Goal: Information Seeking & Learning: Learn about a topic

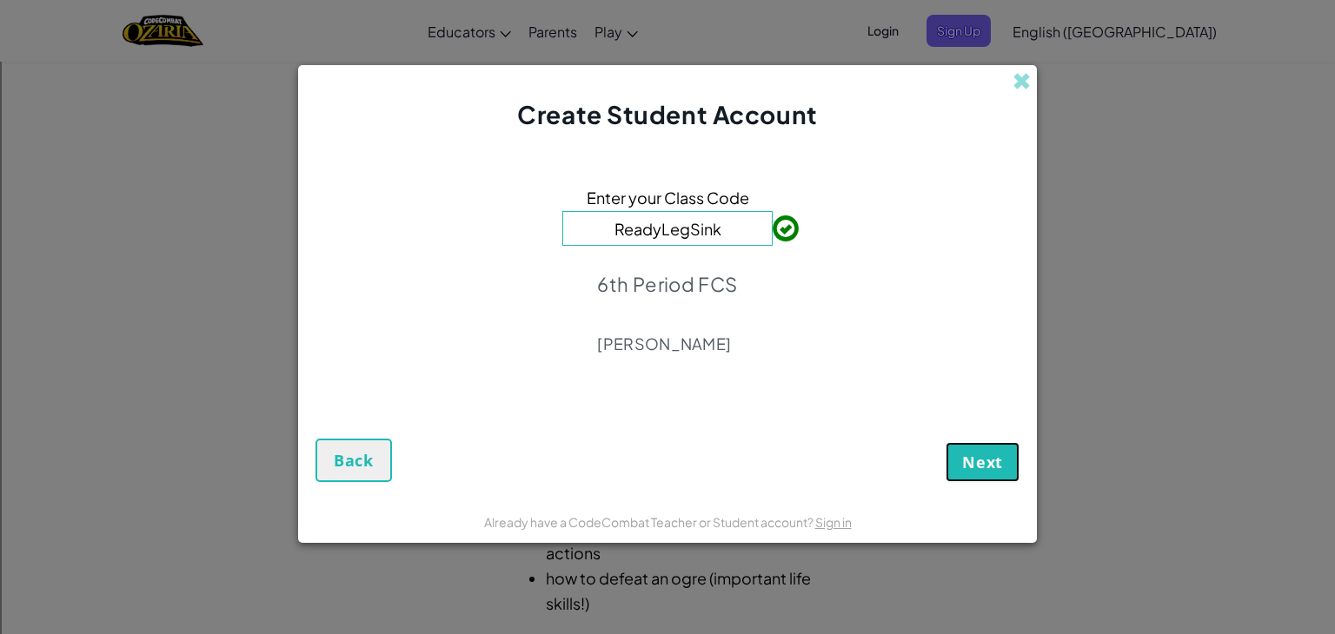
click at [981, 455] on span "Next" at bounding box center [982, 462] width 41 height 21
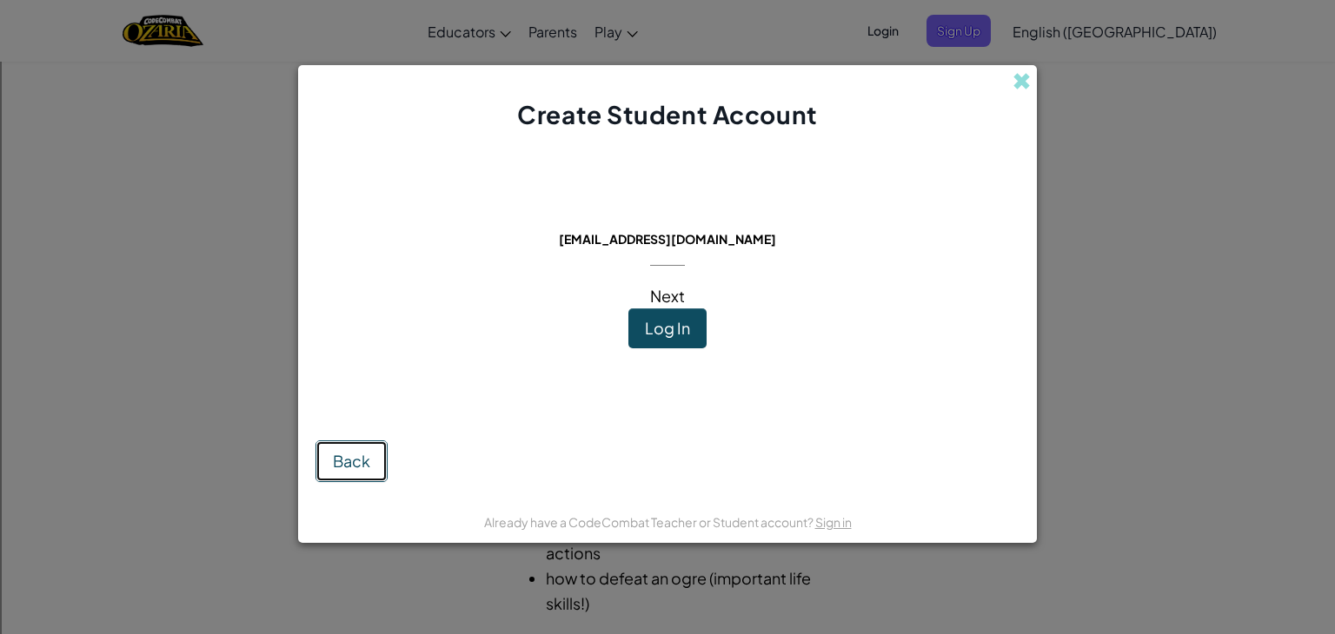
click at [368, 443] on button "Back" at bounding box center [351, 462] width 72 height 42
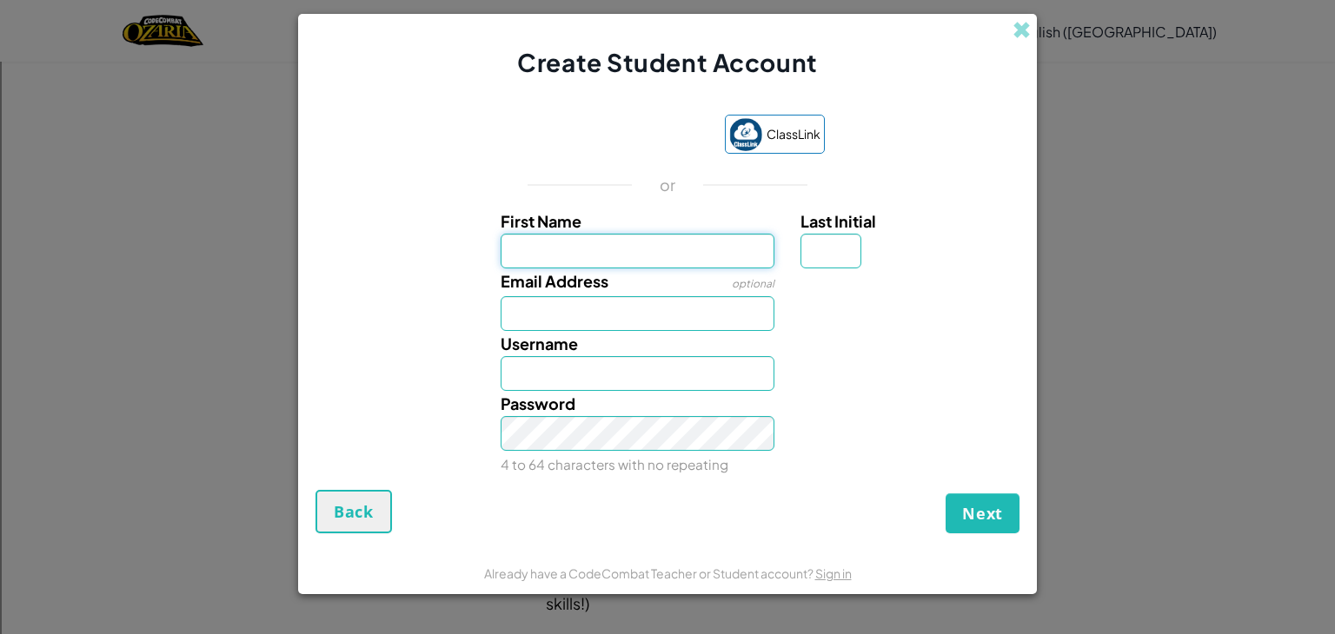
click at [627, 243] on input "First Name" at bounding box center [638, 251] width 275 height 35
type input "Student Raiden"
click at [601, 312] on input "Email Address" at bounding box center [638, 313] width 275 height 35
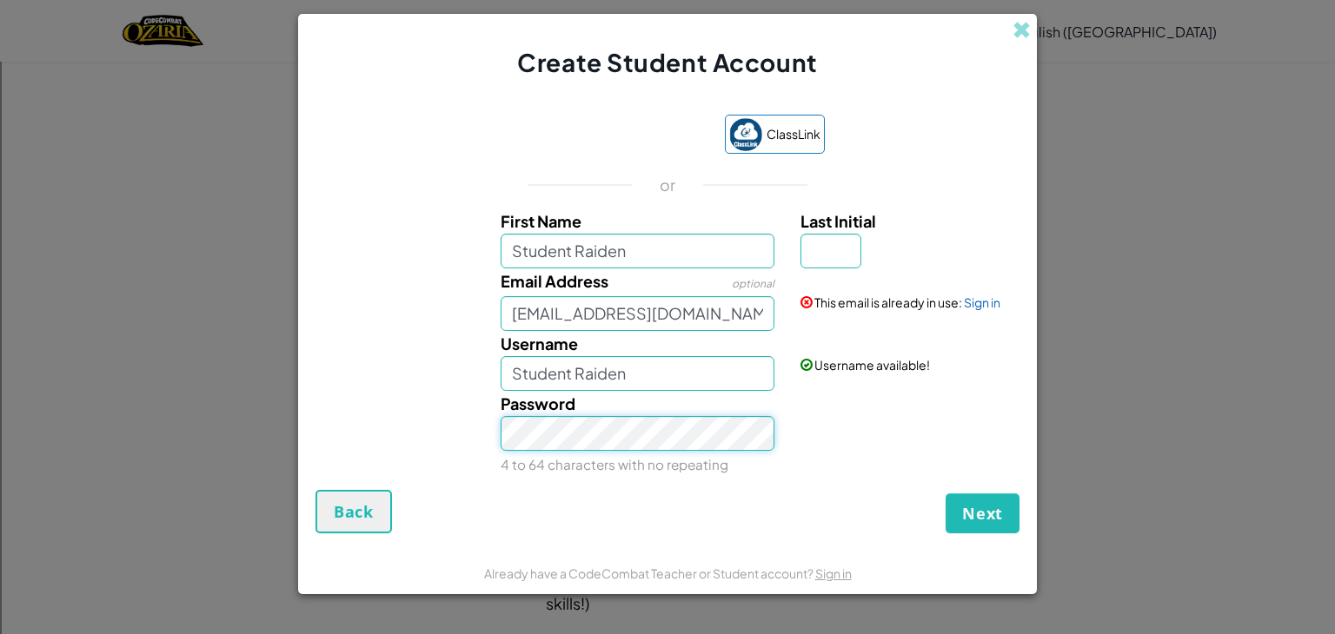
click at [946, 494] on button "Next" at bounding box center [983, 514] width 74 height 40
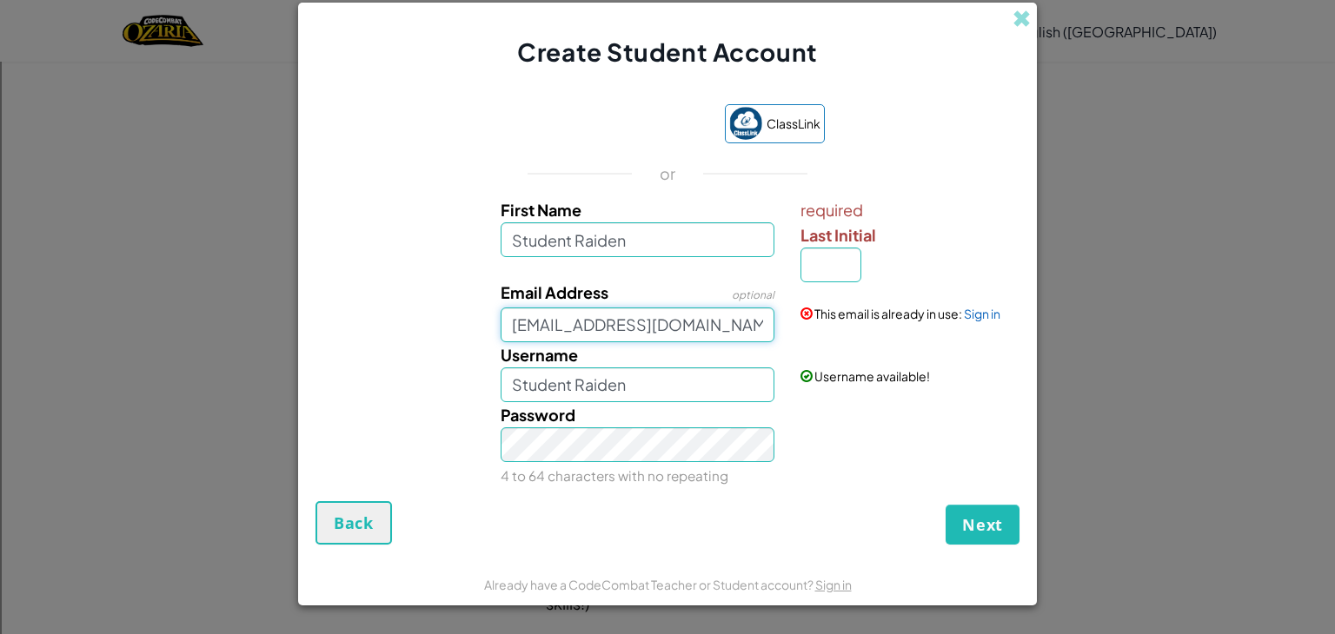
click at [760, 314] on input "137007@students.alvinisd.net" at bounding box center [638, 325] width 275 height 35
type input "1"
type input "raidenduplechain@gmail.com"
click at [960, 526] on button "Next" at bounding box center [983, 525] width 74 height 40
click at [824, 280] on div "Email looks good!" at bounding box center [907, 301] width 241 height 43
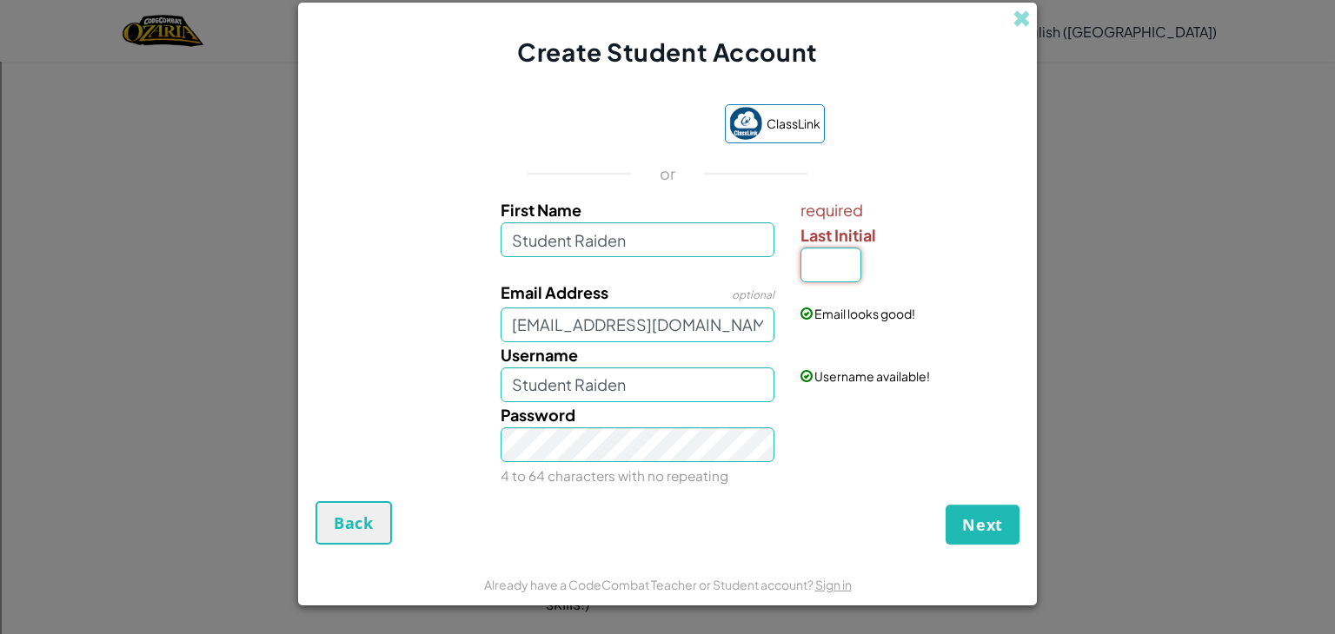
click at [834, 251] on input "Last Initial" at bounding box center [830, 265] width 61 height 35
type input "D"
type input "Student RaidenD"
click at [969, 530] on span "Next" at bounding box center [982, 524] width 41 height 21
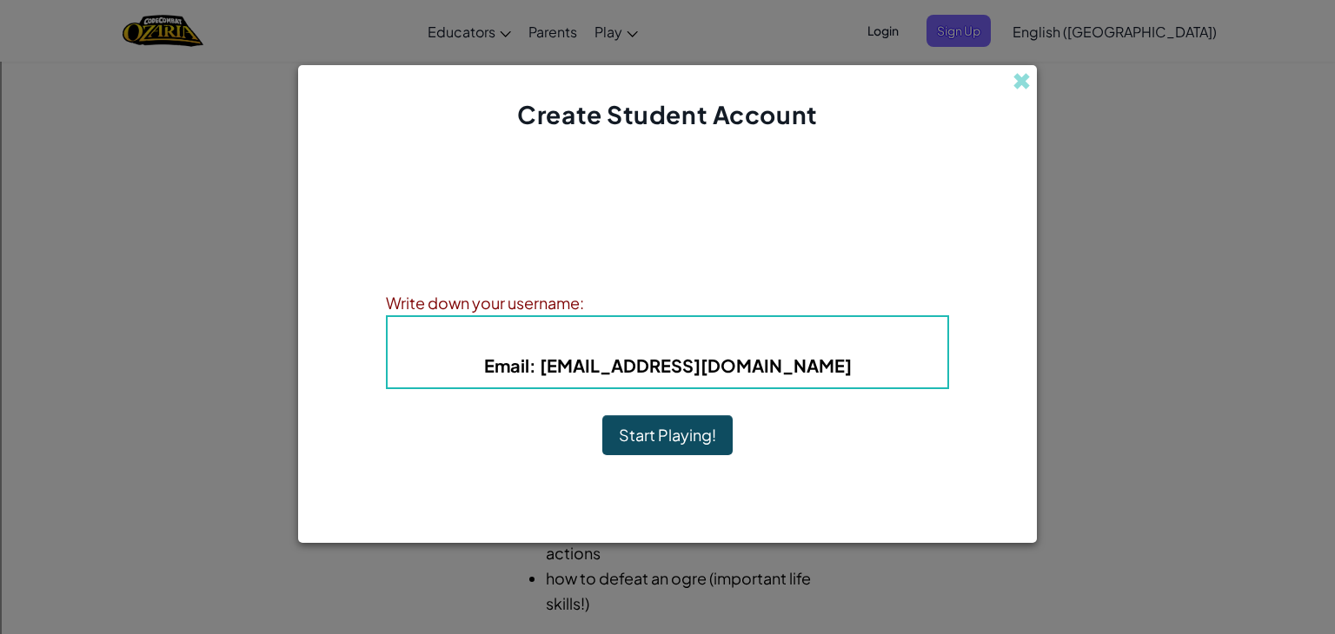
click at [636, 425] on button "Start Playing!" at bounding box center [667, 435] width 130 height 40
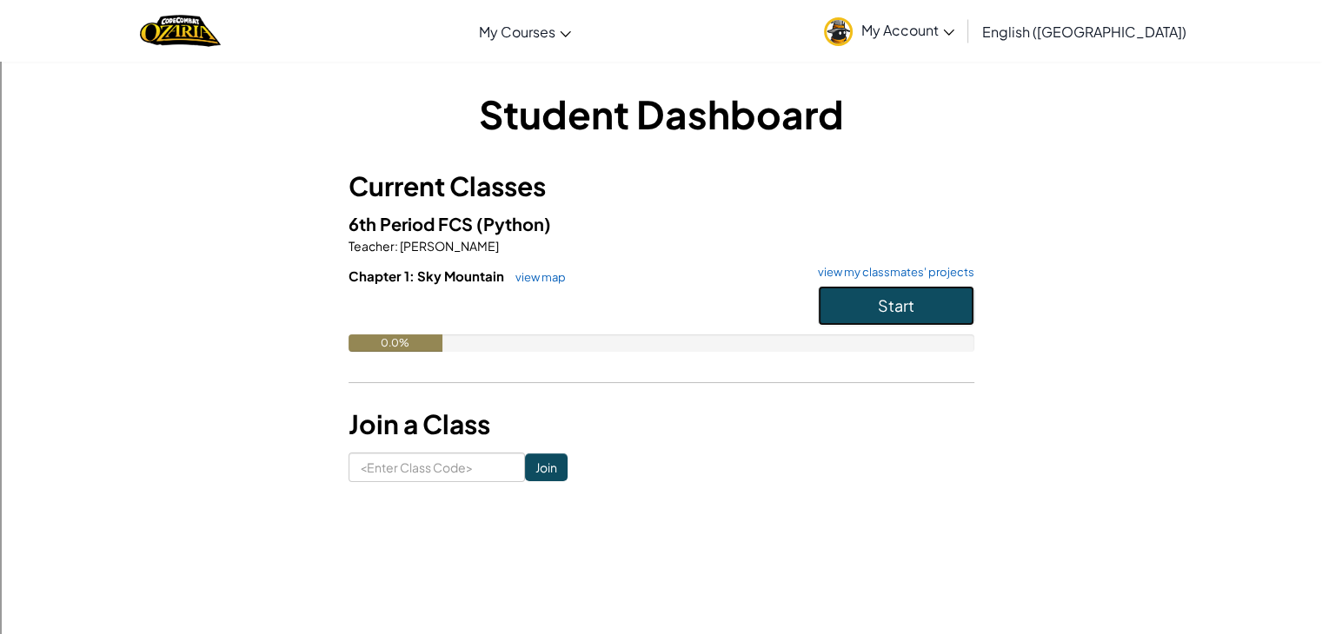
click at [892, 309] on span "Start" at bounding box center [896, 305] width 36 height 20
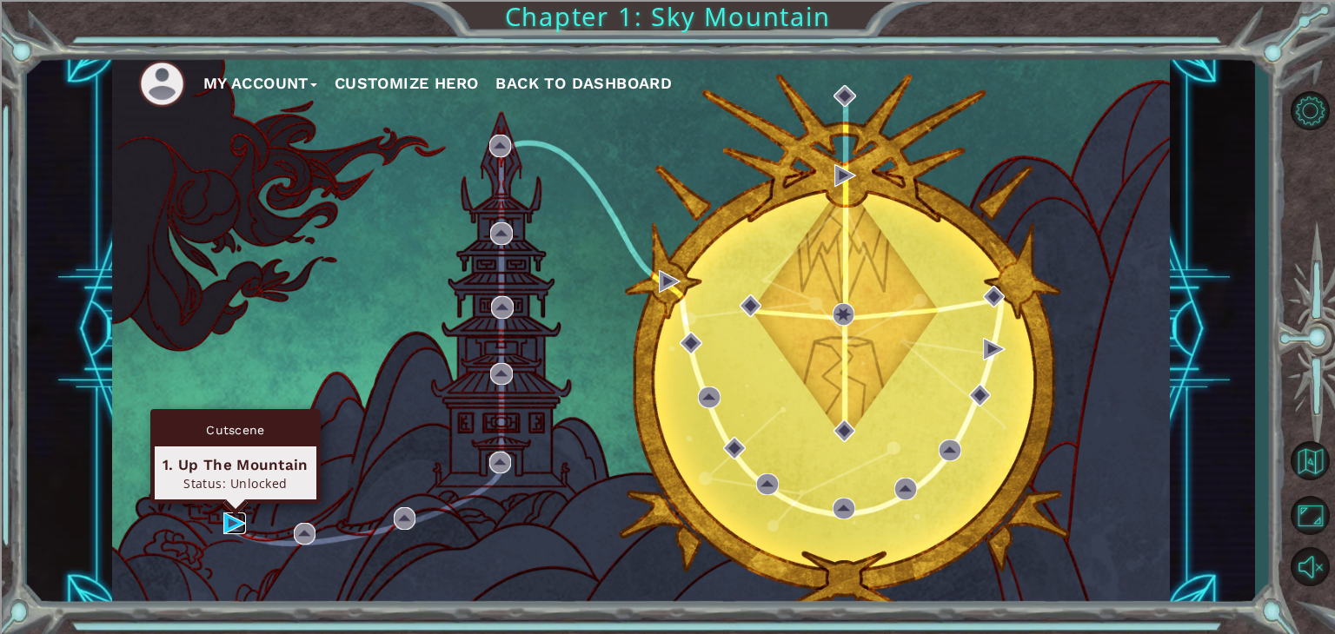
click at [243, 522] on img at bounding box center [234, 524] width 23 height 23
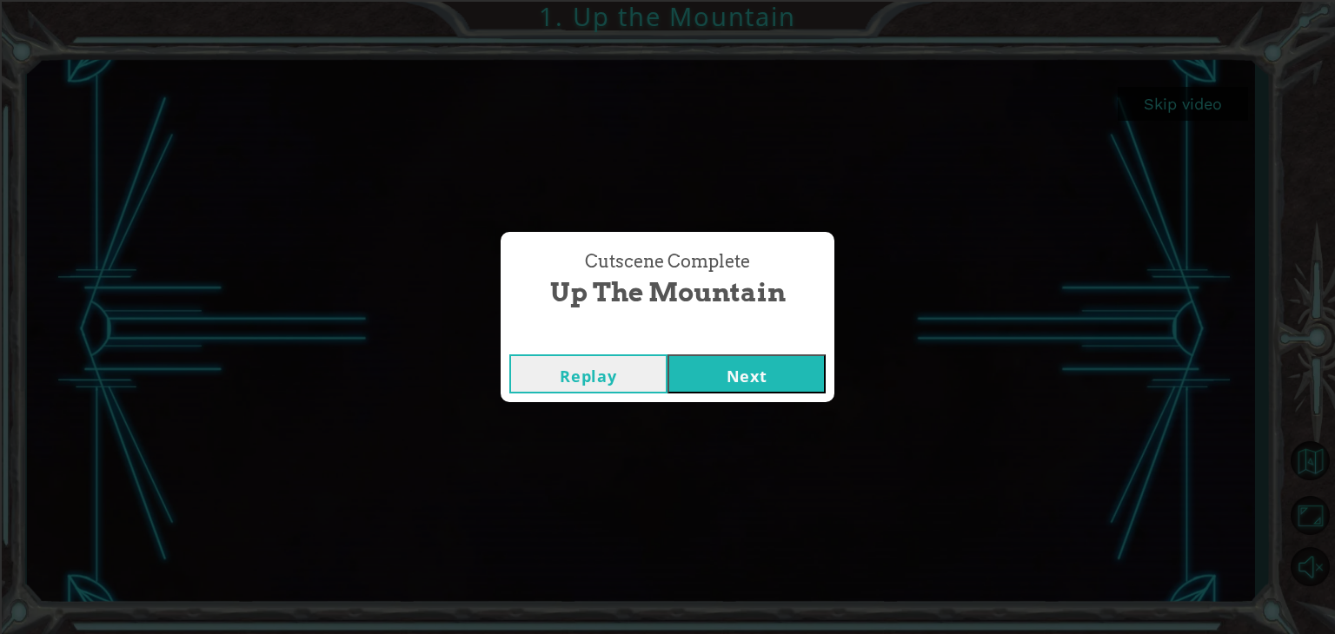
click at [727, 383] on button "Next" at bounding box center [746, 374] width 158 height 39
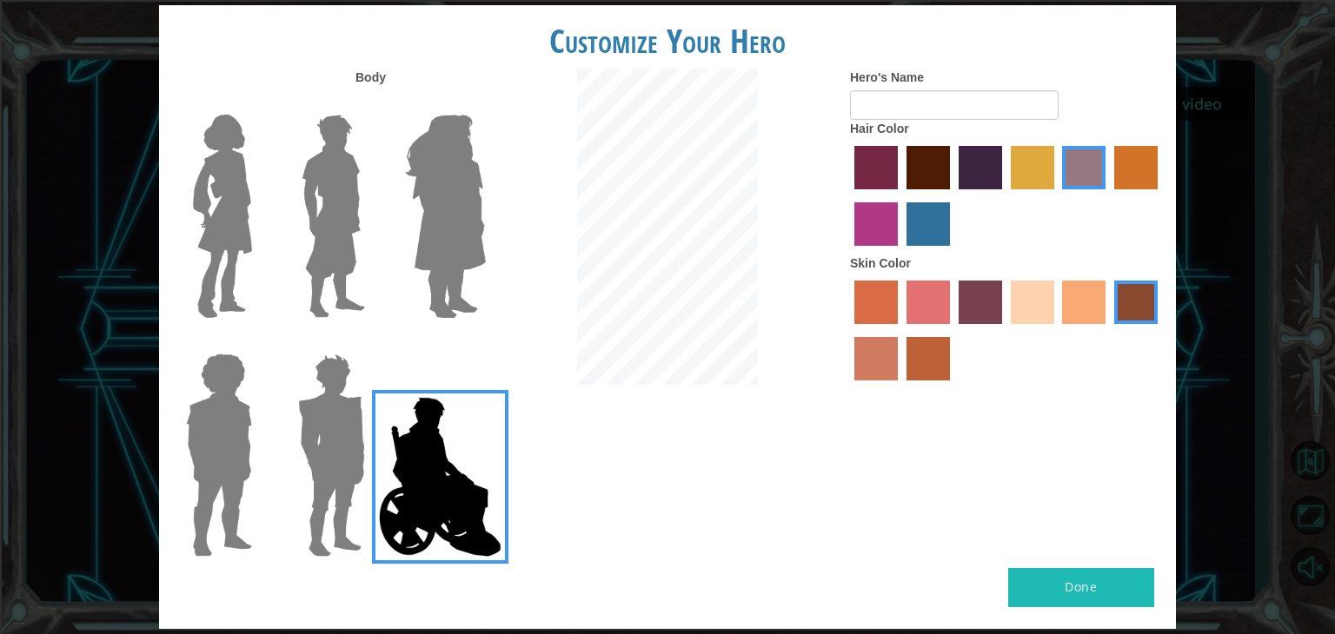
click at [917, 154] on label "maroon hair color" at bounding box center [927, 167] width 43 height 43
click at [900, 196] on input "maroon hair color" at bounding box center [900, 196] width 0 height 0
click at [332, 439] on img at bounding box center [331, 455] width 81 height 217
click at [372, 342] on input "Hero Garnet" at bounding box center [372, 342] width 0 height 0
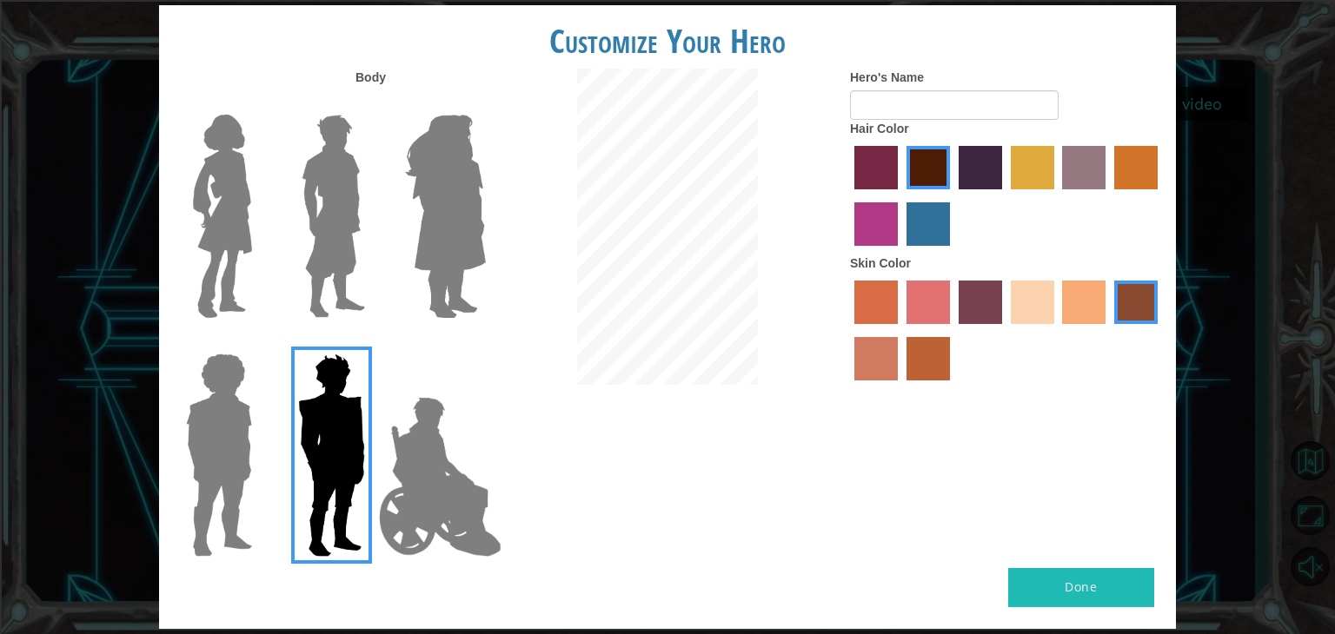
click at [1041, 151] on label "tulip tree hair color" at bounding box center [1032, 167] width 43 height 43
click at [1005, 196] on input "tulip tree hair color" at bounding box center [1005, 196] width 0 height 0
click at [920, 228] on label "lachmara hair color" at bounding box center [927, 223] width 43 height 43
click at [900, 252] on input "lachmara hair color" at bounding box center [900, 252] width 0 height 0
click at [434, 283] on img at bounding box center [445, 216] width 95 height 217
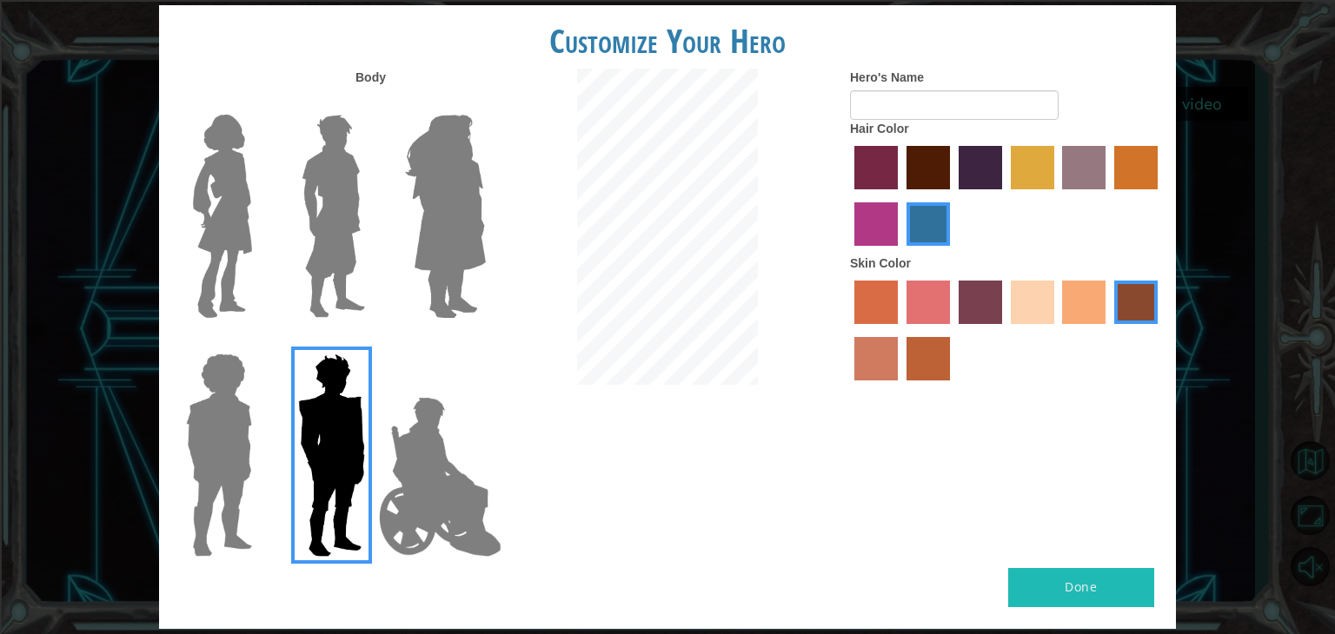
click at [485, 103] on input "Hero Amethyst" at bounding box center [485, 103] width 0 height 0
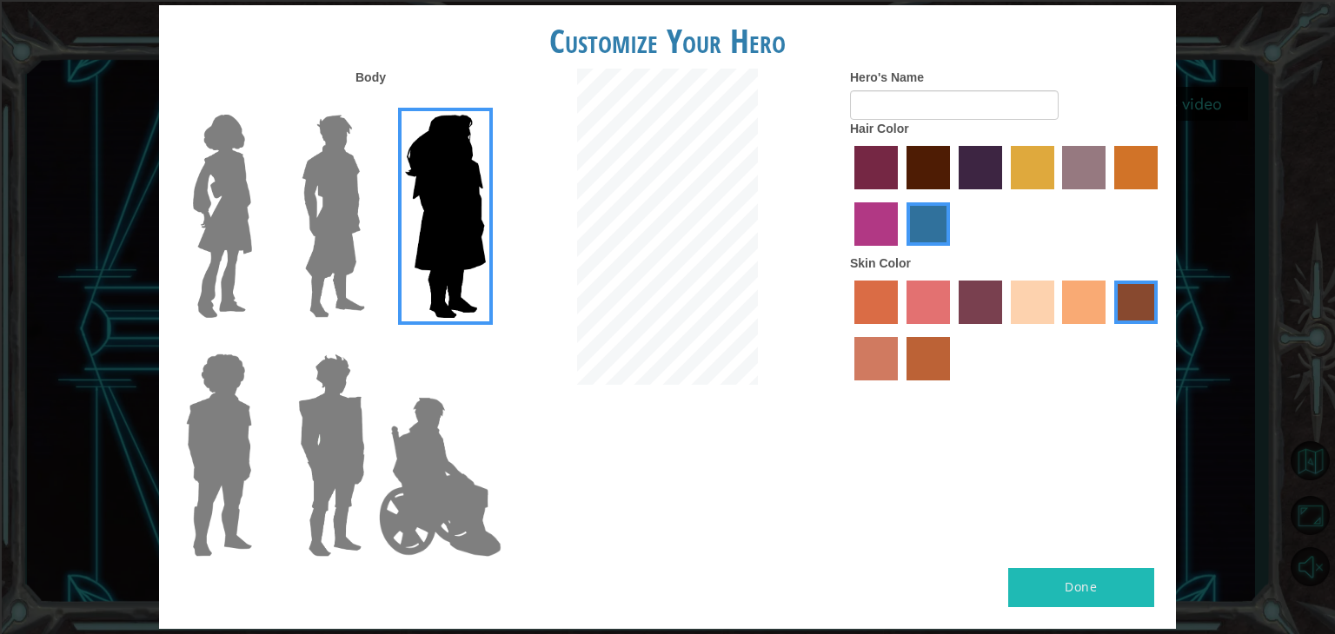
click at [420, 281] on img at bounding box center [445, 216] width 95 height 217
click at [485, 103] on input "Hero Amethyst" at bounding box center [485, 103] width 0 height 0
click at [375, 248] on div at bounding box center [328, 209] width 113 height 239
click at [351, 216] on img at bounding box center [333, 216] width 77 height 217
click at [372, 103] on input "Hero Lars" at bounding box center [372, 103] width 0 height 0
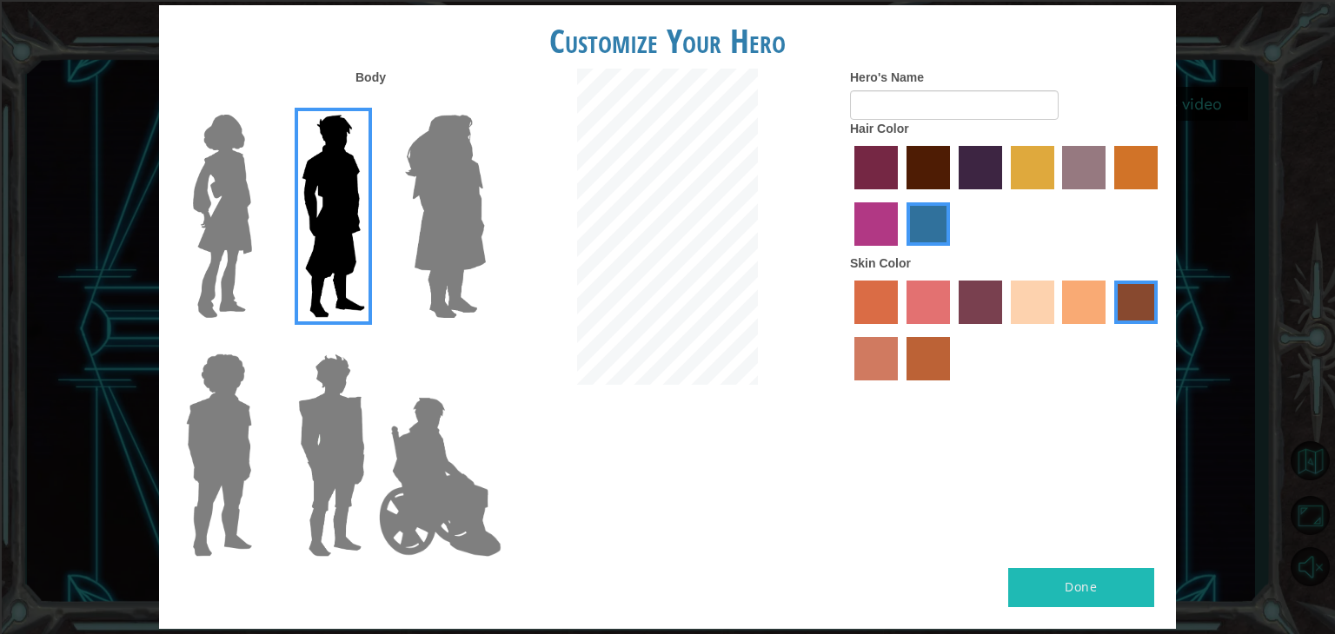
click at [1125, 178] on label "gold drop hair color" at bounding box center [1135, 167] width 43 height 43
click at [1108, 196] on input "gold drop hair color" at bounding box center [1108, 196] width 0 height 0
click at [1049, 168] on label "tulip tree hair color" at bounding box center [1032, 167] width 43 height 43
click at [1005, 196] on input "tulip tree hair color" at bounding box center [1005, 196] width 0 height 0
click at [939, 178] on label "maroon hair color" at bounding box center [927, 167] width 43 height 43
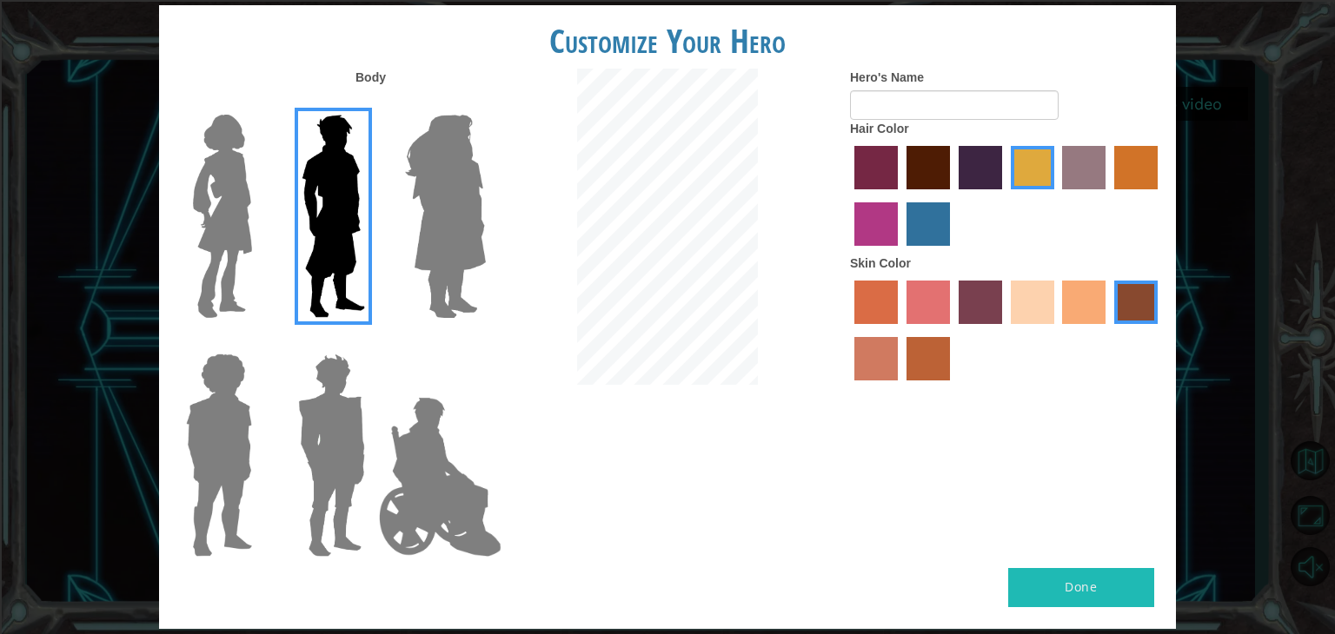
click at [900, 196] on input "maroon hair color" at bounding box center [900, 196] width 0 height 0
click at [1060, 289] on div at bounding box center [1006, 332] width 313 height 113
click at [1086, 300] on label "tacao skin color" at bounding box center [1083, 302] width 43 height 43
click at [1057, 330] on input "tacao skin color" at bounding box center [1057, 330] width 0 height 0
click at [897, 366] on label "burning sand skin color" at bounding box center [875, 358] width 43 height 43
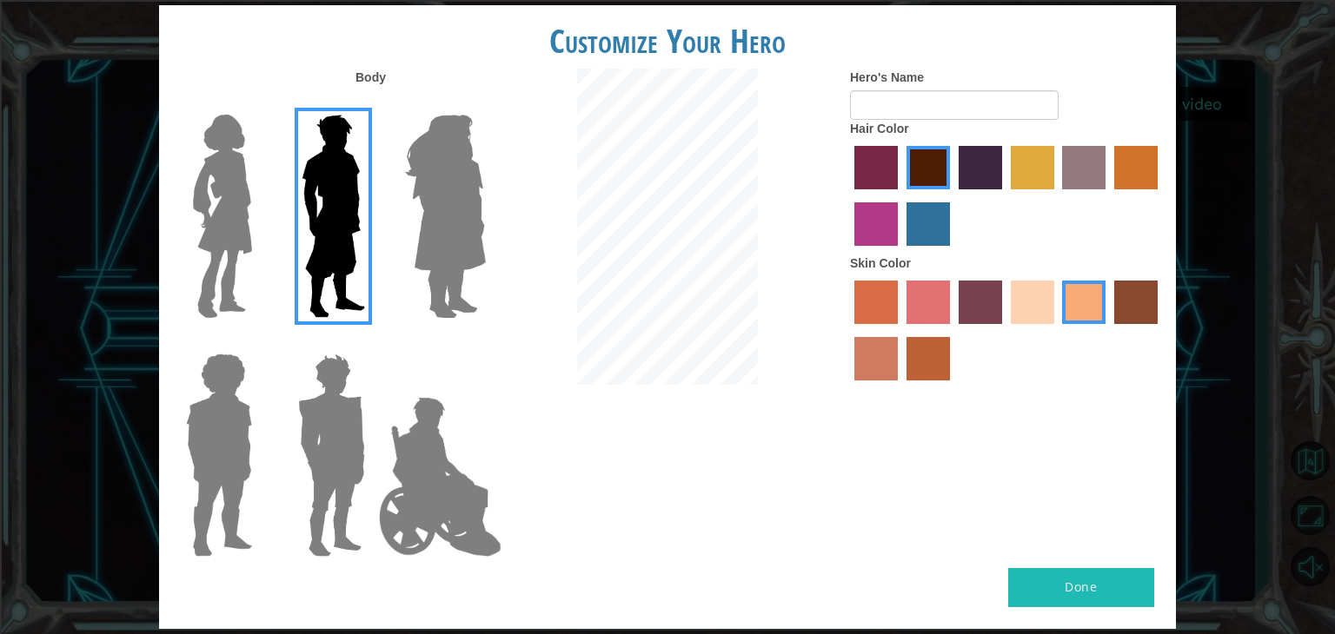
click at [1160, 330] on input "burning sand skin color" at bounding box center [1160, 330] width 0 height 0
click at [1103, 285] on label "tacao skin color" at bounding box center [1083, 302] width 43 height 43
click at [1057, 330] on input "tacao skin color" at bounding box center [1057, 330] width 0 height 0
click at [430, 485] on img at bounding box center [440, 477] width 136 height 174
click at [485, 342] on input "Hero Jamie" at bounding box center [485, 342] width 0 height 0
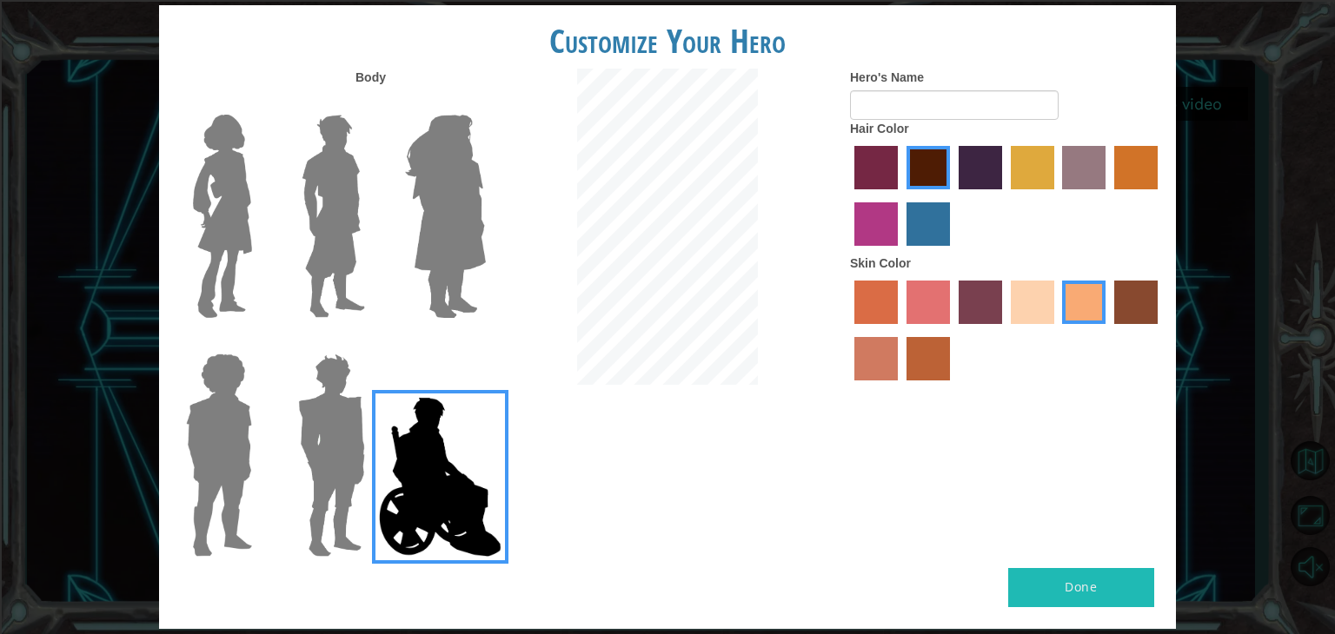
click at [978, 284] on label "tosca skin color" at bounding box center [980, 302] width 43 height 43
click at [952, 330] on input "tosca skin color" at bounding box center [952, 330] width 0 height 0
click at [1099, 161] on label "bazaar hair color" at bounding box center [1083, 167] width 43 height 43
click at [1057, 196] on input "bazaar hair color" at bounding box center [1057, 196] width 0 height 0
click at [355, 227] on img at bounding box center [333, 216] width 77 height 217
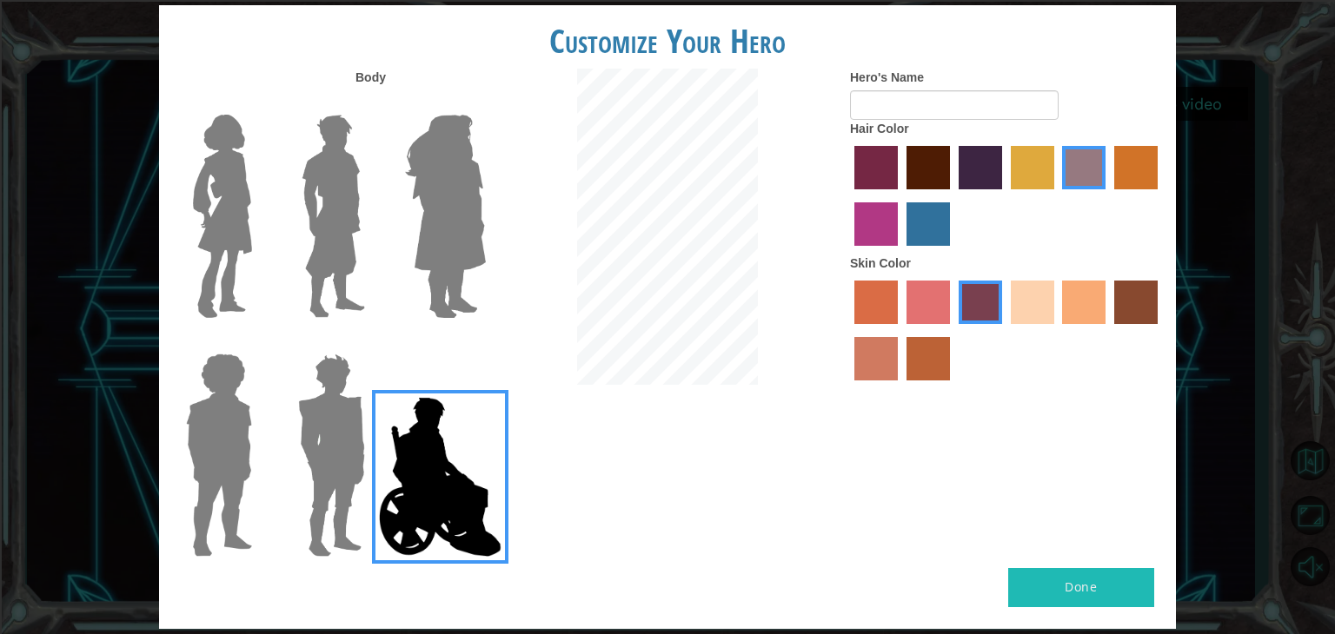
click at [372, 103] on input "Hero Lars" at bounding box center [372, 103] width 0 height 0
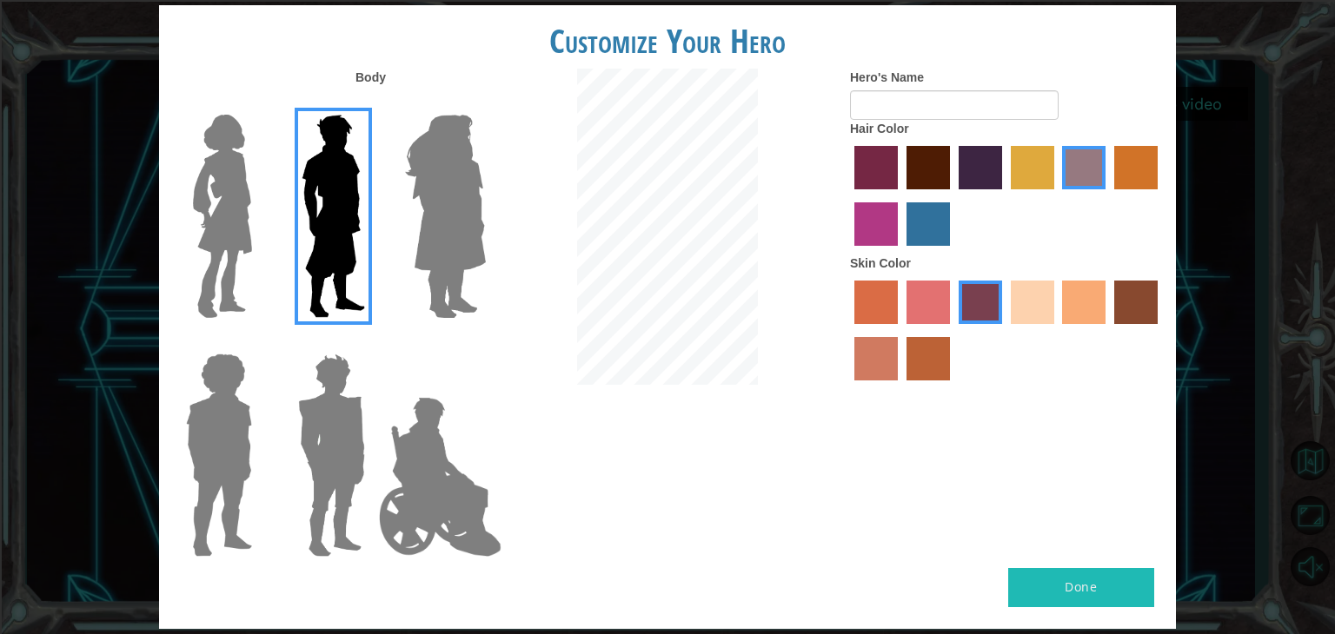
click at [939, 162] on label "maroon hair color" at bounding box center [927, 167] width 43 height 43
click at [900, 196] on input "maroon hair color" at bounding box center [900, 196] width 0 height 0
click at [1079, 306] on label "tacao skin color" at bounding box center [1083, 302] width 43 height 43
click at [1057, 330] on input "tacao skin color" at bounding box center [1057, 330] width 0 height 0
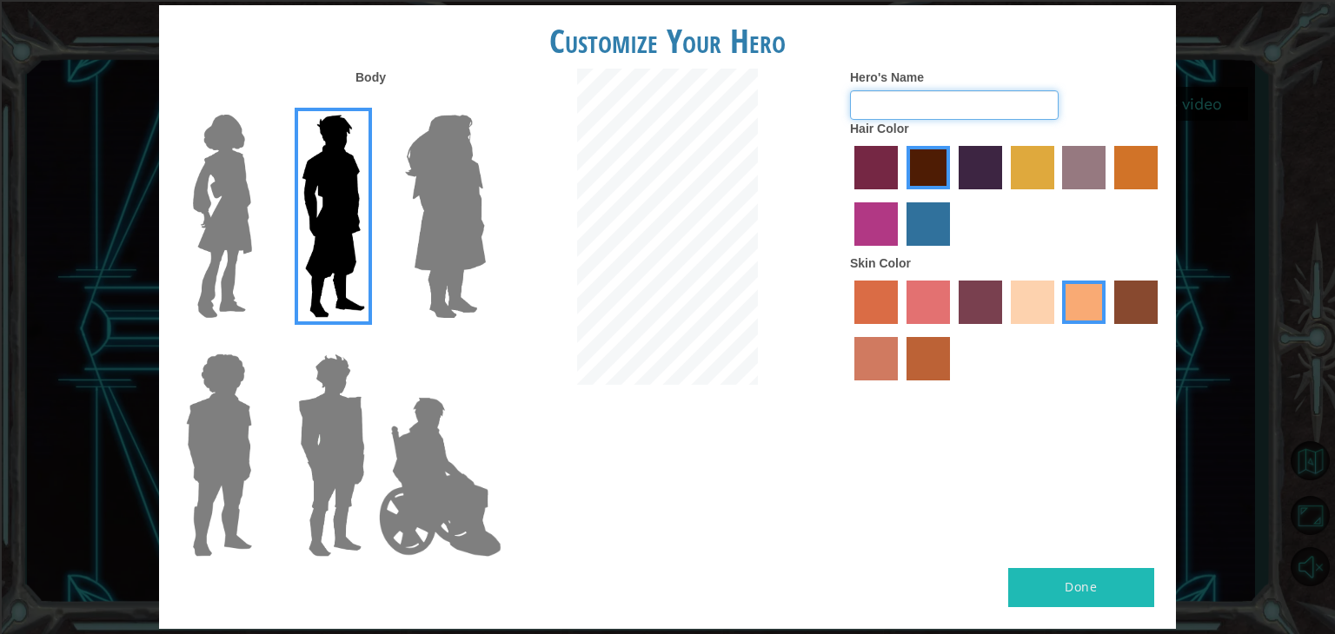
click at [1000, 108] on input "Hero's Name" at bounding box center [954, 105] width 209 height 30
type input "R"
type input "6"
type input "p"
type input "X"
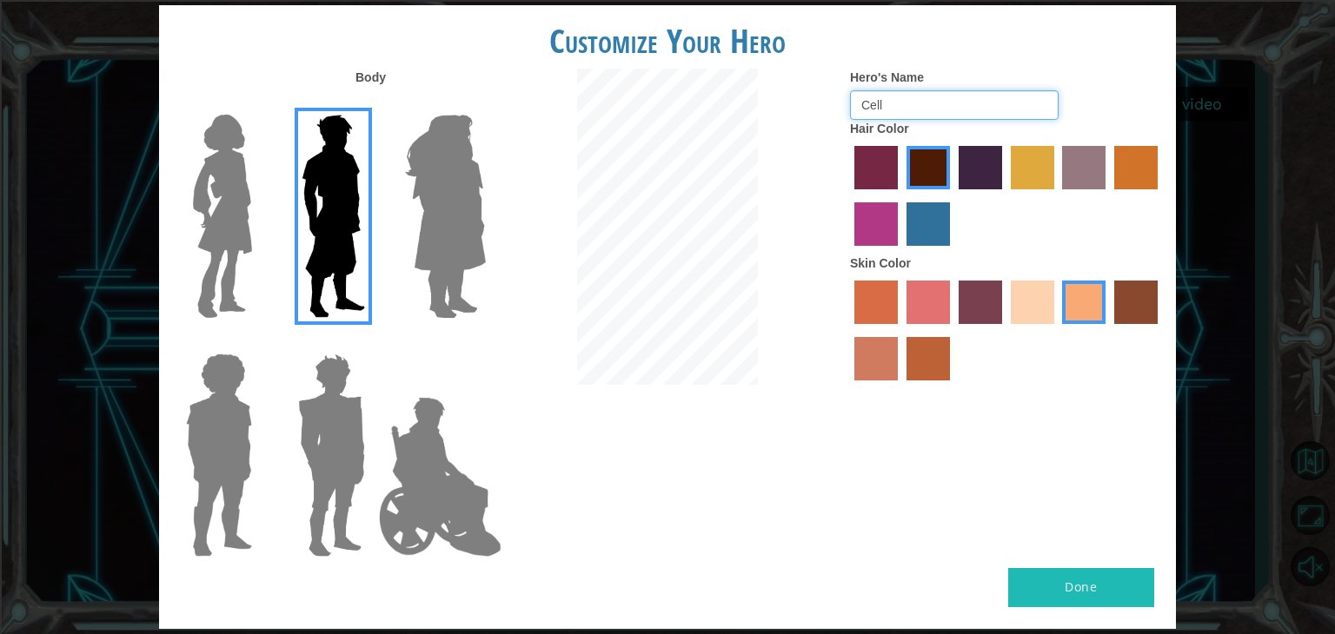
type input "Cell"
click at [1080, 603] on button "Done" at bounding box center [1081, 587] width 146 height 39
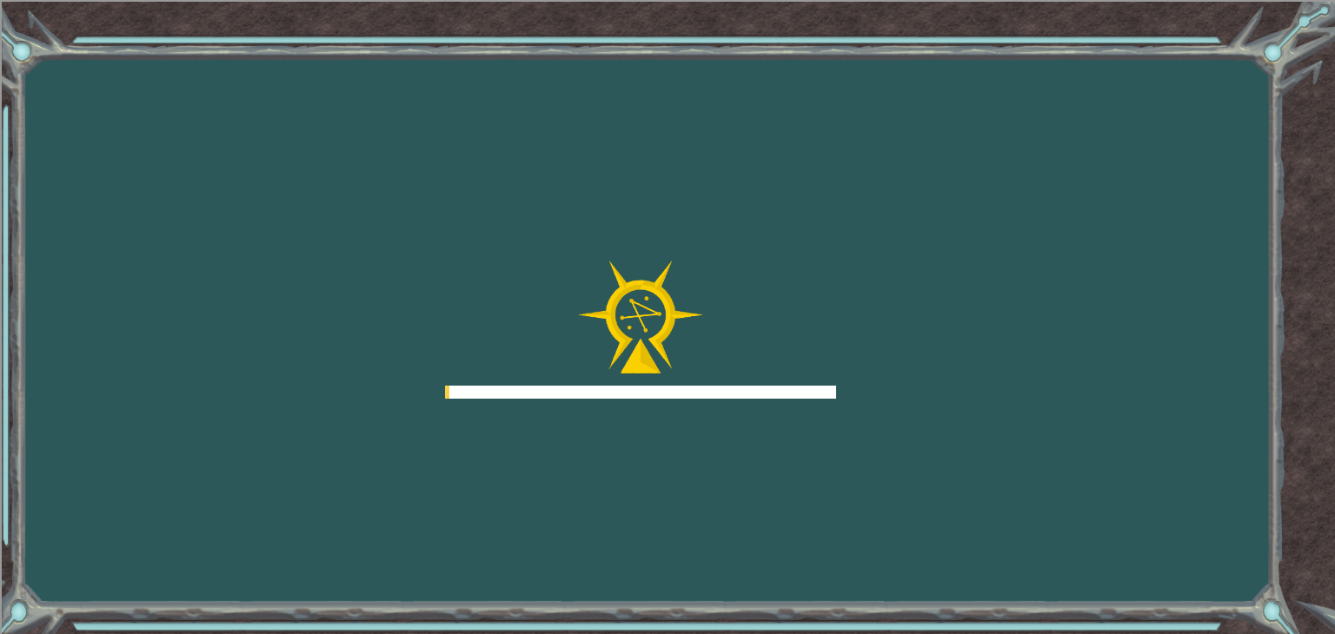
click at [1058, 563] on div "Goals Error loading from server. Try refreshing the page. You'll need to join a…" at bounding box center [667, 317] width 1335 height 634
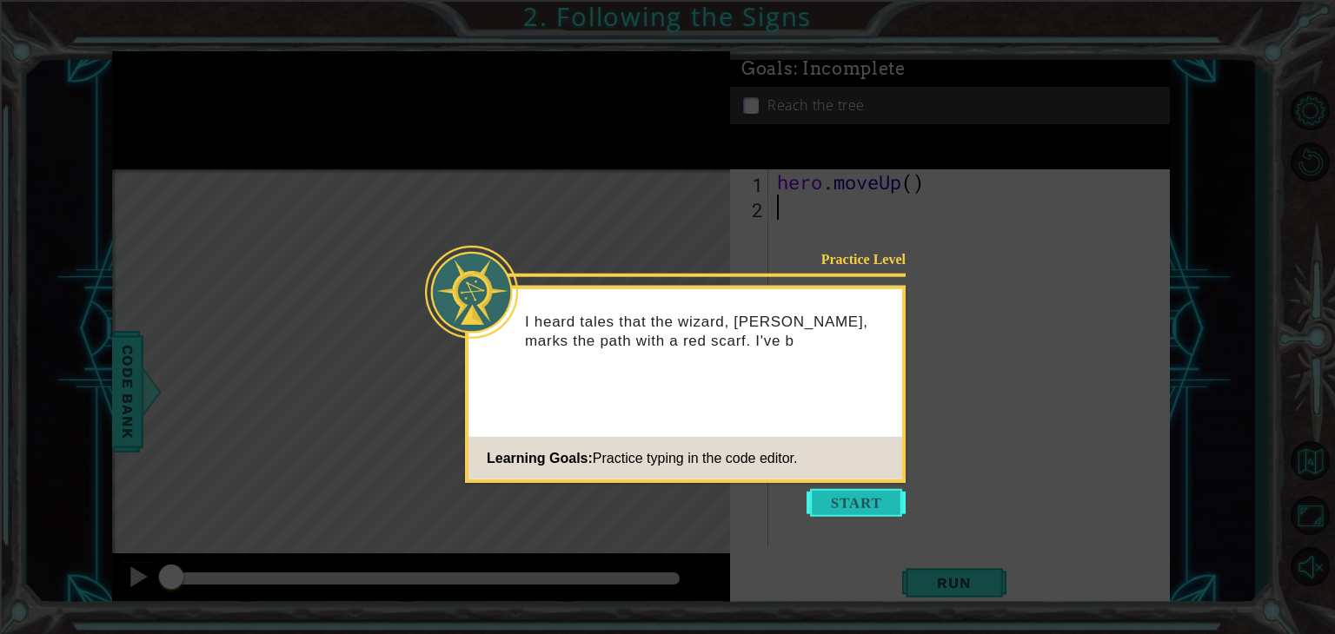
click at [875, 505] on button "Start" at bounding box center [855, 503] width 99 height 28
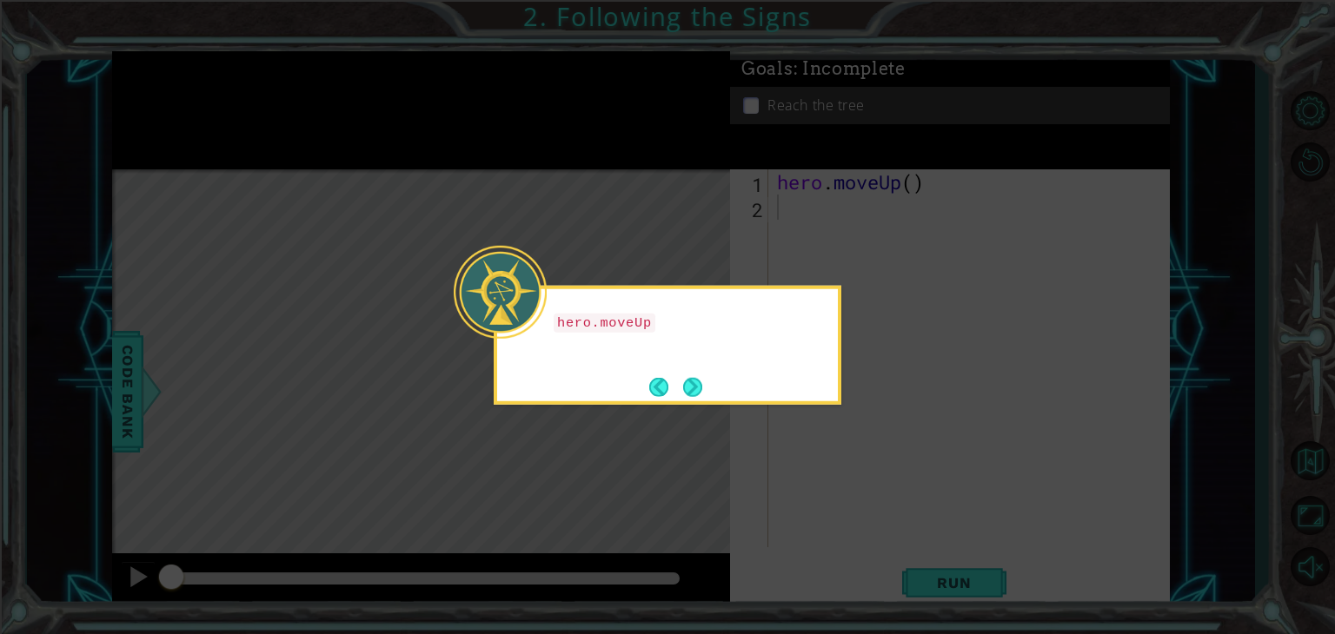
click at [873, 324] on icon at bounding box center [667, 317] width 1335 height 634
click at [700, 379] on button "Next" at bounding box center [692, 387] width 20 height 20
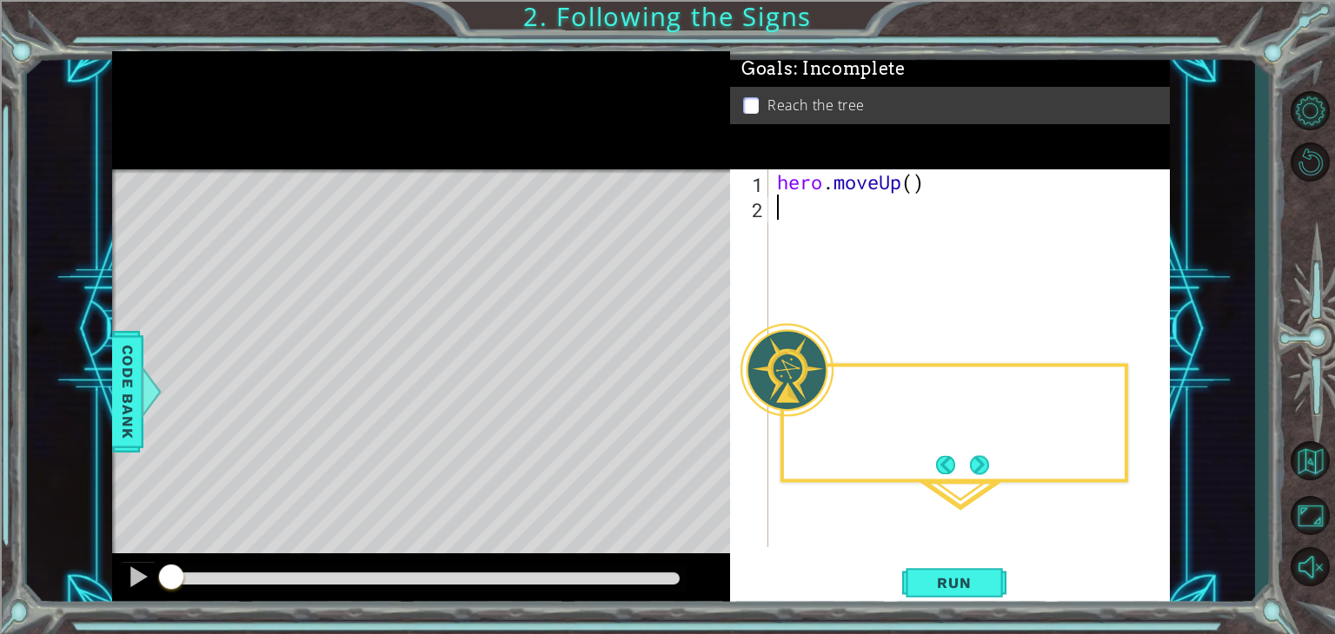
click at [700, 379] on div "Level Map" at bounding box center [513, 425] width 803 height 512
click at [919, 186] on div "hero . moveUp ( )" at bounding box center [973, 383] width 401 height 428
type textarea "hero.moveUp(2)"
click at [952, 562] on button "Run" at bounding box center [954, 583] width 104 height 44
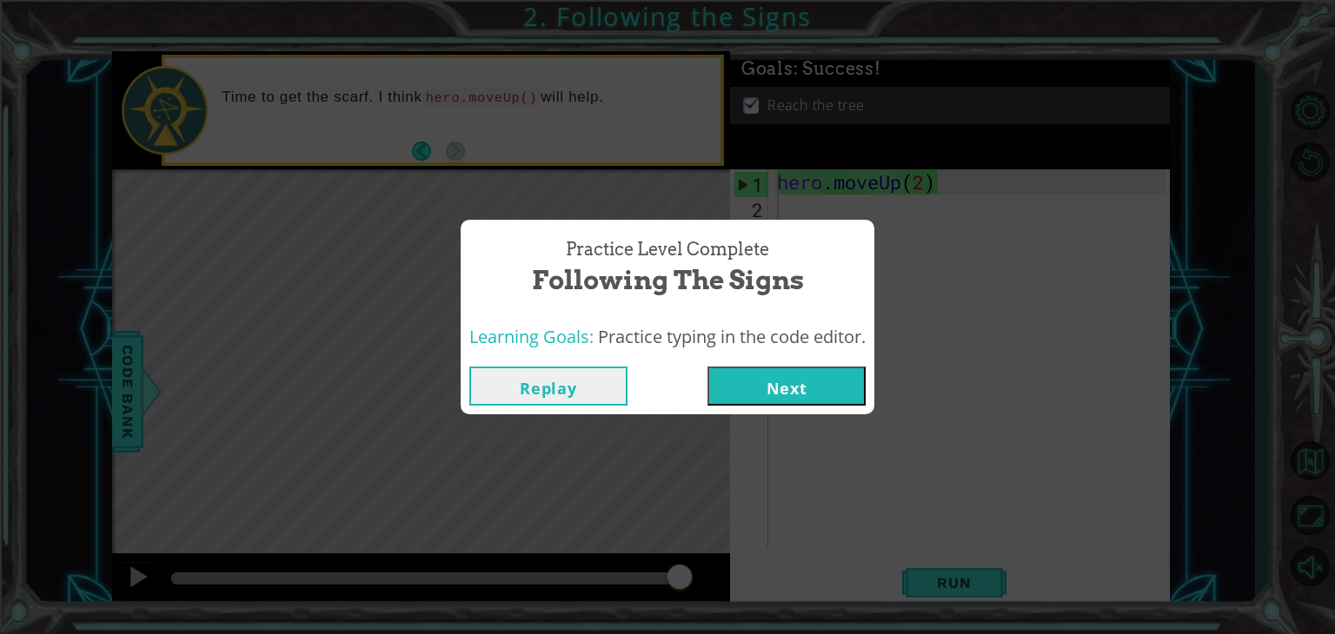
click at [785, 384] on button "Next" at bounding box center [786, 386] width 158 height 39
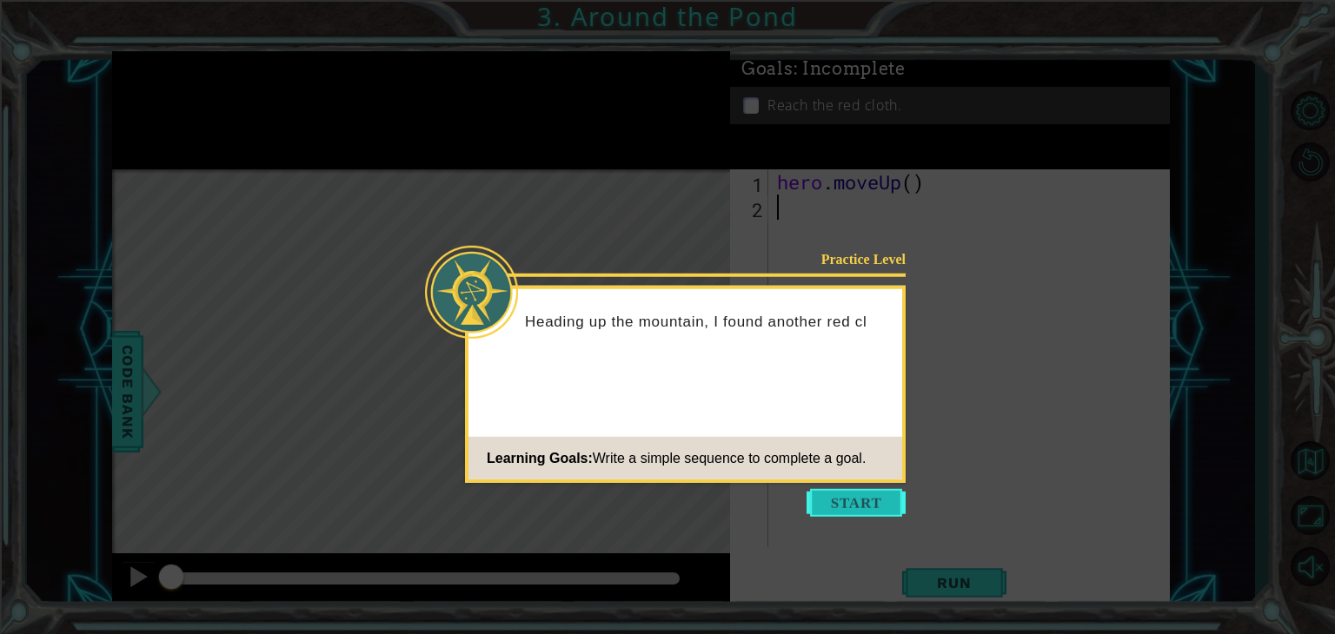
click at [869, 505] on button "Start" at bounding box center [855, 503] width 99 height 28
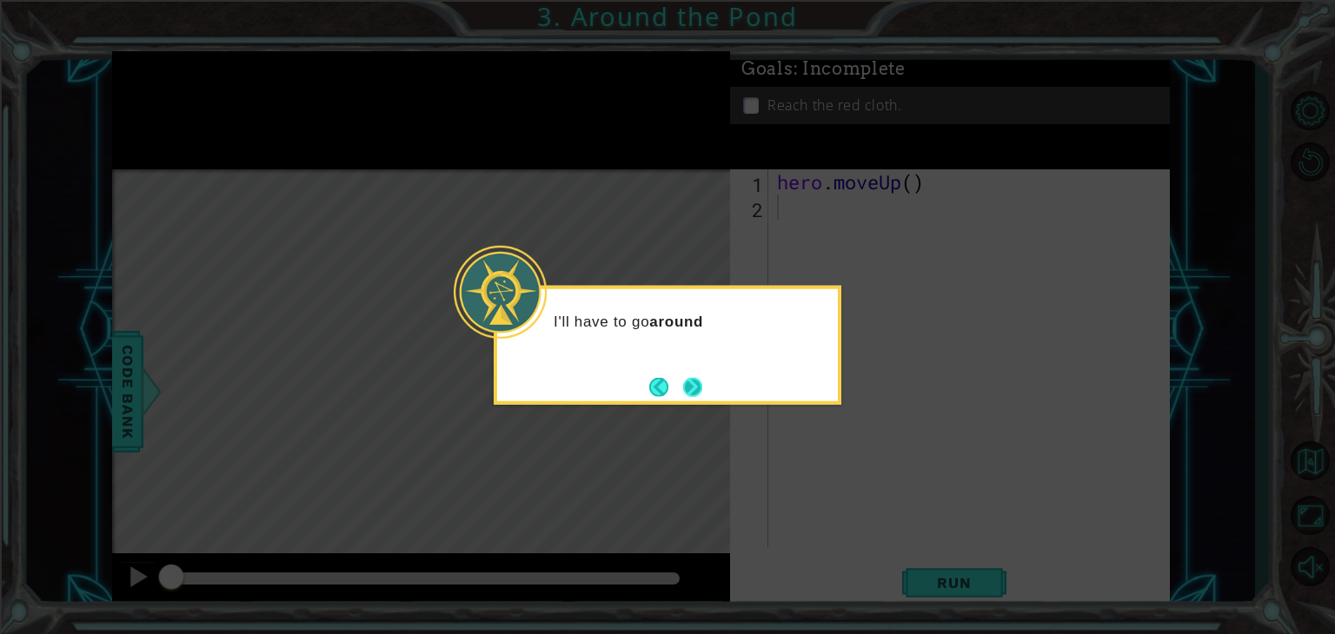
click at [702, 383] on button "Next" at bounding box center [692, 387] width 20 height 20
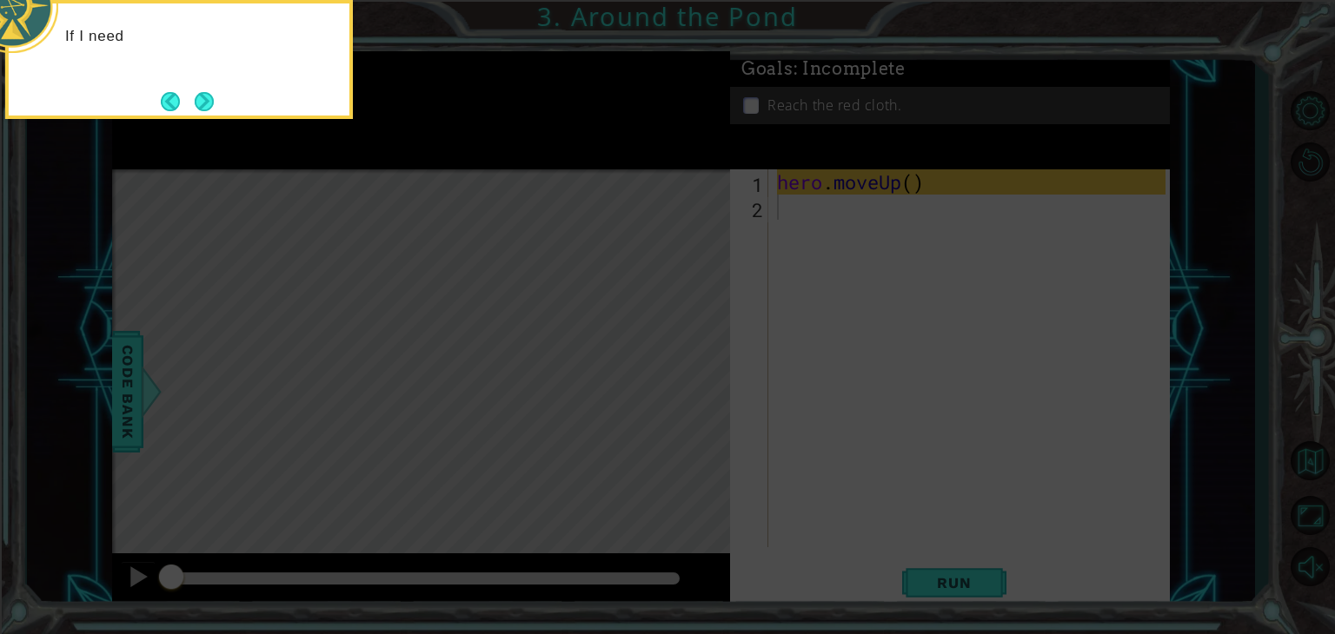
click at [845, 182] on icon at bounding box center [667, 95] width 1335 height 1078
click at [216, 97] on div "If I need to move up on the map, I can use h" at bounding box center [179, 54] width 341 height 89
click at [216, 97] on div "If I need to move up on the map, I can use hero.moveUp() ." at bounding box center [179, 54] width 341 height 89
click at [209, 96] on button "Next" at bounding box center [205, 101] width 20 height 20
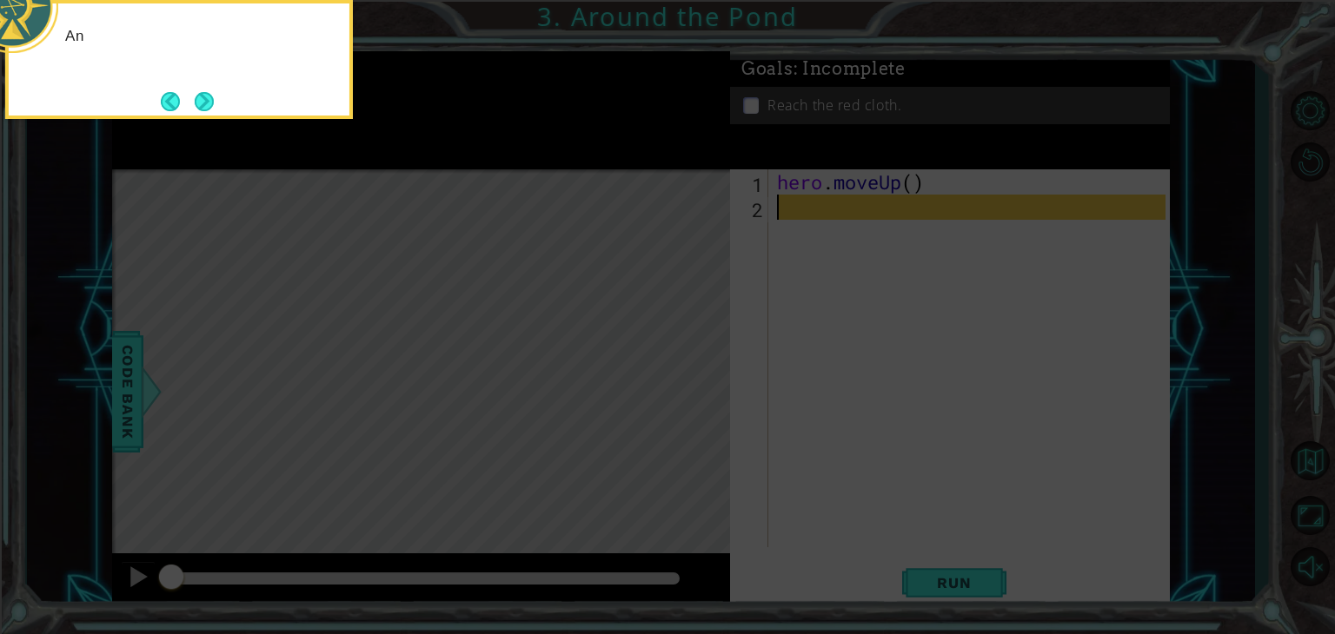
click at [209, 96] on button "Next" at bounding box center [204, 101] width 29 height 29
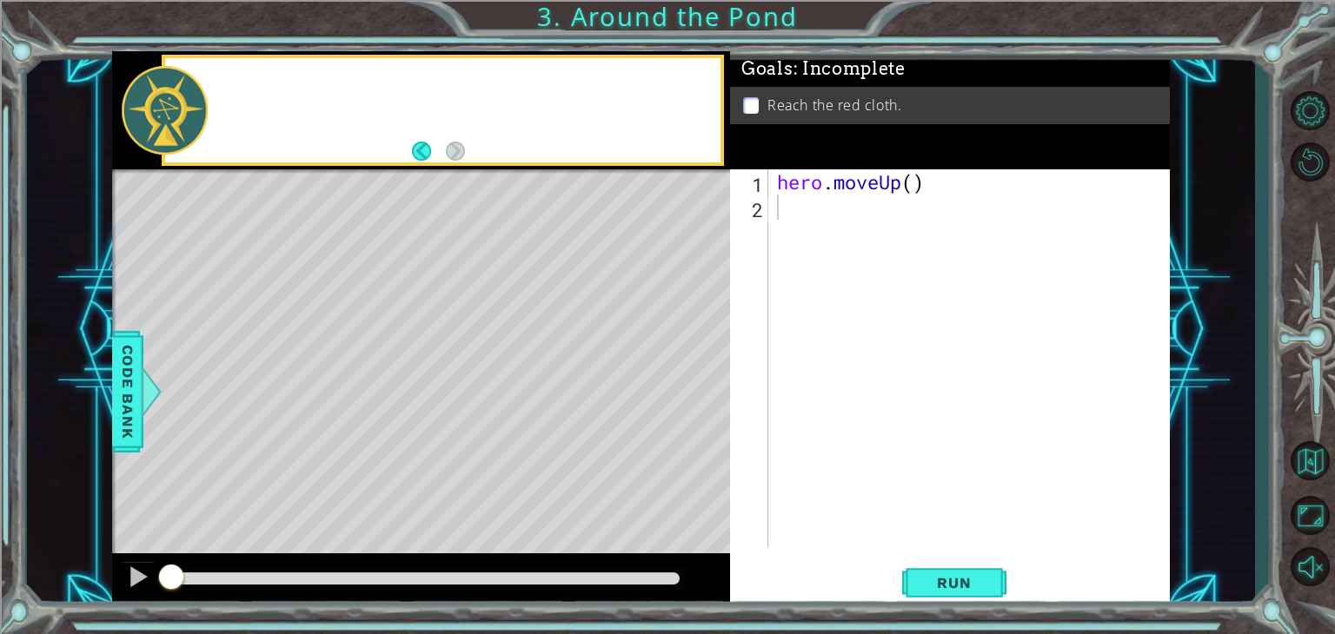
click at [209, 96] on div at bounding box center [442, 110] width 555 height 105
click at [921, 177] on div "hero . moveUp ( )" at bounding box center [973, 383] width 401 height 428
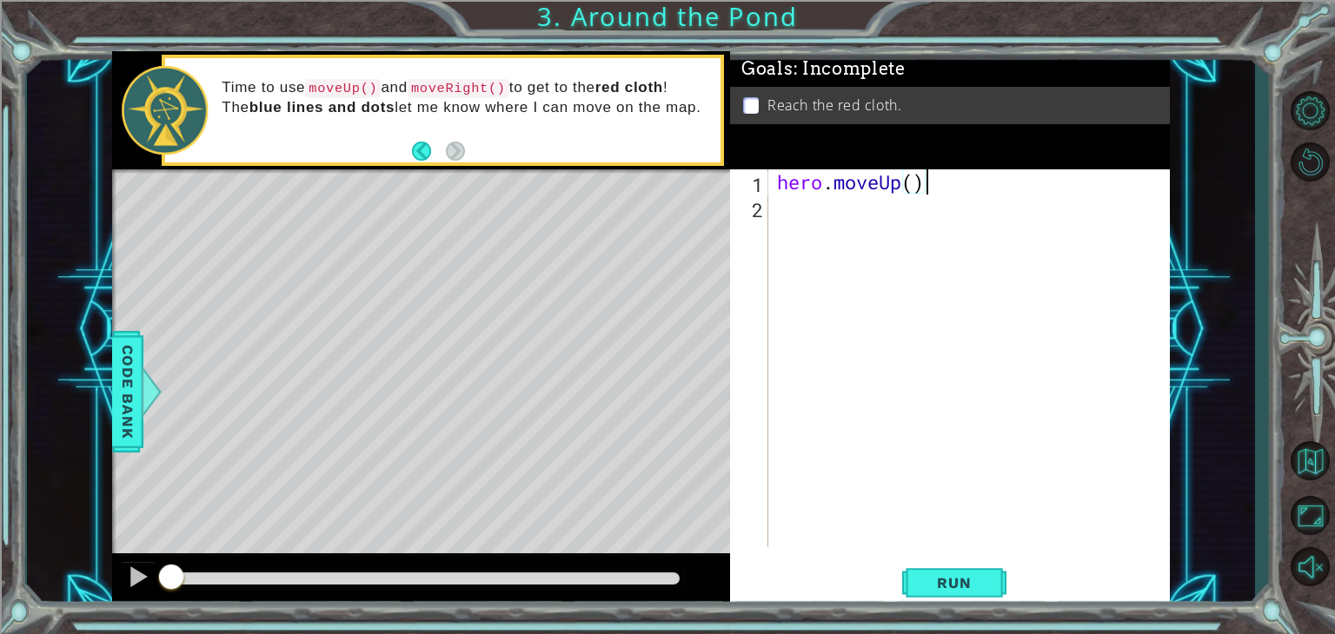
click at [916, 177] on div "hero . moveUp ( )" at bounding box center [973, 383] width 401 height 428
type textarea "hero.moveUp(2)"
type textarea "h"
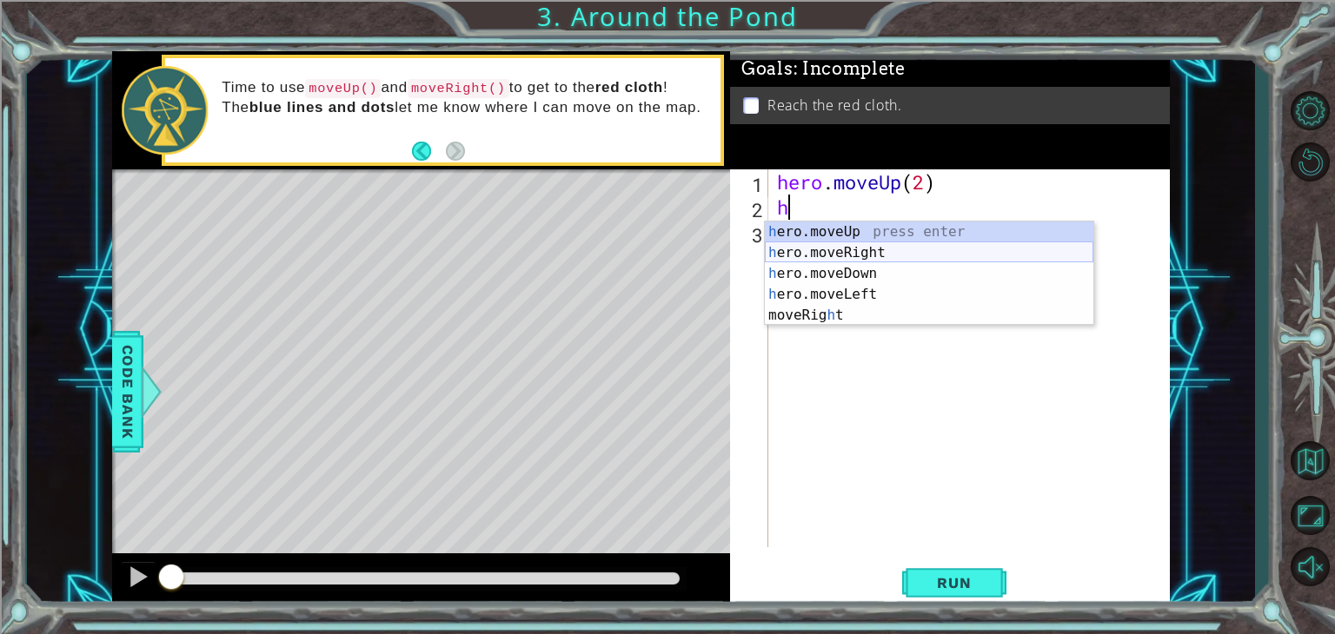
click at [904, 258] on div "h ero.moveUp press enter h ero.moveRight press enter h ero.moveDown press enter…" at bounding box center [929, 295] width 328 height 146
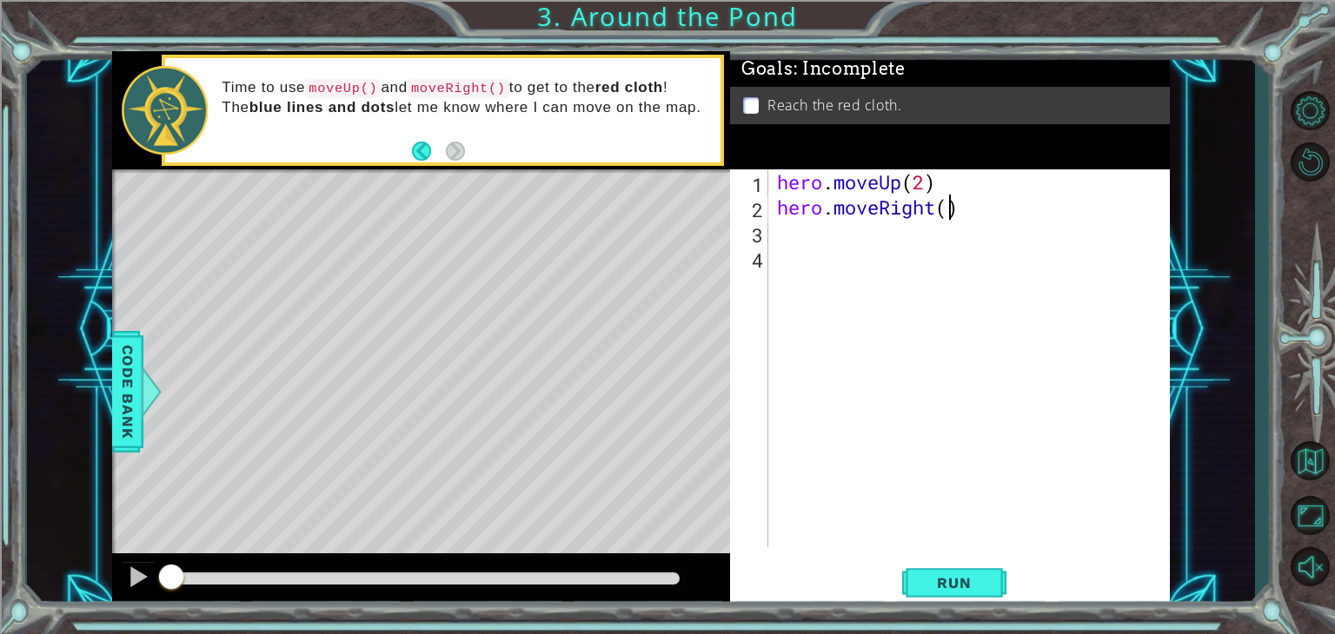
click at [952, 209] on div "hero . moveUp ( 2 ) hero . moveRight ( )" at bounding box center [973, 383] width 401 height 428
type textarea "hero.moveRight(1)"
click at [876, 221] on div "hero . moveUp ( 2 ) hero . moveRight ( 1 )" at bounding box center [973, 383] width 401 height 428
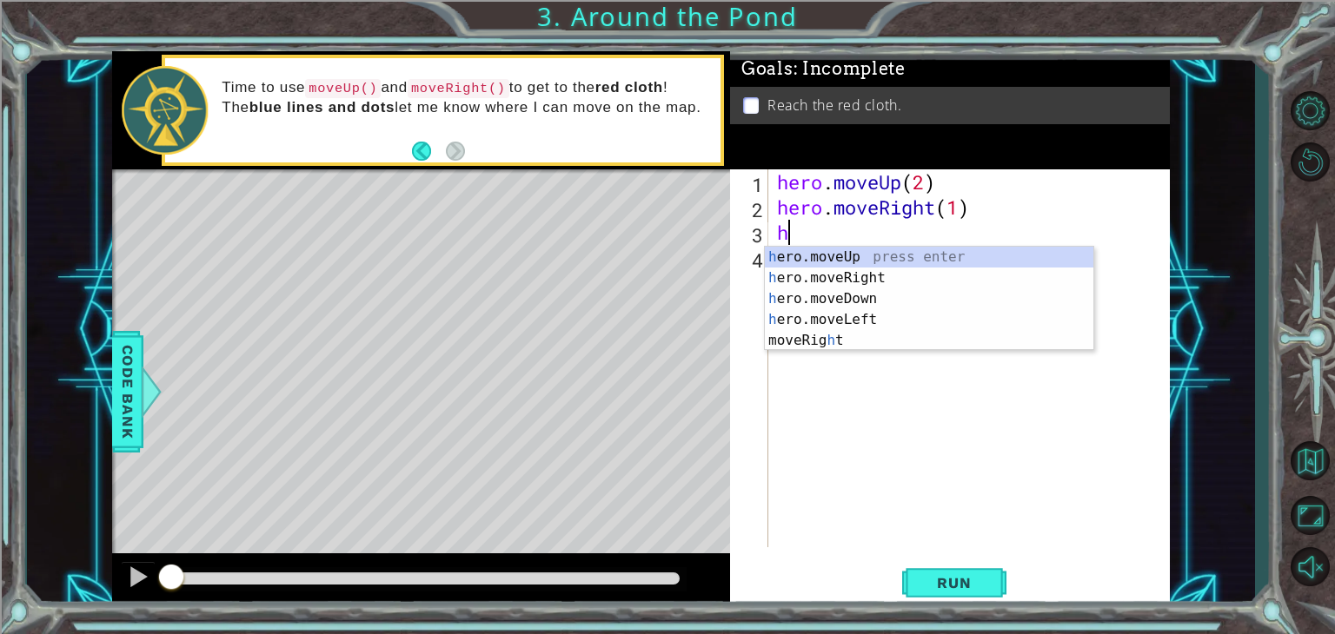
type textarea "her"
click at [869, 258] on div "her o.moveUp press enter her o.moveRight press enter her o.moveDown press enter…" at bounding box center [929, 309] width 328 height 125
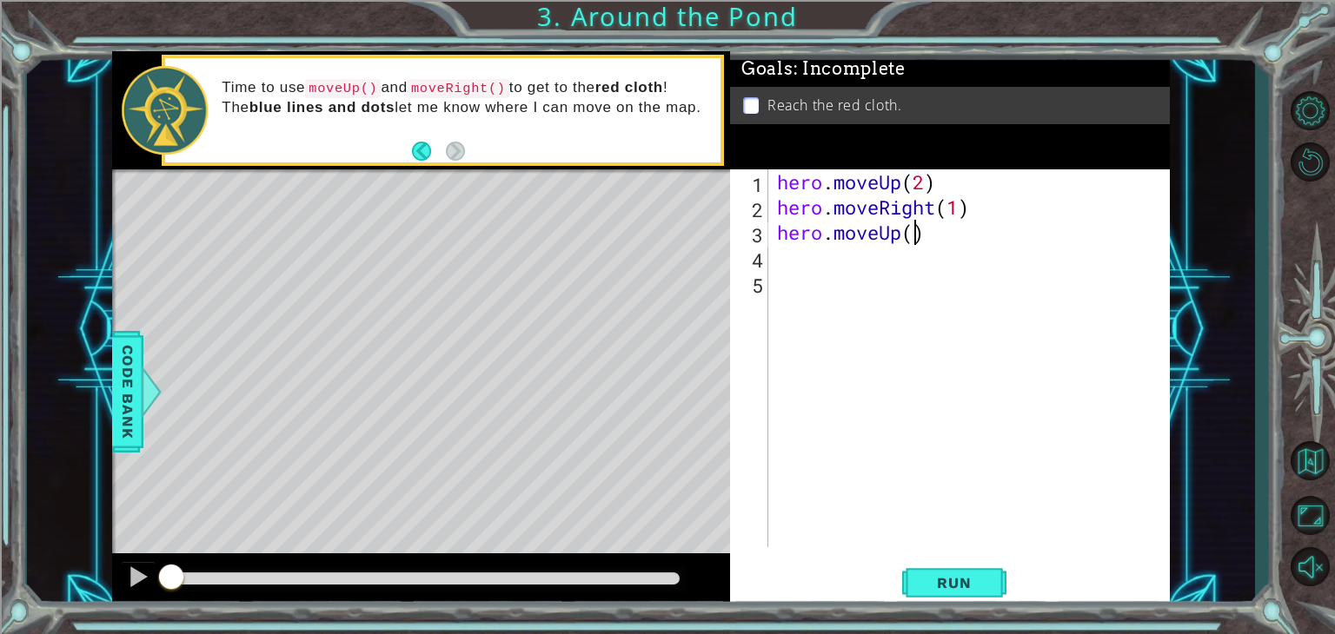
click at [914, 225] on div "hero . moveUp ( 2 ) hero . moveRight ( 1 ) hero . moveUp ( )" at bounding box center [973, 383] width 401 height 428
type textarea "hero.moveUp(1)"
click at [945, 572] on button "Run" at bounding box center [954, 583] width 104 height 44
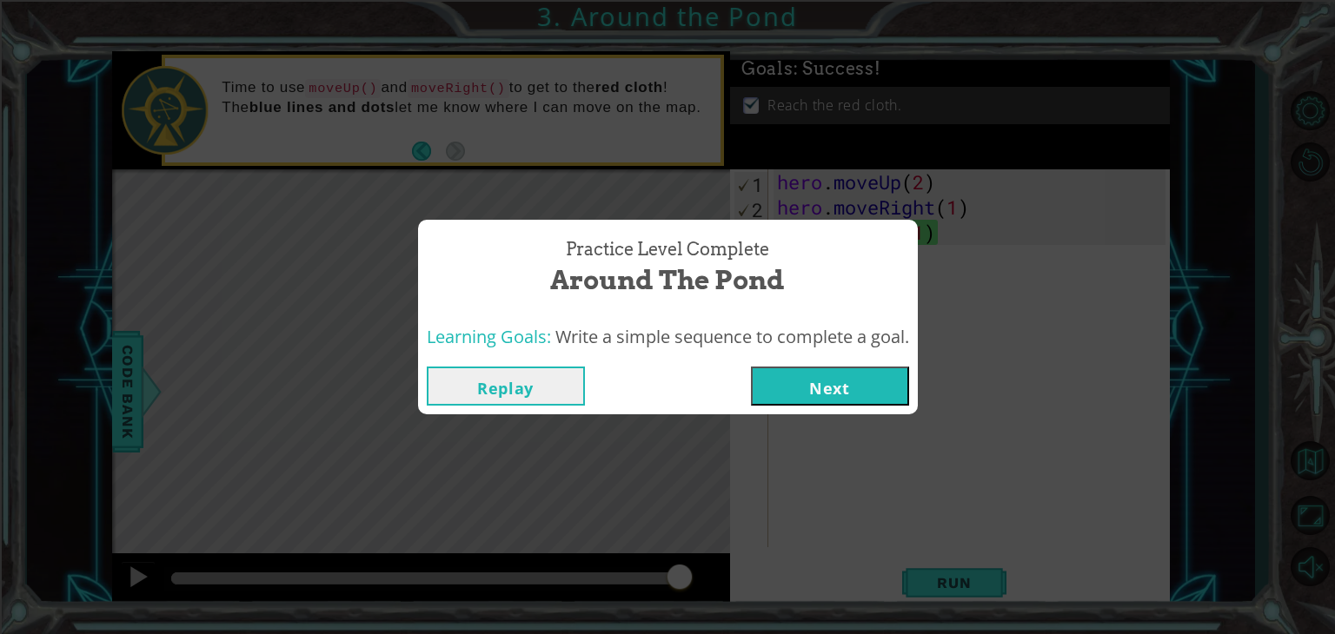
click at [819, 377] on button "Next" at bounding box center [830, 386] width 158 height 39
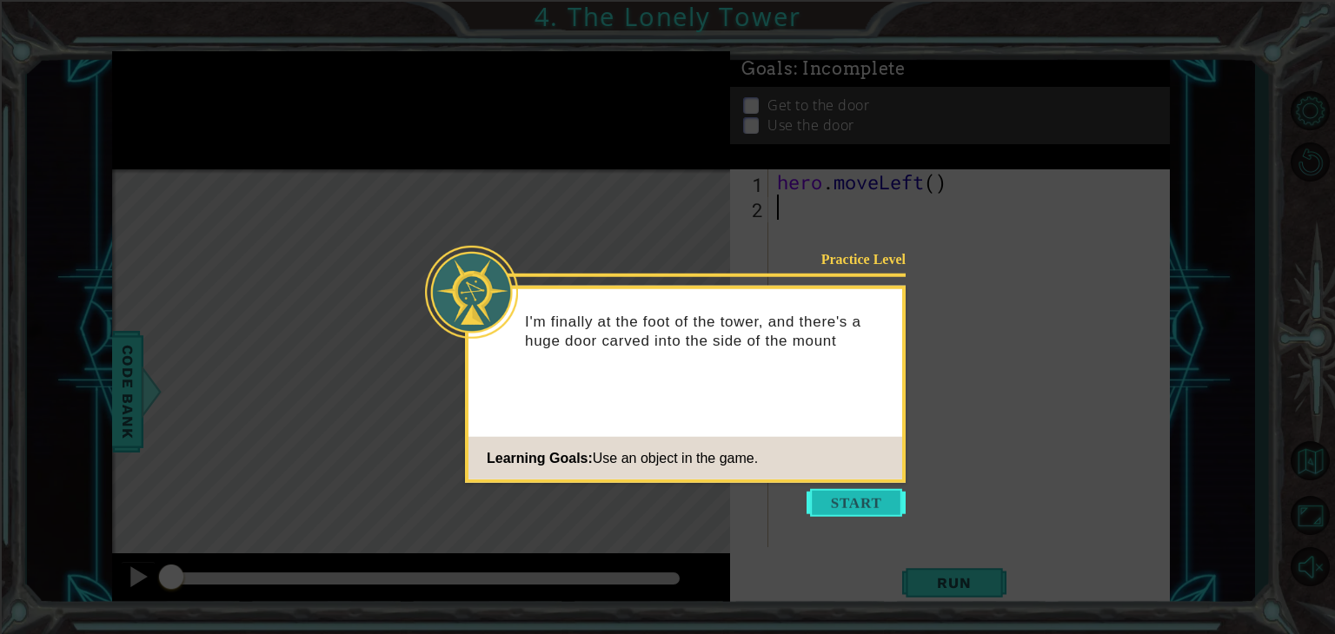
click at [841, 505] on button "Start" at bounding box center [855, 503] width 99 height 28
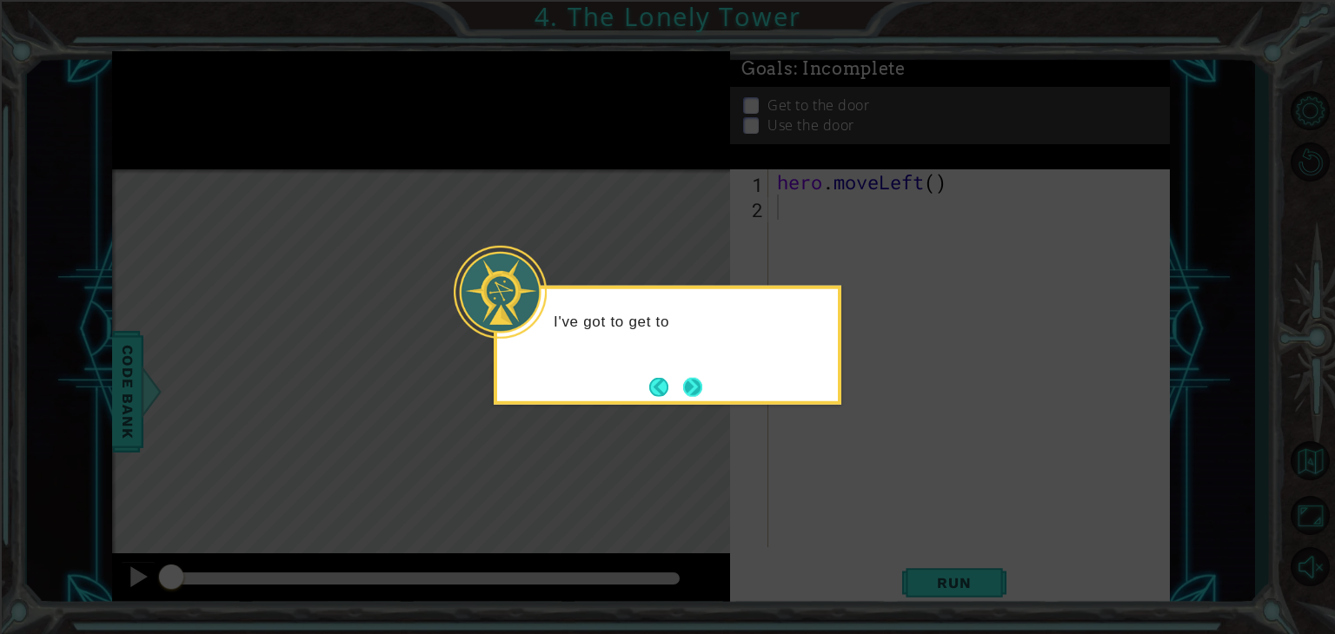
click at [704, 393] on button "Next" at bounding box center [692, 387] width 25 height 25
click at [695, 382] on button "Next" at bounding box center [691, 386] width 23 height 23
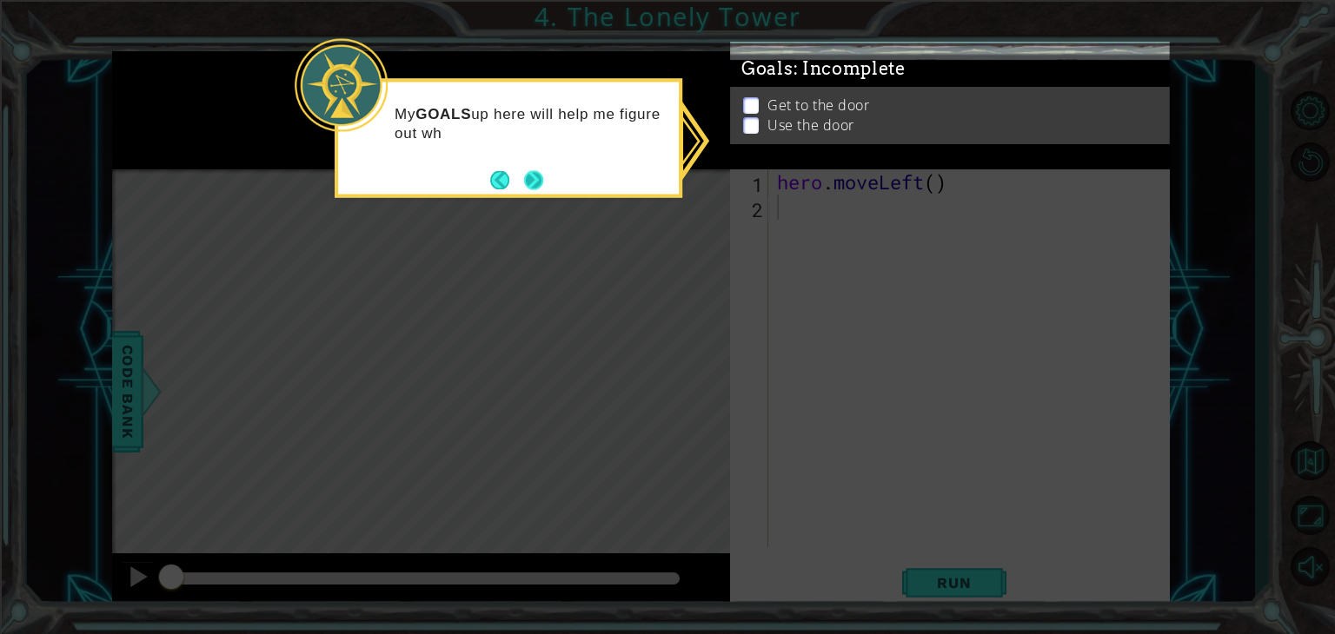
click at [533, 169] on button "Next" at bounding box center [533, 180] width 23 height 23
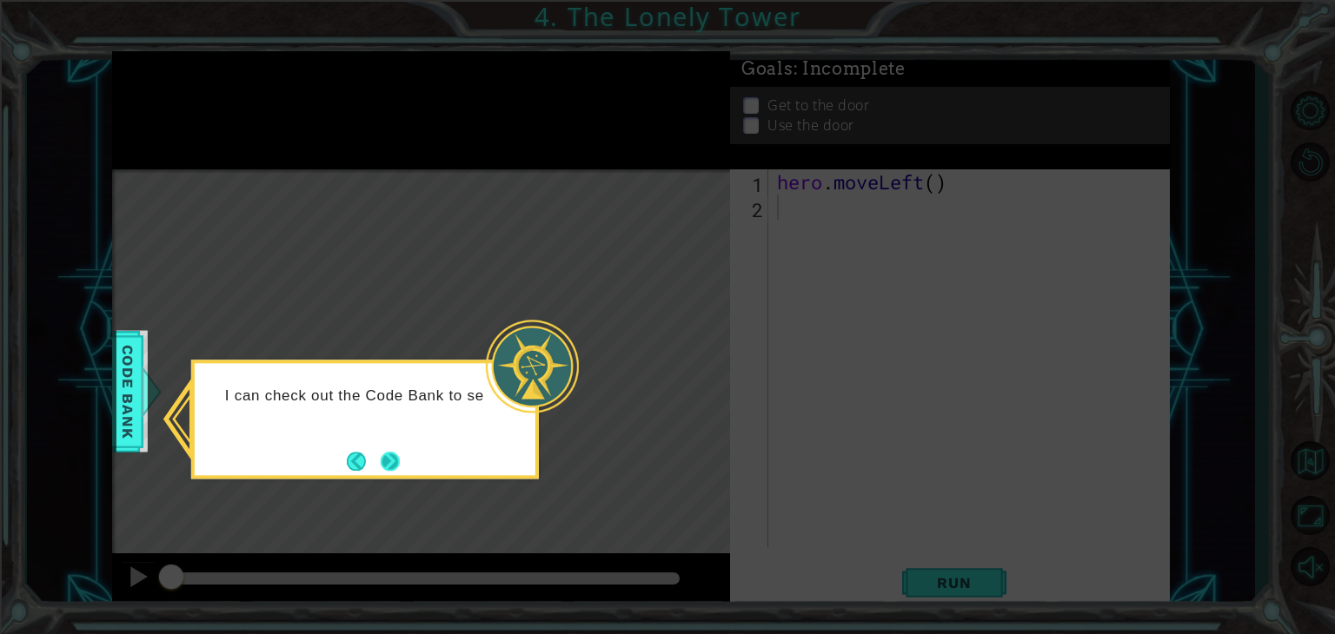
click at [396, 453] on button "Next" at bounding box center [391, 462] width 32 height 32
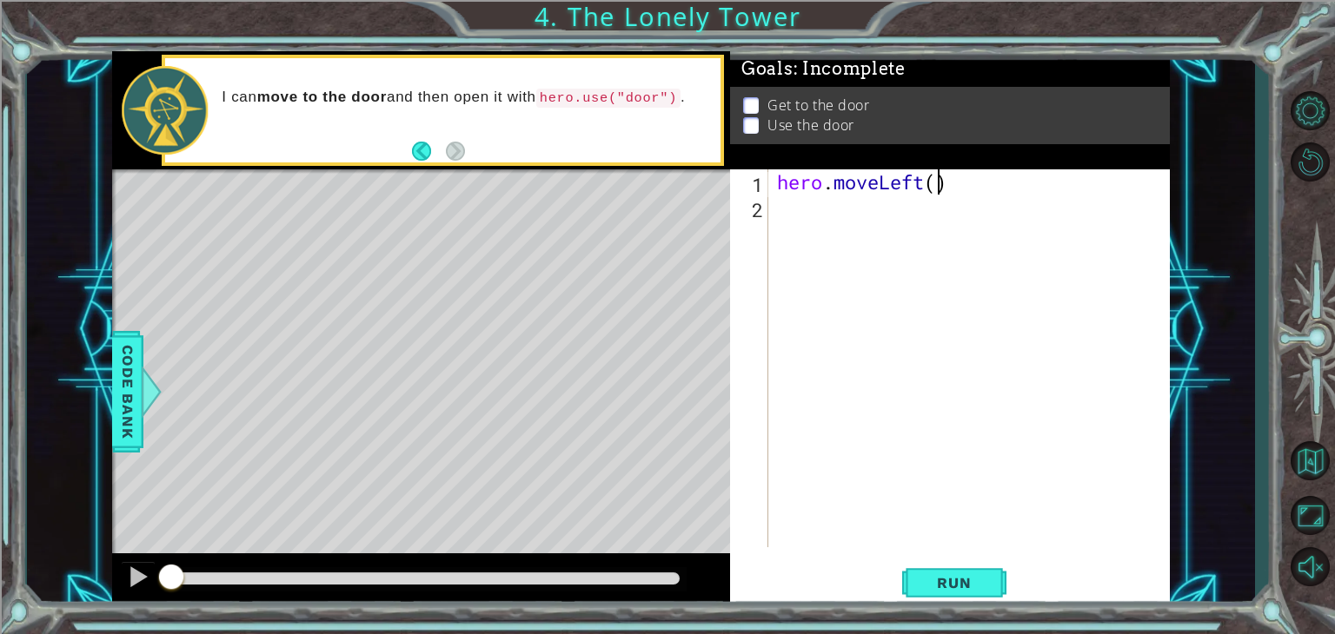
click at [937, 181] on div "hero . moveLeft ( )" at bounding box center [973, 383] width 401 height 428
type textarea "hero.moveLeft(2)"
click at [886, 191] on div "hero . moveLeft ( 2 )" at bounding box center [973, 383] width 401 height 428
click at [839, 202] on div "hero . moveLeft ( 2 )" at bounding box center [973, 383] width 401 height 428
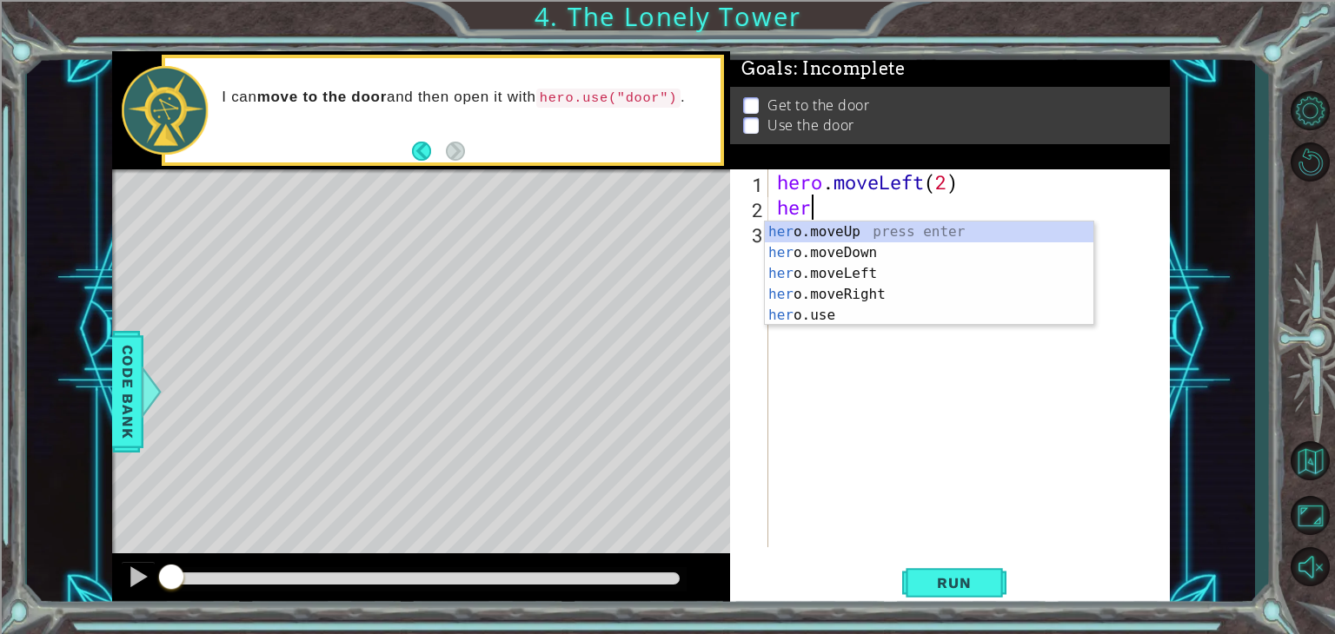
scroll to position [0, 0]
type textarea "hero"
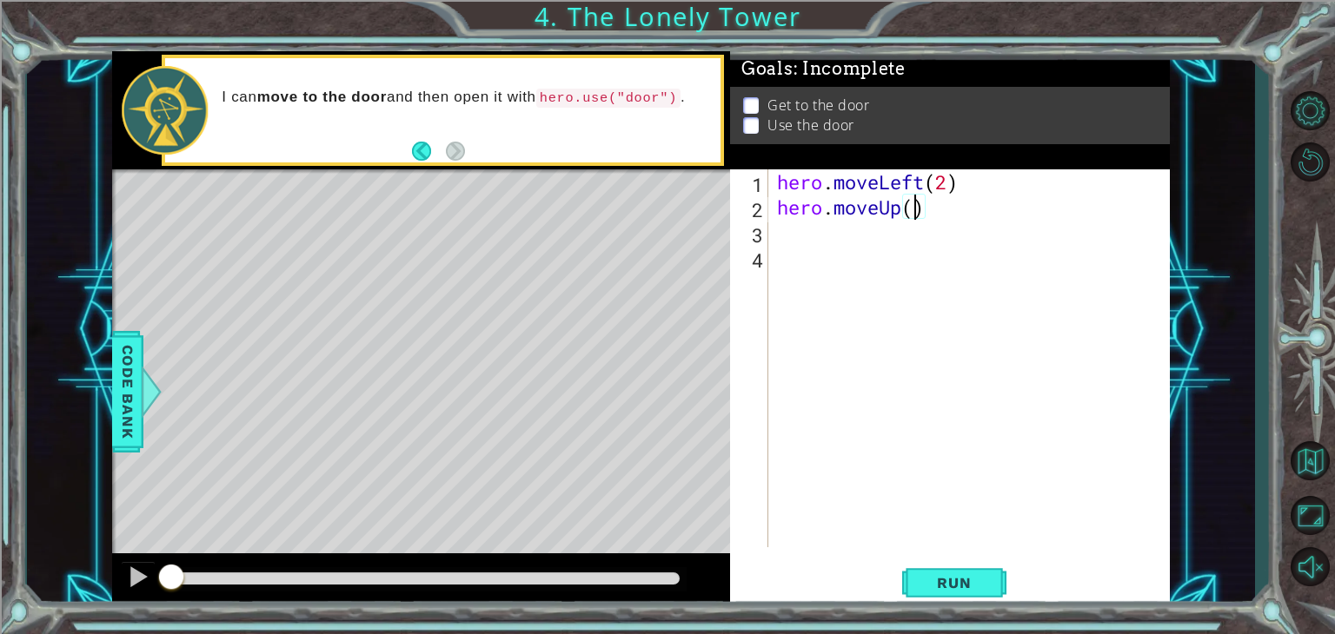
click at [914, 202] on div "hero.moveUp() 1 2 3 4 hero . moveLeft ( 2 ) hero . moveUp ( ) ההההההההההההההההה…" at bounding box center [947, 358] width 435 height 378
click at [914, 202] on div "hero . moveLeft ( 2 ) hero . moveUp ( )" at bounding box center [973, 383] width 401 height 428
type textarea "hero.moveUp(2)"
type textarea "her"
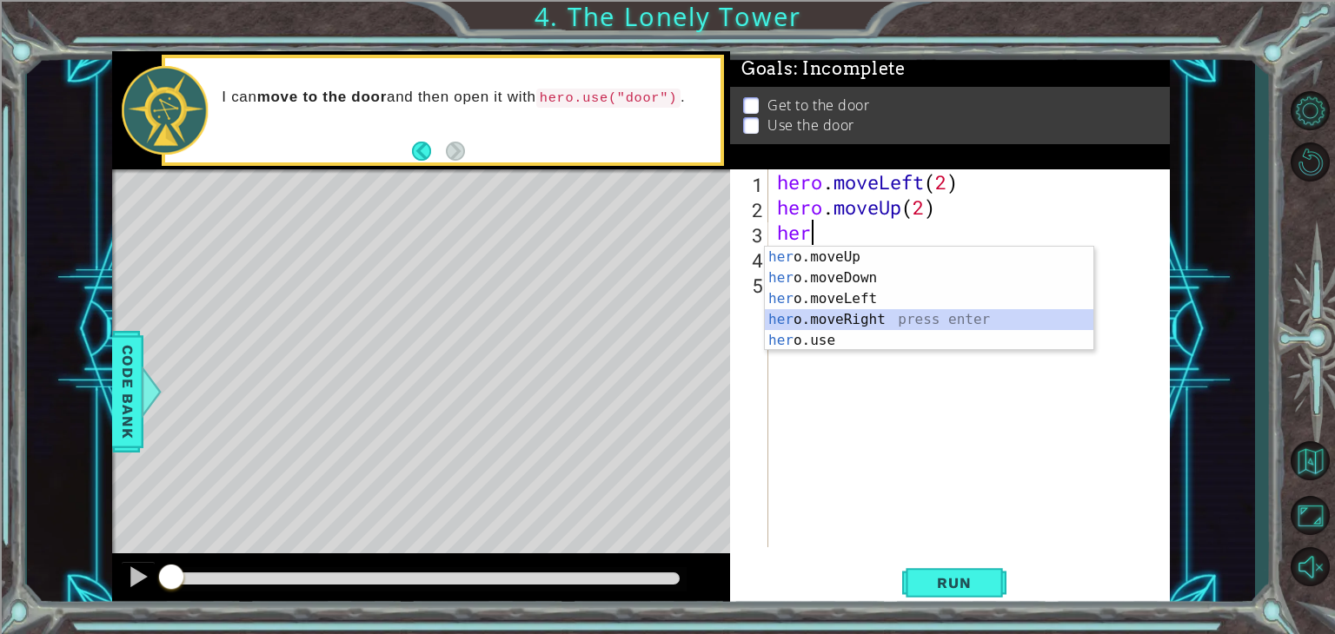
scroll to position [0, 0]
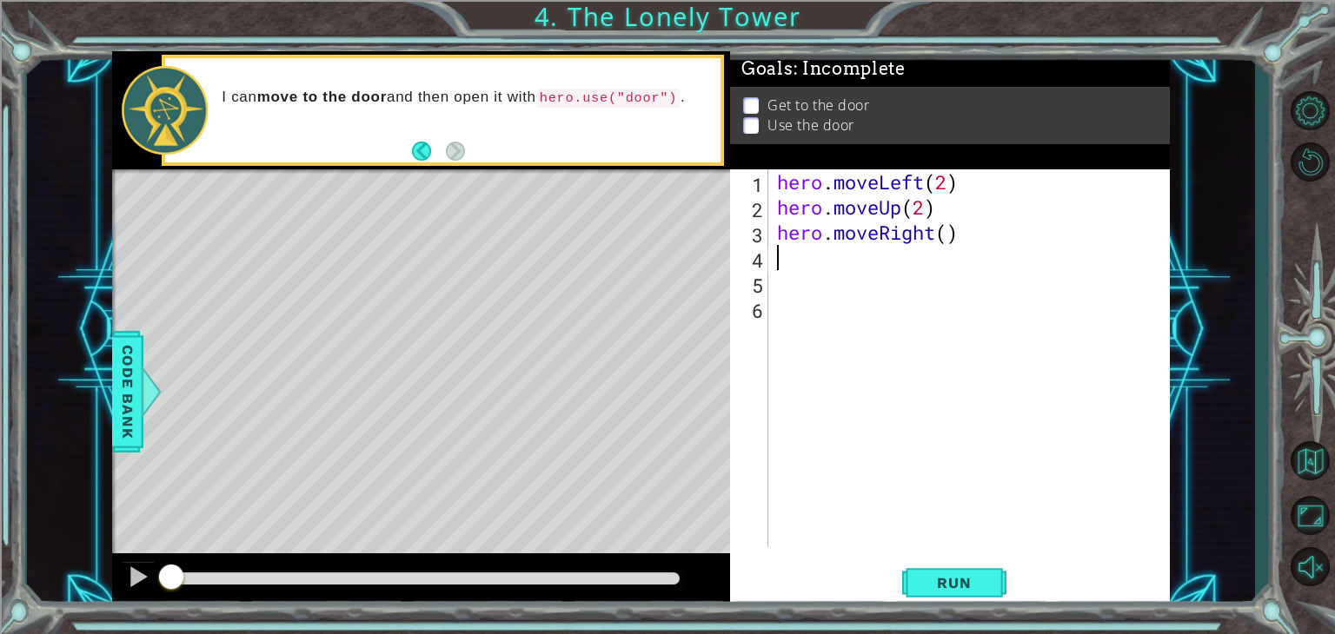
click at [942, 235] on div "hero . moveLeft ( 2 ) hero . moveUp ( 2 ) hero . moveRight ( )" at bounding box center [973, 383] width 401 height 428
type textarea "hero.moveRight(2)"
type textarea "hero.use("door")"
click at [955, 581] on span "Run" at bounding box center [953, 582] width 69 height 17
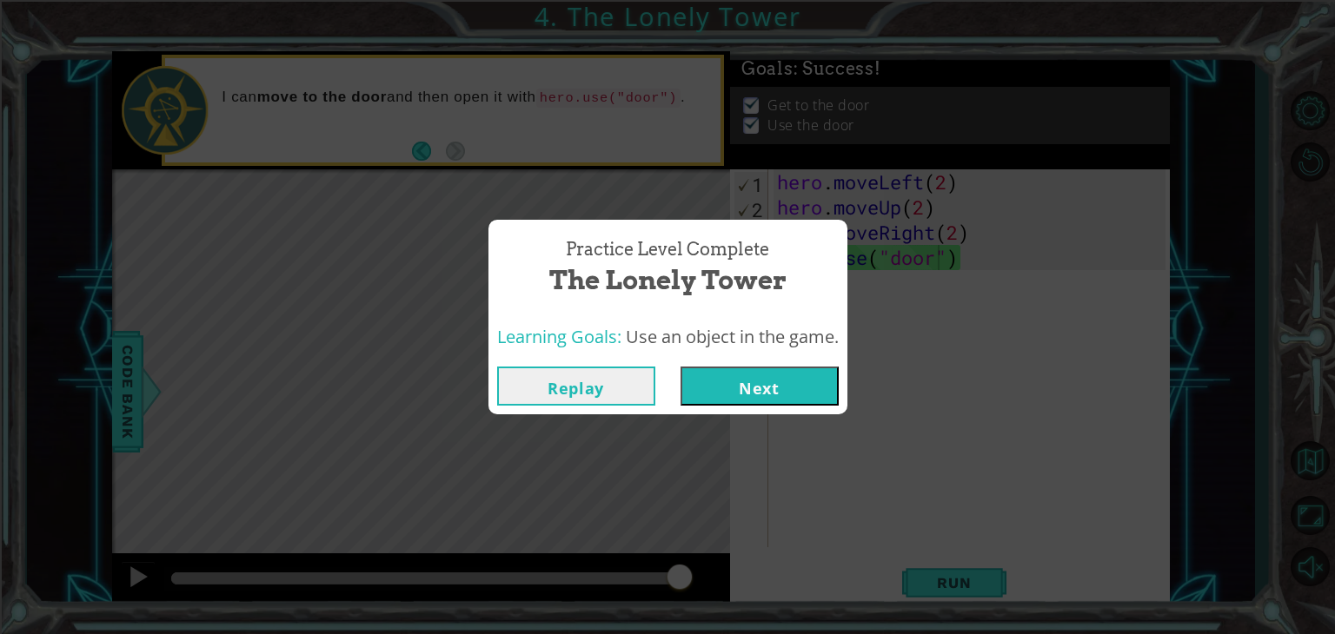
click at [786, 390] on button "Next" at bounding box center [759, 386] width 158 height 39
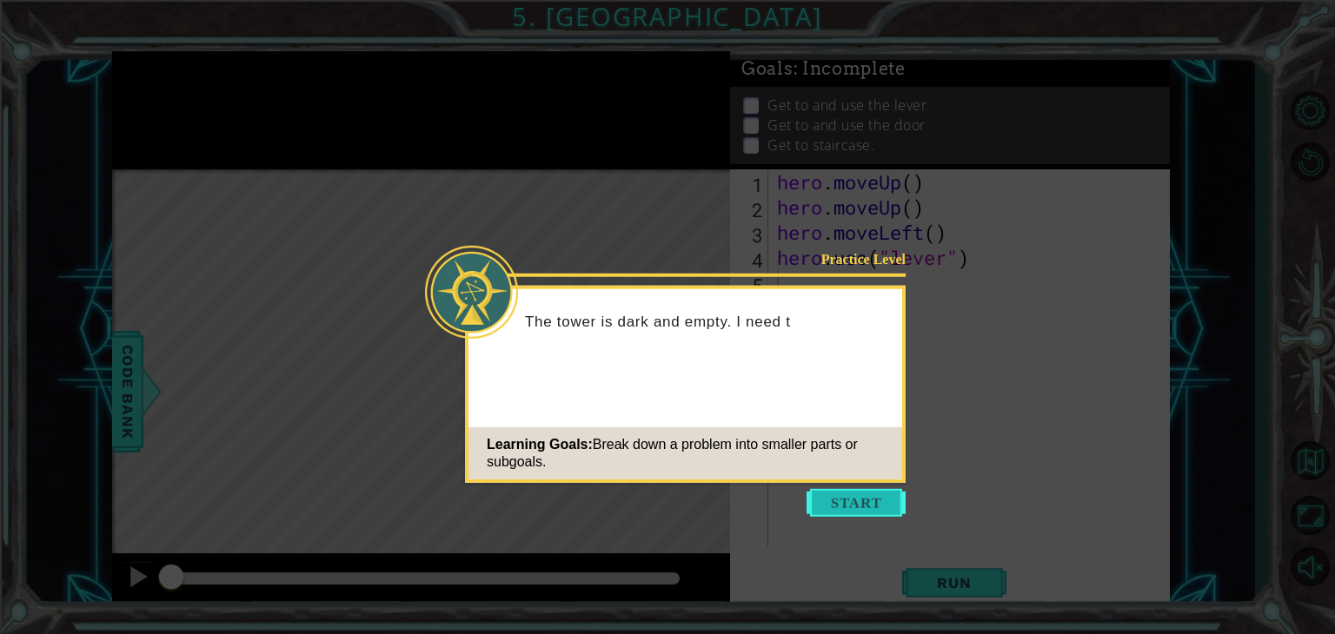
click at [837, 508] on button "Start" at bounding box center [855, 503] width 99 height 28
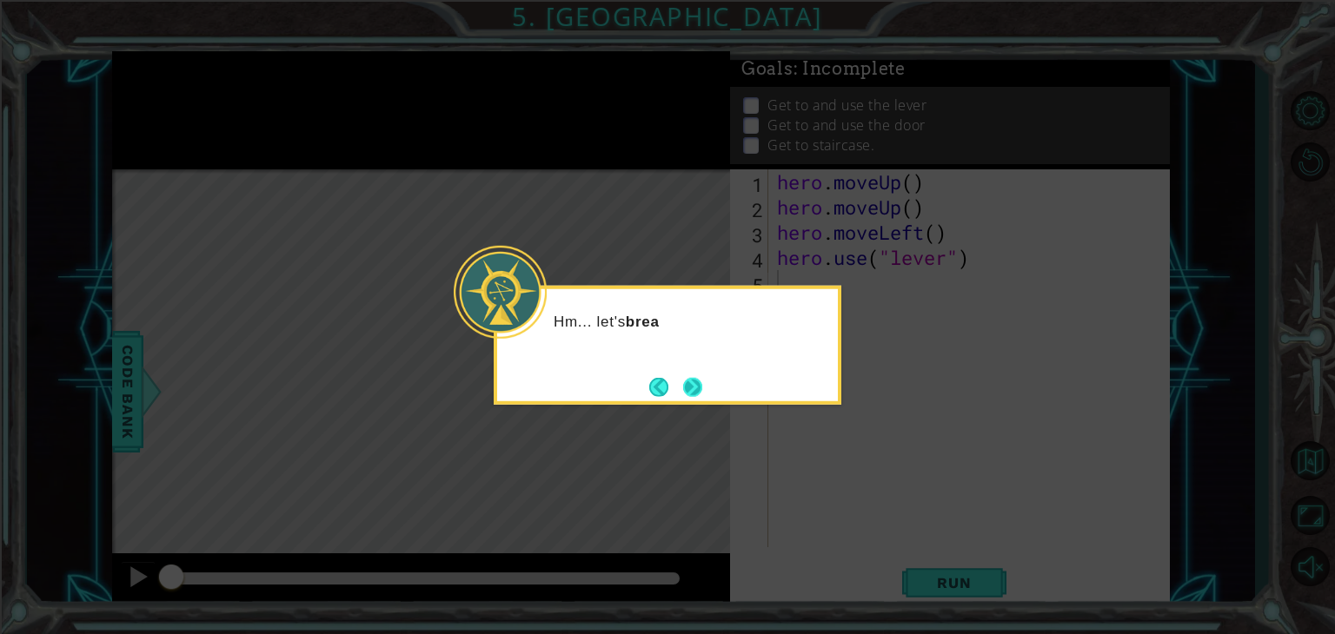
click at [692, 393] on button "Next" at bounding box center [692, 387] width 24 height 24
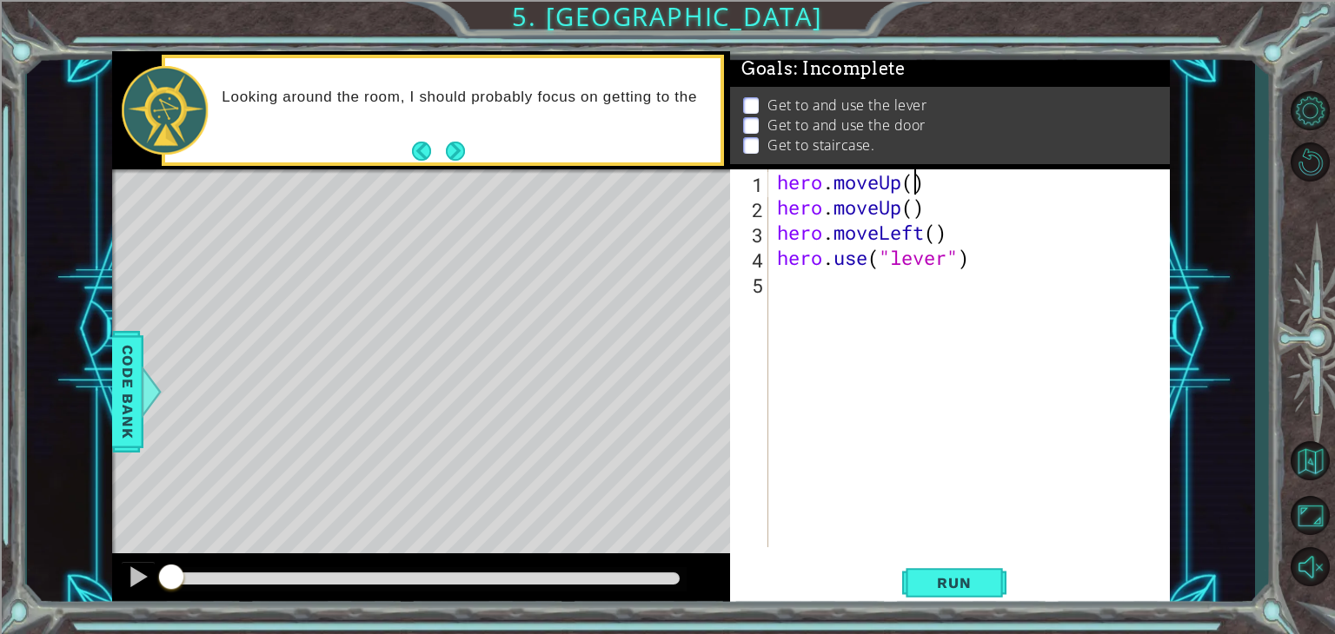
click at [913, 179] on div "hero . moveUp ( ) hero . moveUp ( ) hero . moveLeft ( ) hero . use ( "lever" )" at bounding box center [973, 383] width 401 height 428
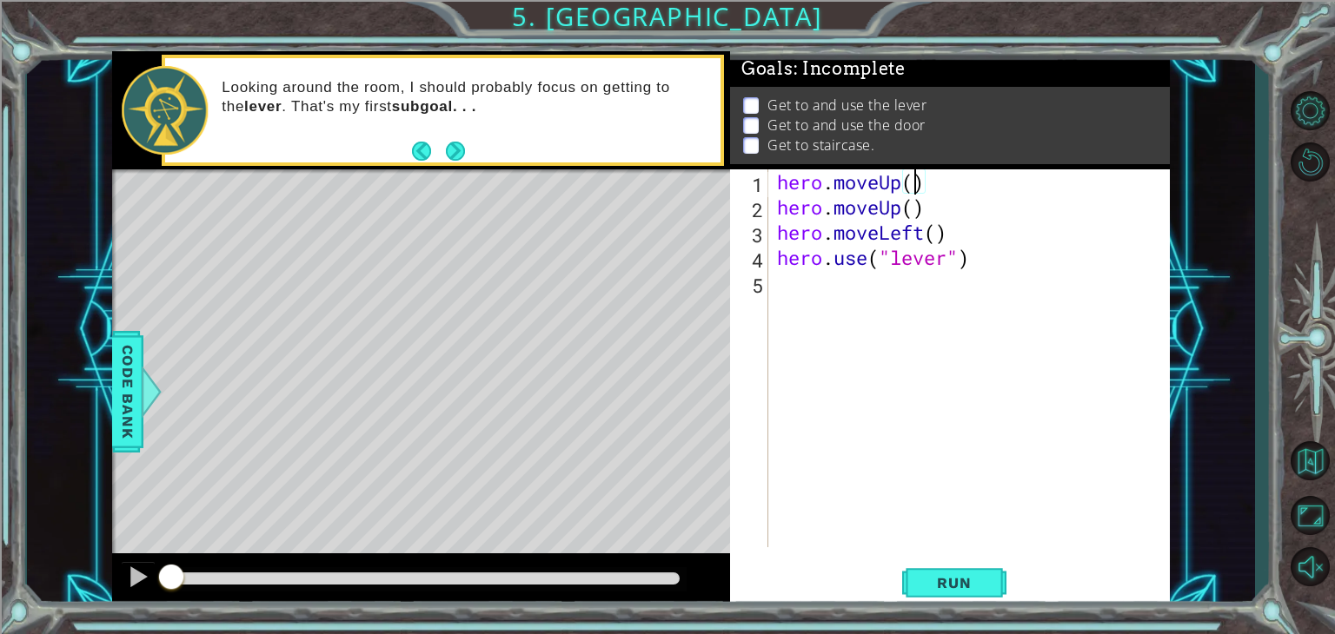
scroll to position [0, 6]
click at [917, 202] on div "hero . moveUp ( 1 ) hero . moveUp ( ) hero . moveLeft ( ) hero . use ( "lever" )" at bounding box center [973, 383] width 401 height 428
click at [936, 240] on div "hero . moveUp ( 1 ) hero . moveUp ( 1 ) hero . moveLeft ( ) hero . use ( "lever…" at bounding box center [973, 383] width 401 height 428
click at [957, 578] on span "Run" at bounding box center [953, 582] width 69 height 17
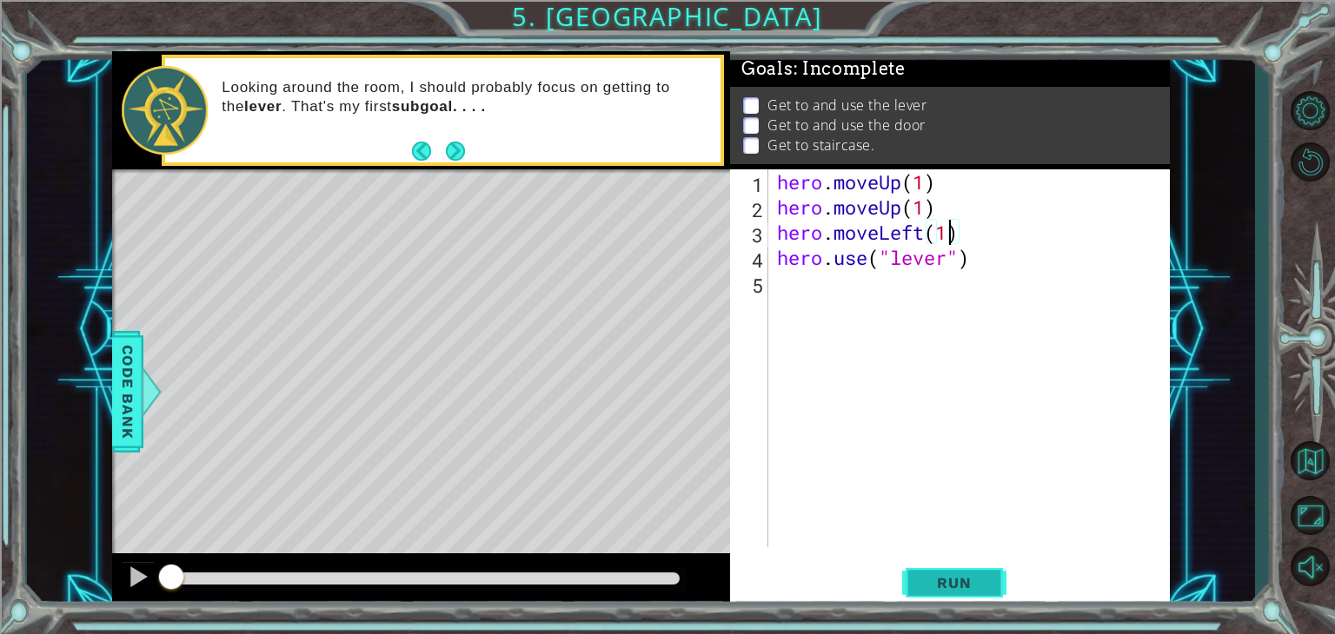
type textarea "hero.moveLeft(1)"
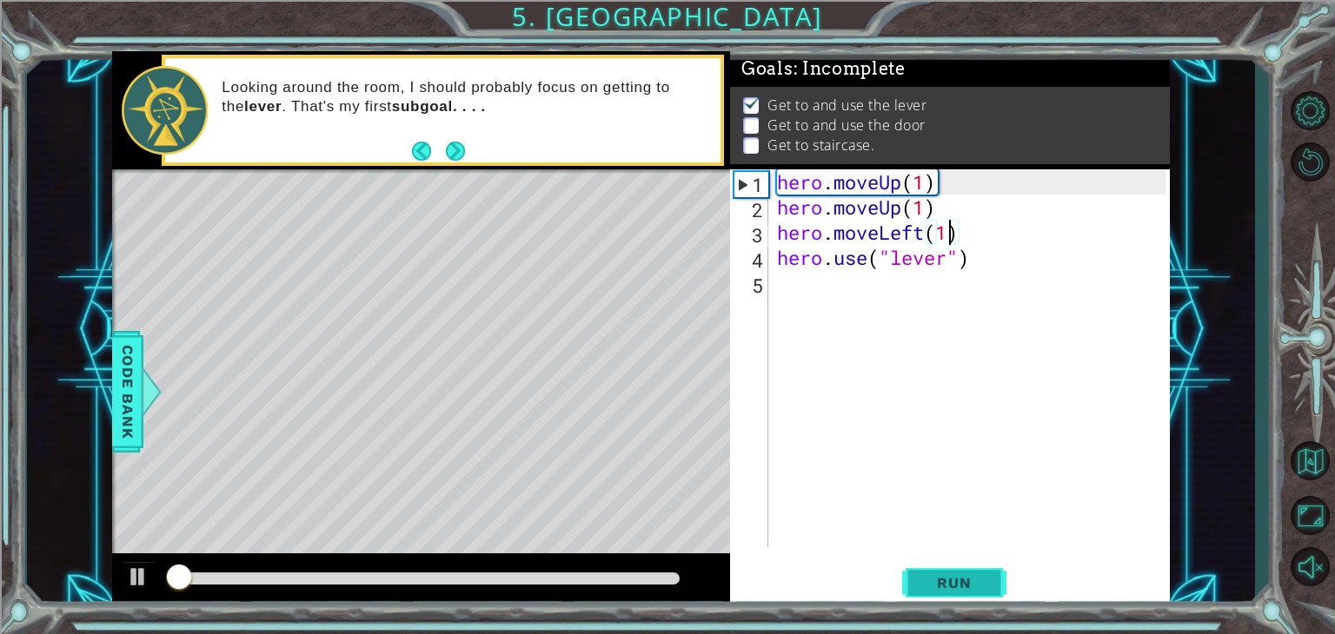
scroll to position [7, 0]
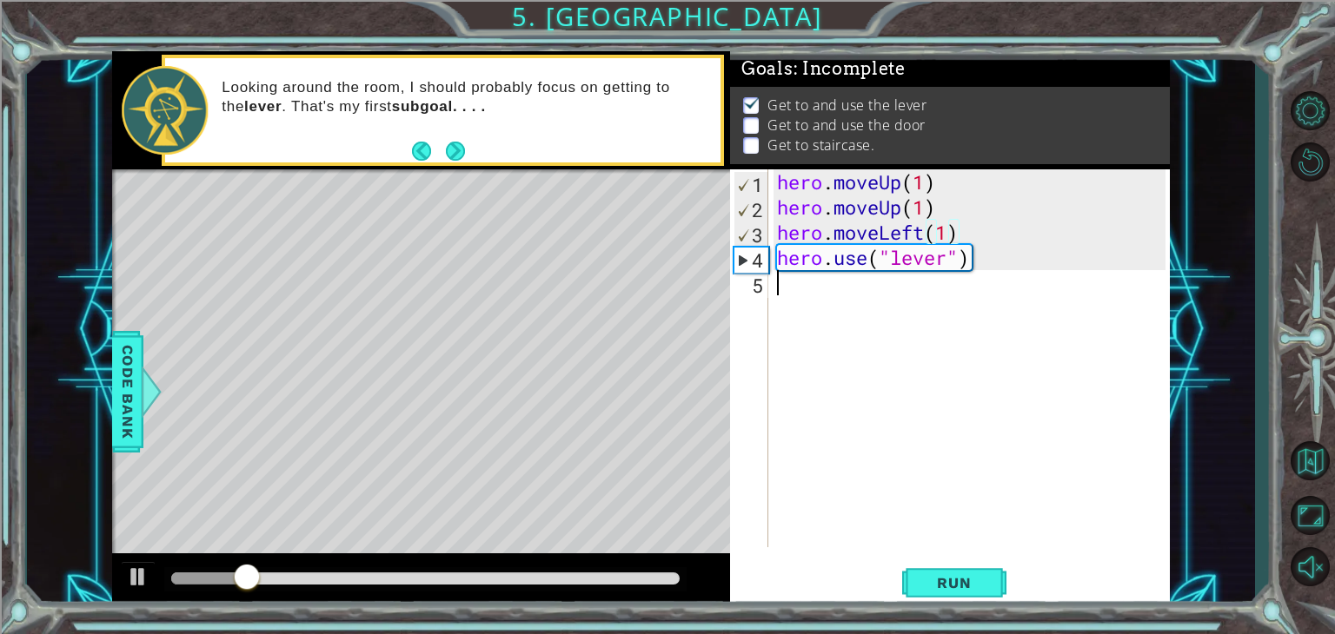
click at [813, 290] on div "hero . moveUp ( 1 ) hero . moveUp ( 1 ) hero . moveLeft ( 1 ) hero . use ( "lev…" at bounding box center [973, 383] width 401 height 428
type textarea "her"
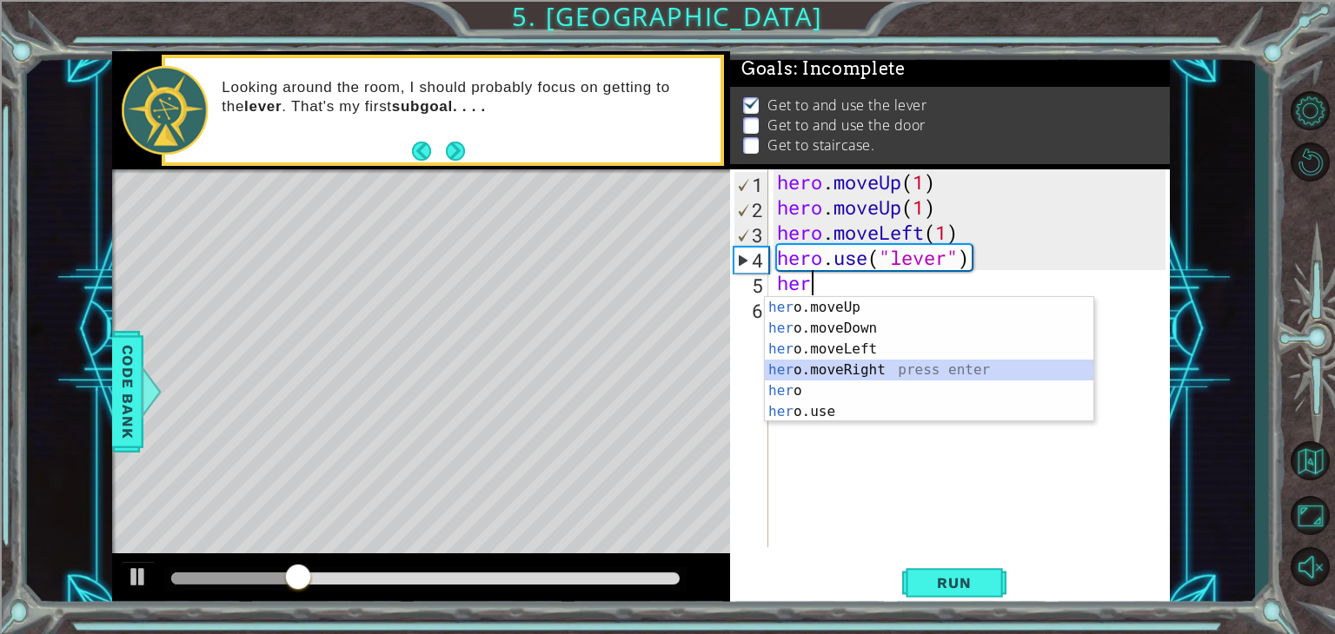
scroll to position [0, 0]
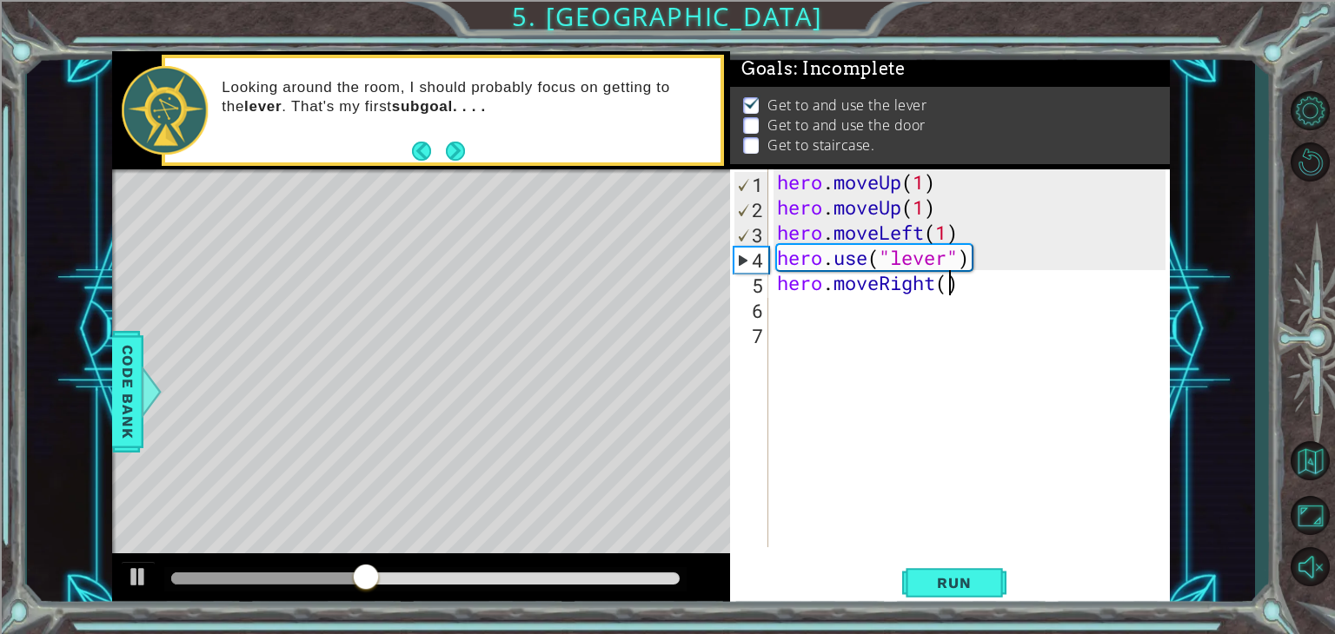
click at [948, 277] on div "hero . moveUp ( 1 ) hero . moveUp ( 1 ) hero . moveLeft ( 1 ) hero . use ( "lev…" at bounding box center [973, 383] width 401 height 428
type textarea "hero.moveRight(3)"
click at [793, 321] on div "hero . moveUp ( 1 ) hero . moveUp ( 1 ) hero . moveLeft ( 1 ) hero . use ( "lev…" at bounding box center [973, 383] width 401 height 428
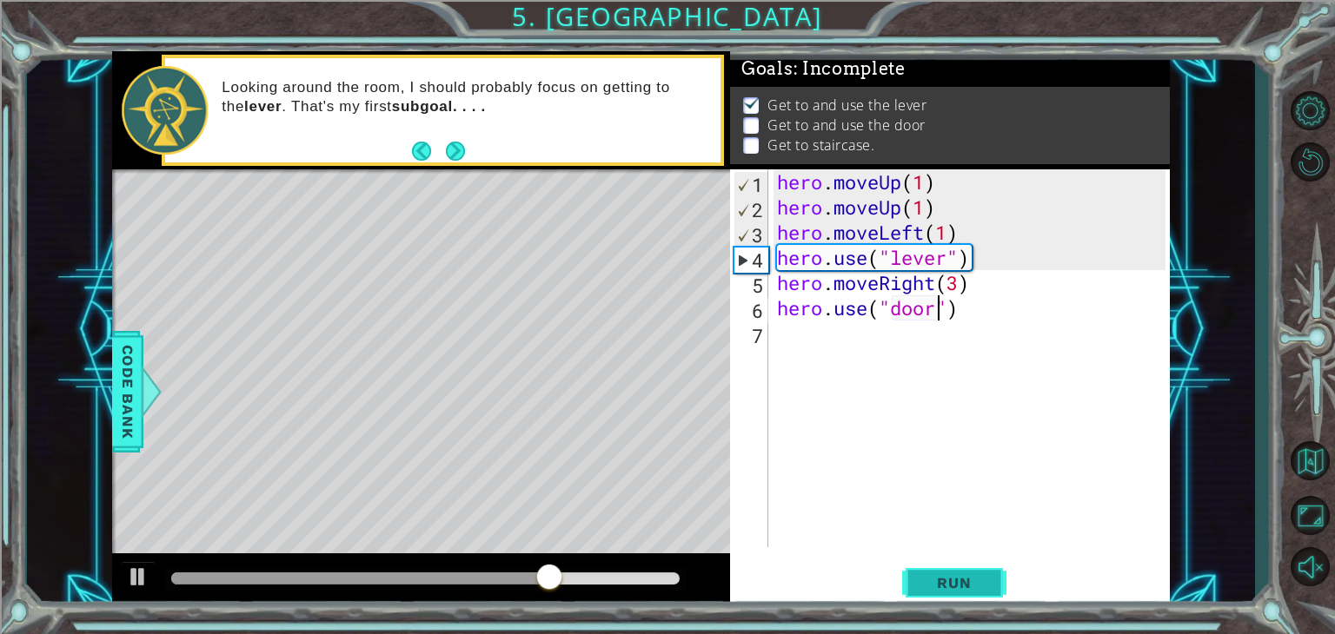
type textarea "hero.use("door")"
click at [942, 567] on button "Run" at bounding box center [954, 583] width 104 height 44
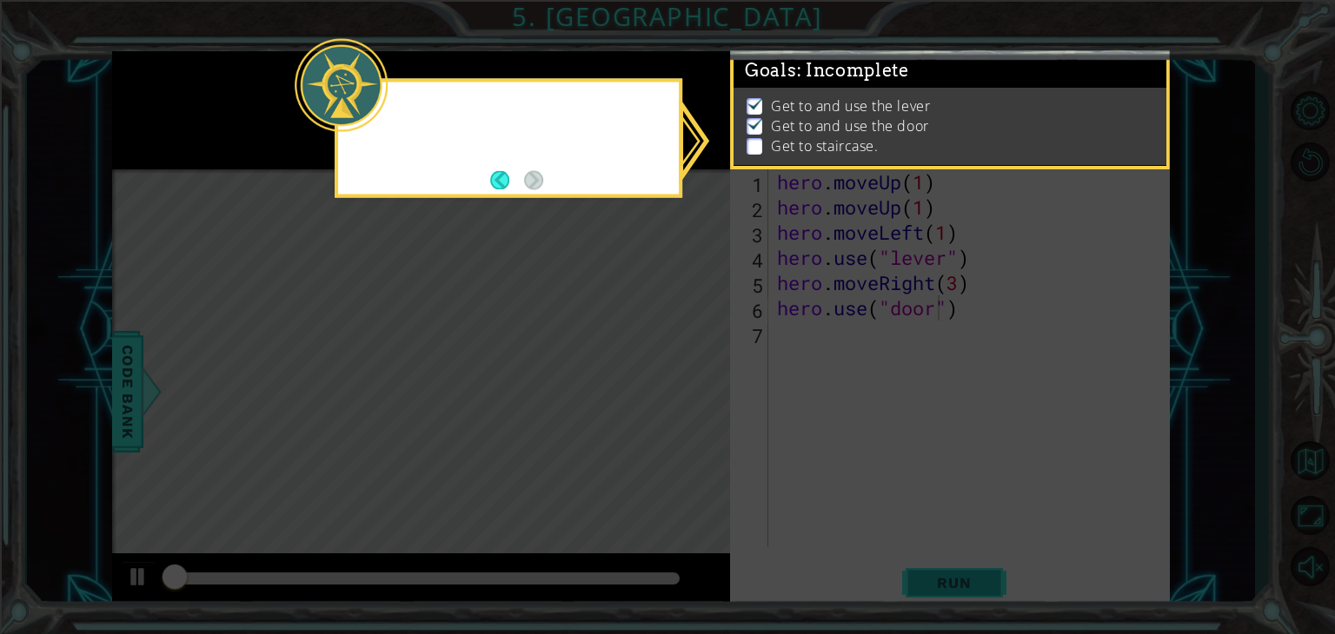
scroll to position [7, 0]
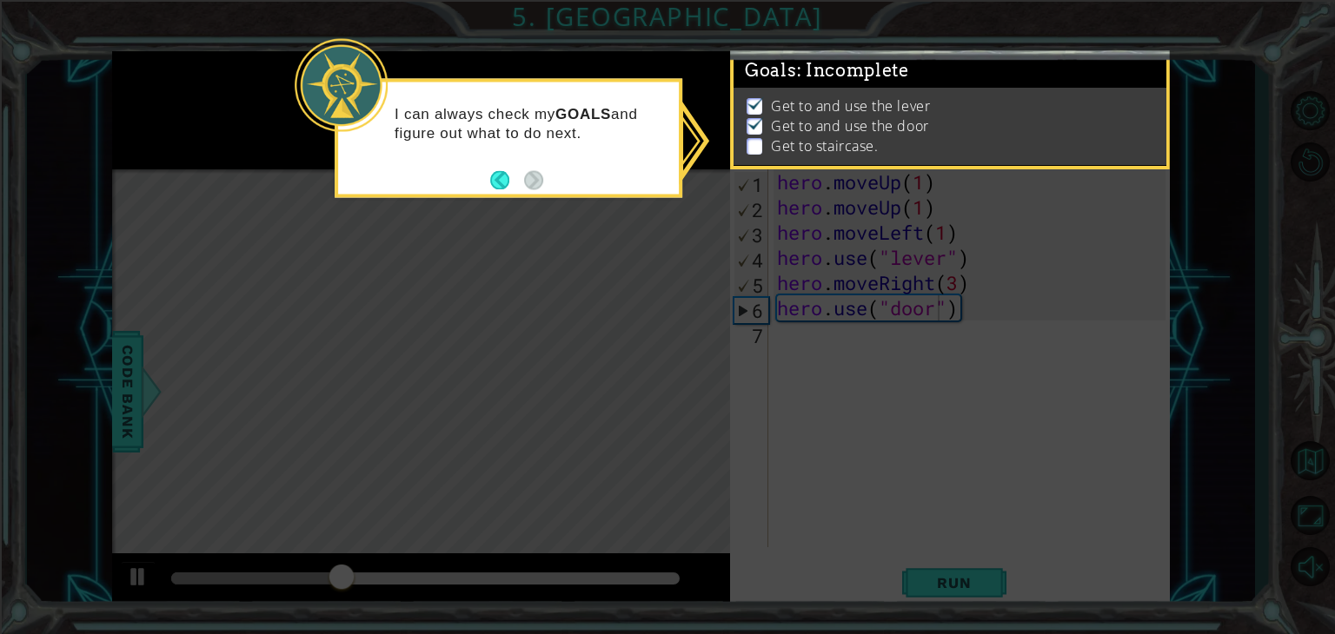
click at [625, 265] on icon at bounding box center [667, 317] width 1335 height 634
click at [521, 184] on button "Back" at bounding box center [507, 179] width 34 height 19
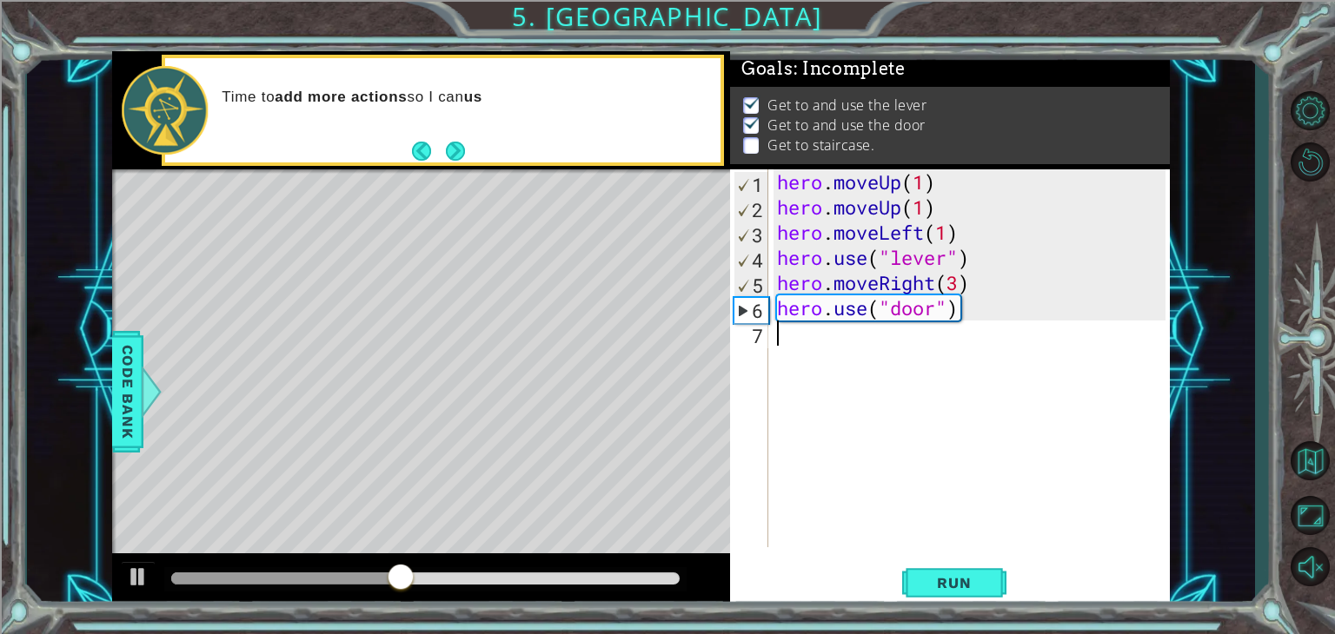
click at [814, 336] on div "hero . moveUp ( 1 ) hero . moveUp ( 1 ) hero . moveLeft ( 1 ) hero . use ( "lev…" at bounding box center [973, 383] width 401 height 428
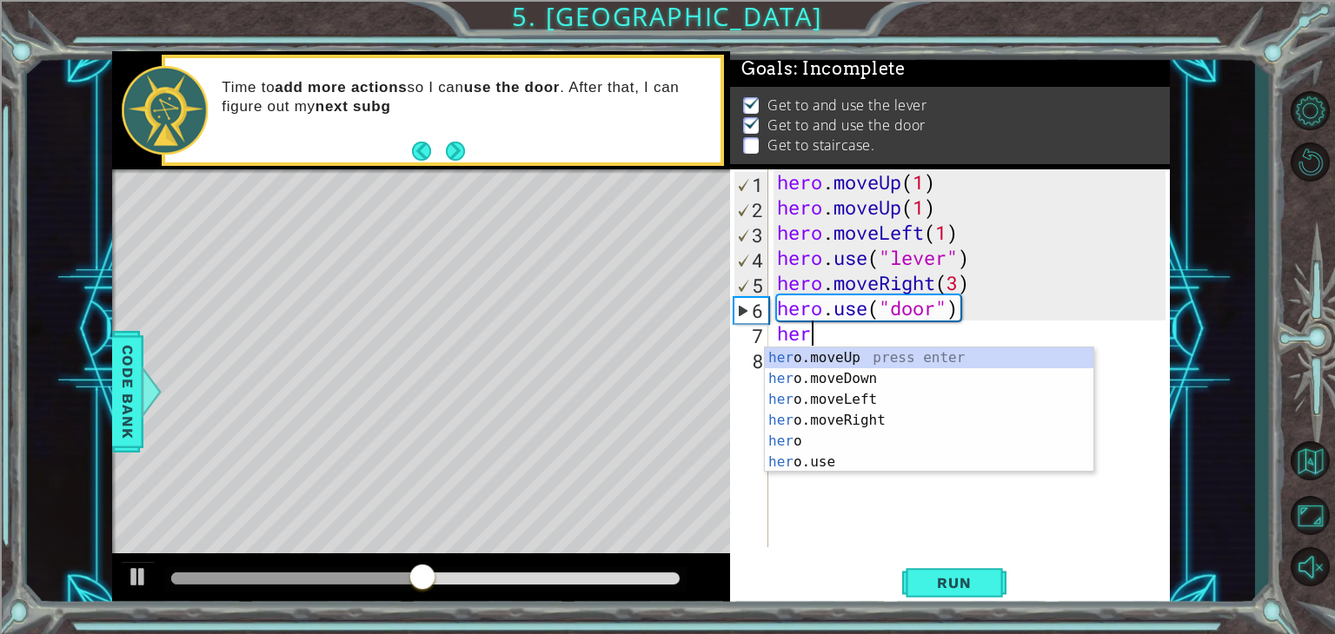
scroll to position [0, 0]
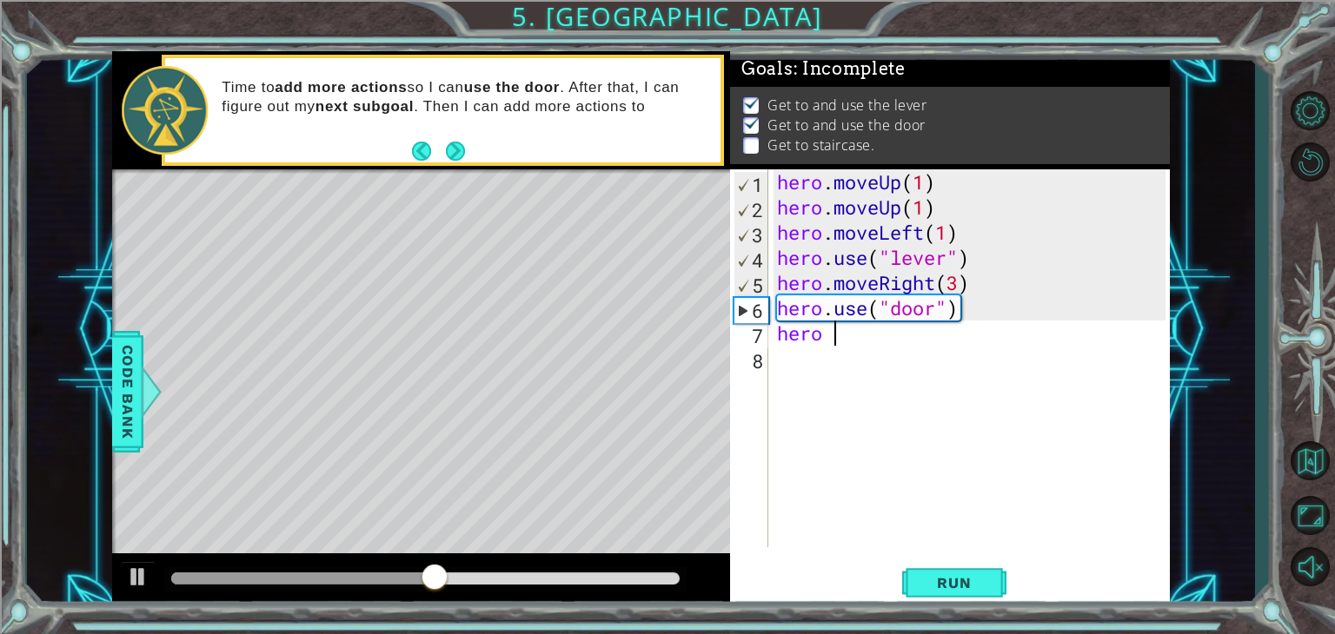
type textarea "hero"
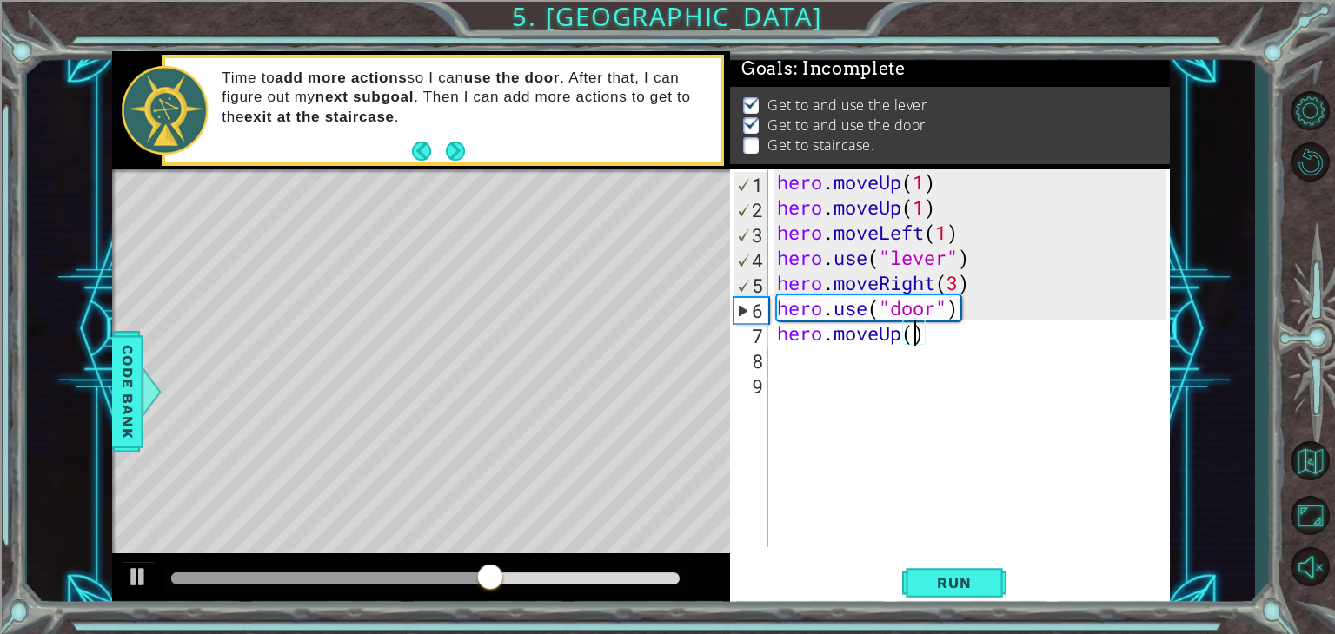
click at [919, 334] on div "hero . moveUp ( 1 ) hero . moveUp ( 1 ) hero . moveLeft ( 1 ) hero . use ( "lev…" at bounding box center [973, 383] width 401 height 428
type textarea "hero.moveUp(1)"
click at [845, 350] on div "hero . moveUp ( 1 ) hero . moveUp ( 1 ) hero . moveLeft ( 1 ) hero . use ( "lev…" at bounding box center [973, 383] width 401 height 428
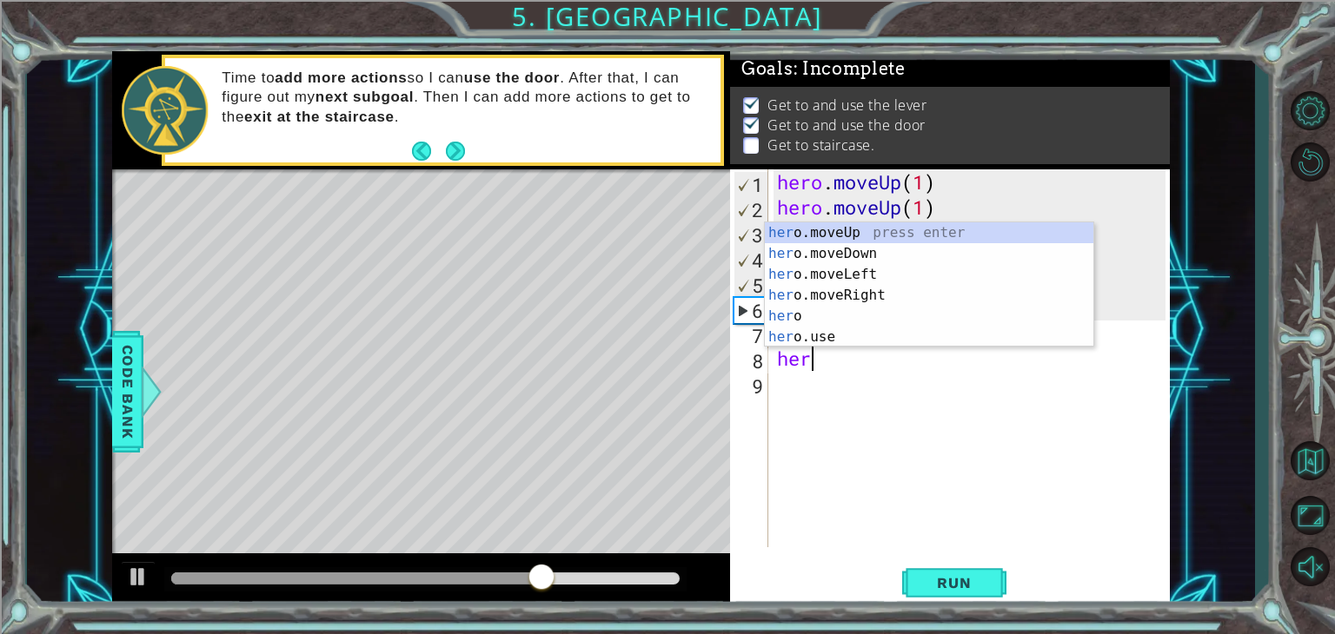
scroll to position [0, 0]
type textarea "hero"
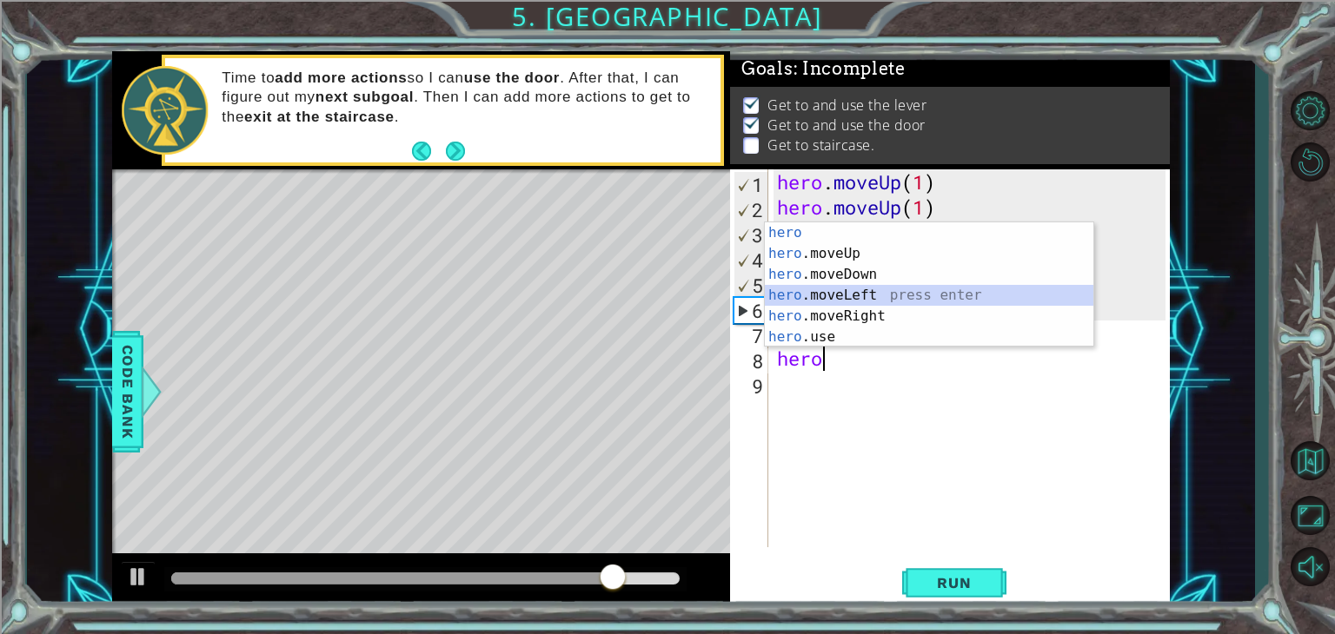
click at [835, 294] on div "hero press enter hero .moveUp press enter hero .moveDown press enter hero .move…" at bounding box center [929, 305] width 328 height 167
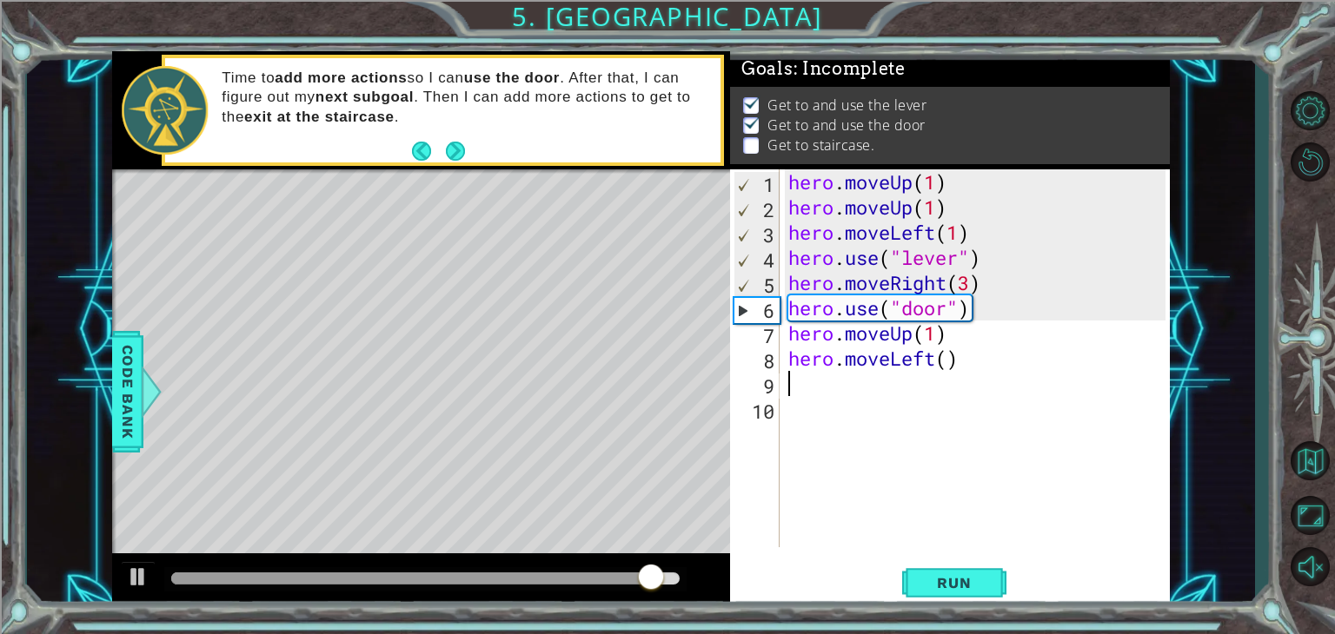
type textarea "3"
click at [952, 362] on div "hero . moveUp ( 1 ) hero . moveUp ( 1 ) hero . moveLeft ( 1 ) hero . use ( "lev…" at bounding box center [980, 383] width 390 height 428
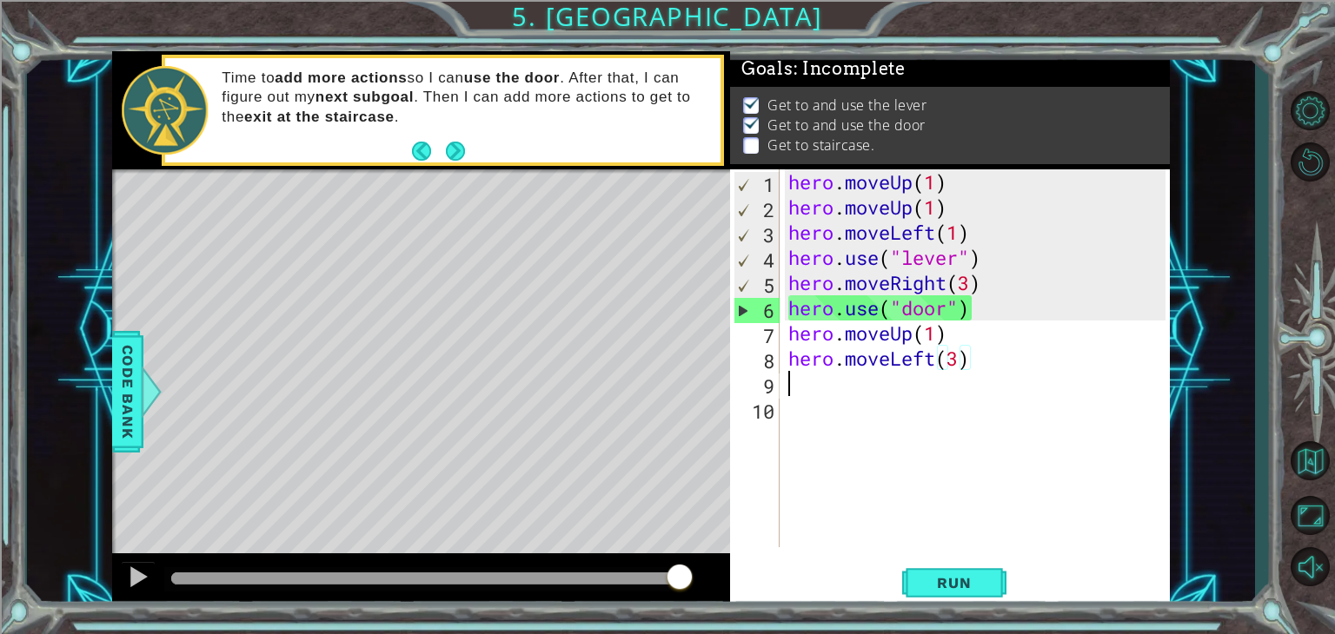
click at [838, 391] on div "hero . moveUp ( 1 ) hero . moveUp ( 1 ) hero . moveLeft ( 1 ) hero . use ( "lev…" at bounding box center [980, 383] width 390 height 428
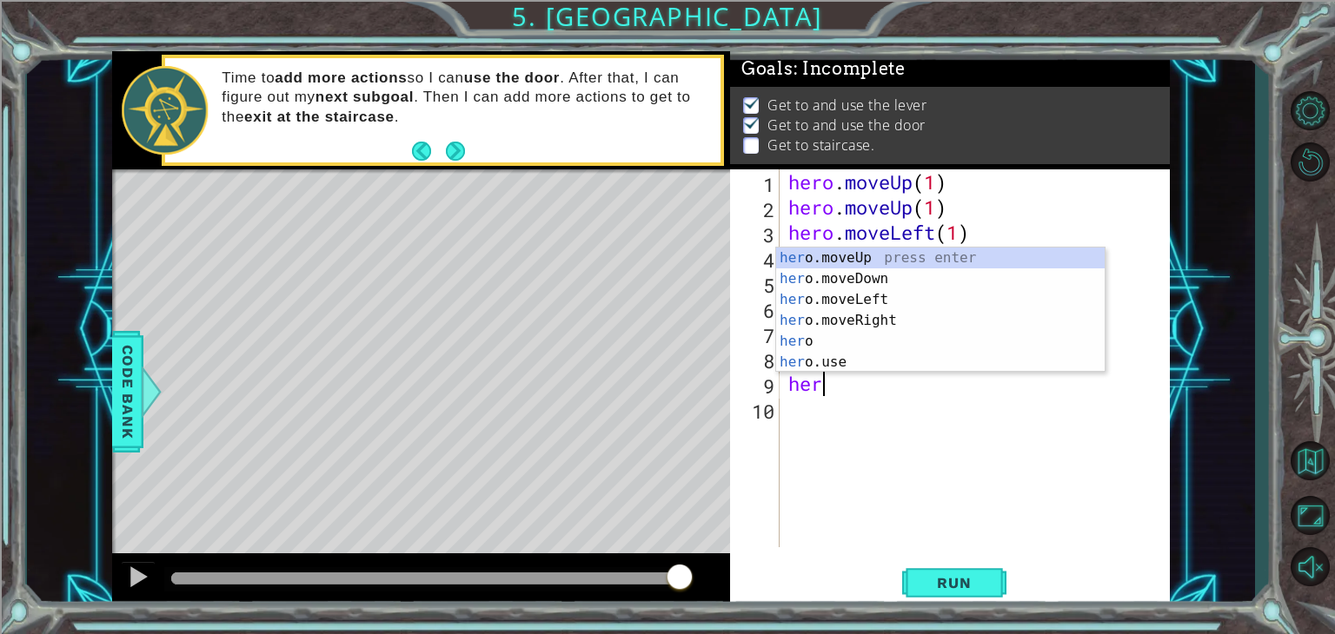
type textarea "hero"
click at [832, 272] on div "hero press enter hero .moveUp press enter hero .moveDown press enter hero .move…" at bounding box center [940, 331] width 328 height 167
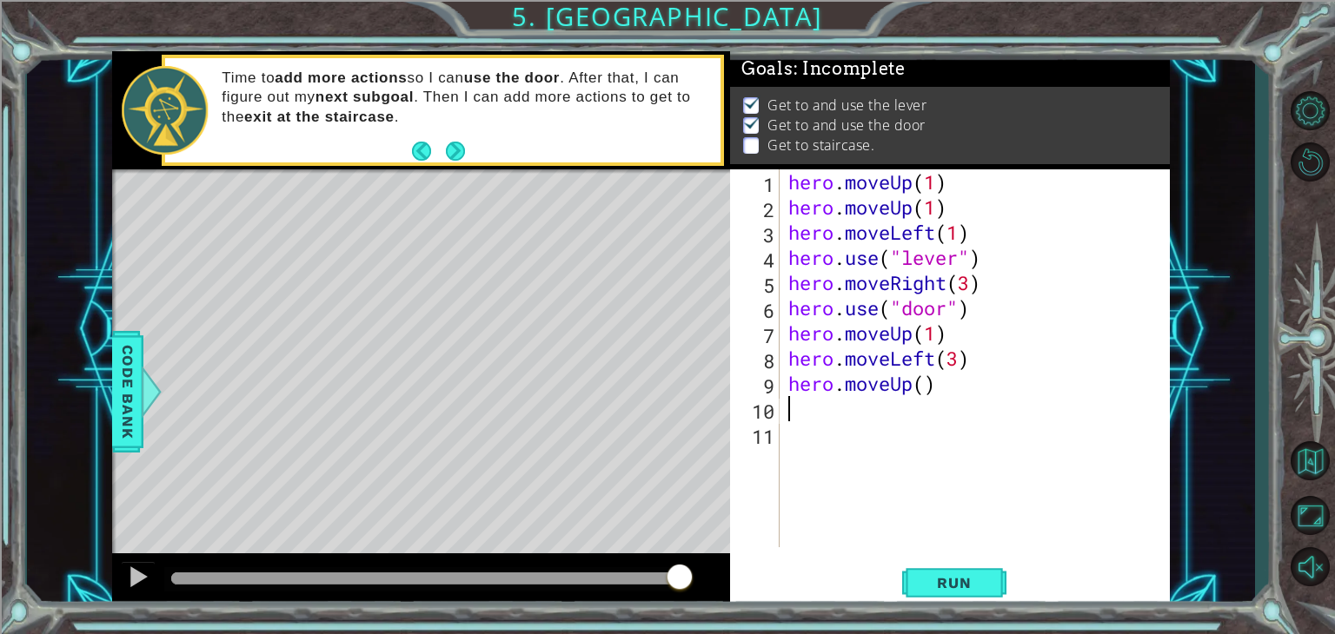
type textarea "1"
click at [919, 389] on div "hero . moveUp ( 1 ) hero . moveUp ( 1 ) hero . moveLeft ( 1 ) hero . use ( "lev…" at bounding box center [980, 383] width 390 height 428
click at [928, 391] on div "hero . moveUp ( 1 ) hero . moveUp ( 1 ) hero . moveLeft ( 1 ) hero . use ( "lev…" at bounding box center [980, 383] width 390 height 428
click at [922, 599] on button "Run" at bounding box center [954, 583] width 104 height 44
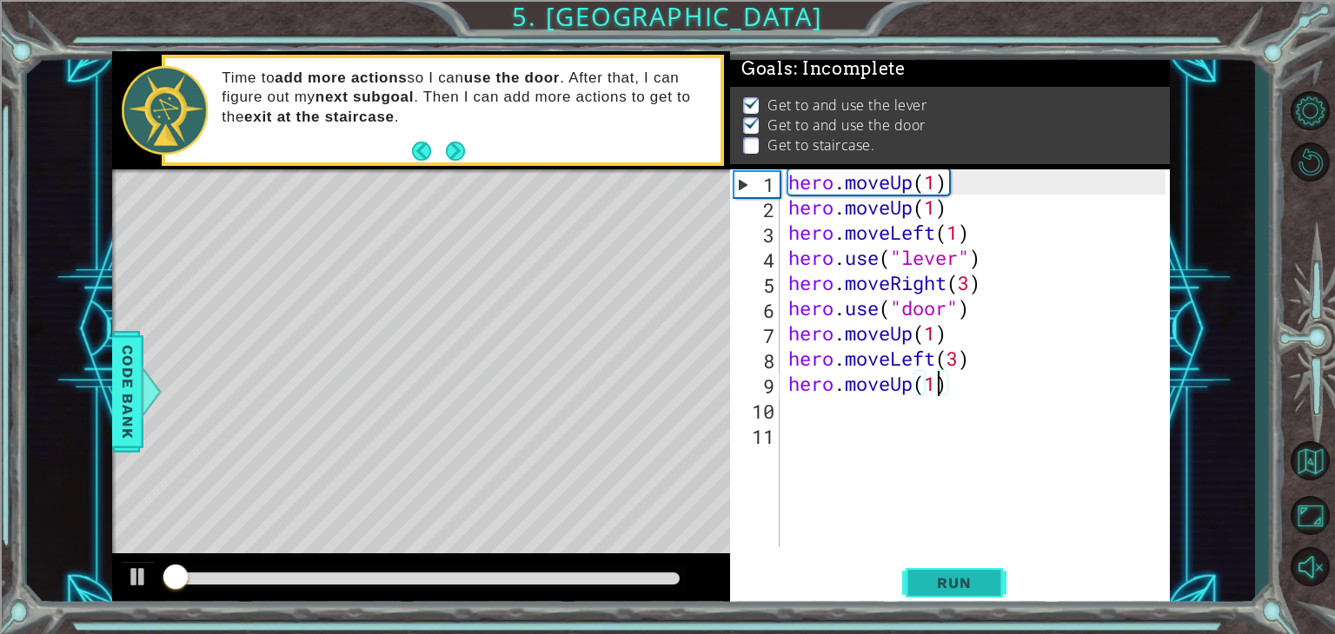
scroll to position [7, 0]
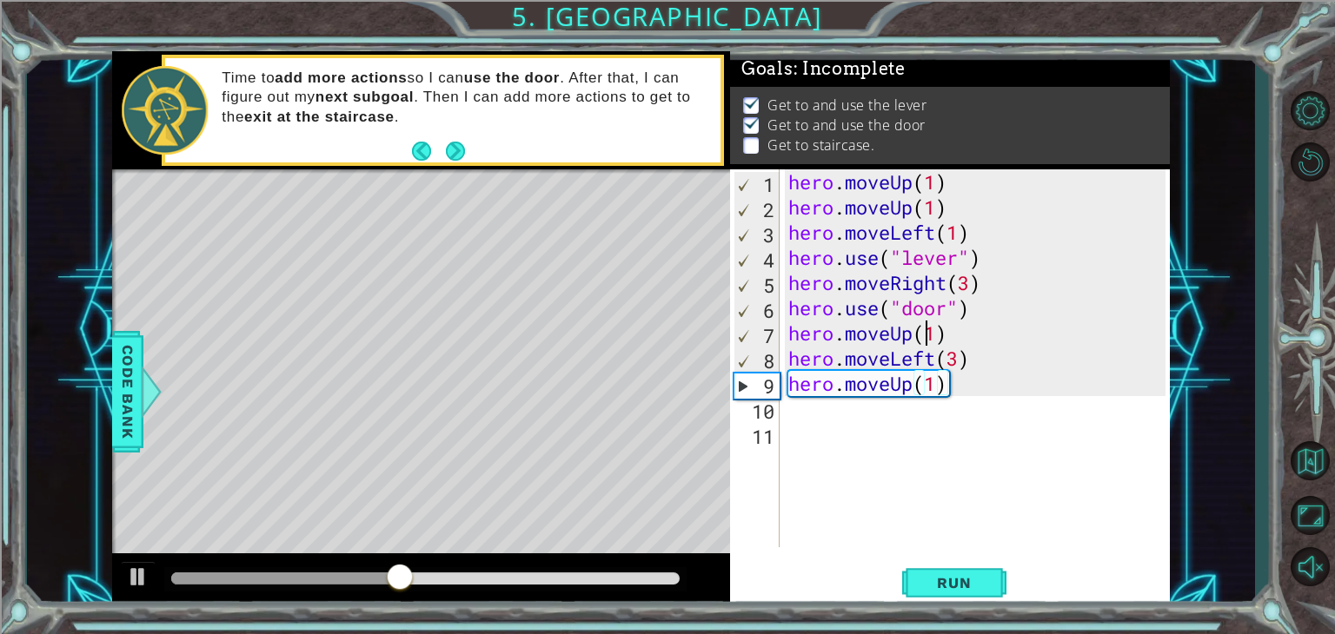
click at [931, 330] on div "hero . moveUp ( 1 ) hero . moveUp ( 1 ) hero . moveLeft ( 1 ) hero . use ( "lev…" at bounding box center [980, 383] width 390 height 428
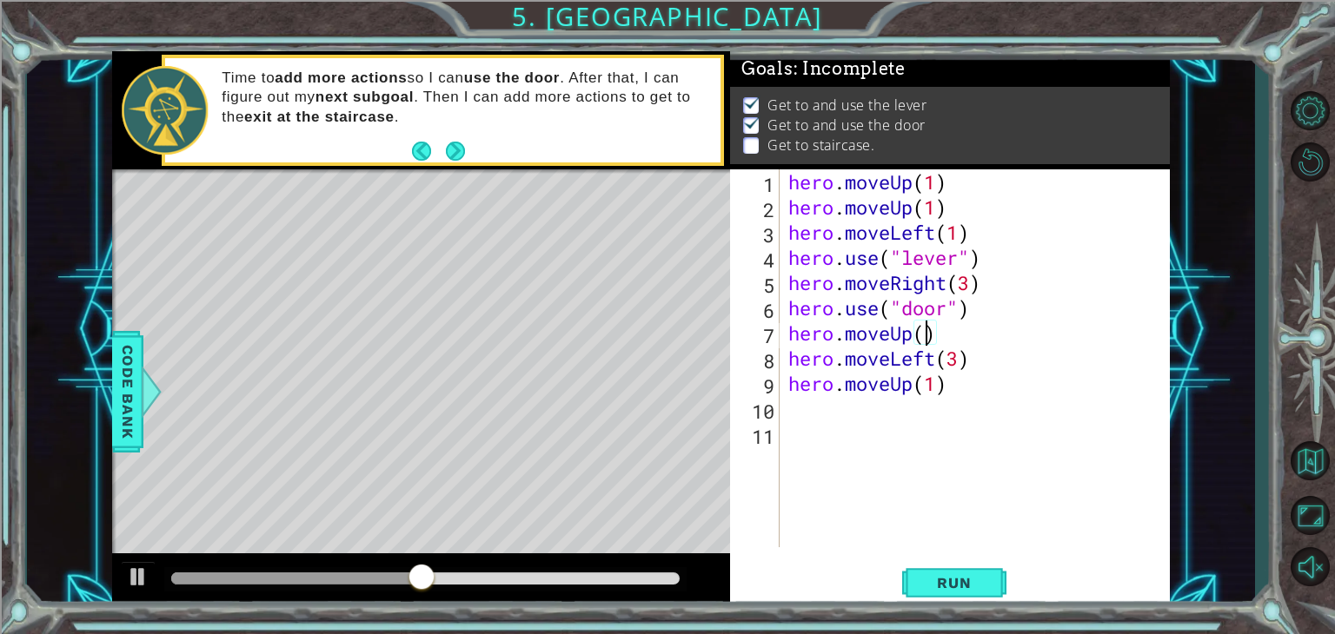
scroll to position [0, 6]
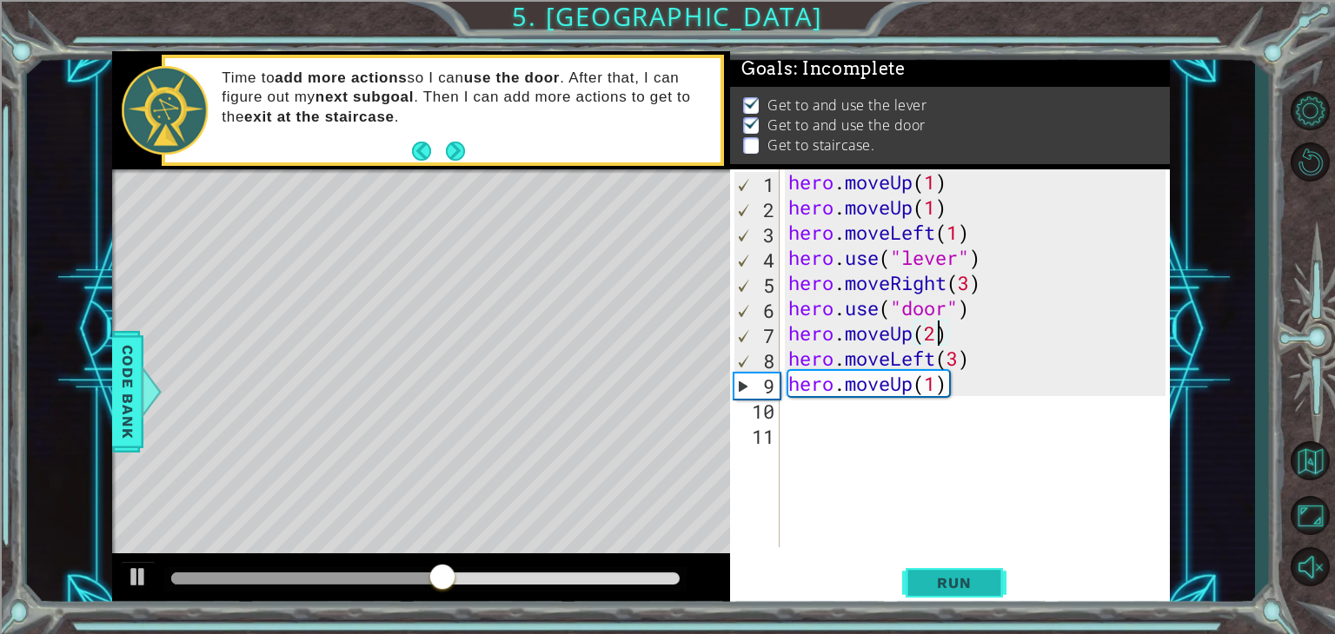
type textarea "hero.moveUp(2)"
click at [936, 574] on span "Run" at bounding box center [953, 582] width 69 height 17
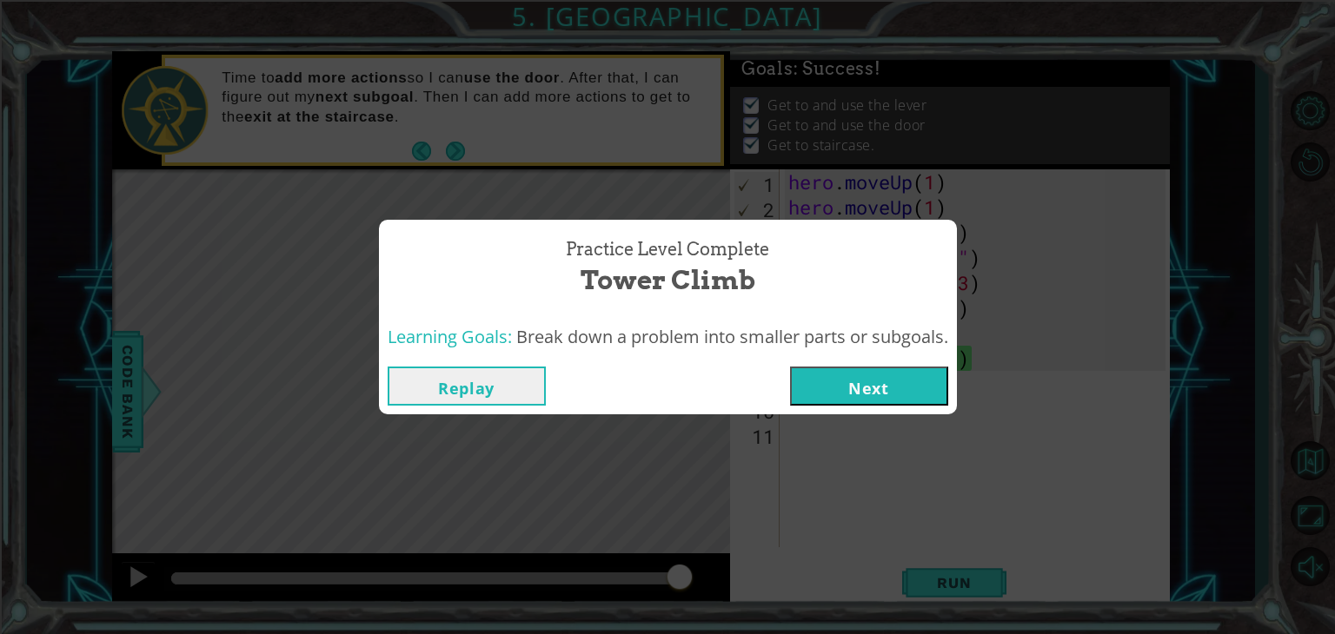
click at [883, 374] on button "Next" at bounding box center [869, 386] width 158 height 39
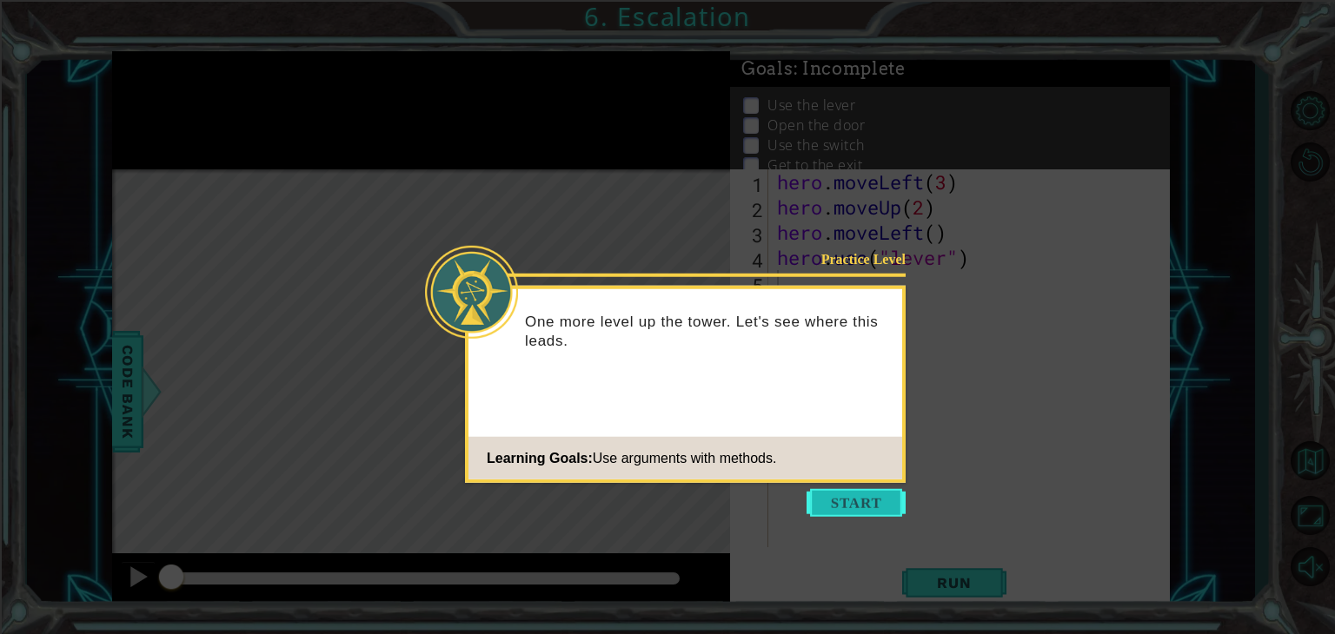
click at [855, 494] on button "Start" at bounding box center [855, 503] width 99 height 28
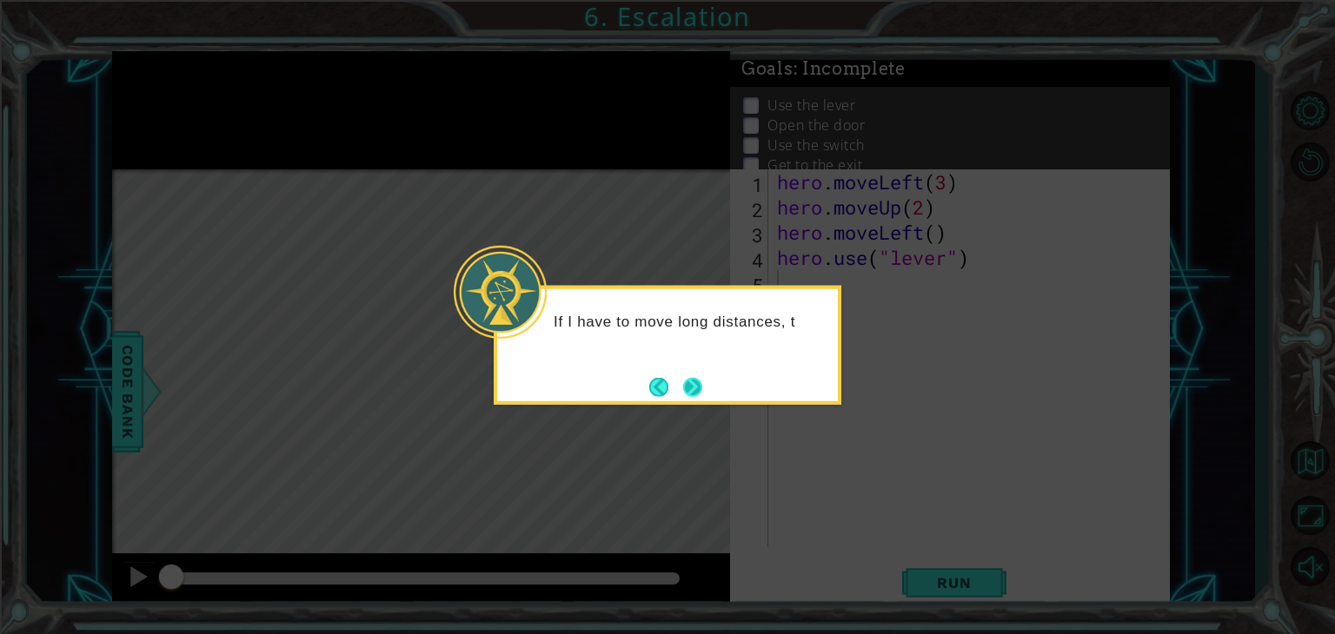
click at [700, 382] on button "Next" at bounding box center [693, 388] width 30 height 30
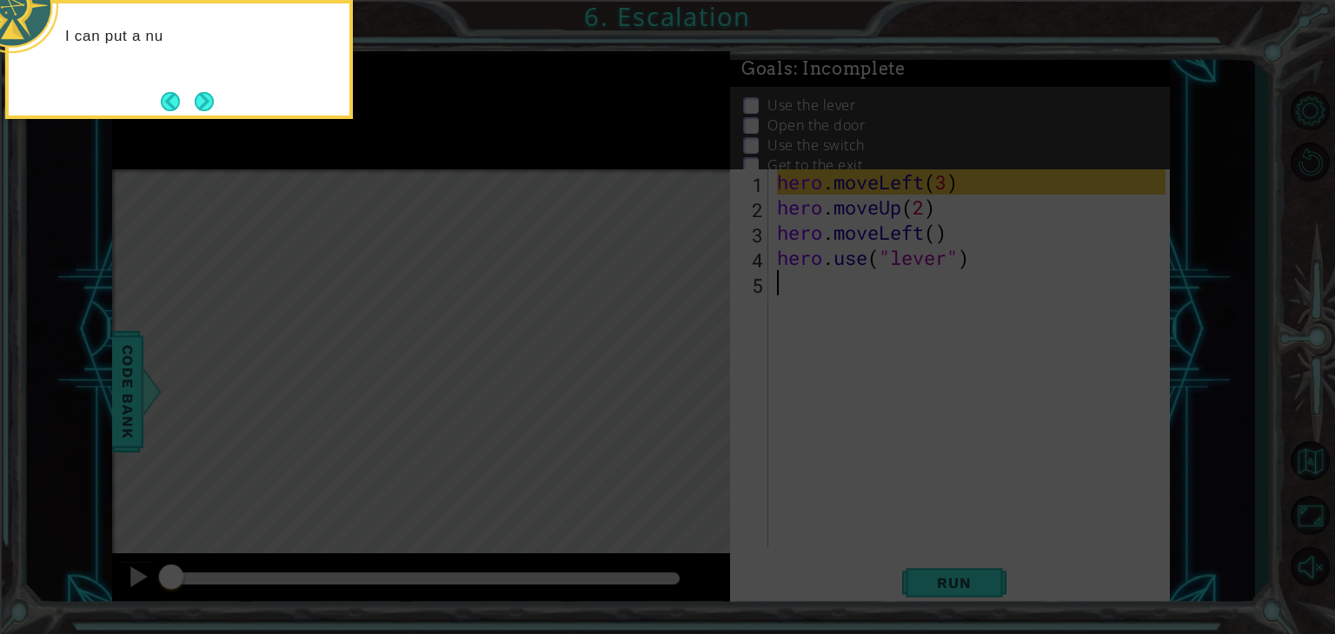
click at [729, 237] on icon at bounding box center [667, 95] width 1335 height 1078
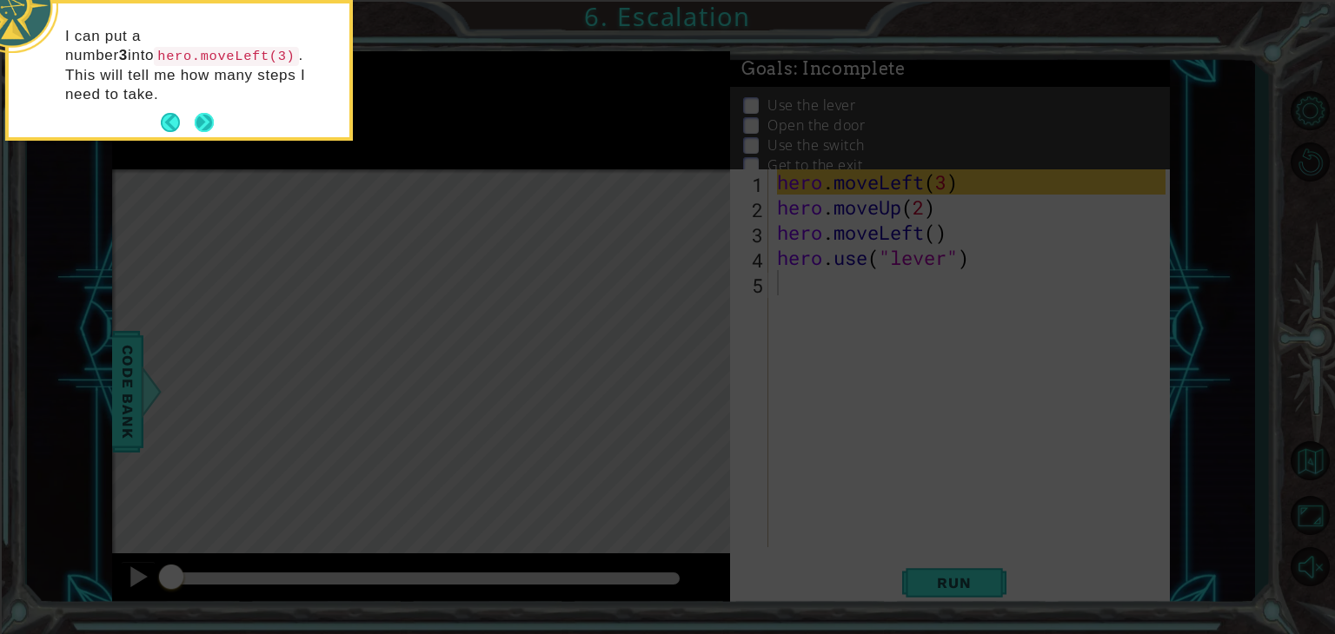
click at [198, 112] on button "Next" at bounding box center [204, 123] width 22 height 22
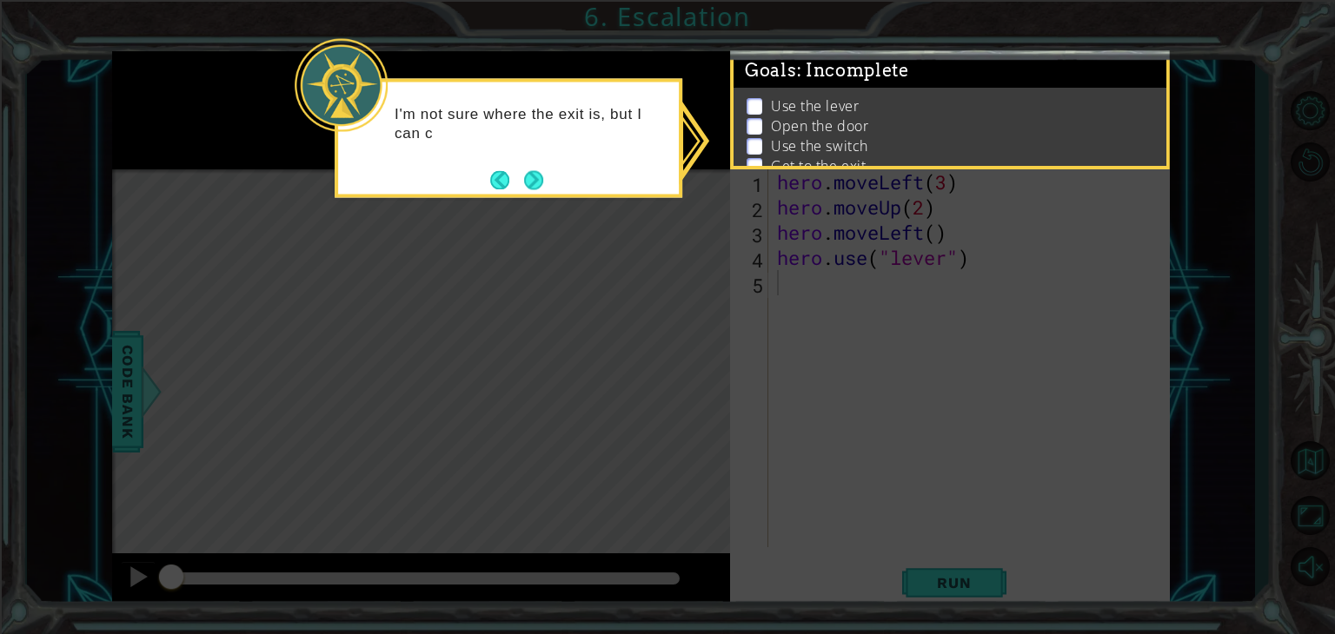
click at [556, 182] on div "I'm not sure where the exit is, but I can c" at bounding box center [509, 137] width 348 height 119
click at [535, 176] on button "Next" at bounding box center [533, 181] width 23 height 23
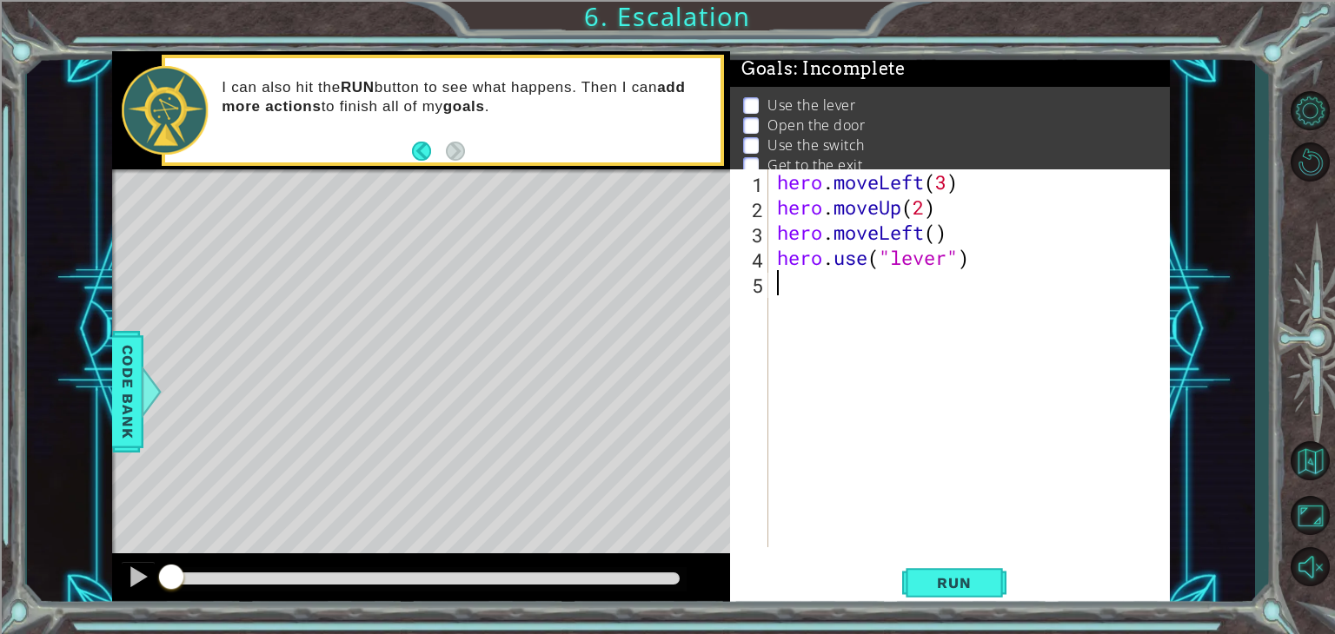
click at [939, 241] on div "hero . moveLeft ( 3 ) hero . moveUp ( 2 ) hero . moveLeft ( ) hero . use ( "lev…" at bounding box center [973, 383] width 401 height 428
type textarea "hero.moveLeft(1)"
click at [946, 582] on span "Run" at bounding box center [953, 582] width 69 height 17
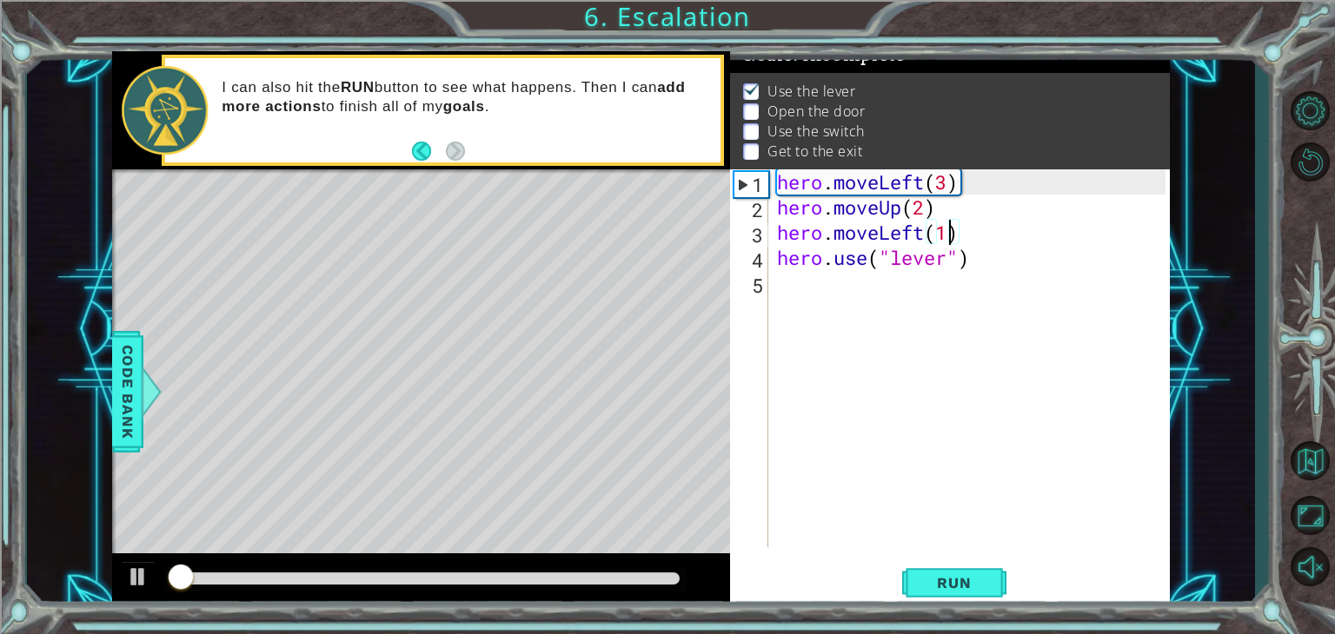
scroll to position [17, 0]
click at [780, 299] on div "hero . moveLeft ( 3 ) hero . moveUp ( 2 ) hero . moveLeft ( 1 ) hero . use ( "l…" at bounding box center [973, 383] width 401 height 428
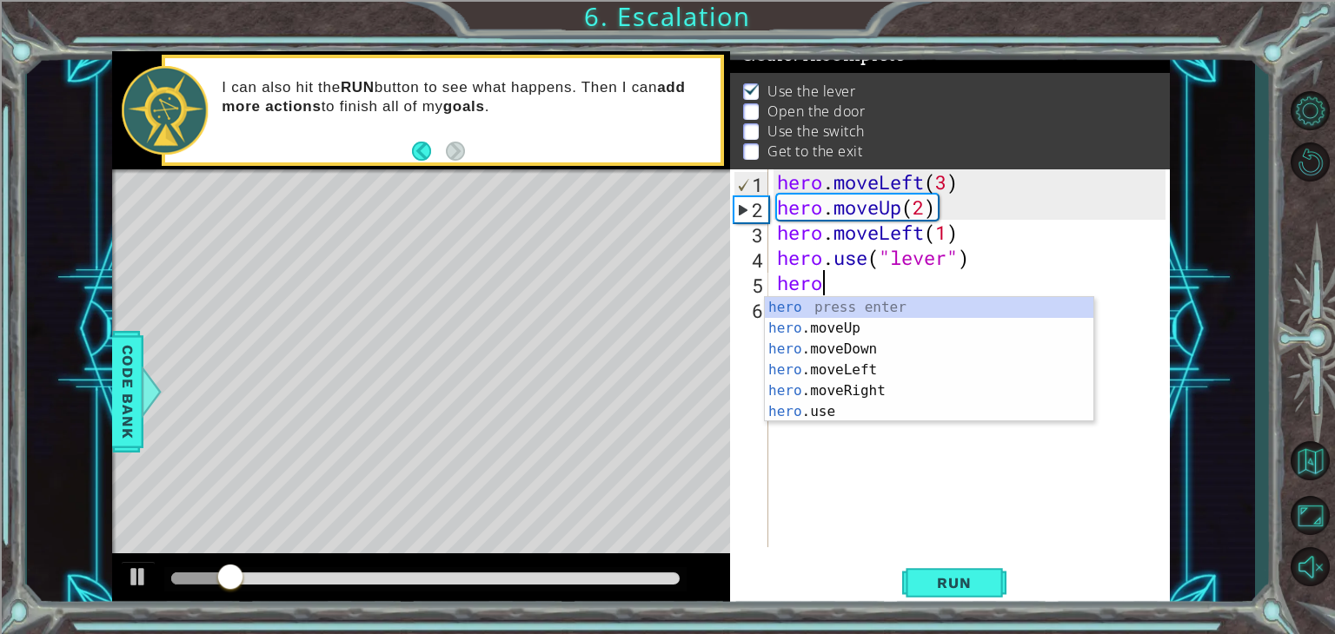
scroll to position [0, 0]
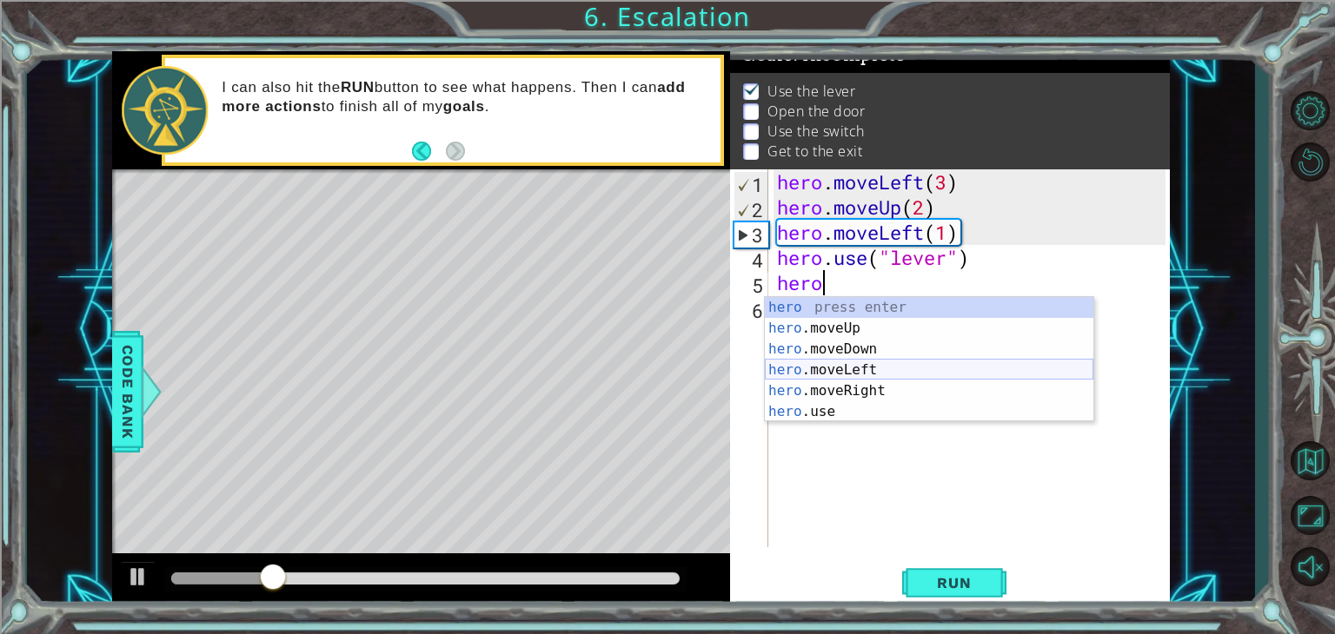
click at [803, 369] on div "hero press enter hero .moveUp press enter hero .moveDown press enter hero .move…" at bounding box center [929, 380] width 328 height 167
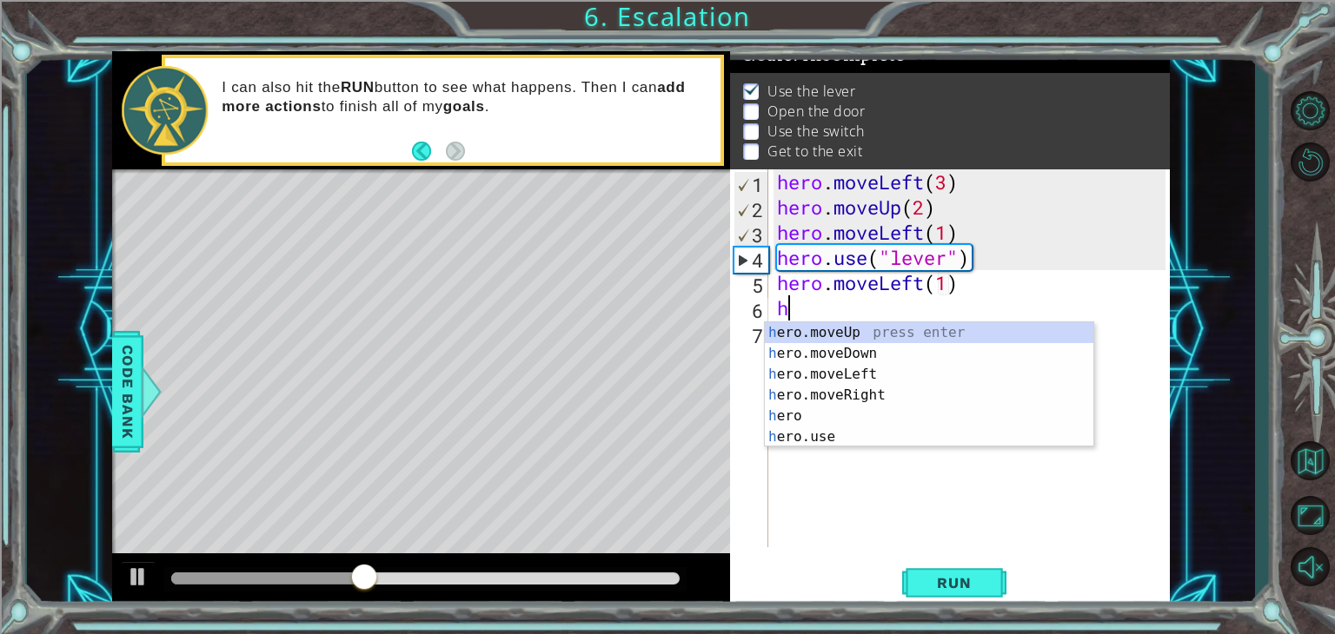
scroll to position [0, 9]
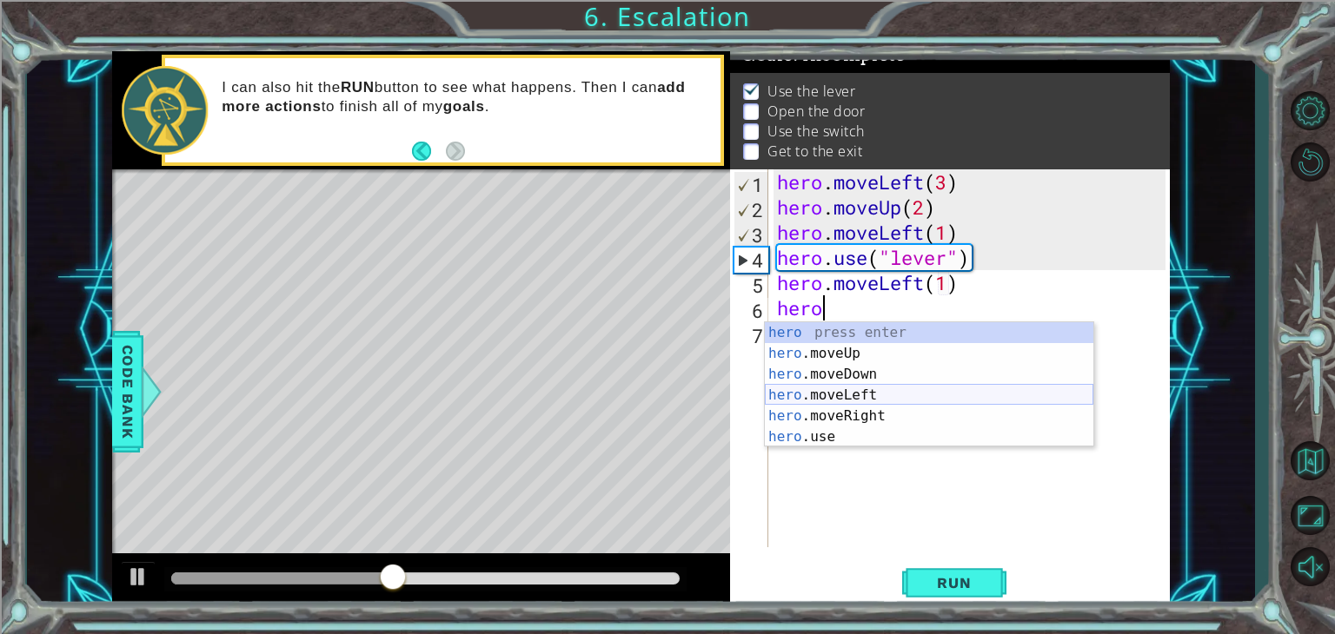
click at [899, 393] on div "hero press enter hero .moveUp press enter hero .moveDown press enter hero .move…" at bounding box center [929, 405] width 328 height 167
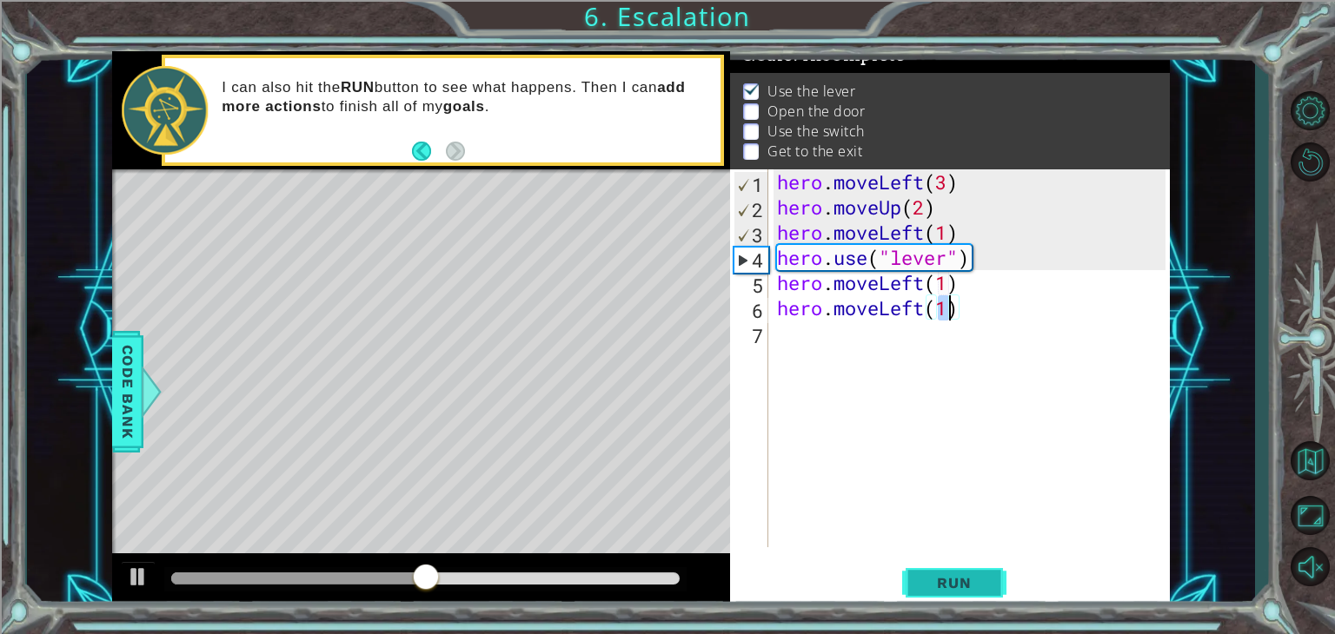
type textarea "hero.moveLeft(1)"
click at [925, 573] on button "Run" at bounding box center [954, 583] width 104 height 44
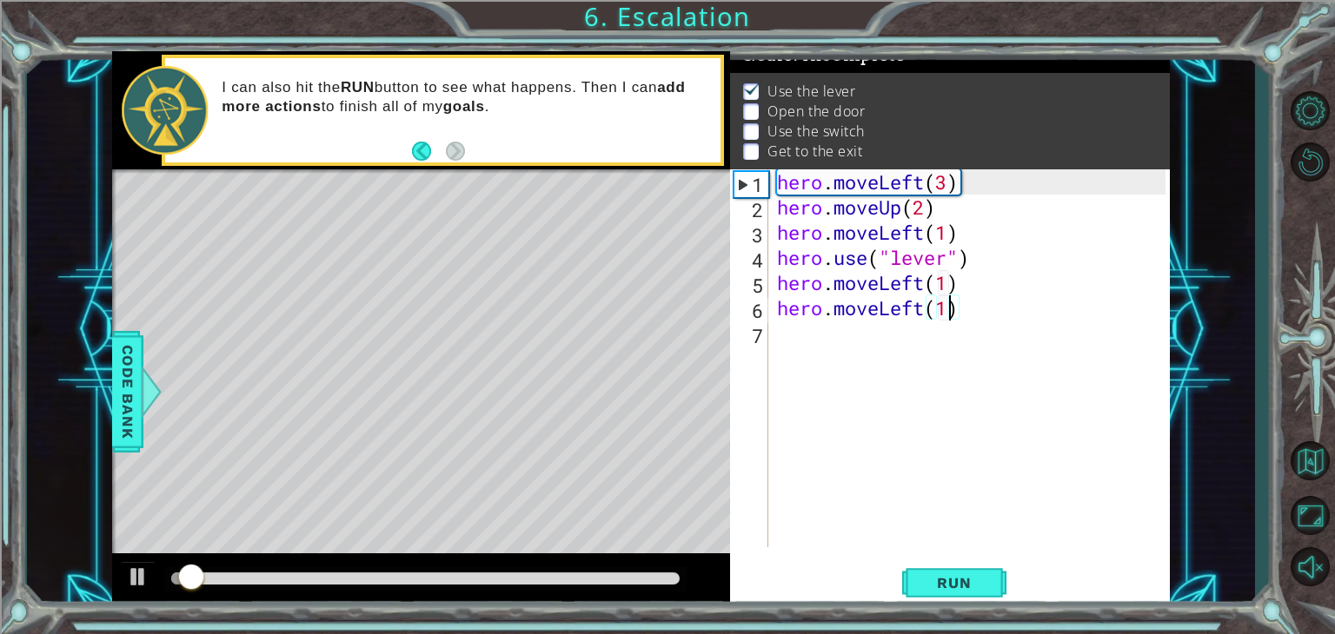
click at [878, 328] on div "hero . moveLeft ( 3 ) hero . moveUp ( 2 ) hero . moveLeft ( 1 ) hero . use ( "l…" at bounding box center [973, 383] width 401 height 428
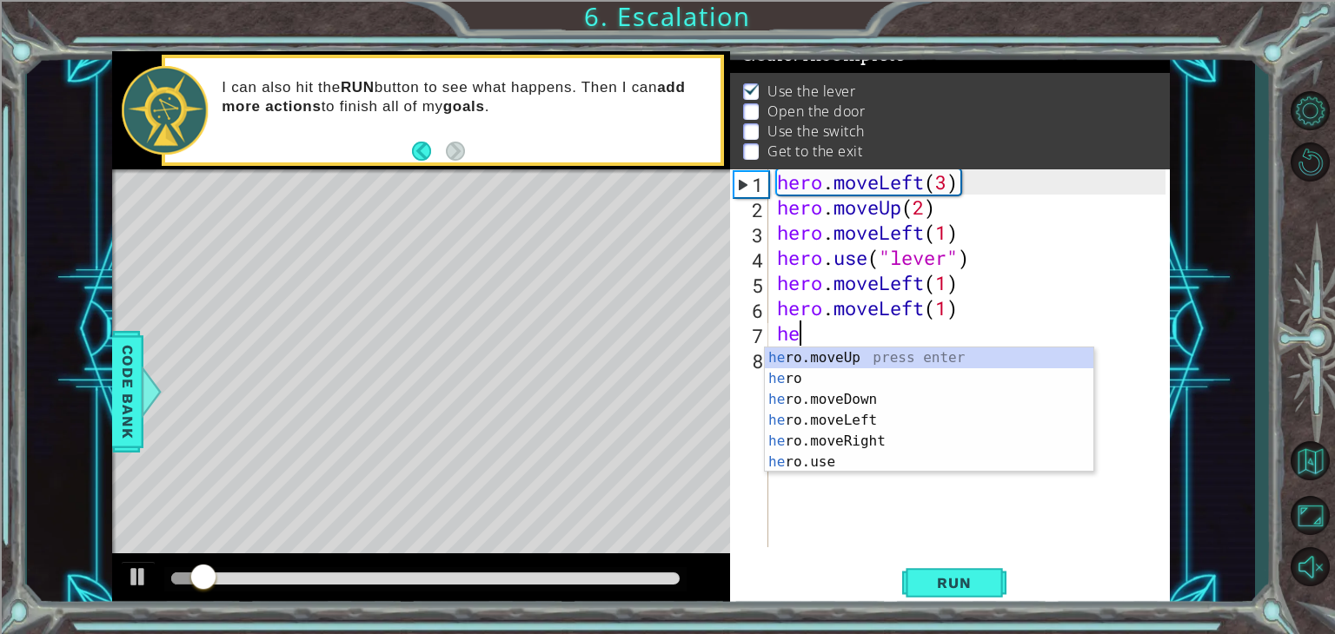
scroll to position [0, 0]
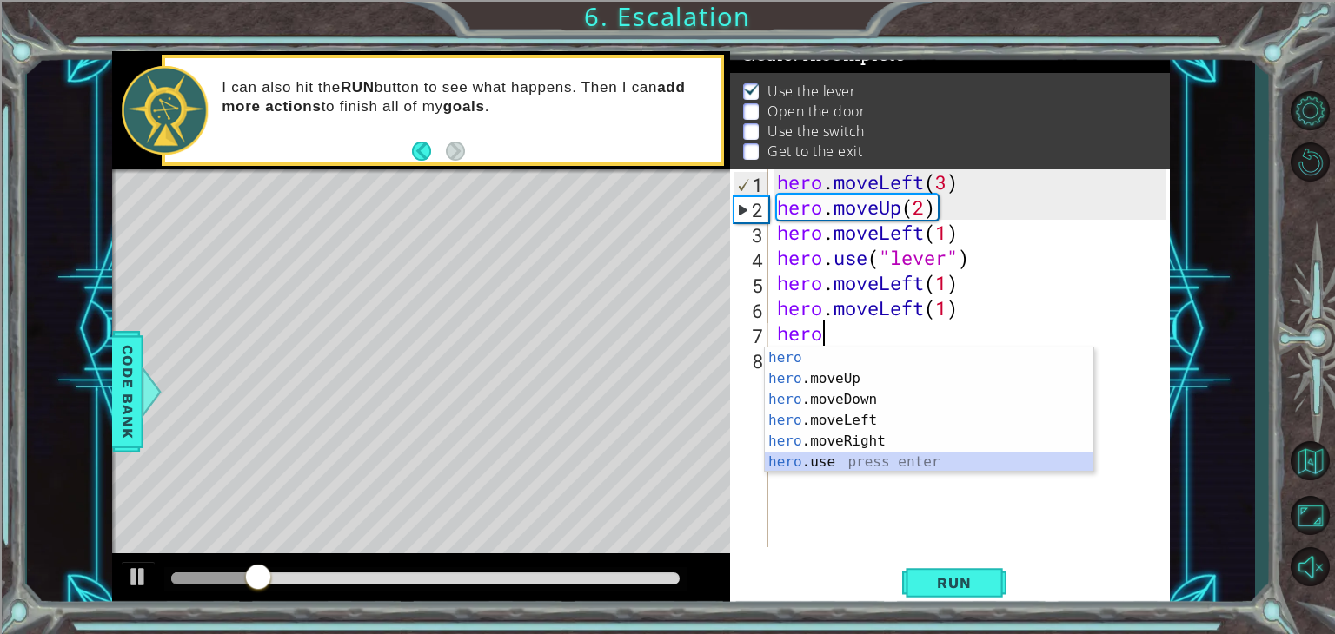
click at [838, 461] on div "hero press enter hero .moveUp press enter hero .moveDown press enter hero .move…" at bounding box center [929, 431] width 328 height 167
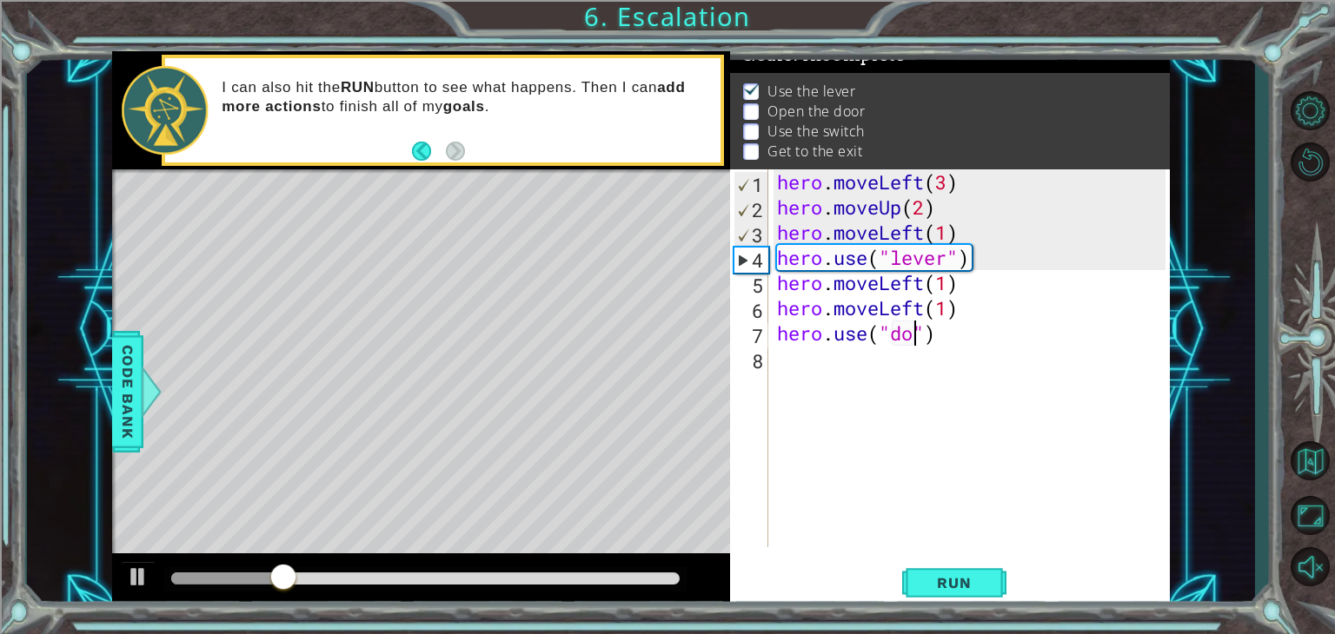
scroll to position [0, 7]
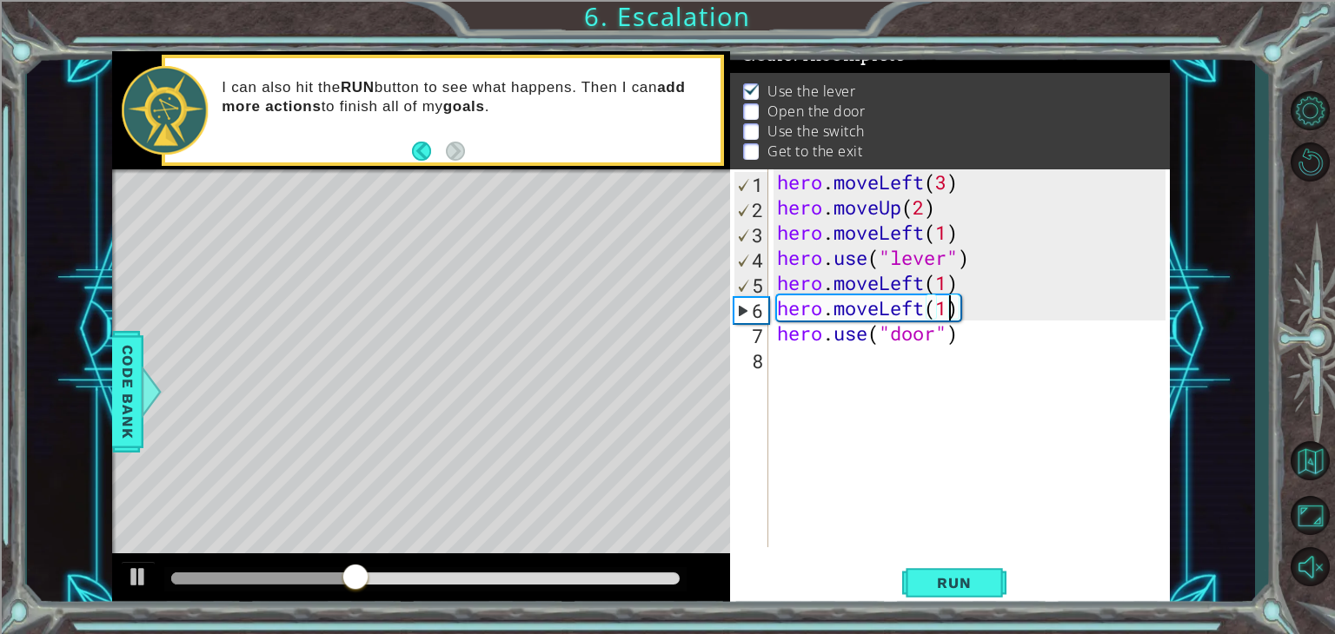
click at [950, 313] on div "hero . moveLeft ( 3 ) hero . moveUp ( 2 ) hero . moveLeft ( 1 ) hero . use ( "l…" at bounding box center [973, 383] width 401 height 428
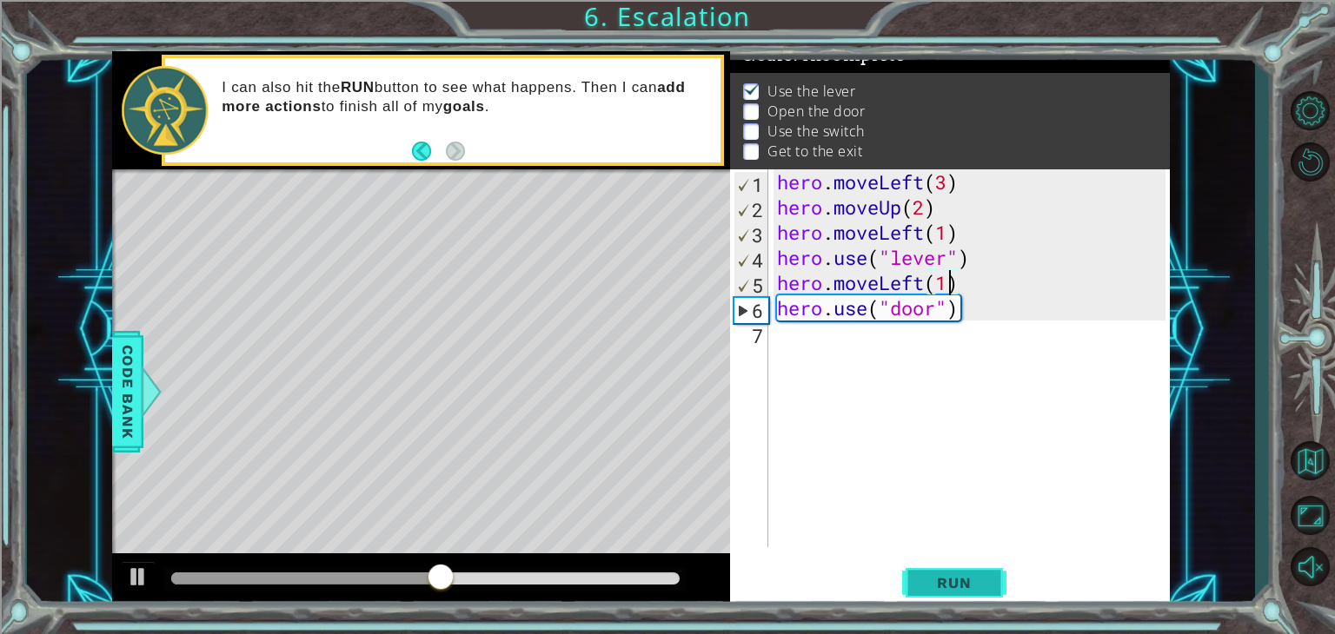
type textarea "hero.moveLeft(1)"
click at [942, 568] on button "Run" at bounding box center [954, 583] width 104 height 44
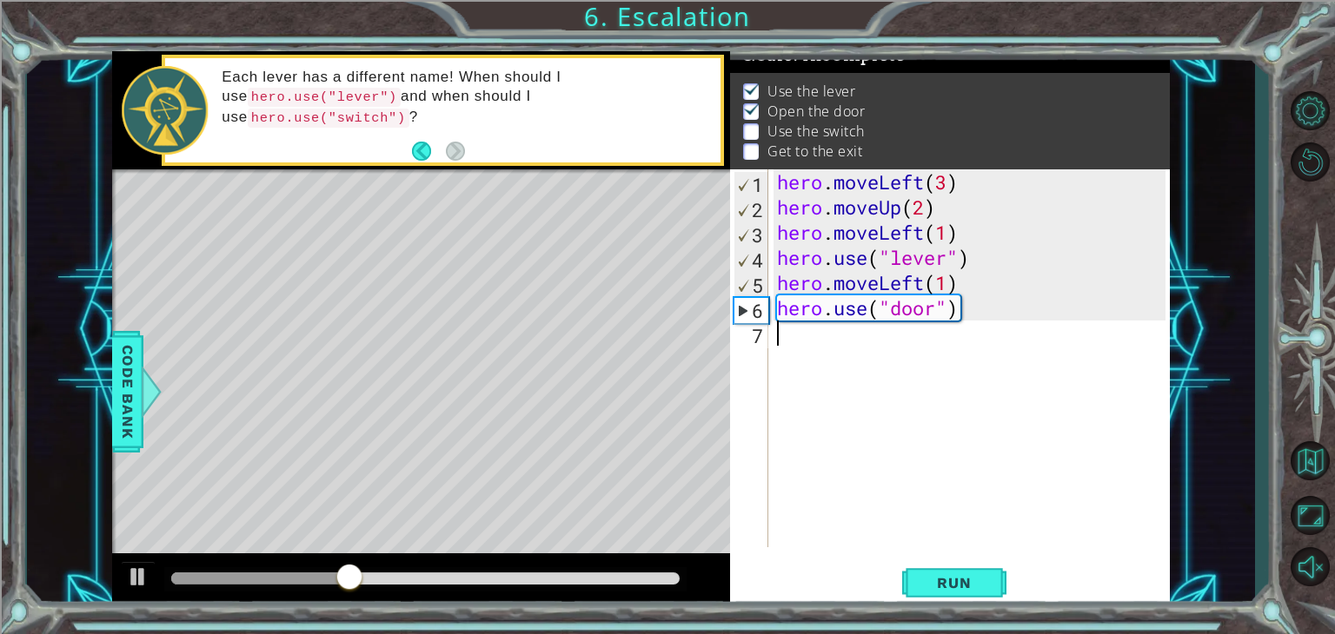
click at [839, 331] on div "hero . moveLeft ( 3 ) hero . moveUp ( 2 ) hero . moveLeft ( 1 ) hero . use ( "l…" at bounding box center [973, 383] width 401 height 428
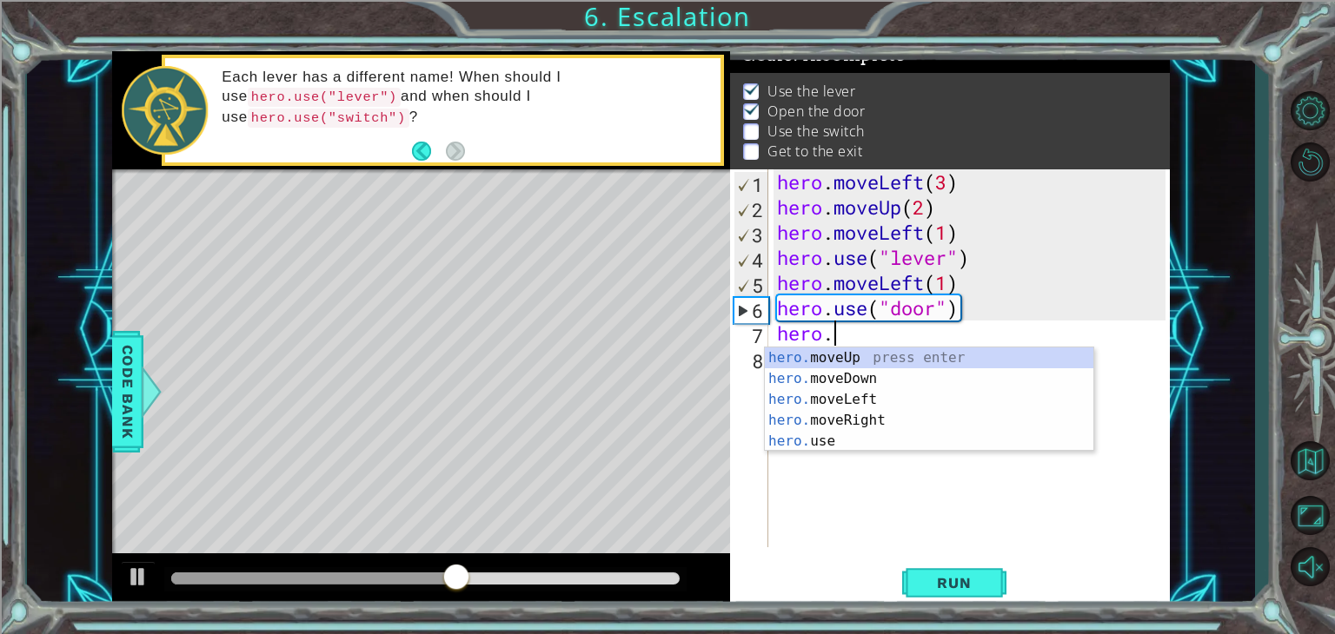
scroll to position [0, 1]
click at [842, 353] on div "hero. moveUp press enter hero. moveDown press enter hero. moveLeft press enter …" at bounding box center [929, 421] width 328 height 146
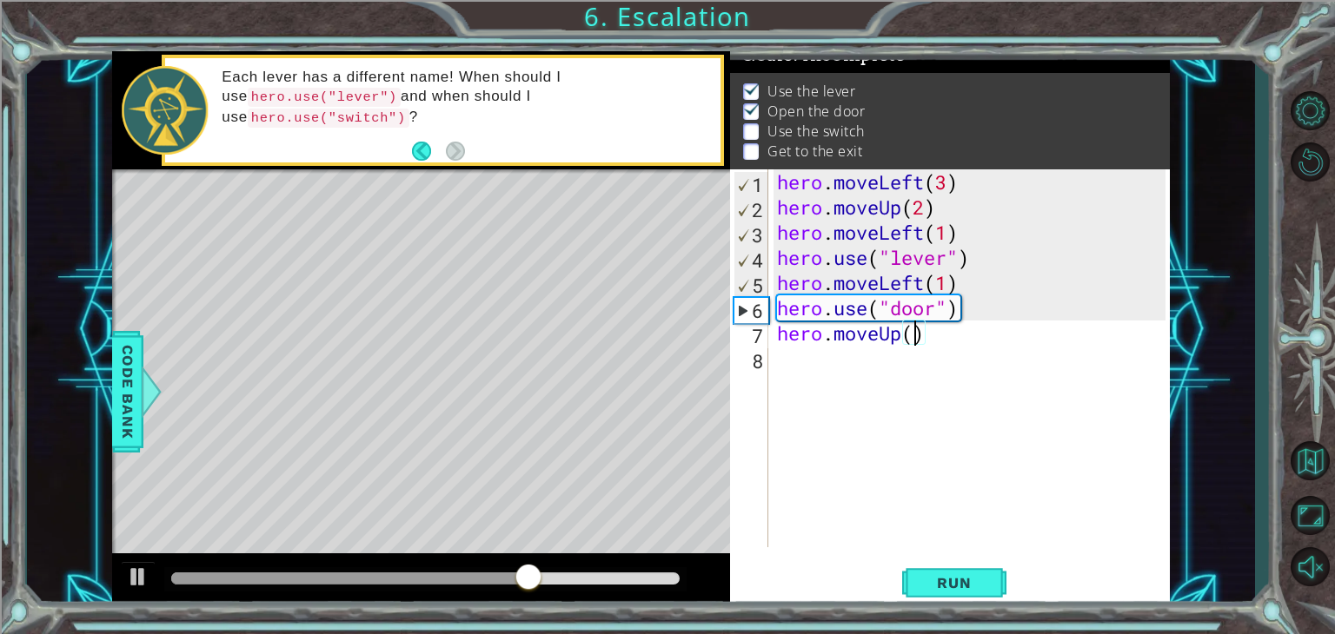
type textarea "hero.moveUp(2)"
click at [853, 355] on div "hero . moveLeft ( 3 ) hero . moveUp ( 2 ) hero . moveLeft ( 1 ) hero . use ( "l…" at bounding box center [973, 383] width 401 height 428
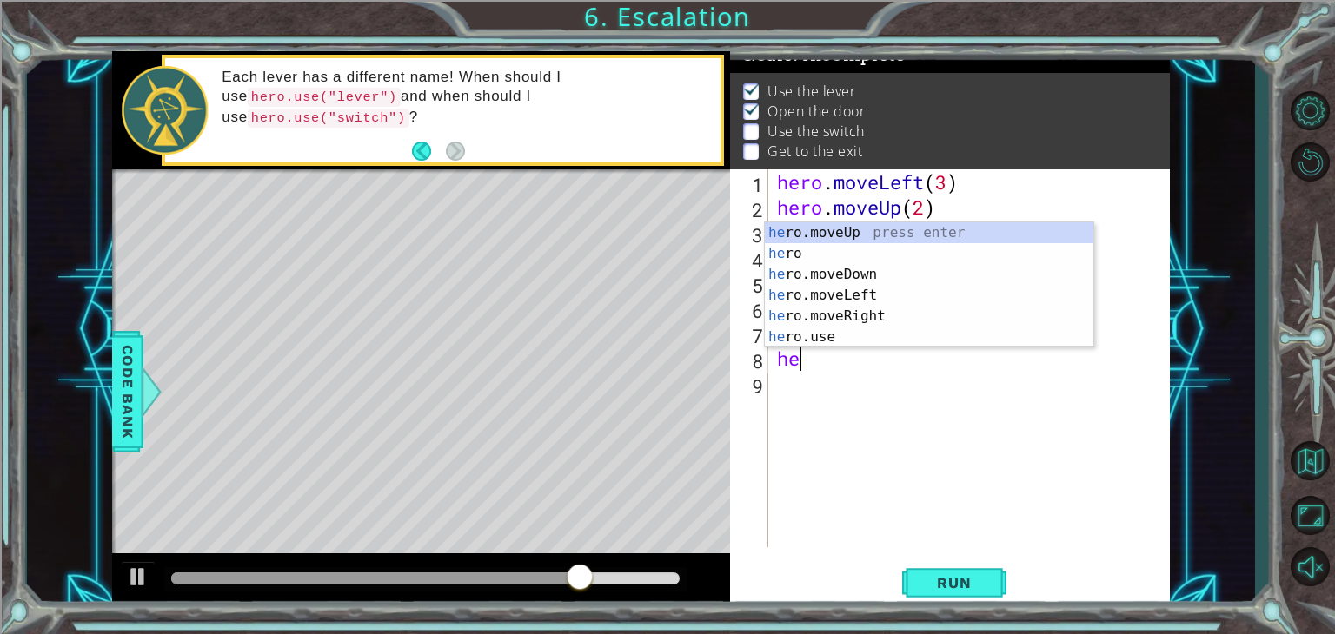
scroll to position [0, 0]
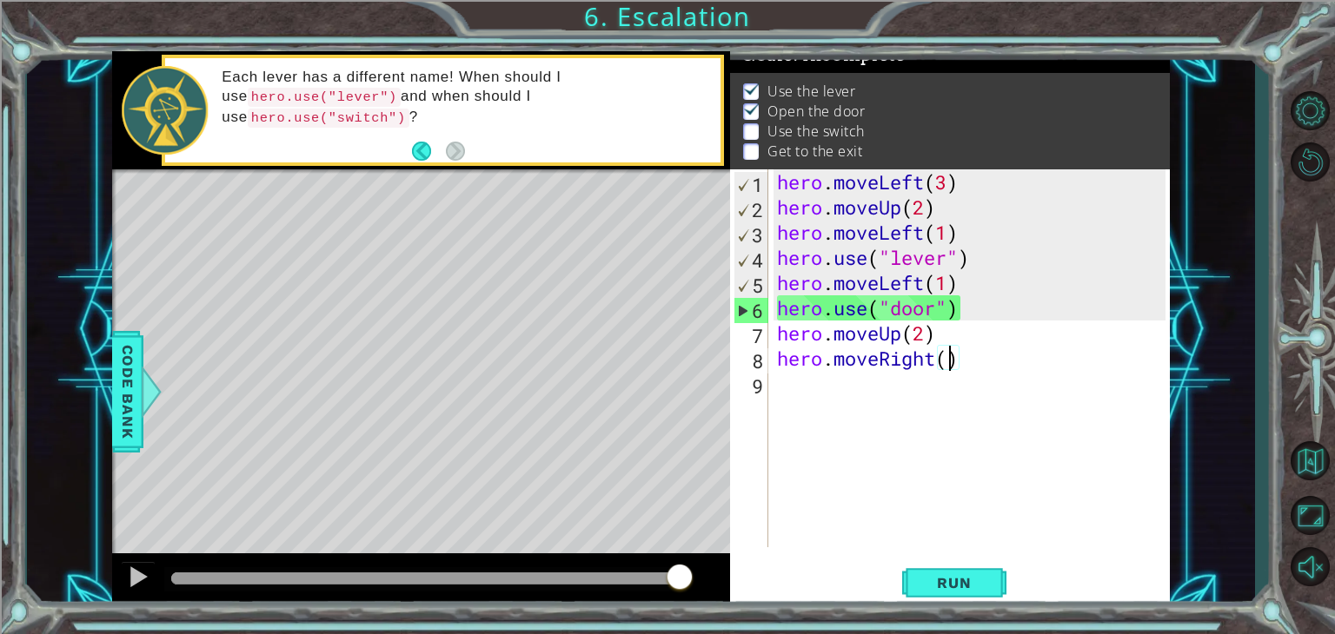
type textarea "hero.moveRight(2)"
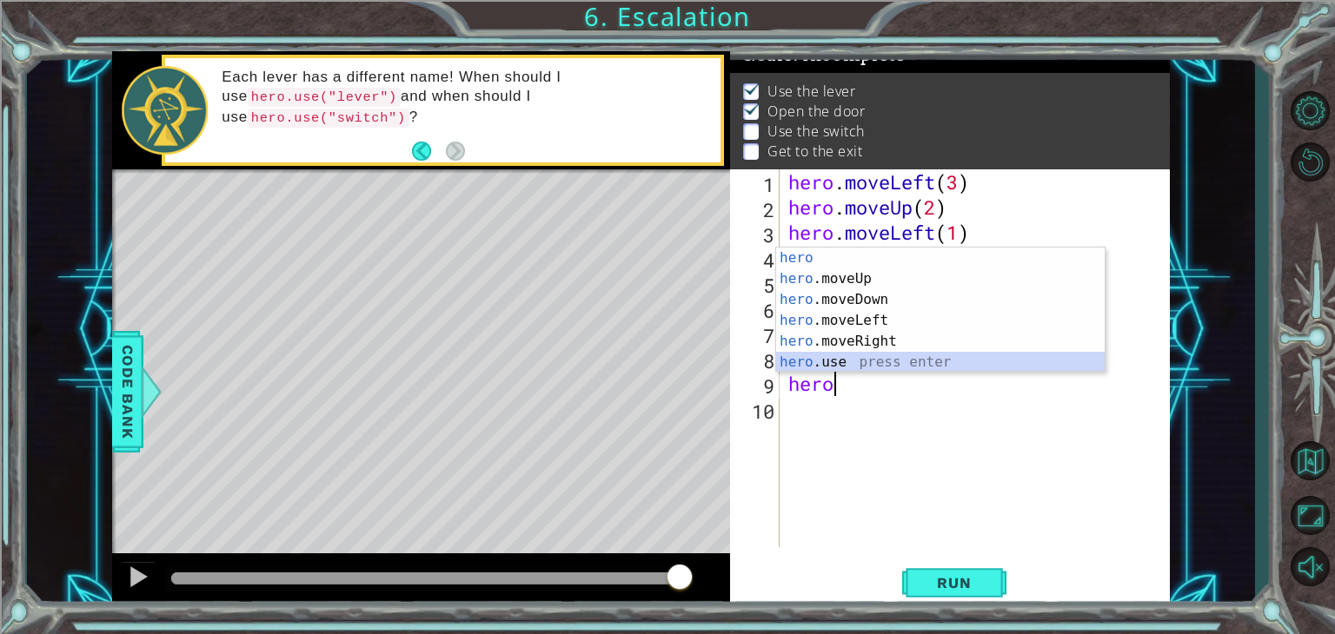
click at [834, 355] on div "hero press enter hero .moveUp press enter hero .moveDown press enter hero .move…" at bounding box center [940, 331] width 328 height 167
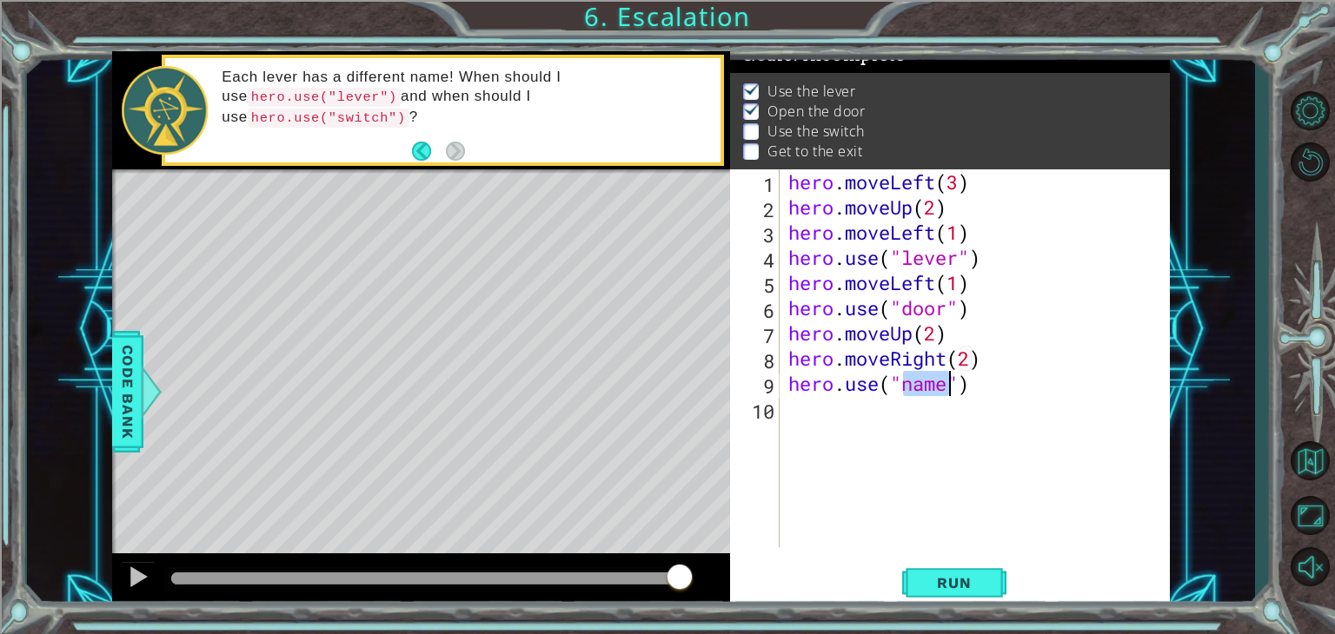
drag, startPoint x: 834, startPoint y: 355, endPoint x: 919, endPoint y: 376, distance: 86.8
click at [919, 376] on div "hero . moveLeft ( 3 ) hero . moveUp ( 2 ) hero . moveLeft ( 1 ) hero . use ( "l…" at bounding box center [975, 358] width 381 height 378
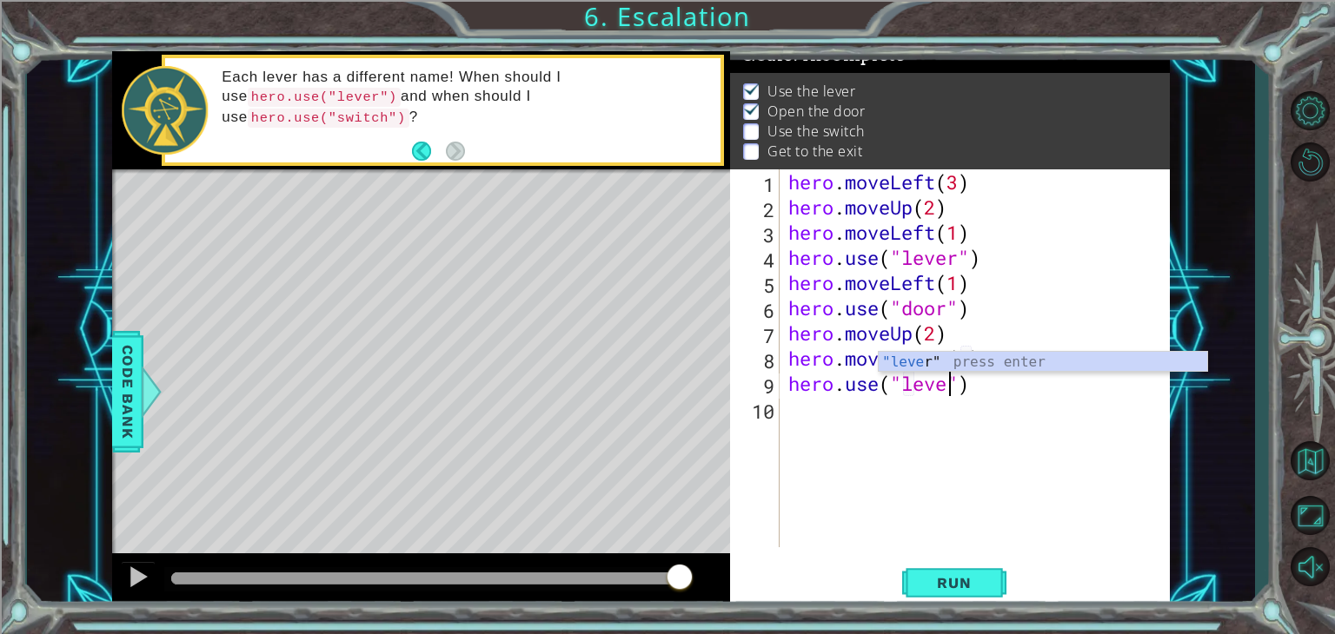
type textarea "hero.use("lever")"
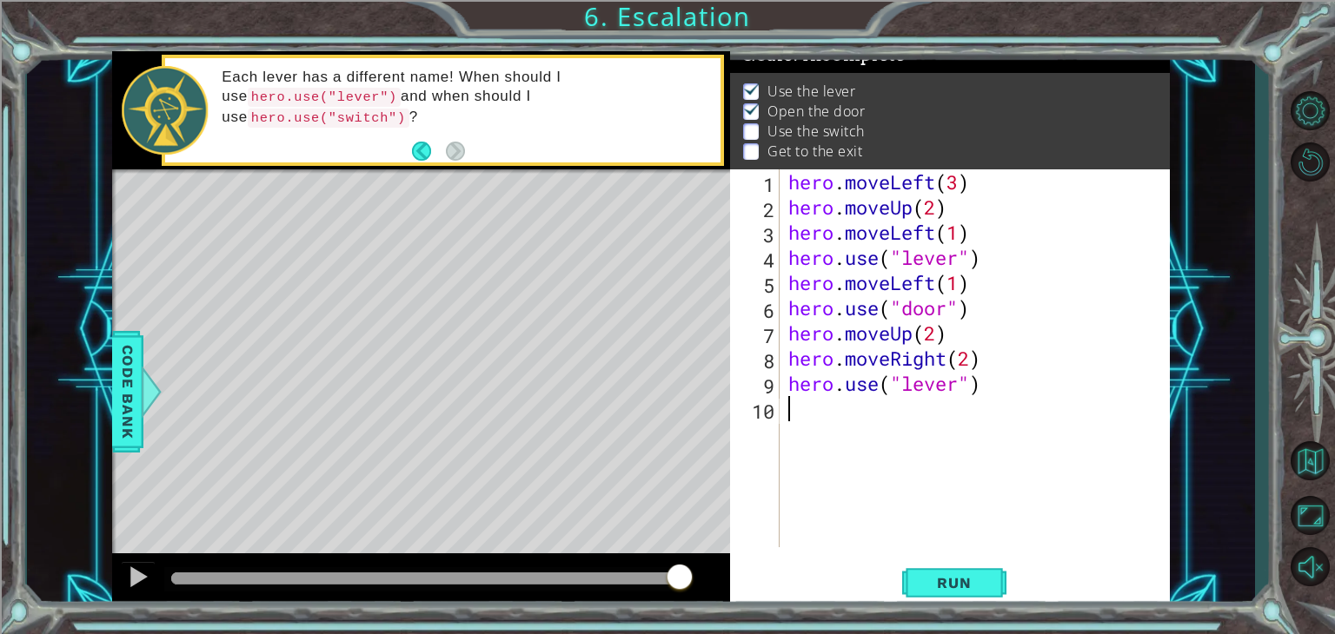
click at [872, 415] on div "hero . moveLeft ( 3 ) hero . moveUp ( 2 ) hero . moveLeft ( 1 ) hero . use ( "l…" at bounding box center [980, 383] width 390 height 428
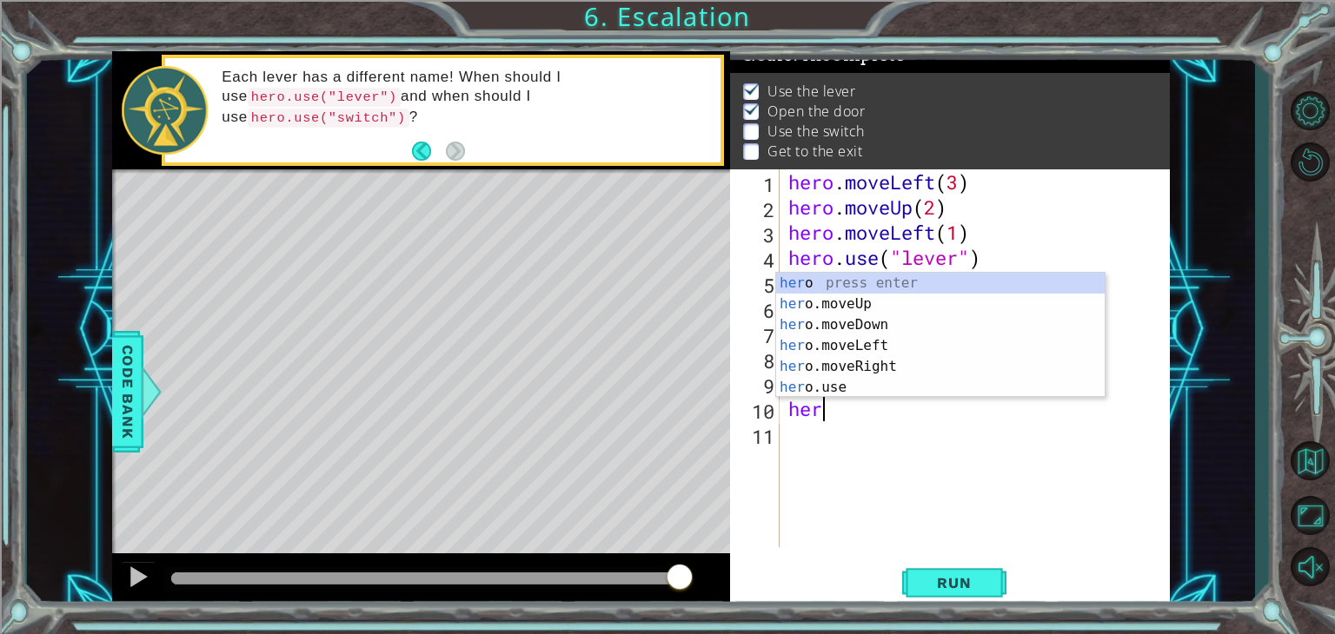
scroll to position [0, 0]
click at [846, 370] on div "hero press enter hero .moveUp press enter hero .moveDown press enter hero .move…" at bounding box center [940, 356] width 328 height 167
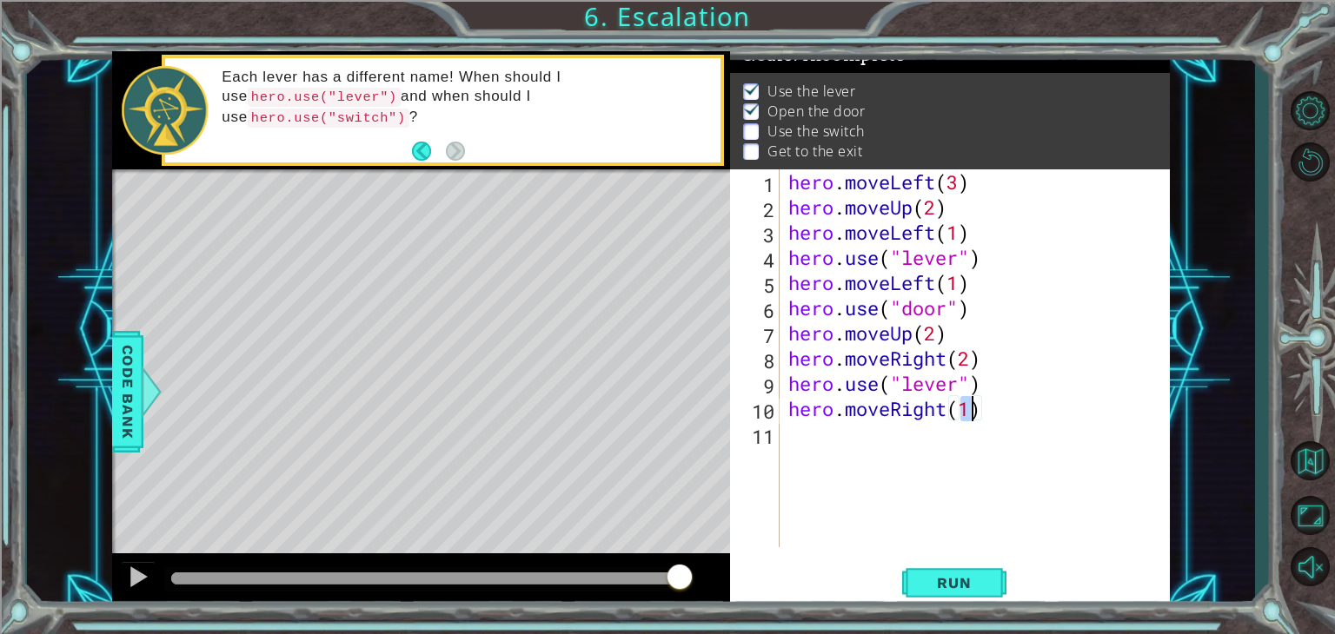
type textarea "hero.moveRight(1)"
click at [967, 404] on div "hero . moveLeft ( 3 ) hero . moveUp ( 2 ) hero . moveLeft ( 1 ) hero . use ( "l…" at bounding box center [975, 358] width 381 height 378
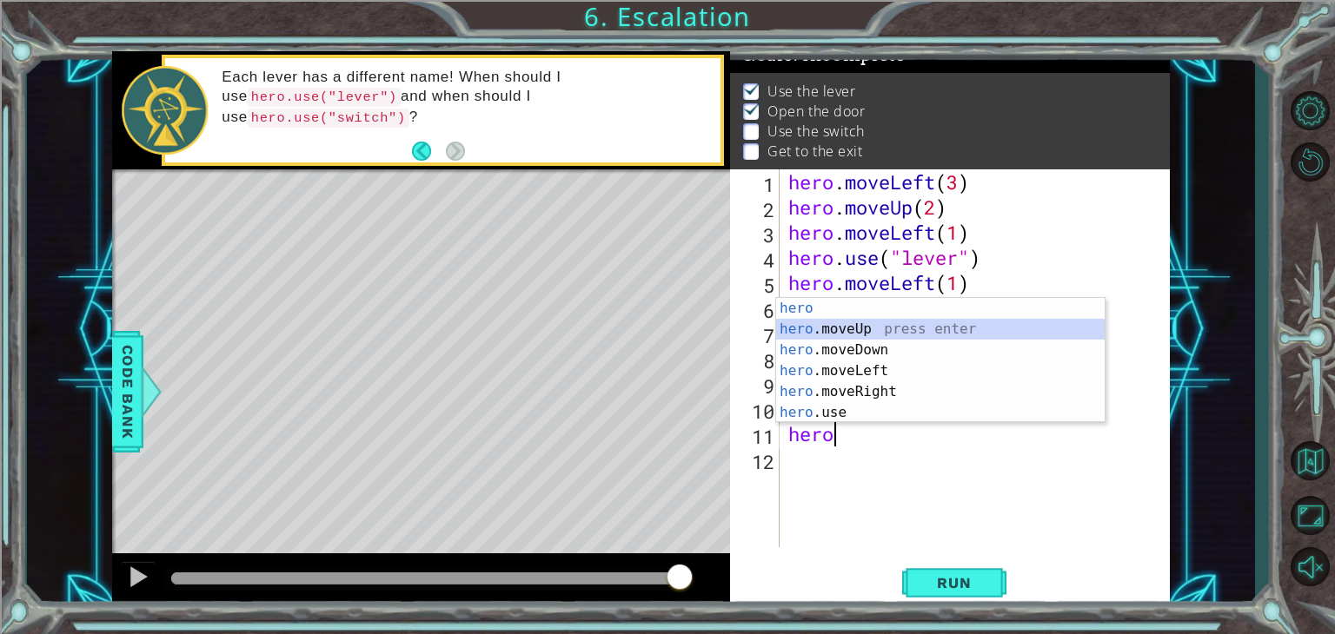
click at [866, 332] on div "hero press enter hero .moveUp press enter hero .moveDown press enter hero .move…" at bounding box center [940, 381] width 328 height 167
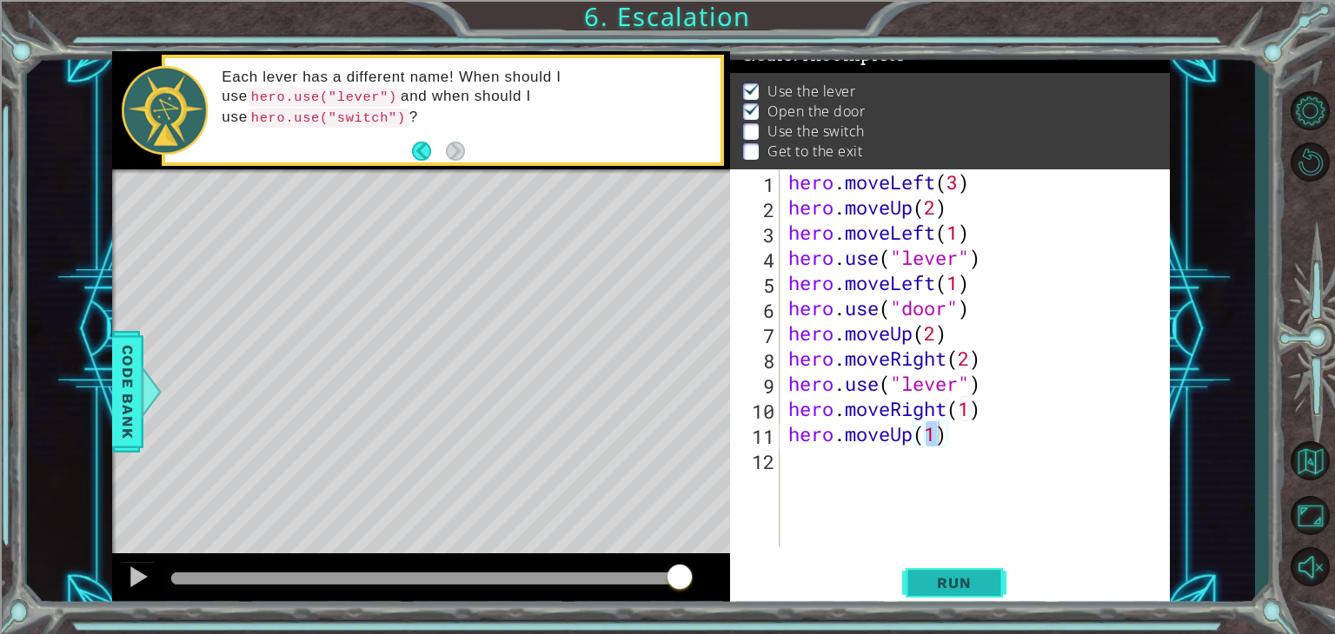
click at [925, 567] on button "Run" at bounding box center [954, 583] width 104 height 44
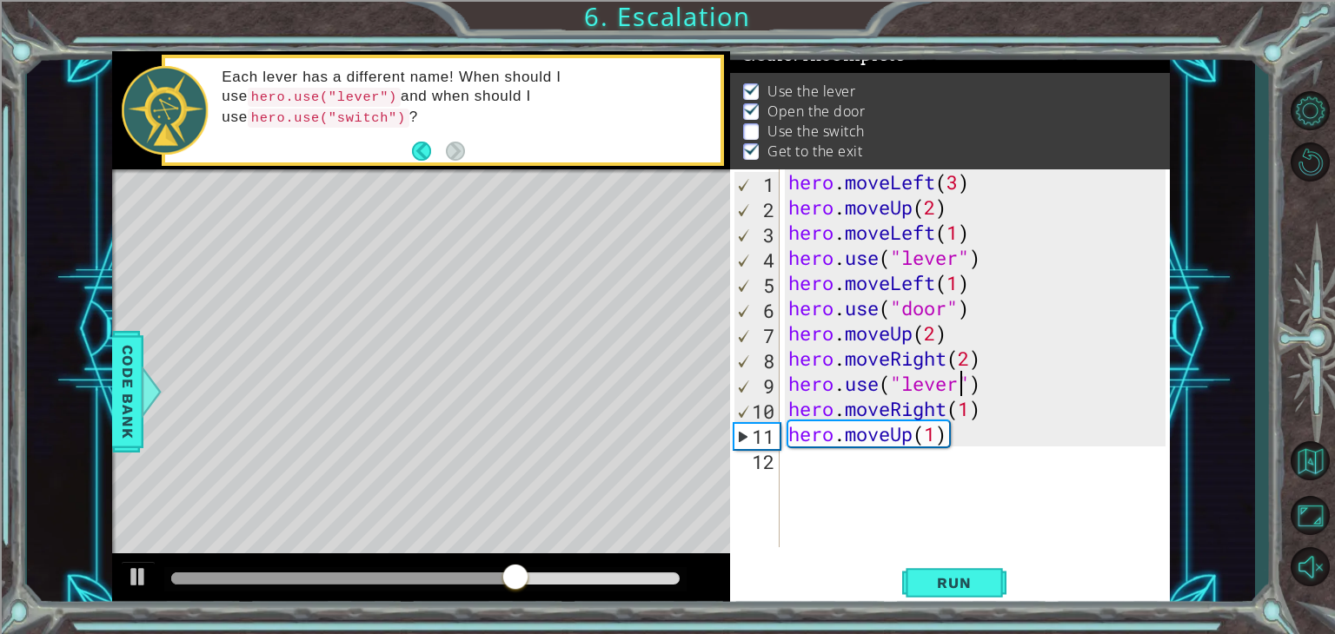
click at [959, 385] on div "hero . moveLeft ( 3 ) hero . moveUp ( 2 ) hero . moveLeft ( 1 ) hero . use ( "l…" at bounding box center [980, 383] width 390 height 428
type textarea "hero.use("switch")"
click at [939, 581] on span "Run" at bounding box center [953, 582] width 69 height 17
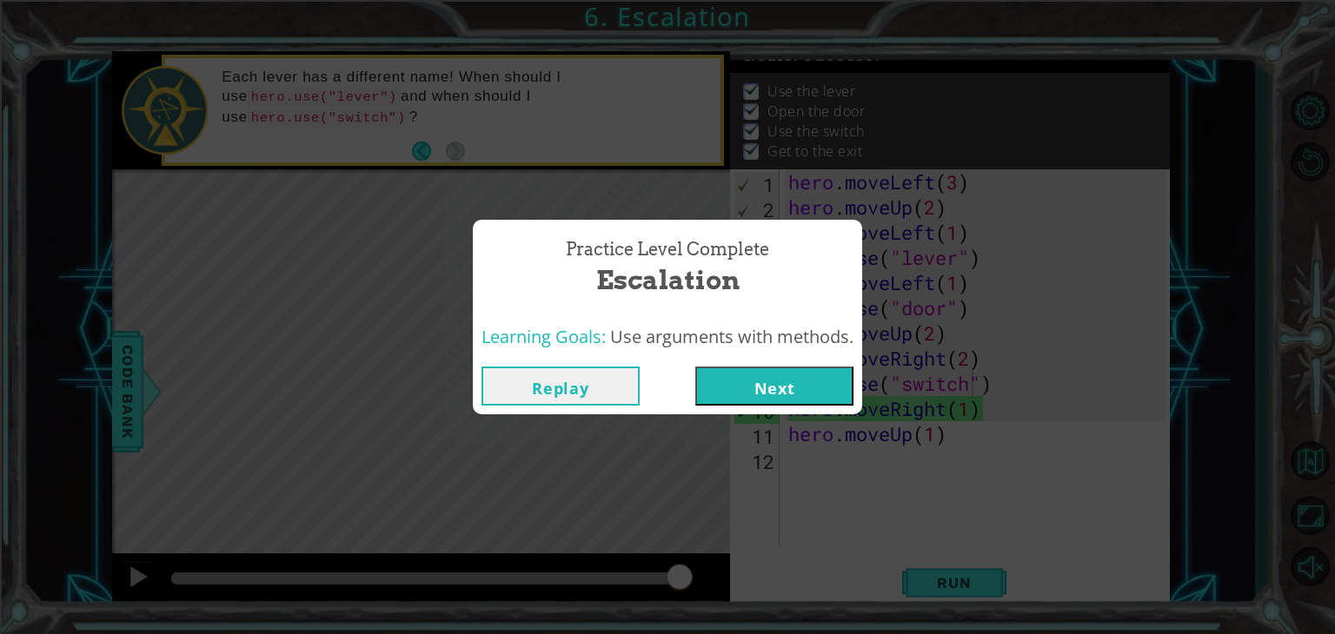
click at [783, 388] on button "Next" at bounding box center [774, 386] width 158 height 39
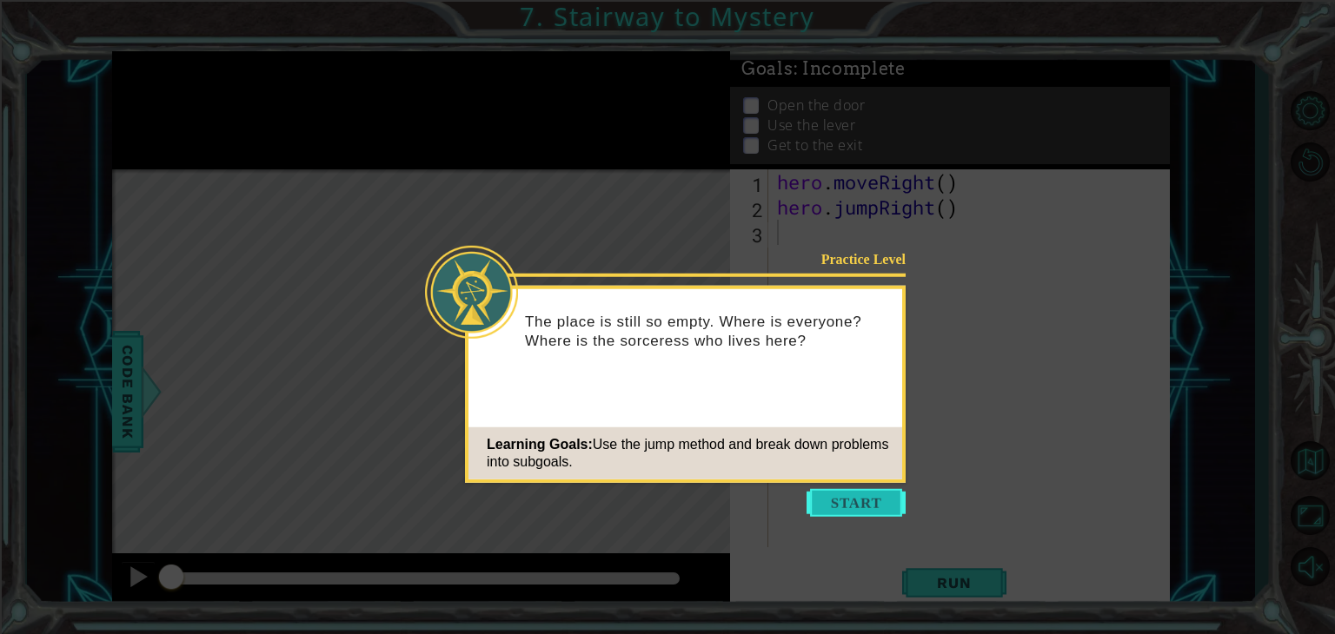
click at [853, 495] on button "Start" at bounding box center [855, 503] width 99 height 28
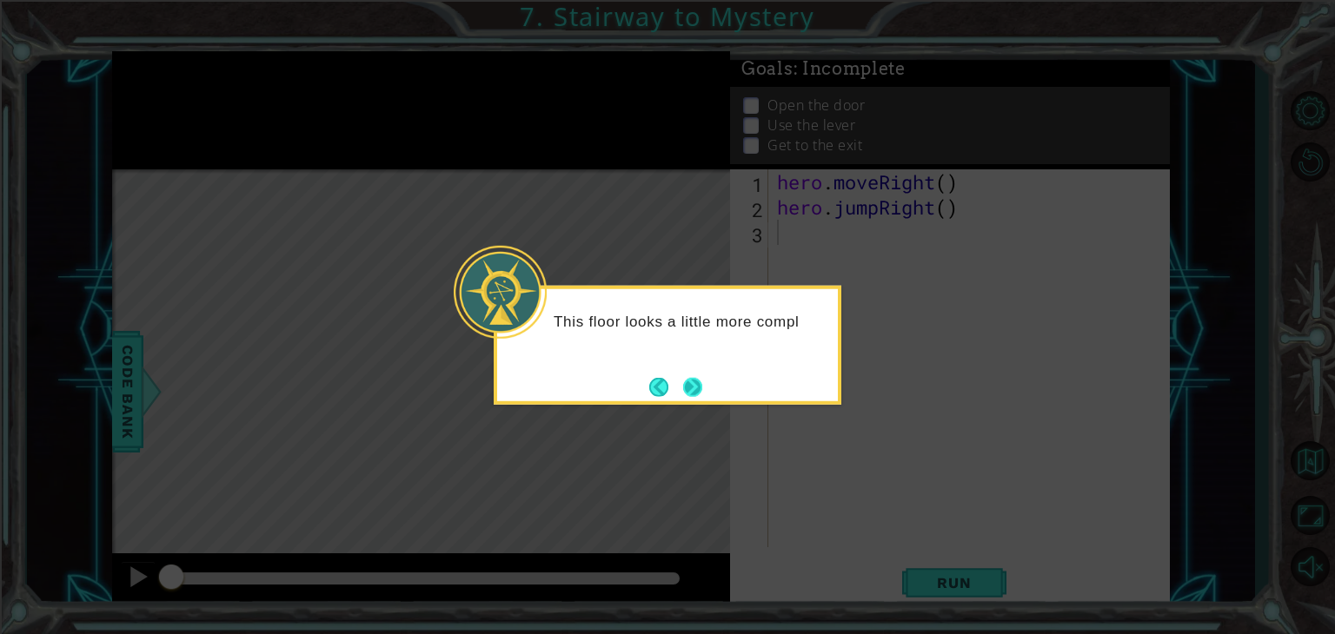
click at [693, 383] on button "Next" at bounding box center [692, 387] width 25 height 25
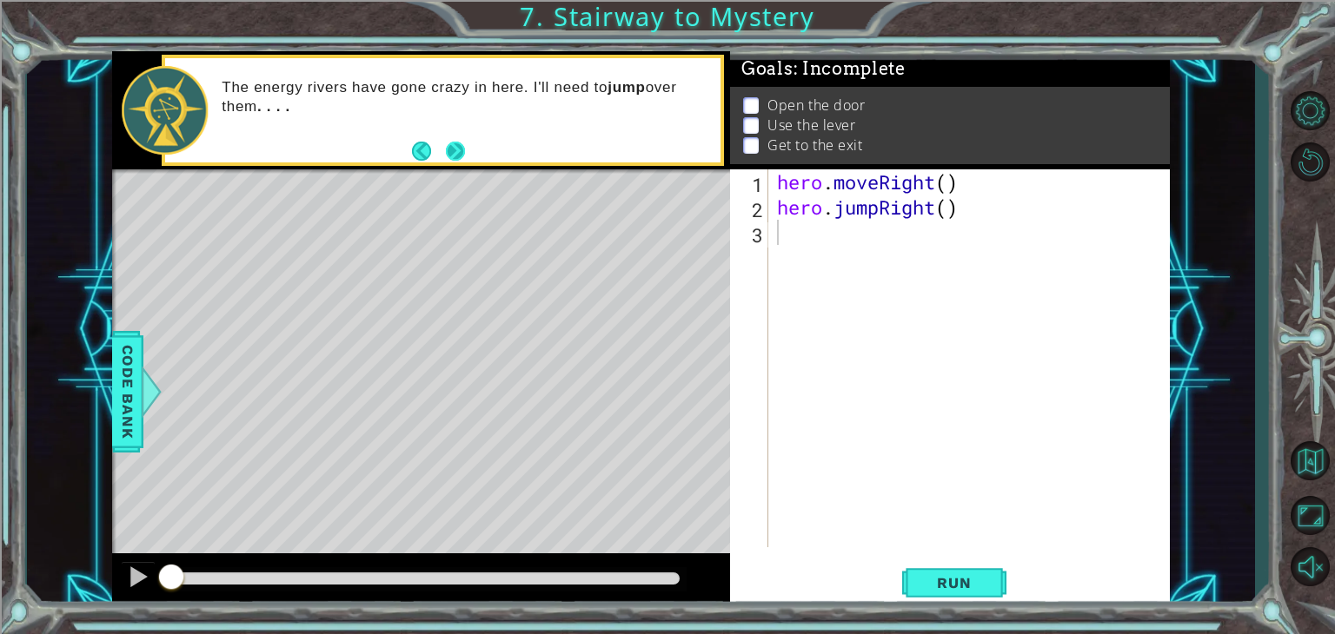
click at [447, 157] on button "Next" at bounding box center [455, 150] width 23 height 23
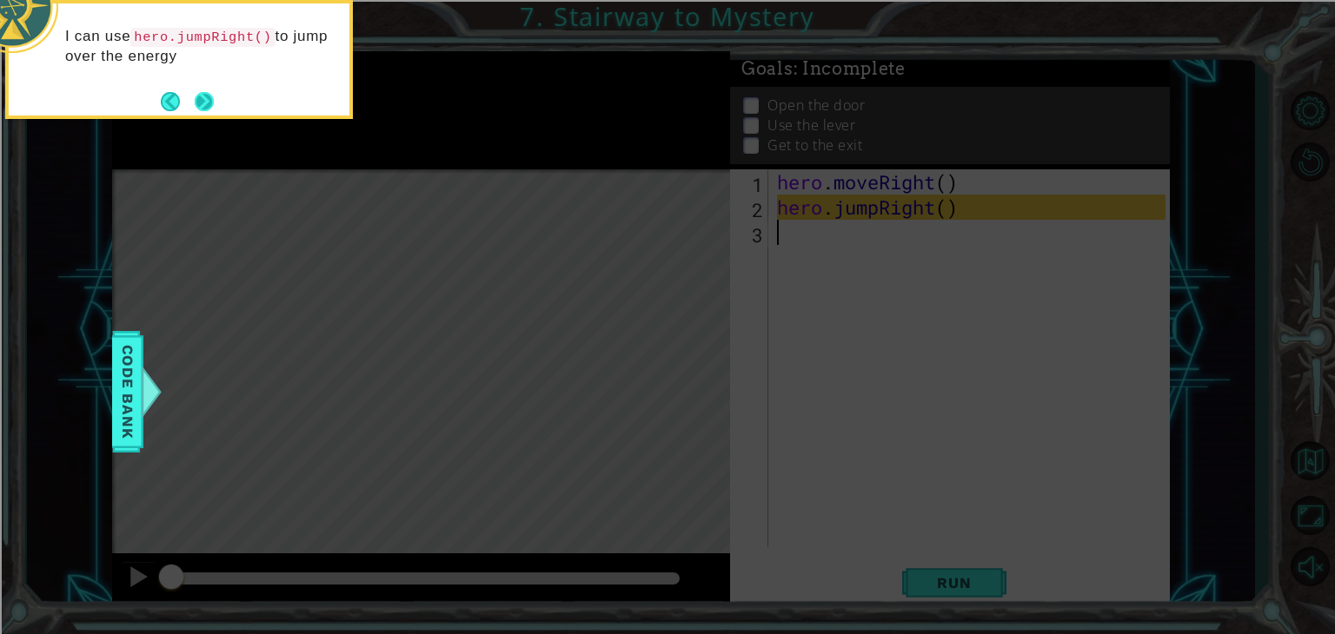
click at [211, 100] on button "Next" at bounding box center [204, 101] width 21 height 21
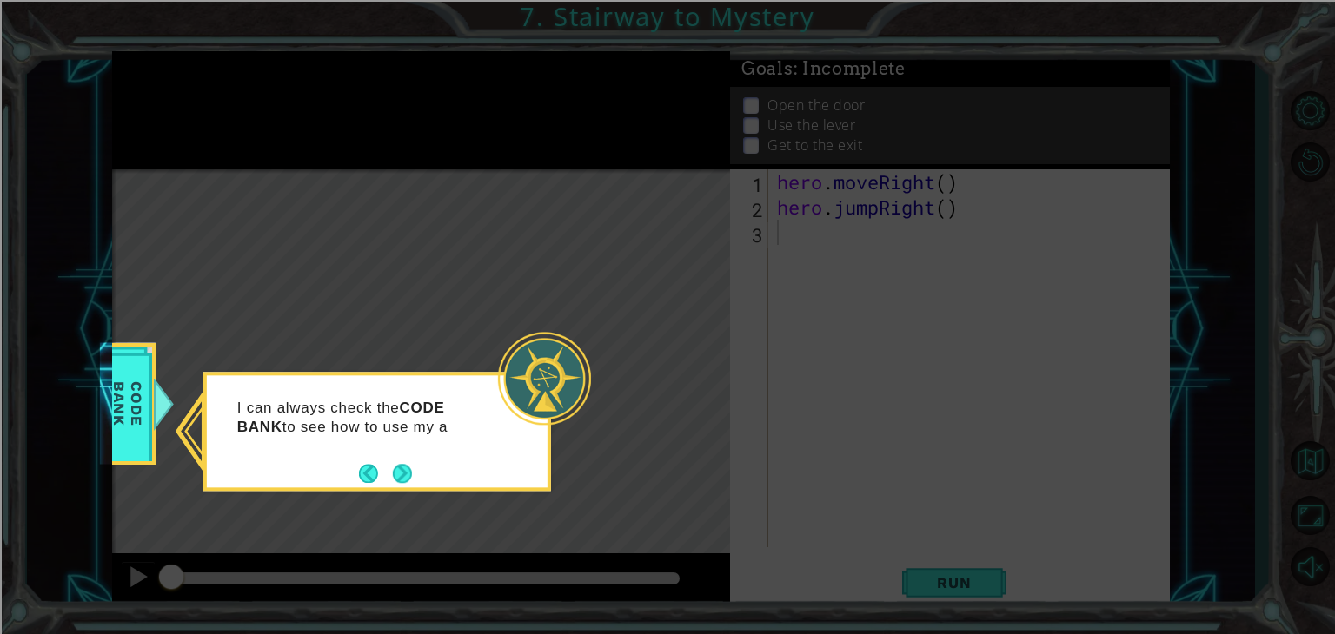
click at [401, 467] on button "Next" at bounding box center [402, 474] width 26 height 26
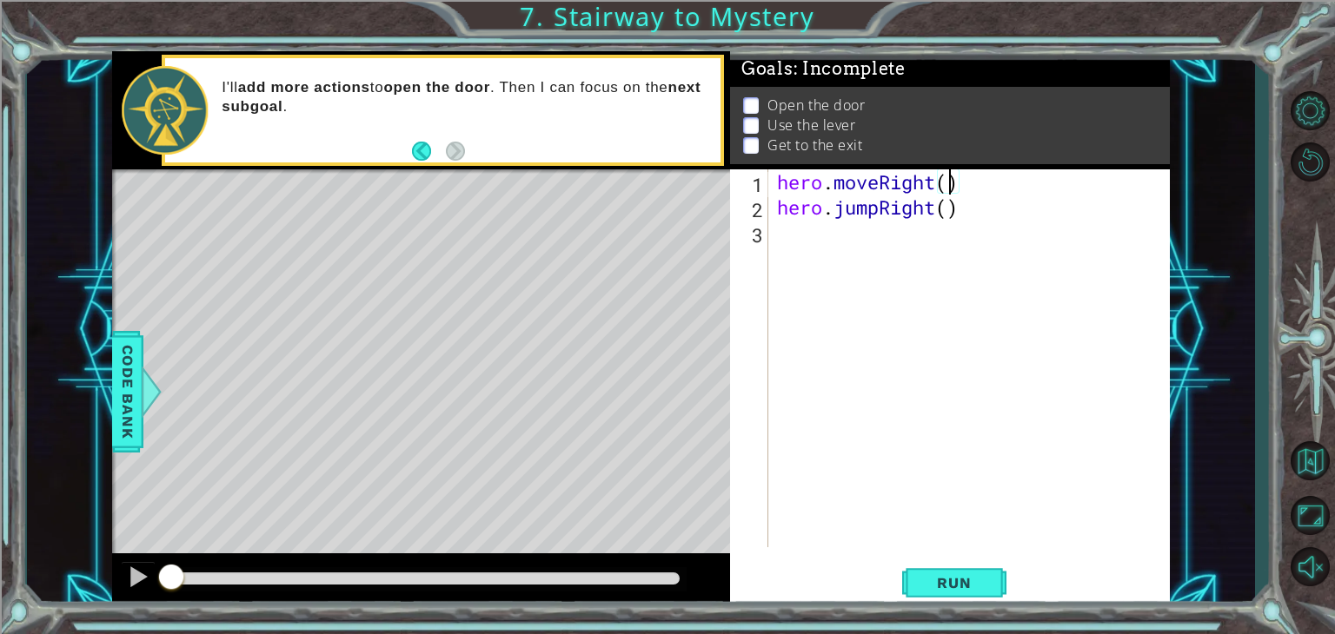
click at [946, 178] on div "hero . moveRight ( ) hero . jumpRight ( )" at bounding box center [973, 383] width 401 height 428
click at [946, 212] on div "hero . moveRight ( 1 ) hero . jumpRight ( )" at bounding box center [973, 383] width 401 height 428
type textarea "hero.jumpRight(1)"
click at [946, 570] on button "Run" at bounding box center [954, 583] width 104 height 44
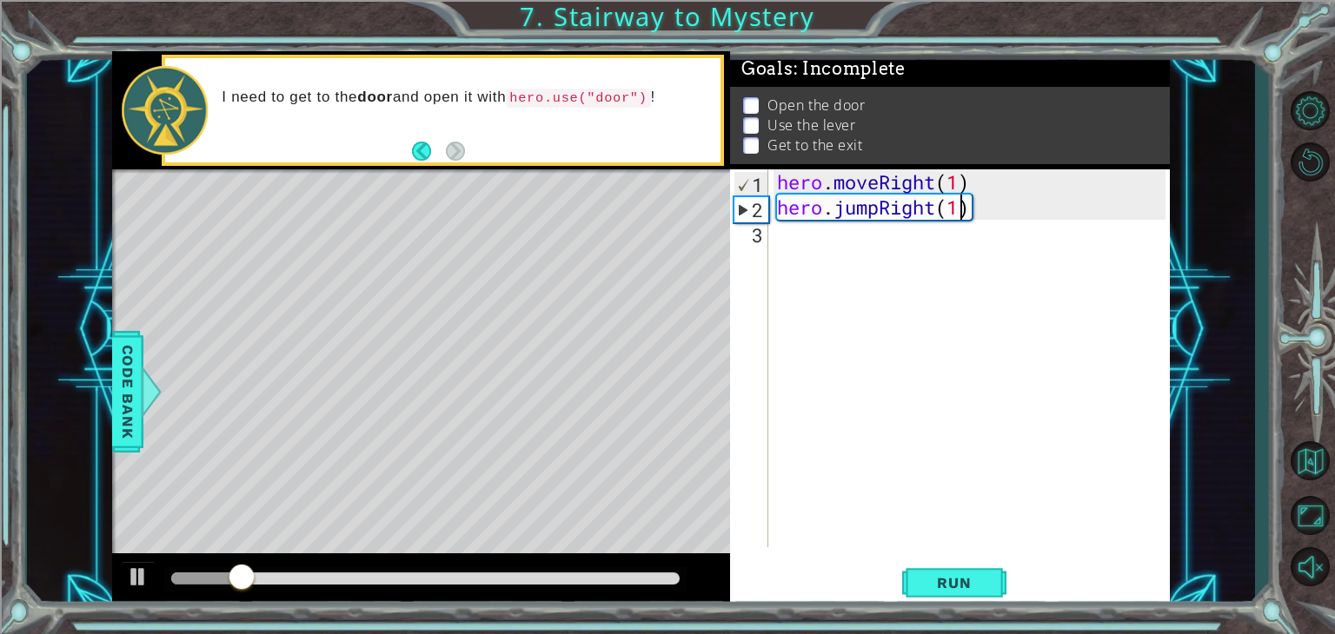
click at [824, 230] on div "hero . moveRight ( 1 ) hero . jumpRight ( 1 )" at bounding box center [973, 383] width 401 height 428
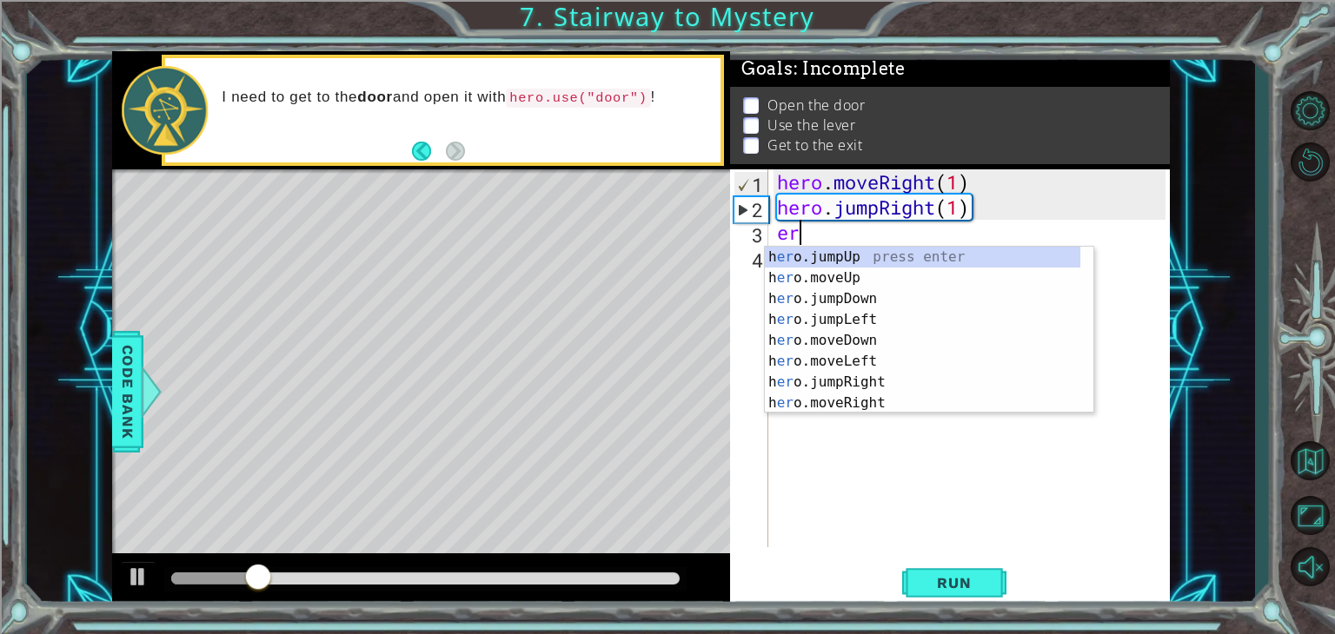
type textarea "e"
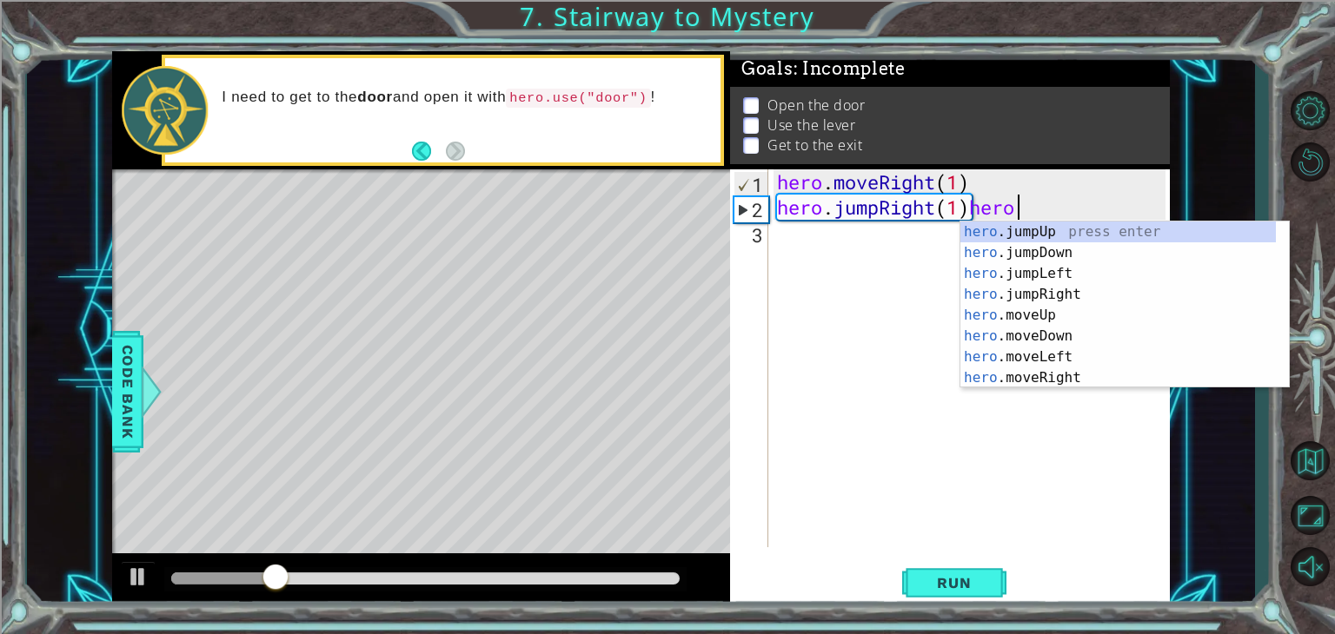
scroll to position [0, 10]
type textarea "hero.jumpRight(1)"
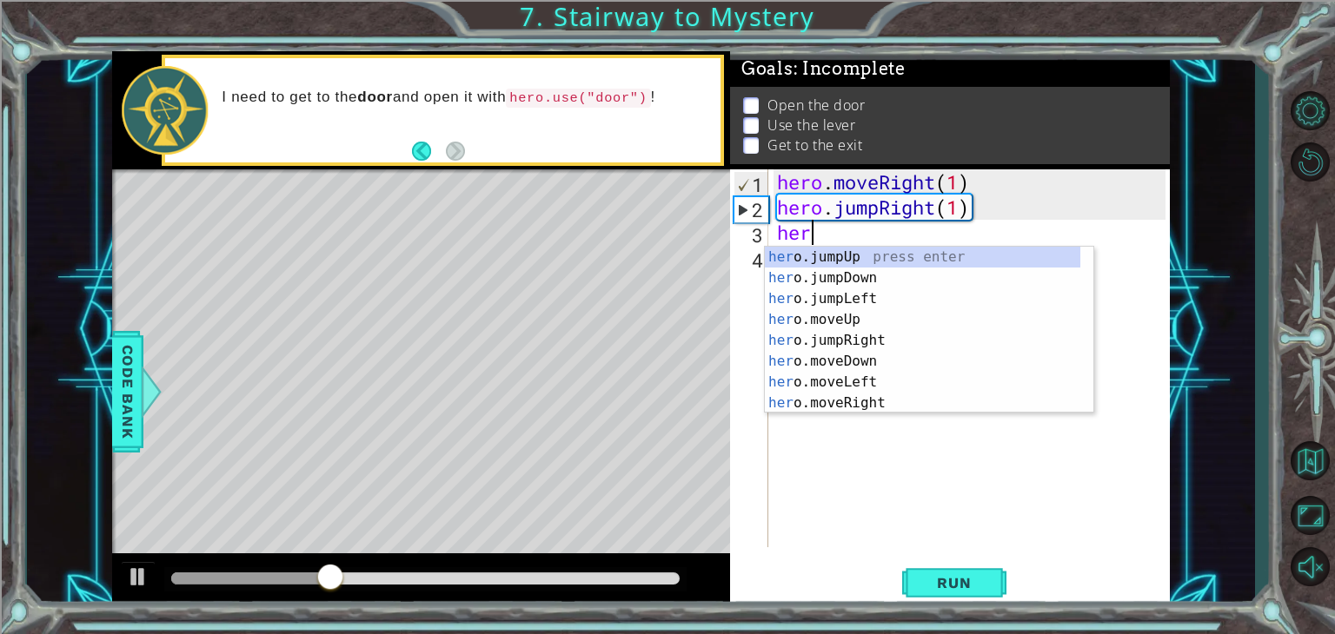
type textarea "hero"
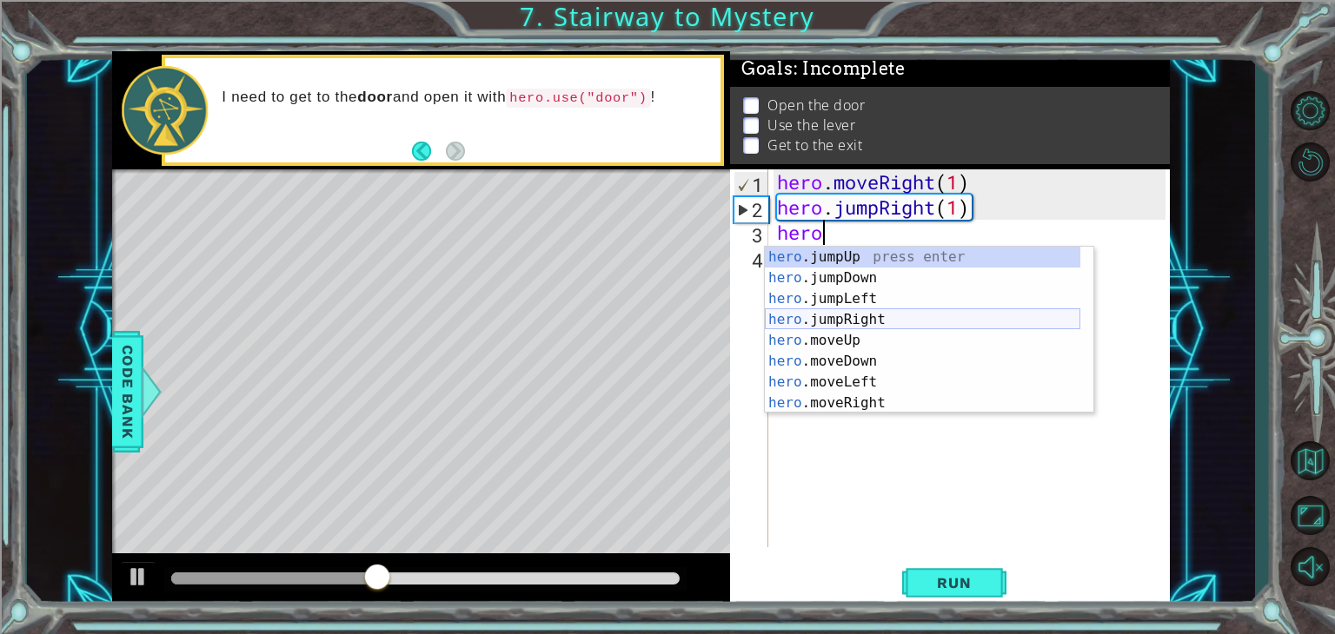
click at [826, 317] on div "hero .jumpUp press enter hero .jumpDown press enter hero .jumpLeft press enter …" at bounding box center [922, 351] width 315 height 209
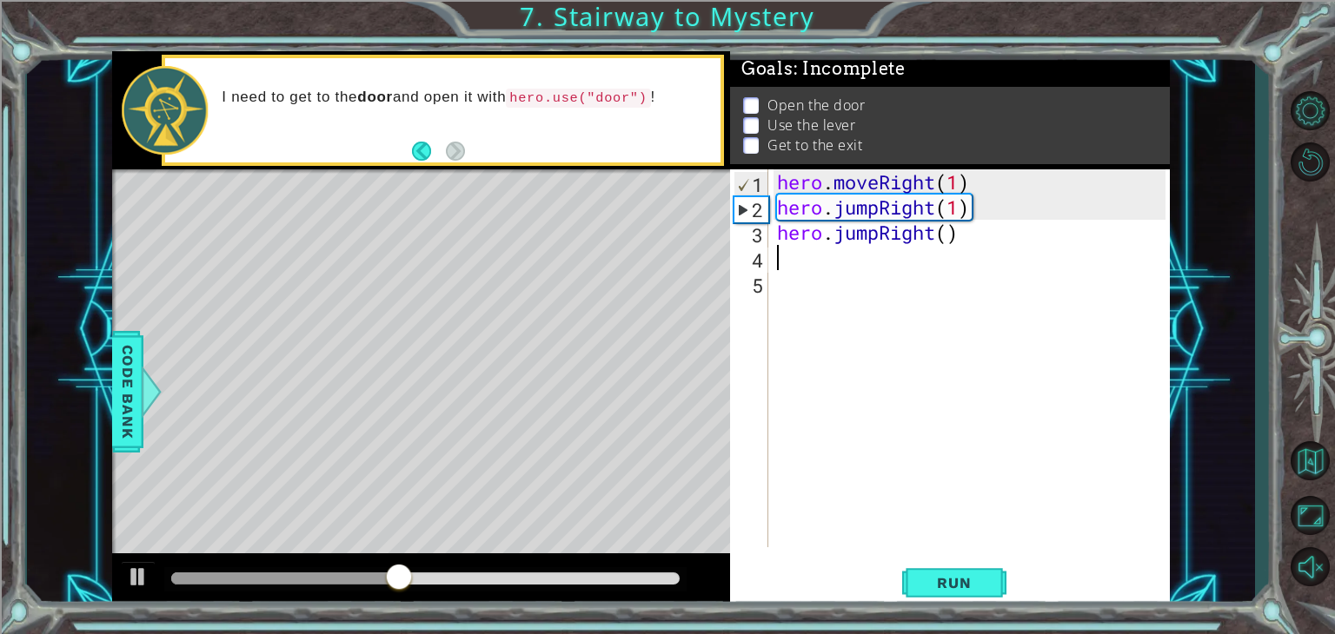
click at [948, 238] on div "hero . moveRight ( 1 ) hero . jumpRight ( 1 ) hero . jumpRight ( )" at bounding box center [973, 383] width 401 height 428
type textarea "hero.jumpRight(1)"
click at [787, 266] on div "hero . moveRight ( 1 ) hero . jumpRight ( 1 ) hero . jumpRight ( 1 )" at bounding box center [973, 383] width 401 height 428
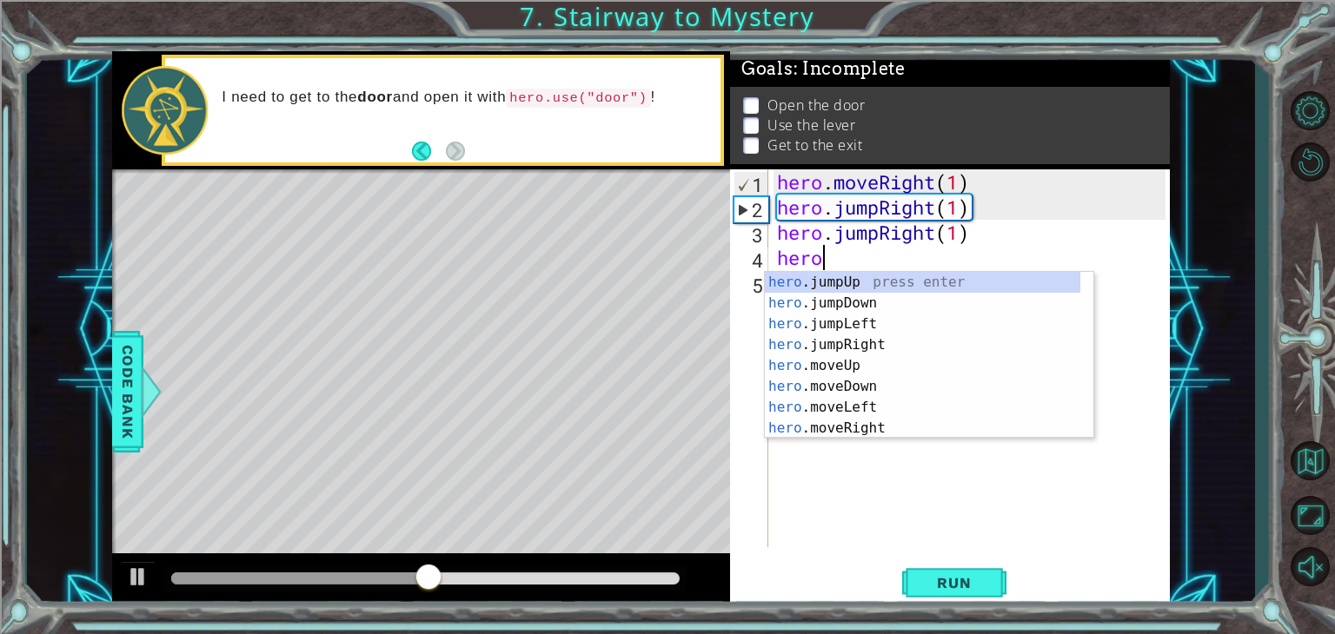
scroll to position [0, 0]
click at [821, 370] on div "hero .jumpUp press enter hero .jumpDown press enter hero .jumpLeft press enter …" at bounding box center [922, 376] width 315 height 209
type textarea "hero.moveUp(1)"
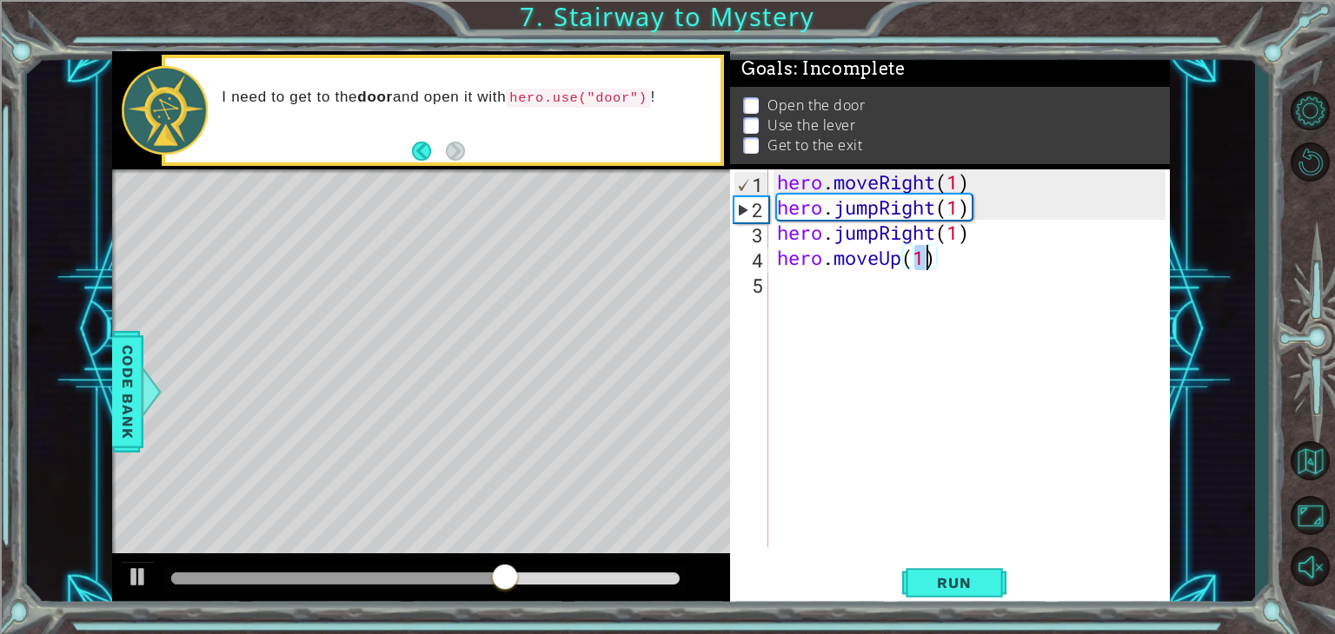
click at [969, 266] on div "hero . moveRight ( 1 ) hero . jumpRight ( 1 ) hero . jumpRight ( 1 ) hero . mov…" at bounding box center [973, 383] width 401 height 428
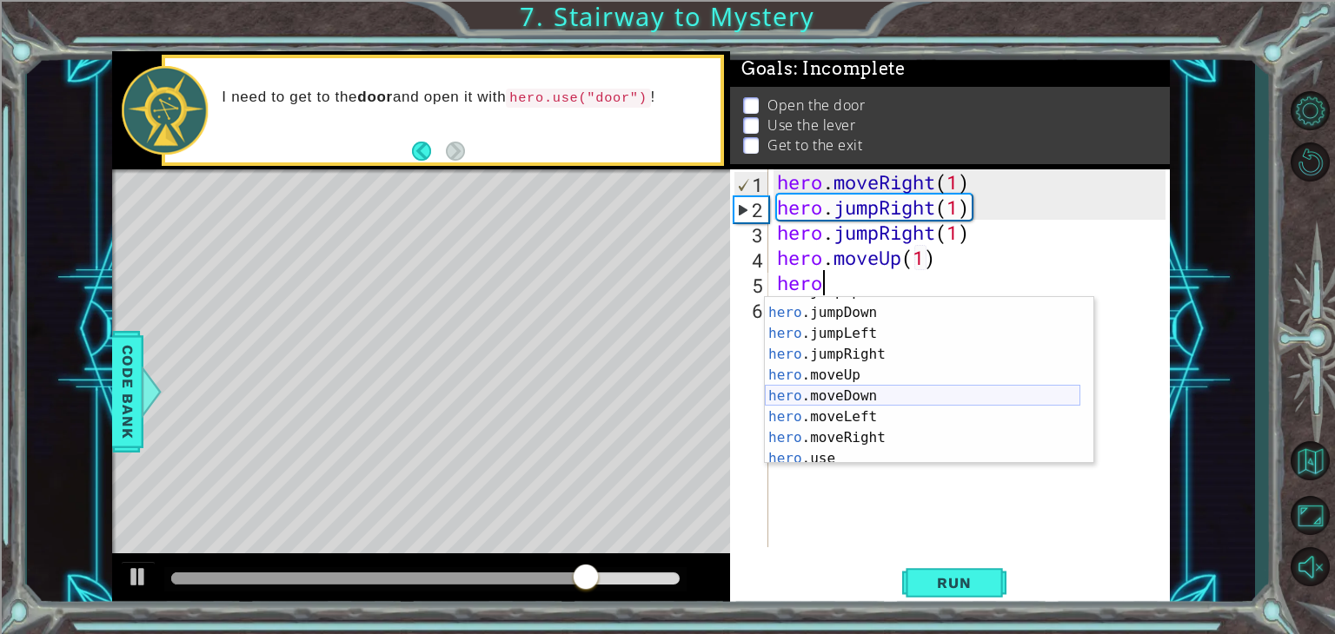
scroll to position [41, 0]
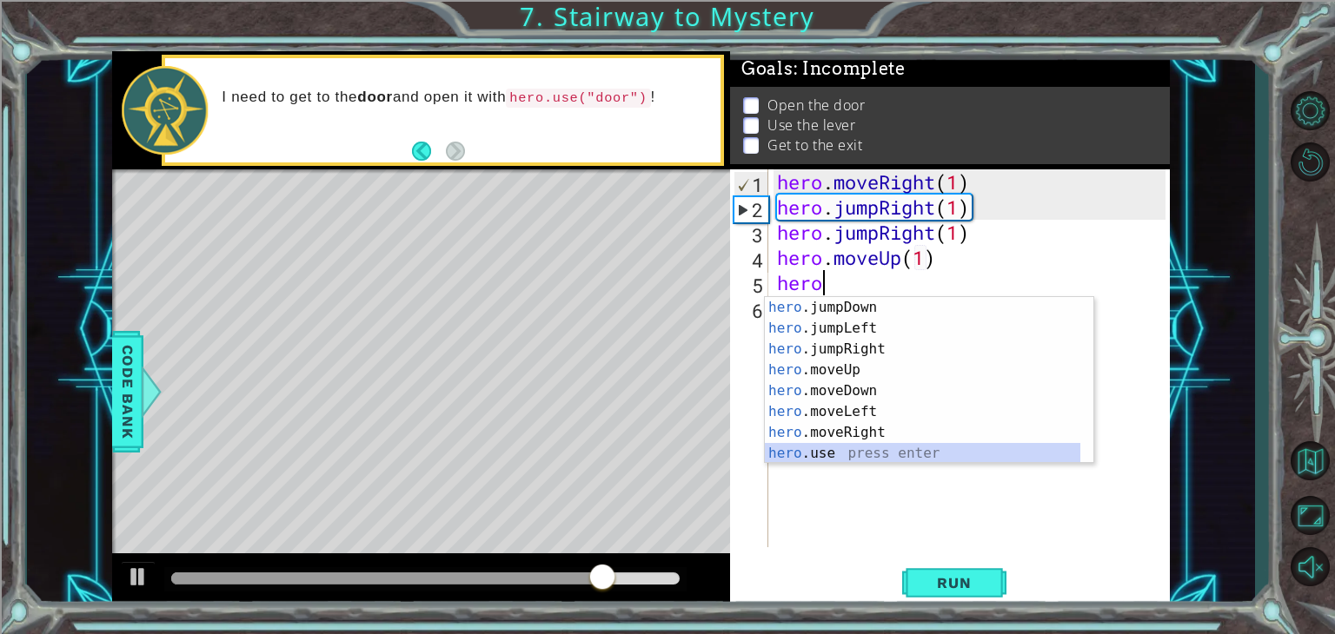
click at [839, 447] on div "hero .jumpDown press enter hero .jumpLeft press enter hero .jumpRight press ent…" at bounding box center [922, 401] width 315 height 209
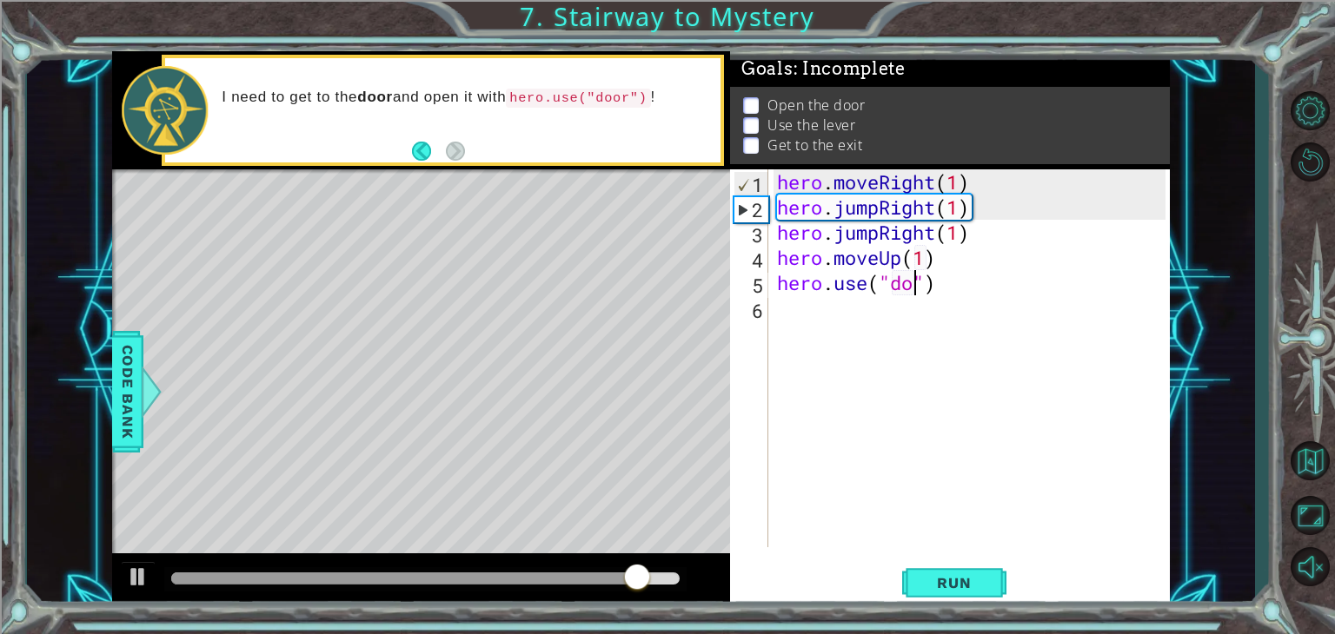
scroll to position [0, 7]
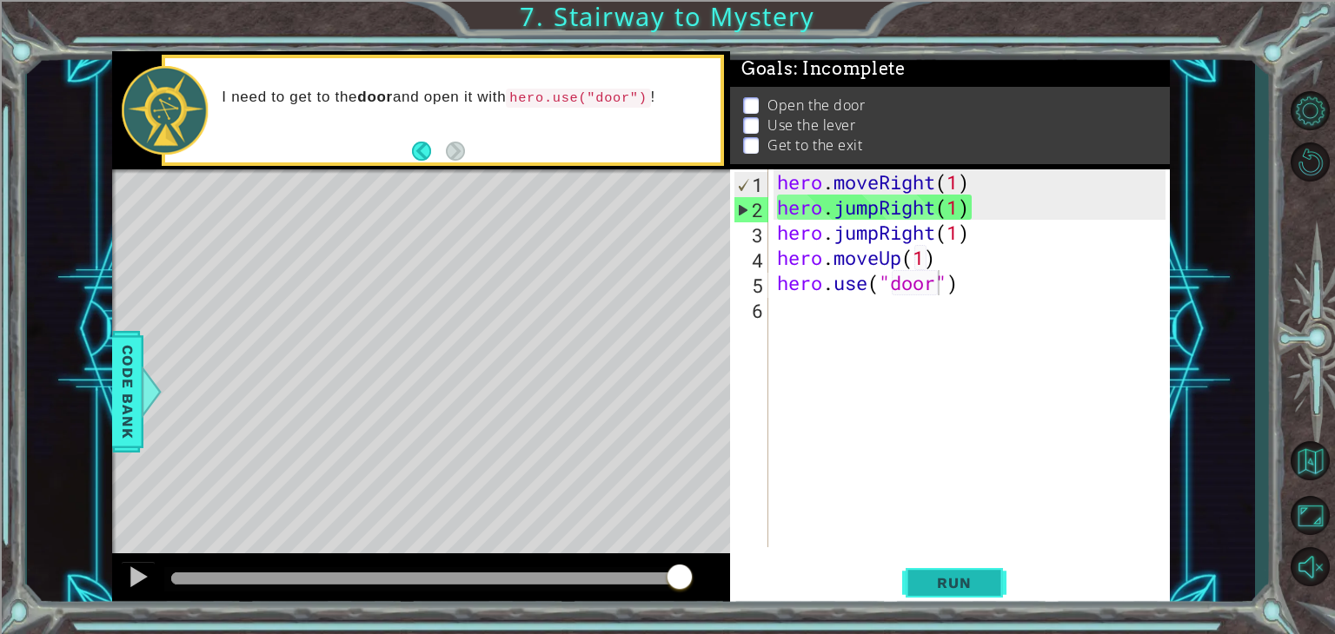
click at [944, 566] on button "Run" at bounding box center [954, 583] width 104 height 44
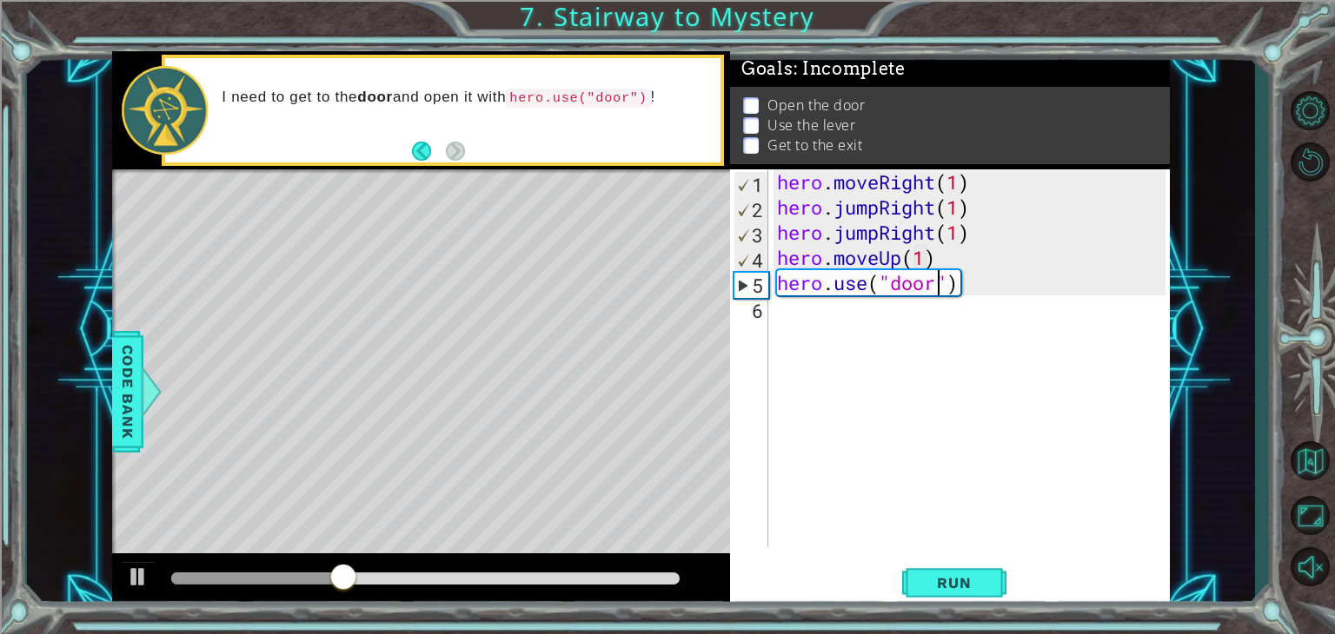
click at [878, 234] on div "hero . moveRight ( 1 ) hero . jumpRight ( 1 ) hero . jumpRight ( 1 ) hero . mov…" at bounding box center [973, 383] width 401 height 428
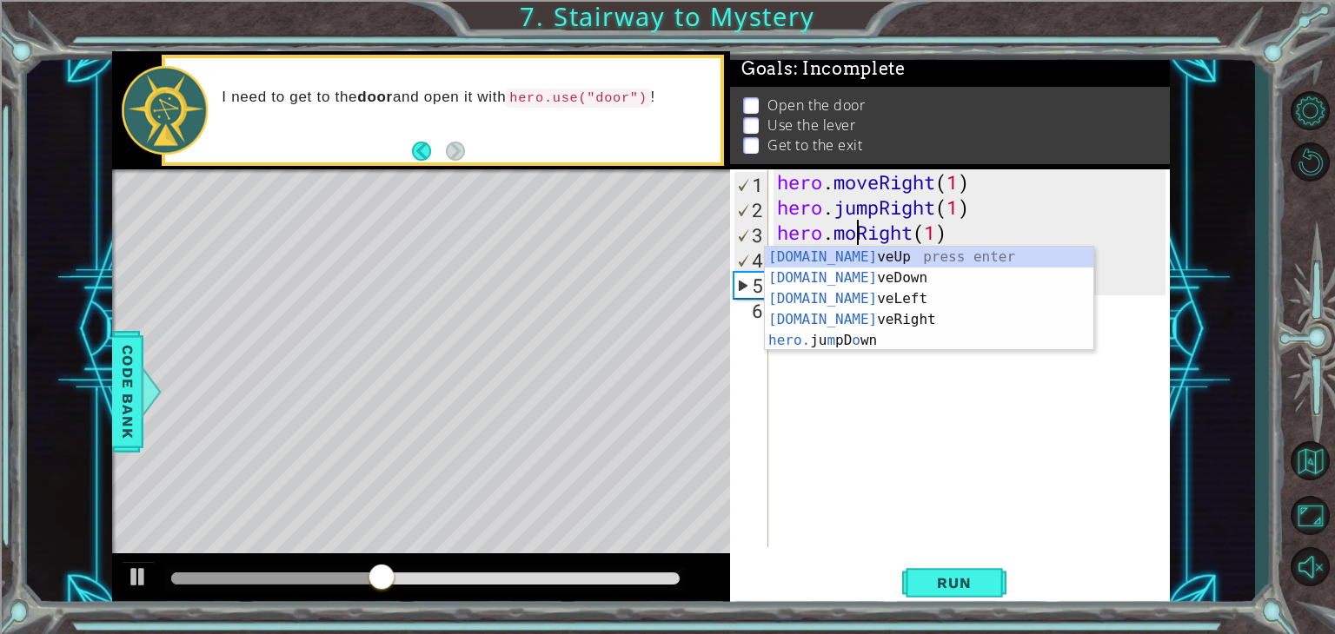
scroll to position [0, 3]
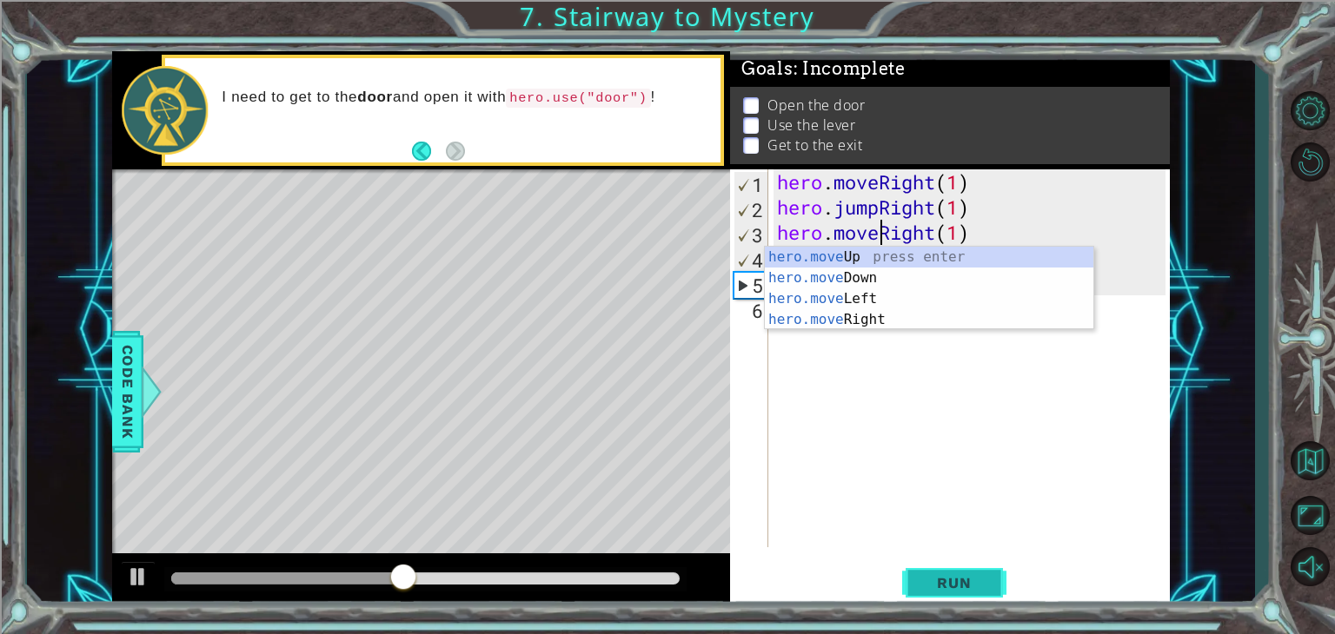
type textarea "hero.moveRight(1)"
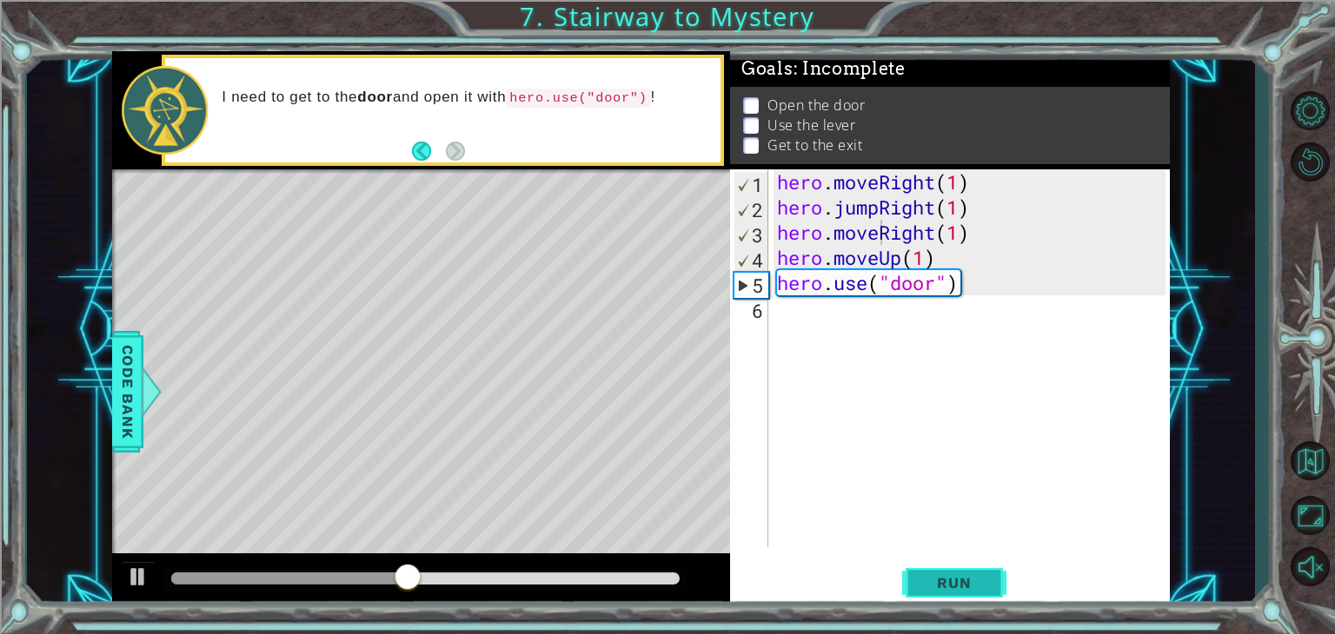
click at [942, 586] on span "Run" at bounding box center [953, 582] width 69 height 17
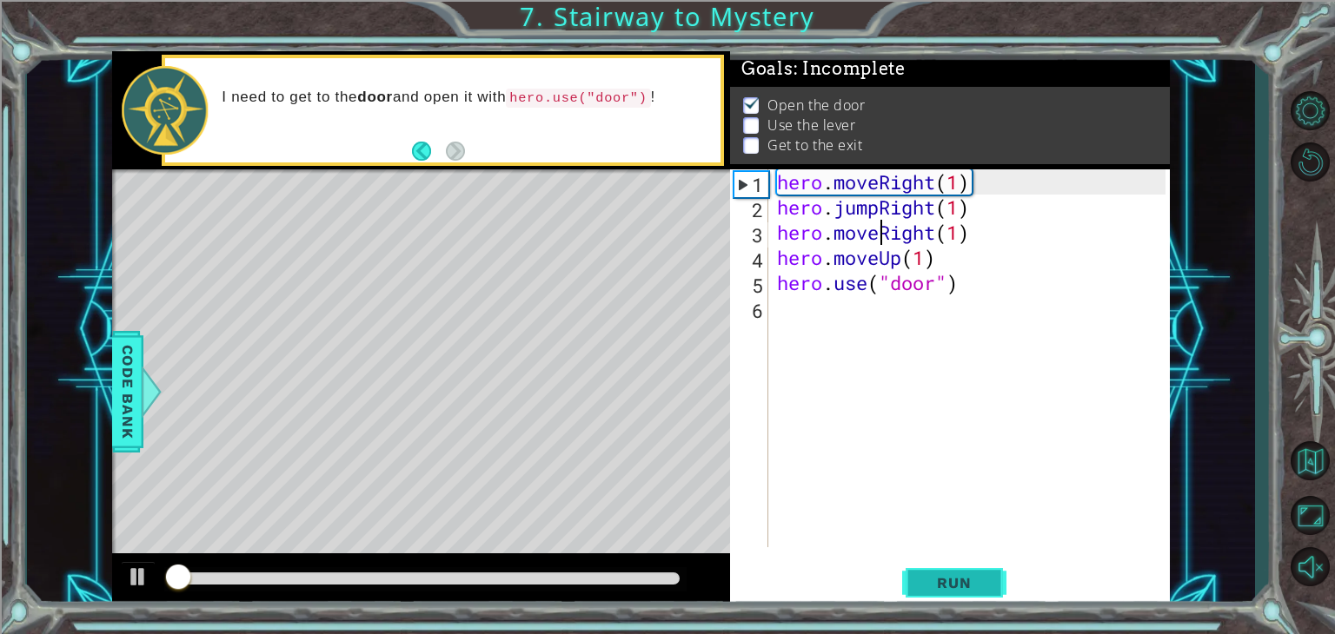
scroll to position [7, 0]
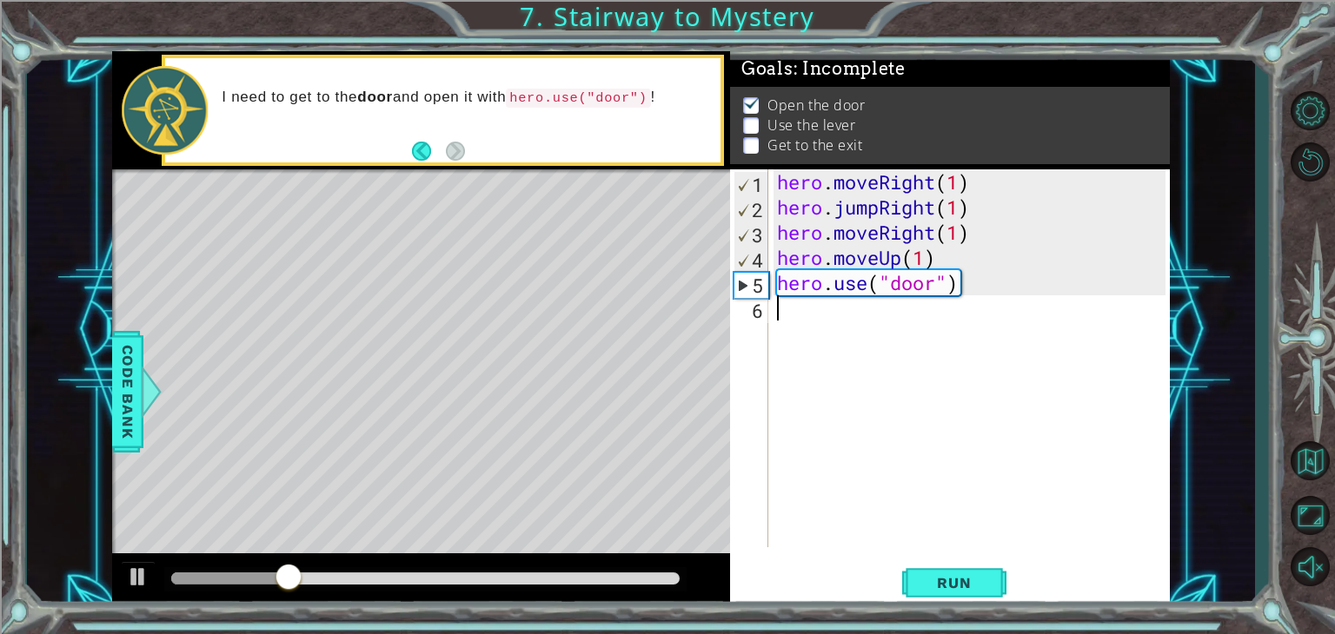
click at [859, 312] on div "hero . moveRight ( 1 ) hero . jumpRight ( 1 ) hero . moveRight ( 1 ) hero . mov…" at bounding box center [973, 383] width 401 height 428
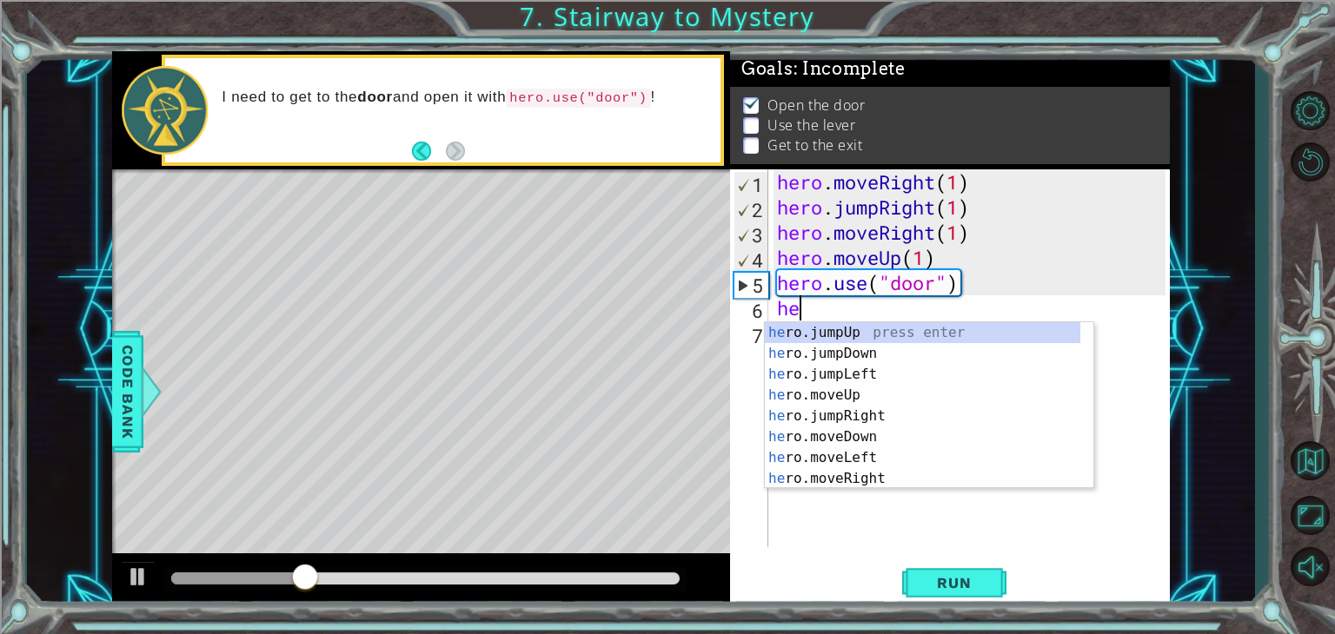
scroll to position [0, 0]
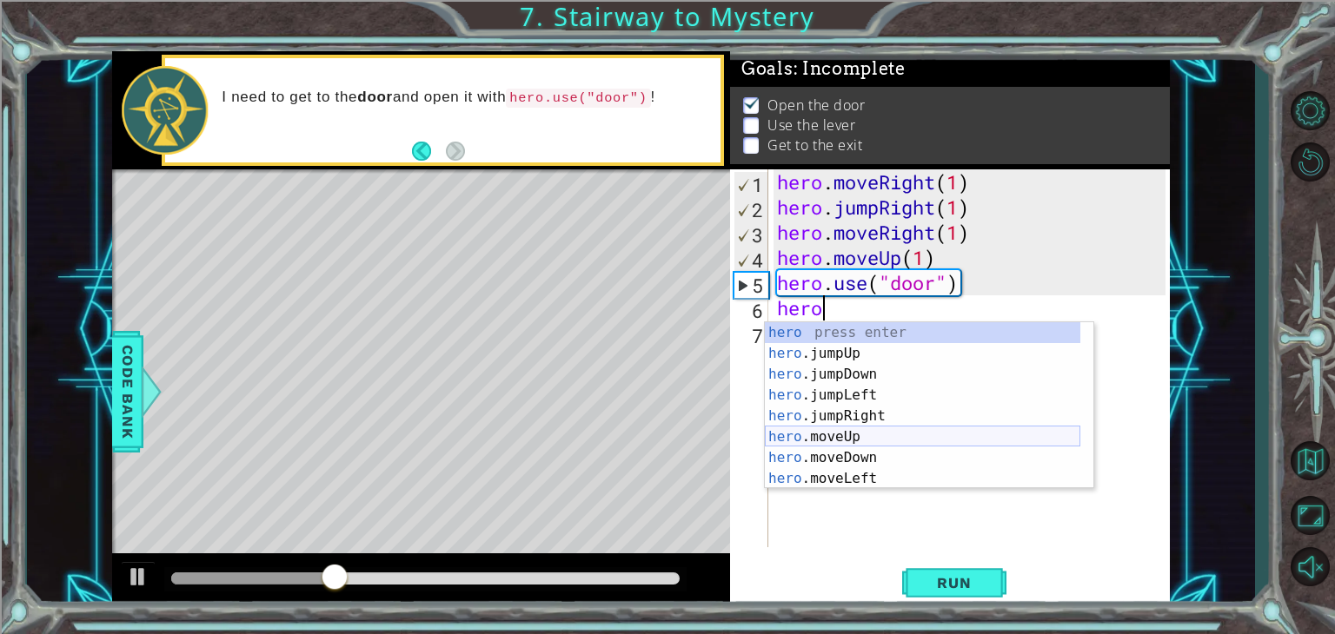
click at [845, 431] on div "hero press enter hero .jumpUp press enter hero .jumpDown press enter hero .jump…" at bounding box center [922, 426] width 315 height 209
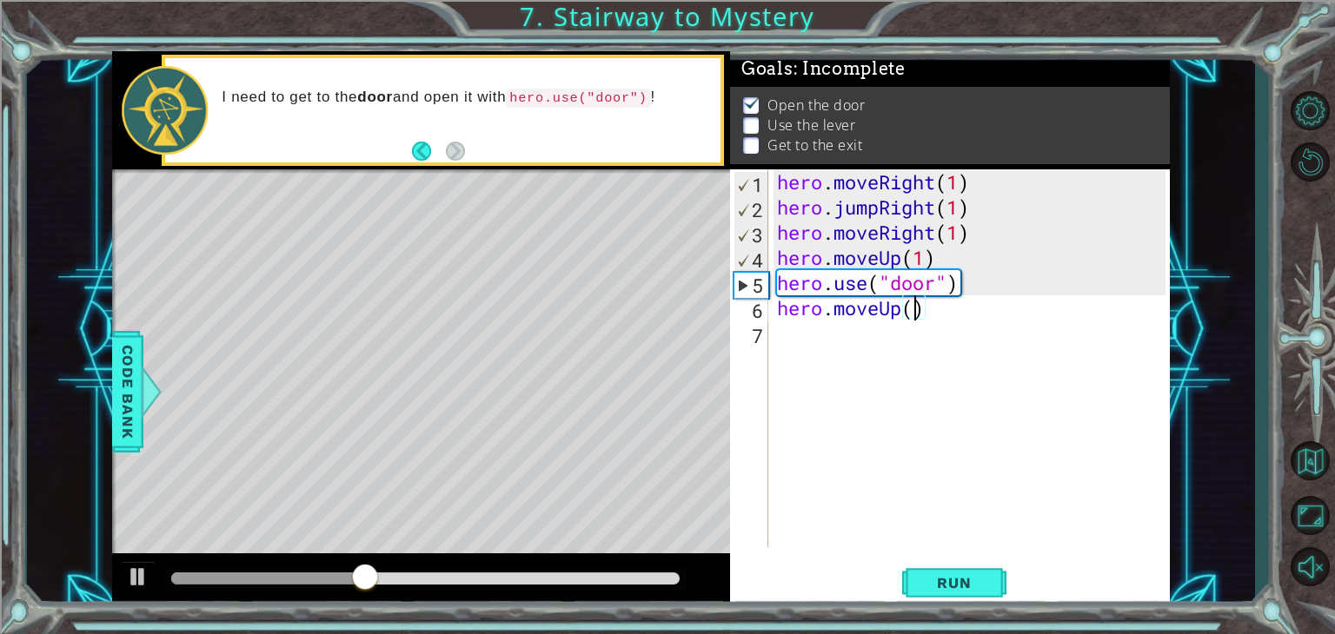
type textarea "hero.moveUp(2)"
click at [830, 342] on div "hero . moveRight ( 1 ) hero . jumpRight ( 1 ) hero . moveRight ( 1 ) hero . mov…" at bounding box center [973, 383] width 401 height 428
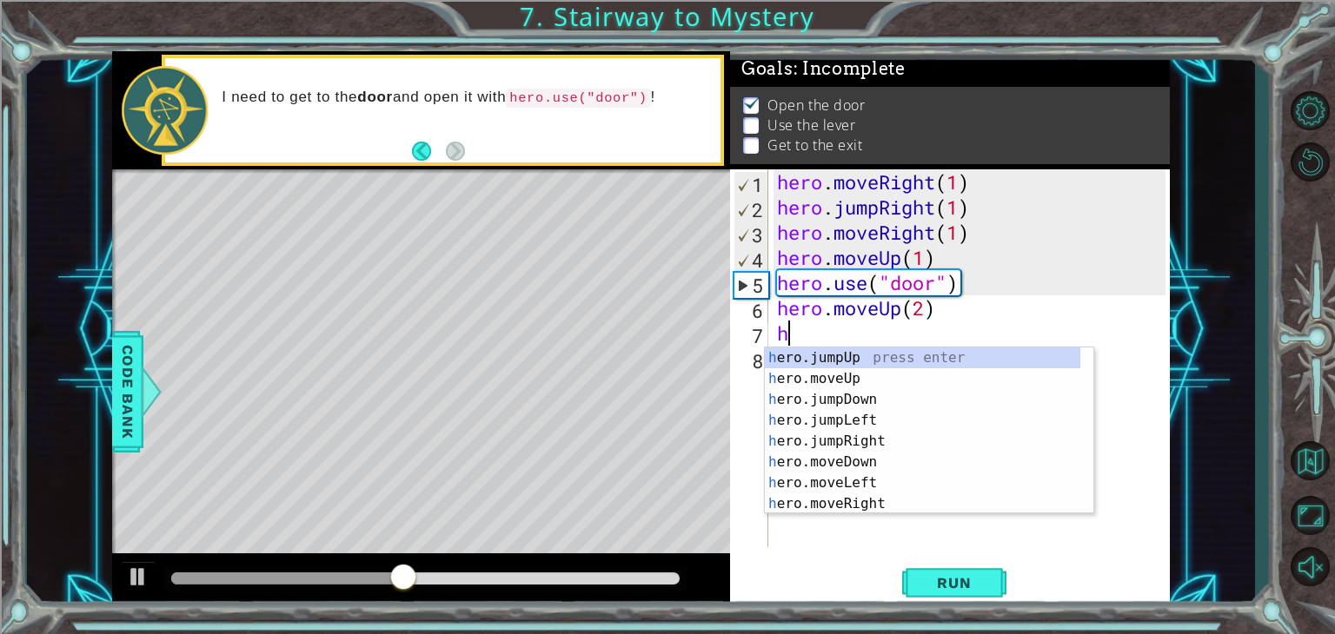
scroll to position [0, 0]
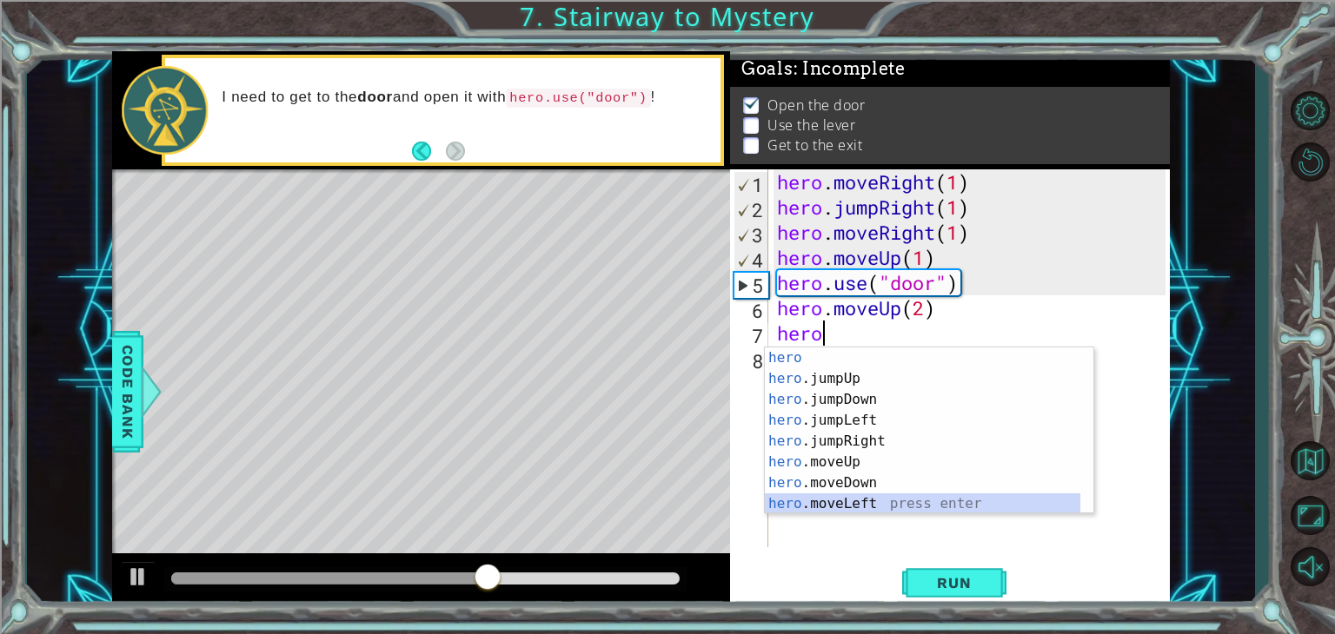
click at [844, 495] on div "hero press enter hero .jumpUp press enter hero .jumpDown press enter hero .jump…" at bounding box center [922, 452] width 315 height 209
type textarea "hero.moveLeft(1)"
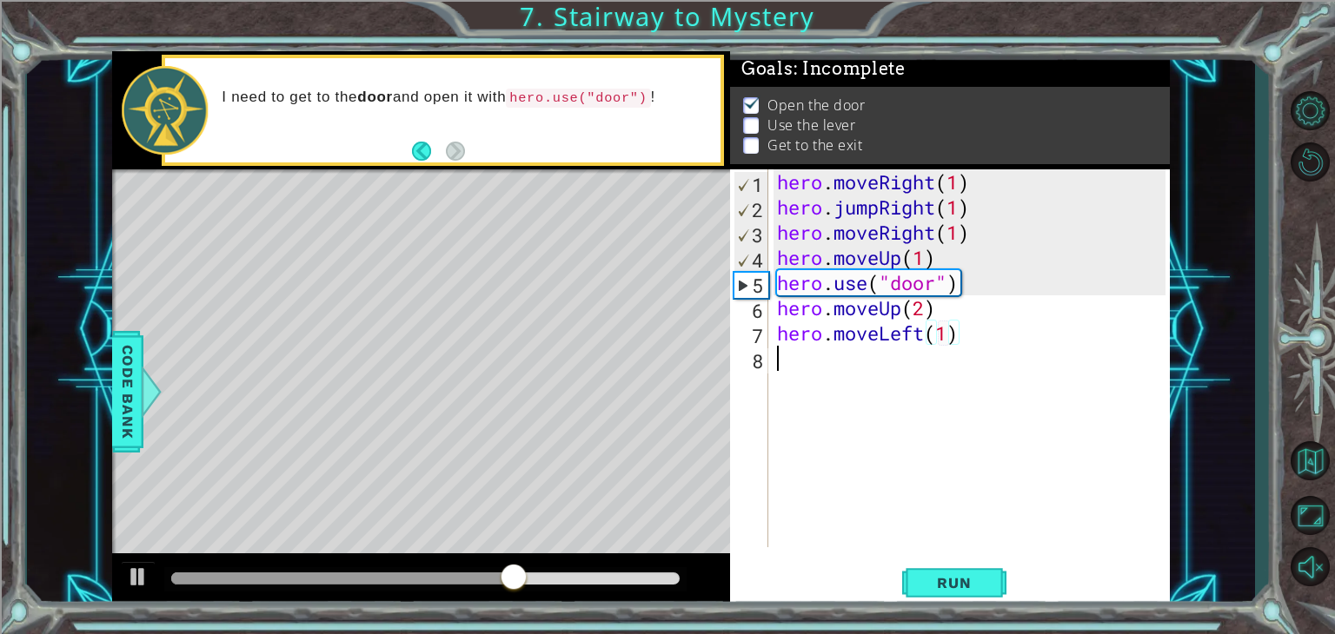
click at [855, 361] on div "hero . moveRight ( 1 ) hero . jumpRight ( 1 ) hero . moveRight ( 1 ) hero . mov…" at bounding box center [973, 383] width 401 height 428
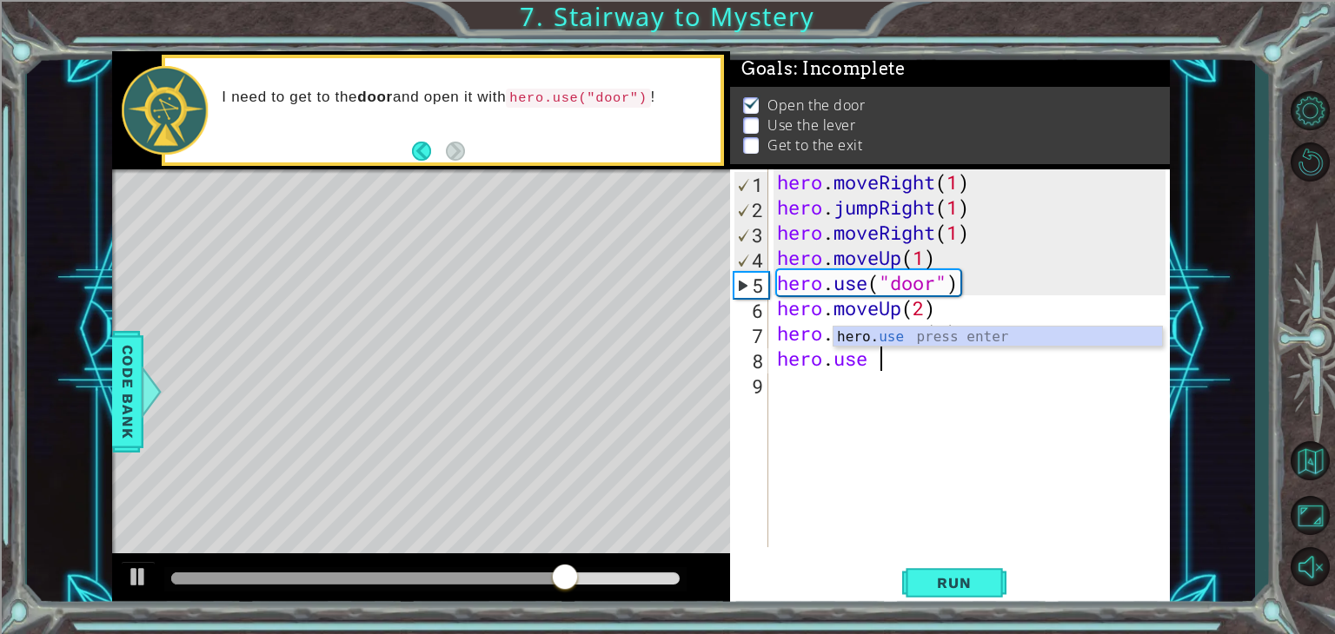
scroll to position [0, 3]
click at [911, 329] on div "hero. use press enter" at bounding box center [997, 358] width 328 height 63
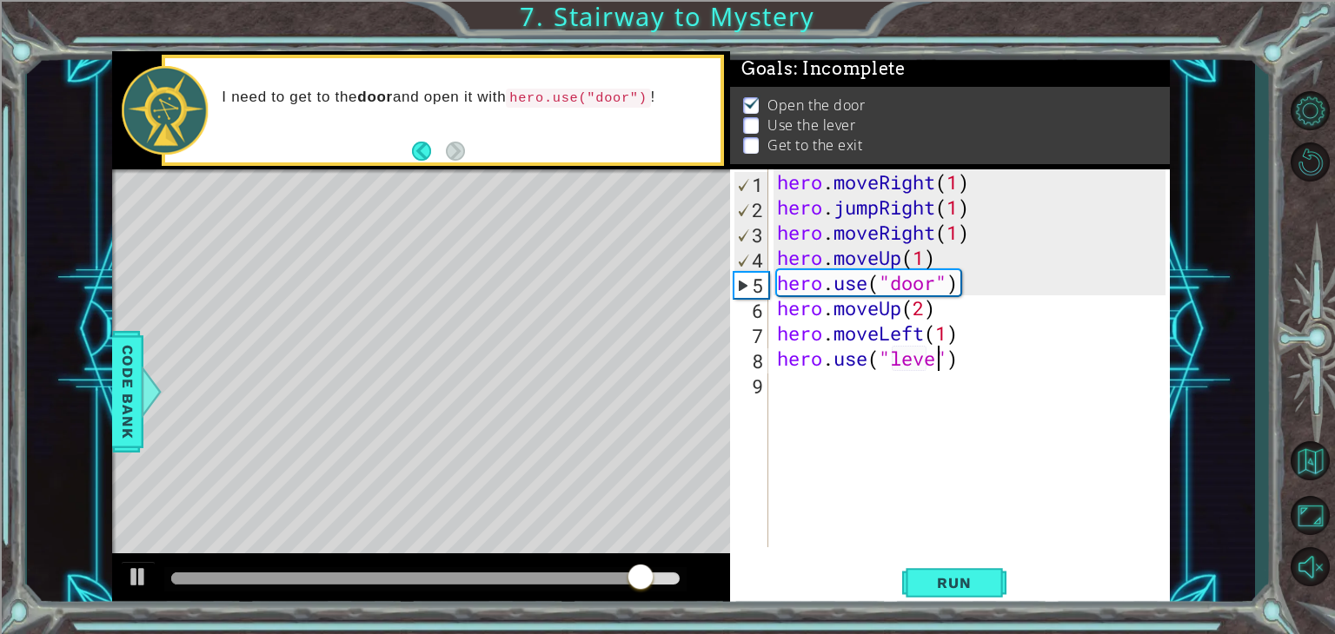
type textarea "hero.use("lever")"
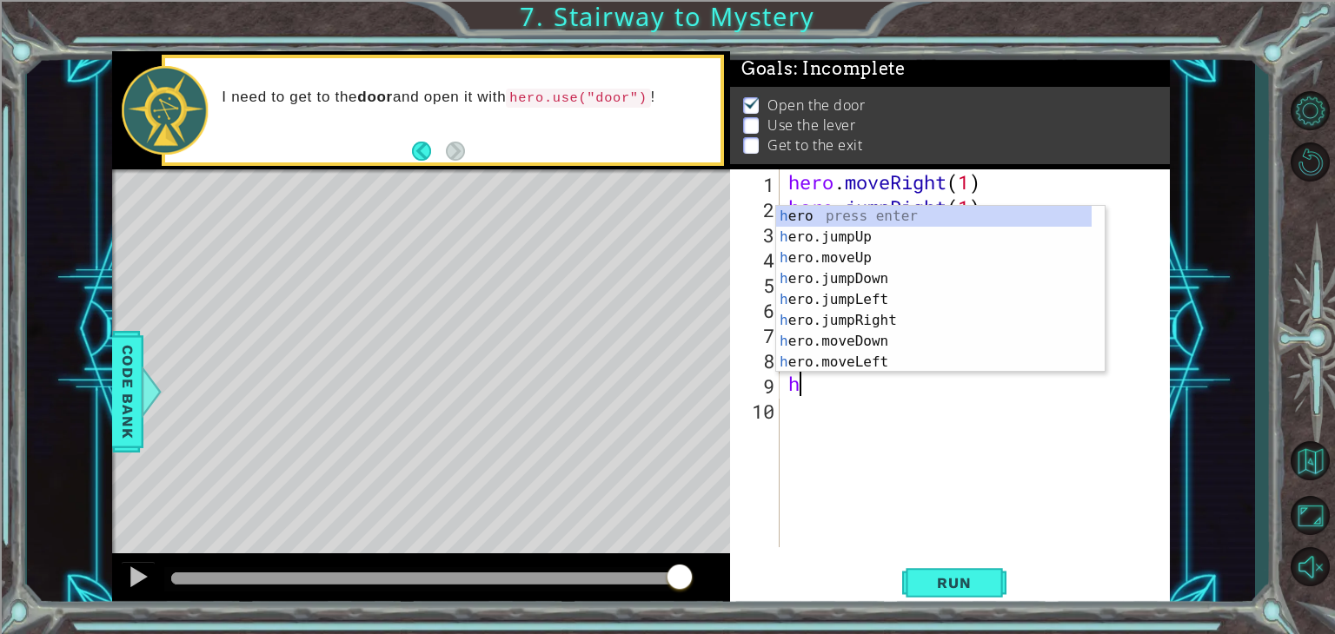
scroll to position [0, 0]
click at [912, 362] on div "her o press enter her o.jumpUp press enter her o.jumpDown press enter her o.jum…" at bounding box center [933, 310] width 315 height 209
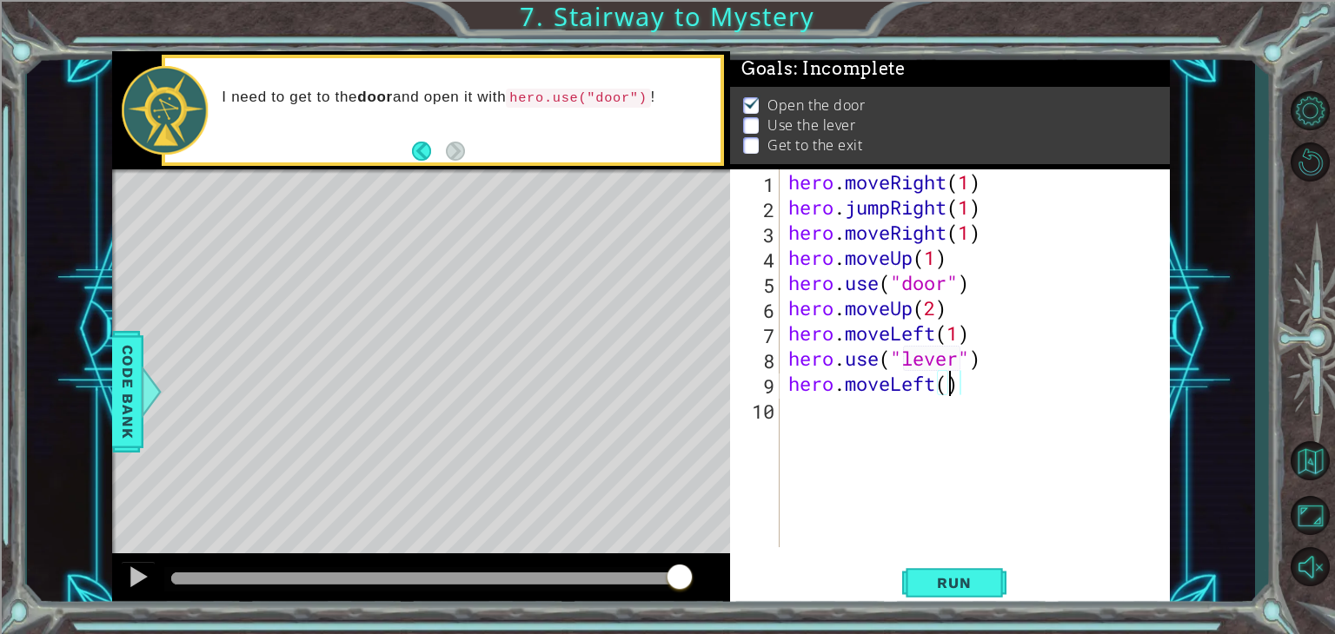
type textarea "hero.moveLeft(2)"
click at [880, 404] on div "hero . moveRight ( 1 ) hero . jumpRight ( 1 ) hero . moveRight ( 1 ) hero . mov…" at bounding box center [980, 383] width 390 height 428
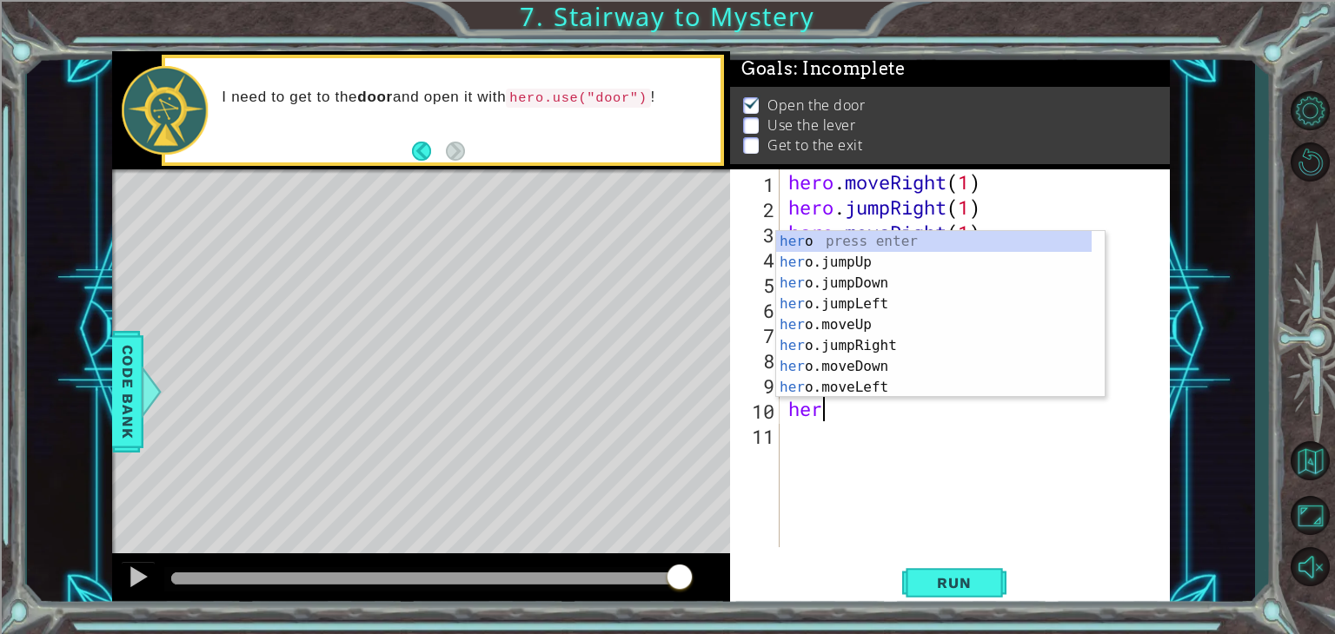
type textarea "hero"
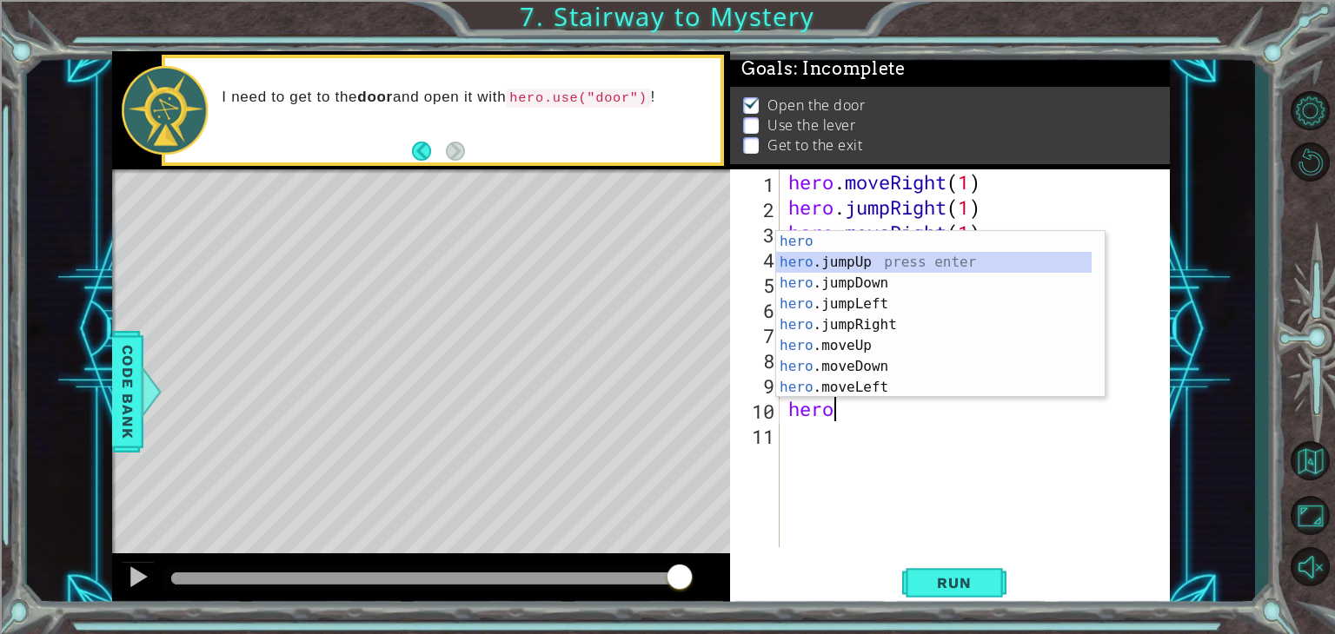
click at [848, 263] on div "hero press enter hero .jumpUp press enter hero .jumpDown press enter hero .jump…" at bounding box center [933, 335] width 315 height 209
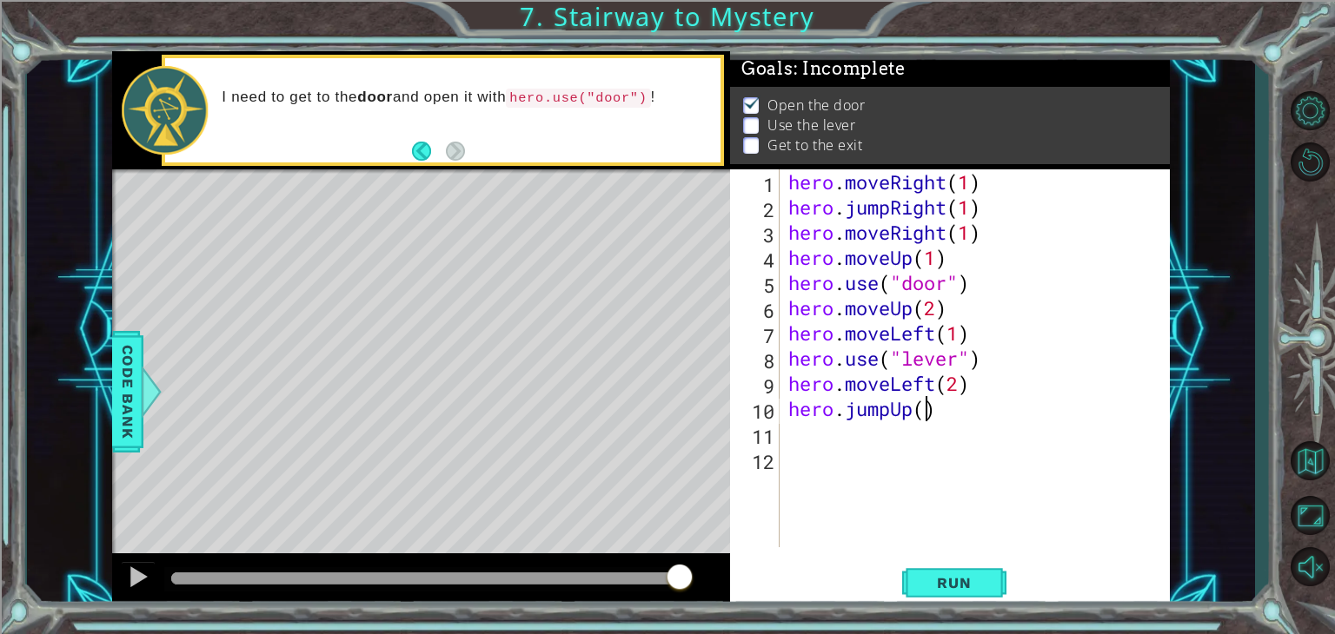
click at [925, 412] on div "hero . moveRight ( 1 ) hero . jumpRight ( 1 ) hero . moveRight ( 1 ) hero . mov…" at bounding box center [980, 383] width 390 height 428
type textarea "hero.jumpUp(1)"
click at [900, 442] on div "hero . moveRight ( 1 ) hero . jumpRight ( 1 ) hero . moveRight ( 1 ) hero . mov…" at bounding box center [980, 383] width 390 height 428
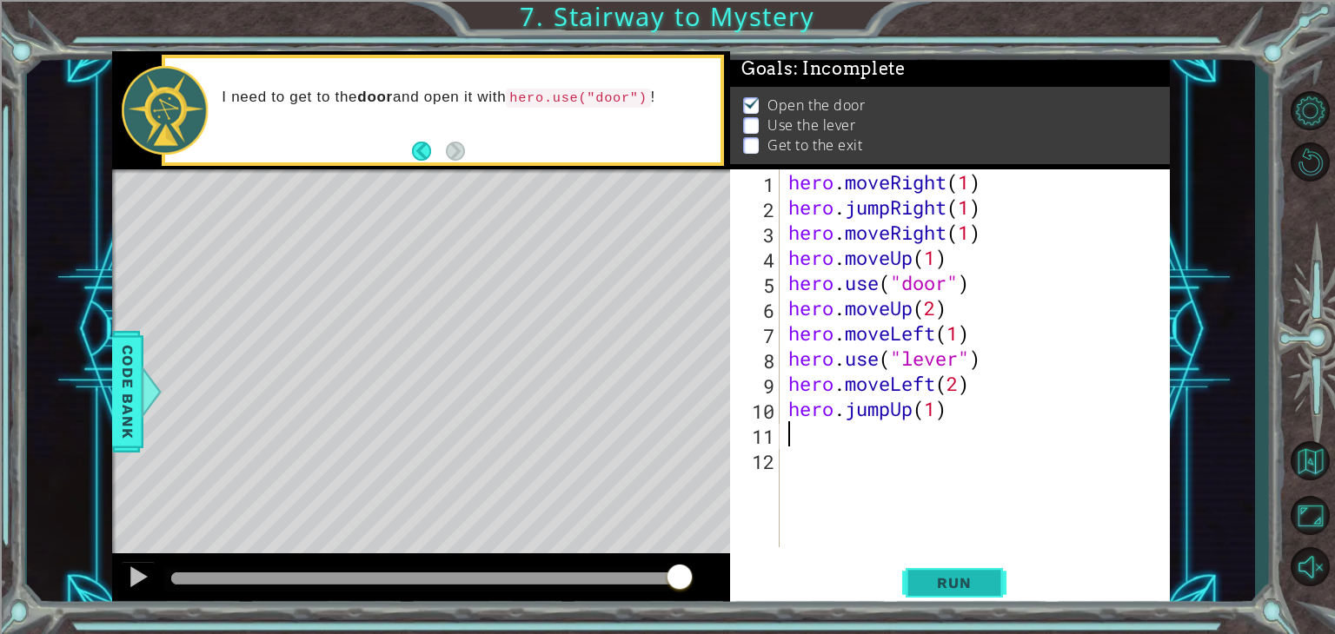
click at [939, 589] on span "Run" at bounding box center [953, 582] width 69 height 17
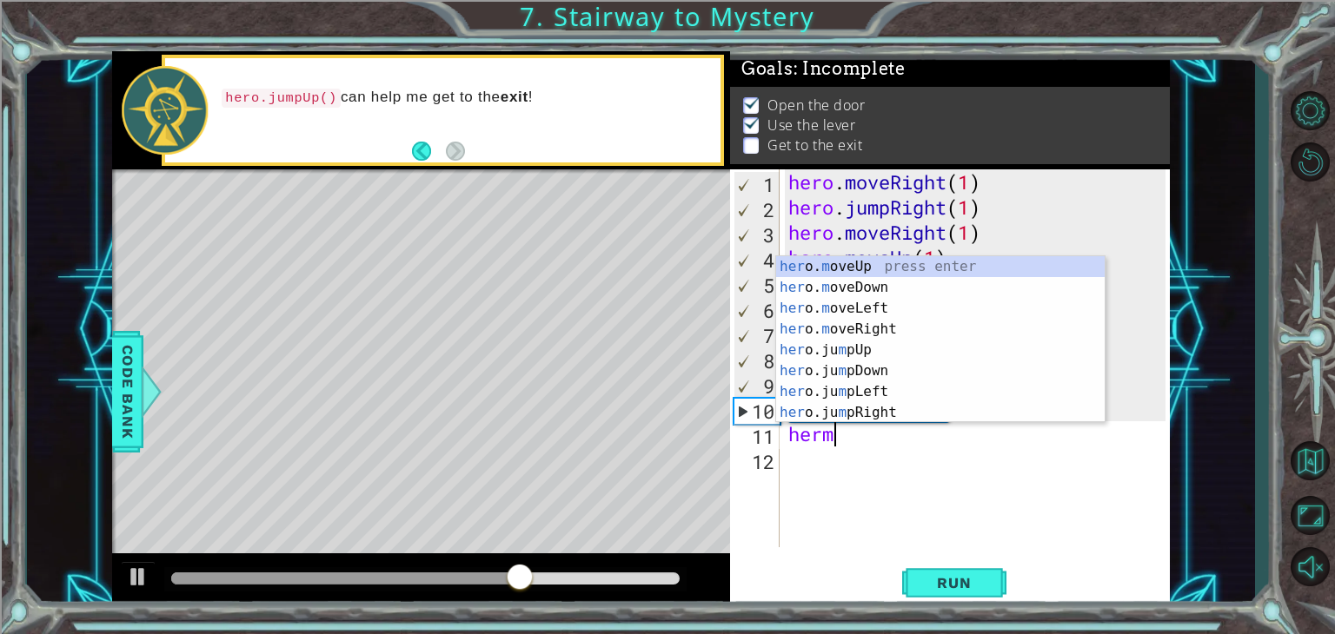
scroll to position [0, 3]
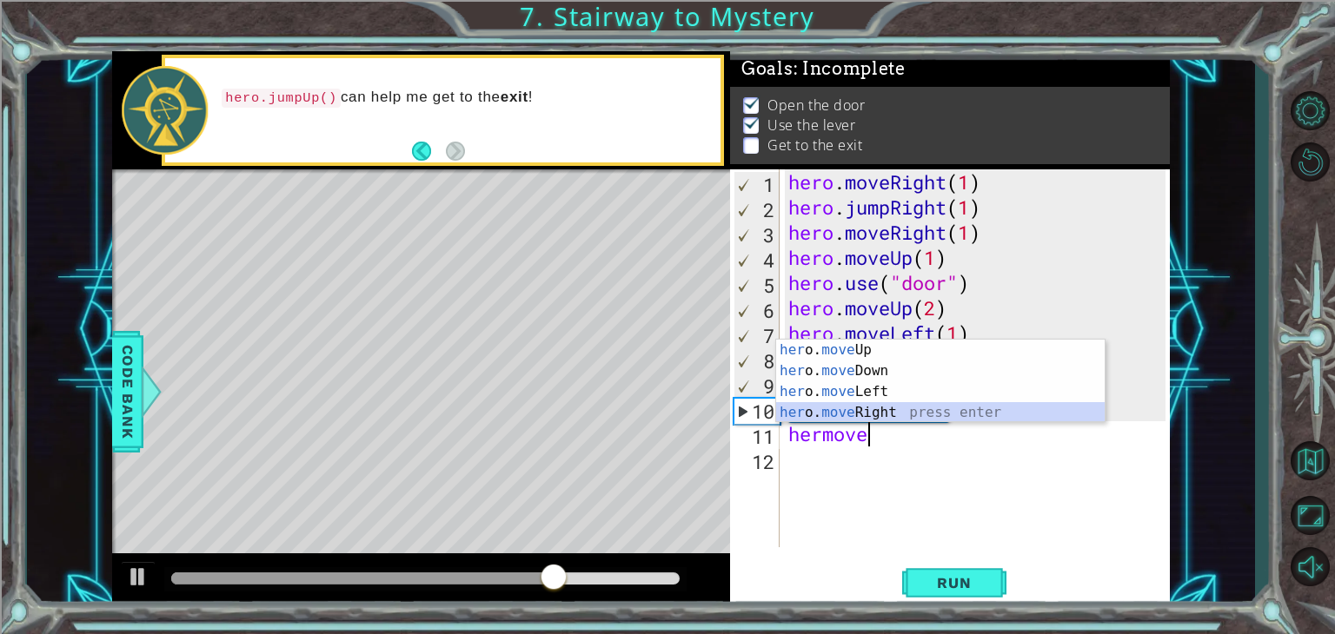
click at [866, 412] on div "her o. move Up press enter her o. move Down press enter her o. move Left press …" at bounding box center [940, 402] width 328 height 125
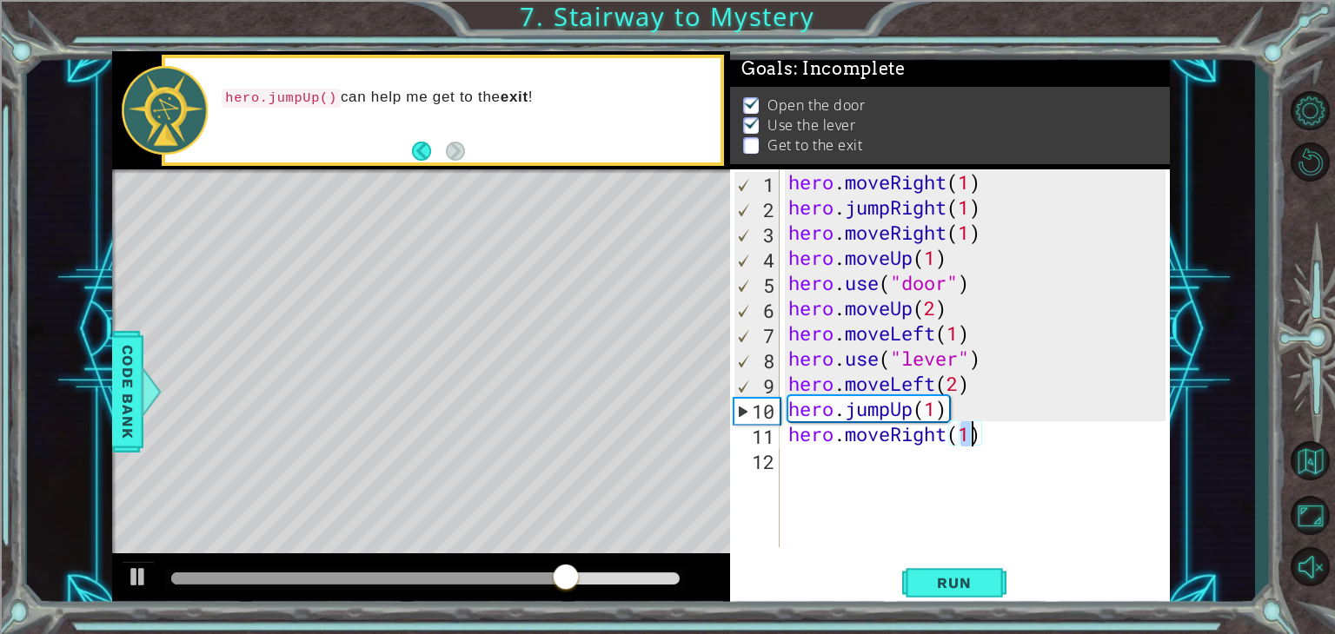
scroll to position [0, 7]
type textarea "hero.moveRight(2)"
click at [974, 572] on button "Run" at bounding box center [954, 583] width 104 height 44
click at [551, 574] on div at bounding box center [425, 579] width 508 height 12
click at [499, 578] on div at bounding box center [361, 579] width 381 height 12
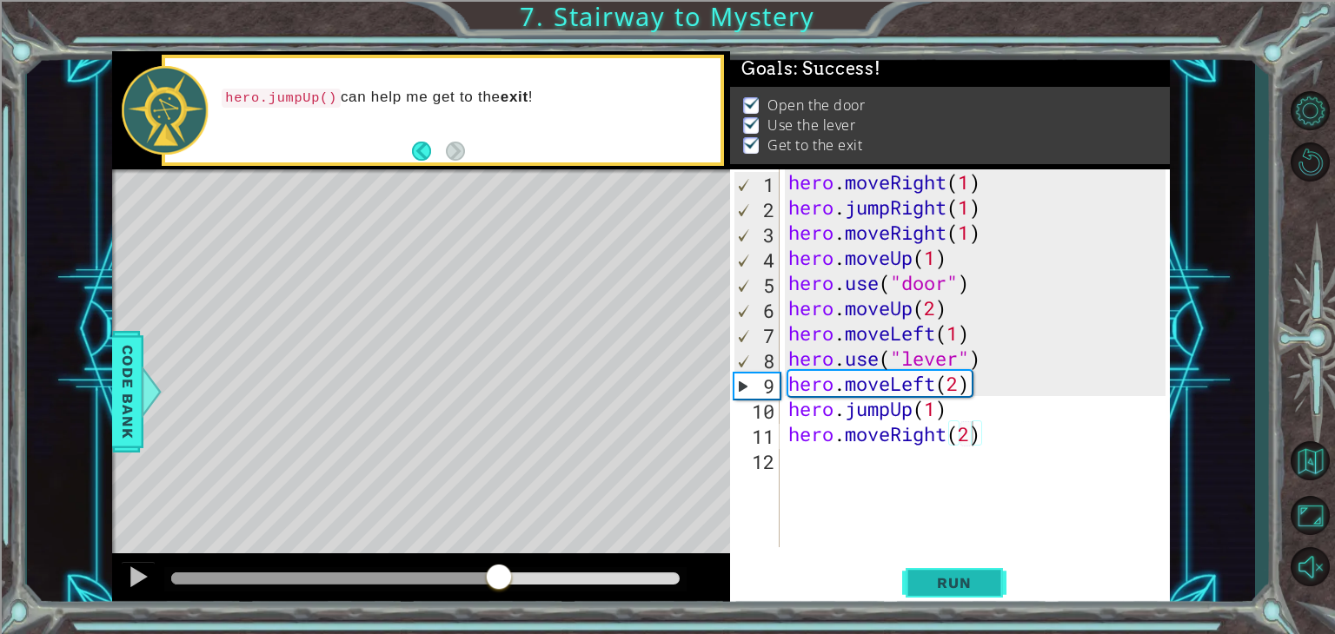
click at [933, 569] on button "Run" at bounding box center [954, 583] width 104 height 44
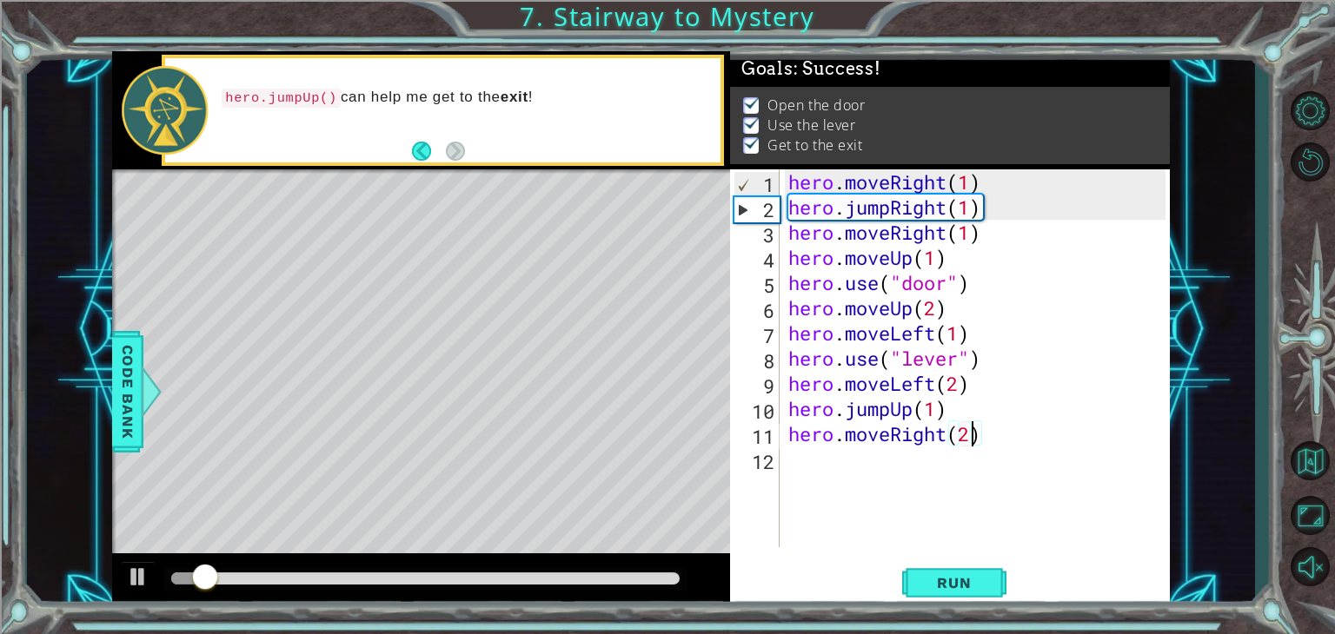
click at [455, 578] on div at bounding box center [425, 579] width 508 height 12
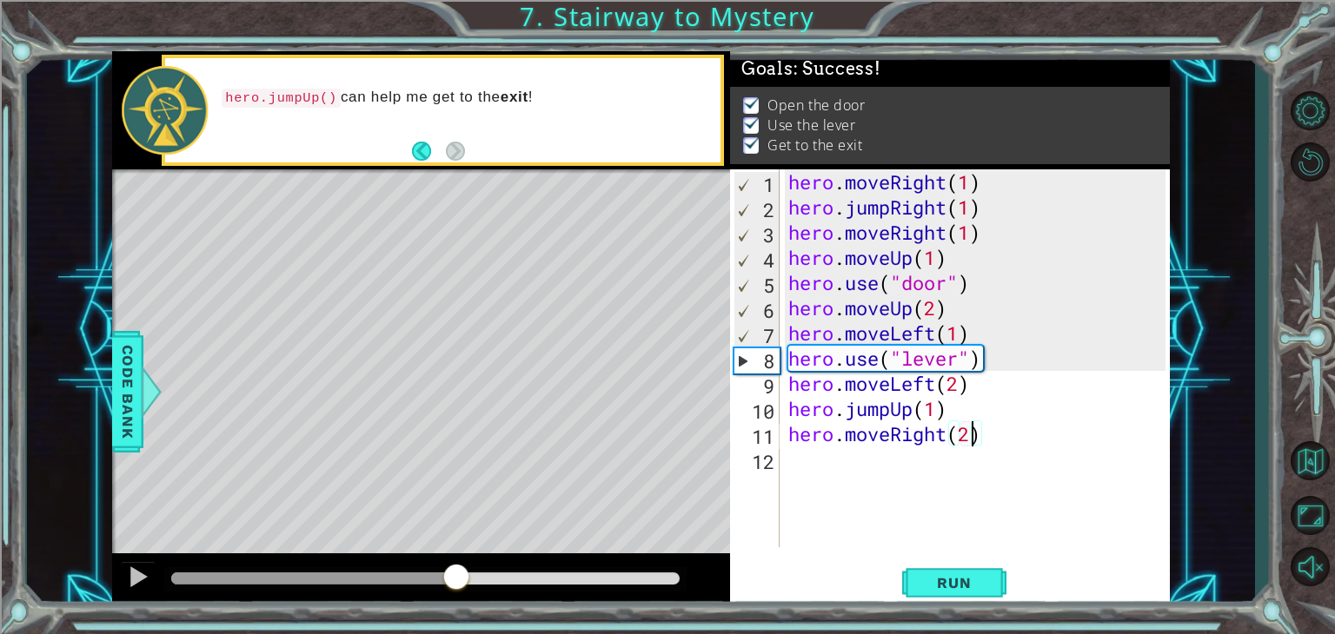
click at [486, 570] on div at bounding box center [425, 579] width 522 height 24
click at [131, 561] on button at bounding box center [138, 579] width 35 height 36
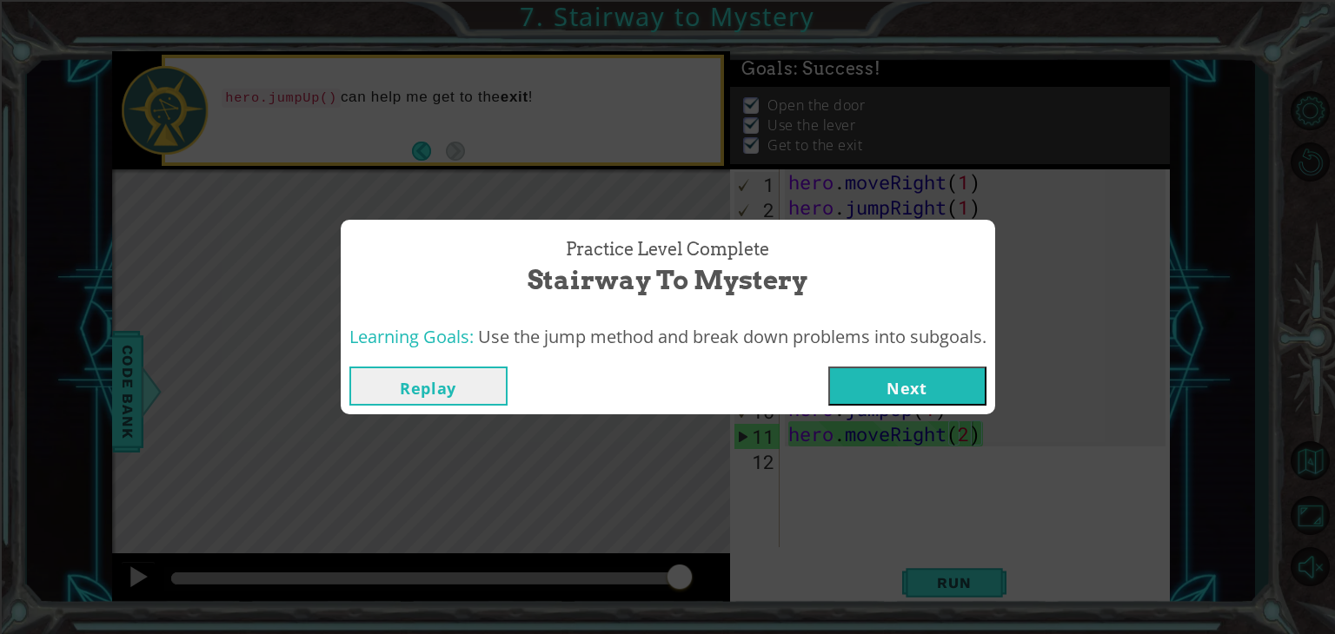
click at [907, 394] on button "Next" at bounding box center [907, 386] width 158 height 39
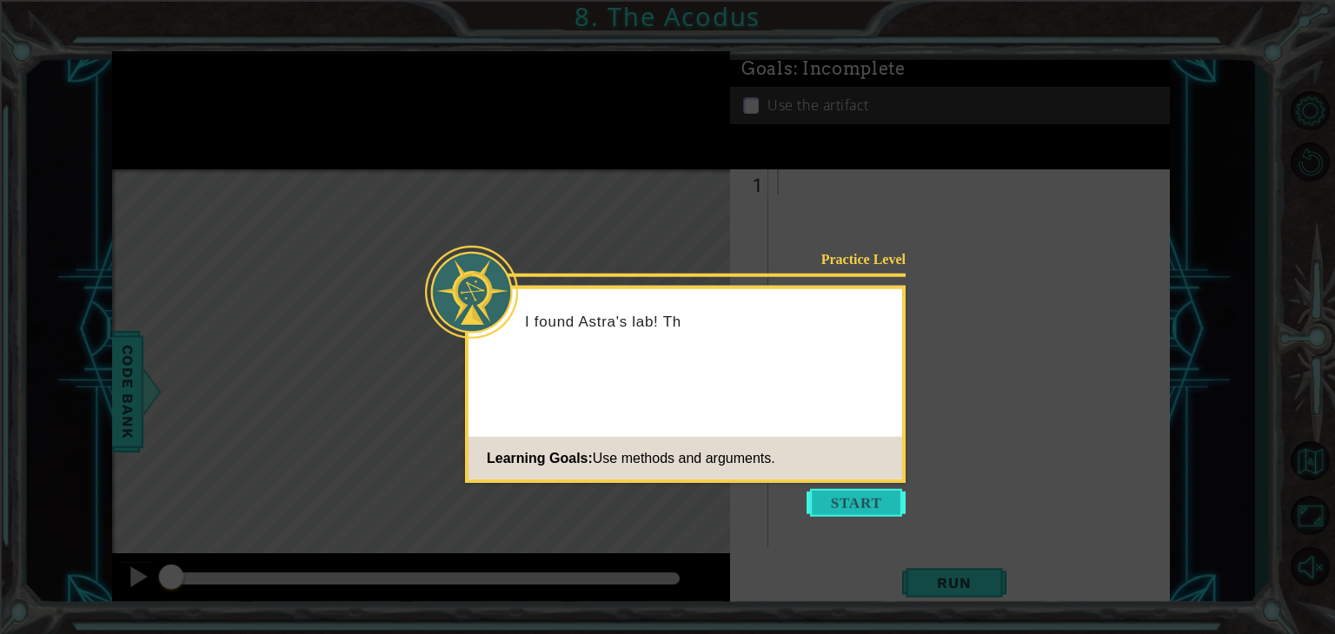
click at [843, 500] on button "Start" at bounding box center [855, 503] width 99 height 28
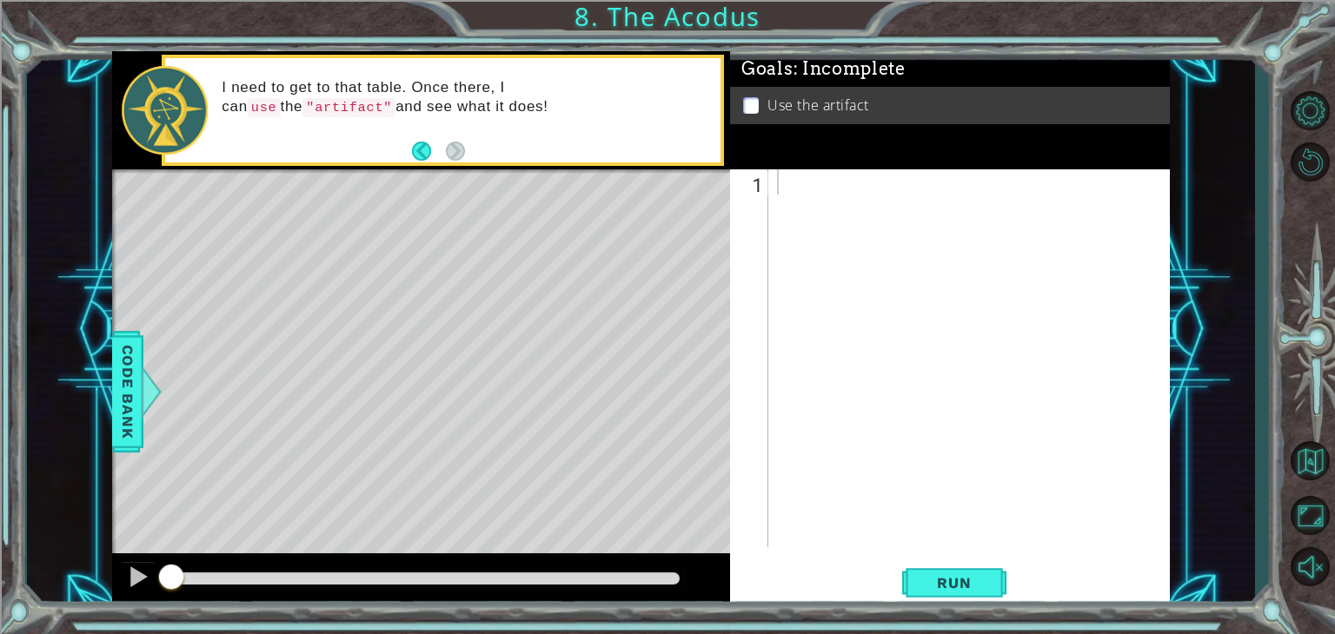
click at [794, 172] on div at bounding box center [973, 383] width 401 height 428
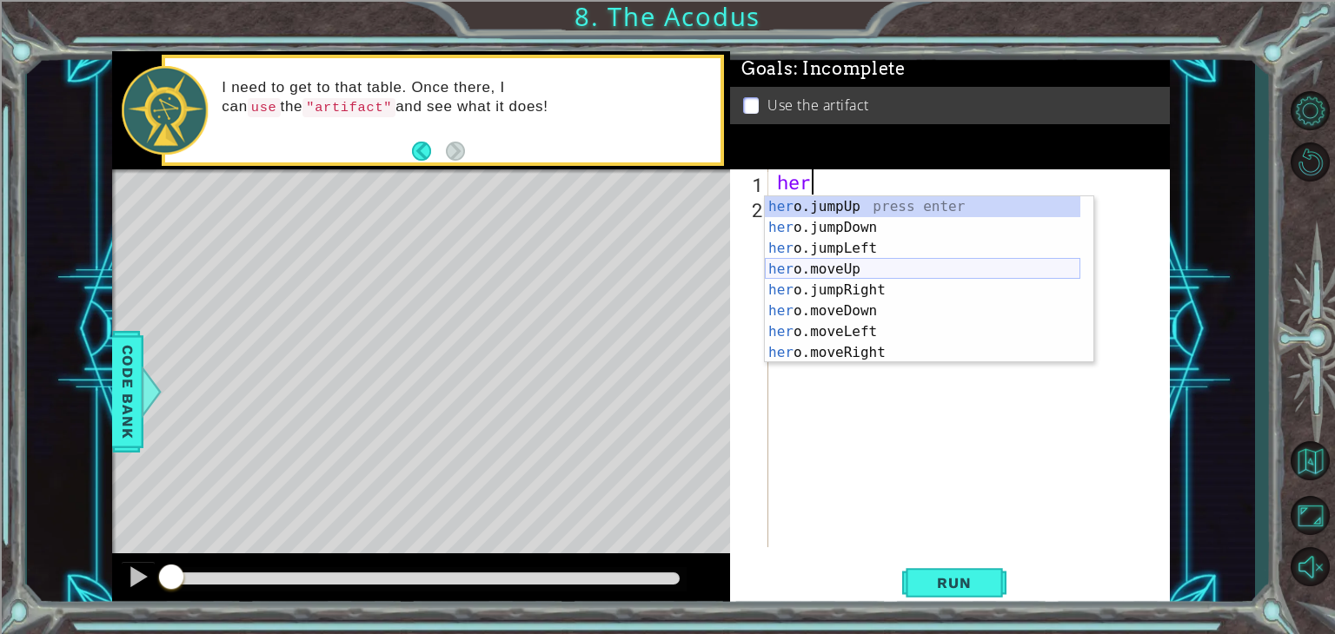
click at [823, 266] on div "her o.jumpUp press enter her o.jumpDown press enter her o.jumpLeft press enter …" at bounding box center [922, 300] width 315 height 209
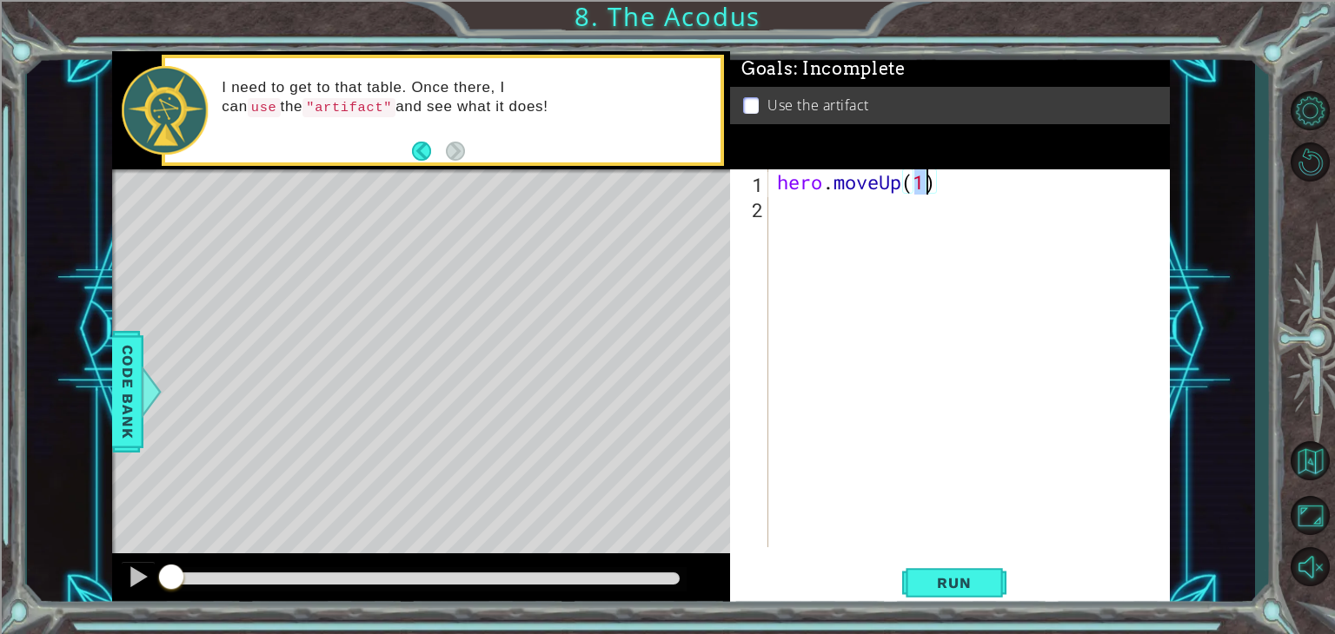
type textarea "hero.moveUp(2)"
click at [812, 206] on div "hero . moveUp ( 2 )" at bounding box center [973, 383] width 401 height 428
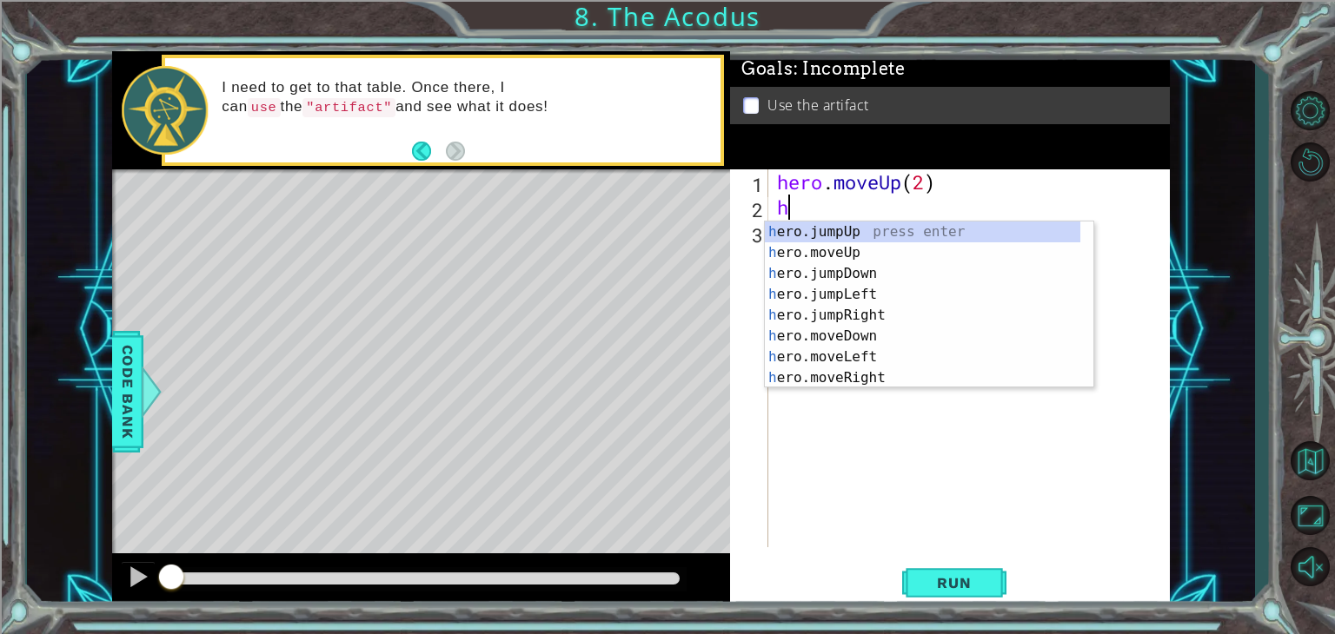
scroll to position [0, 0]
click at [820, 361] on div "hero .jumpUp press enter hero .jumpDown press enter hero .jumpLeft press enter …" at bounding box center [922, 326] width 315 height 209
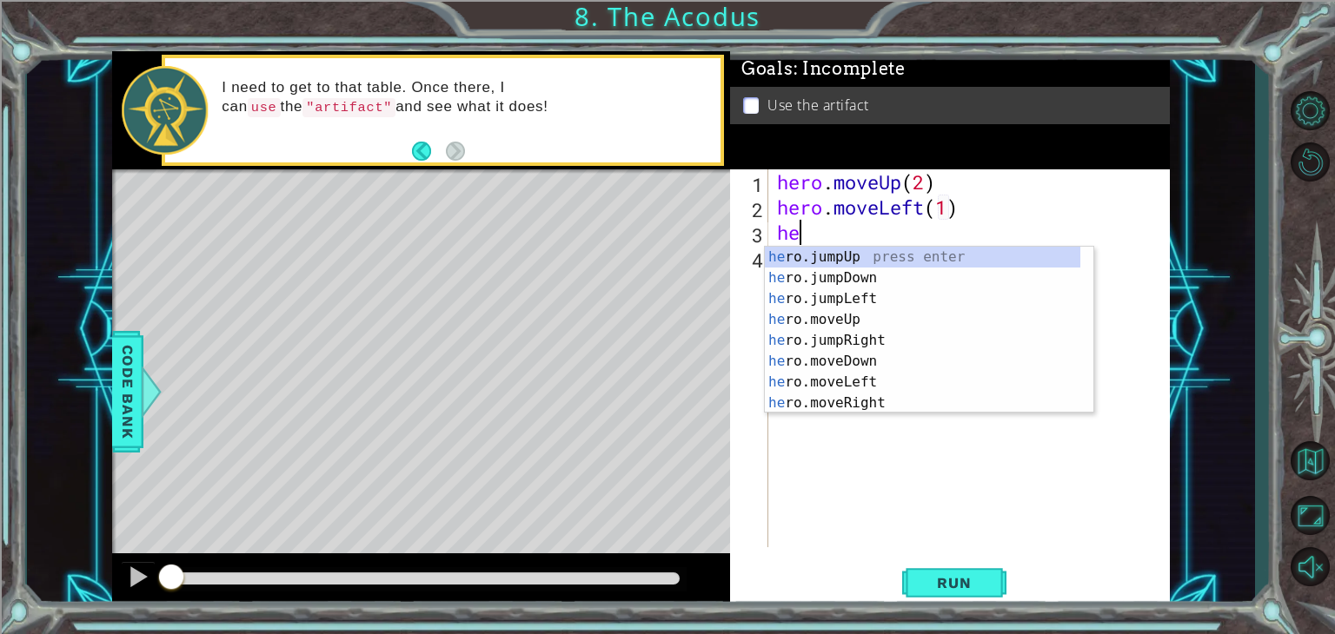
scroll to position [0, 9]
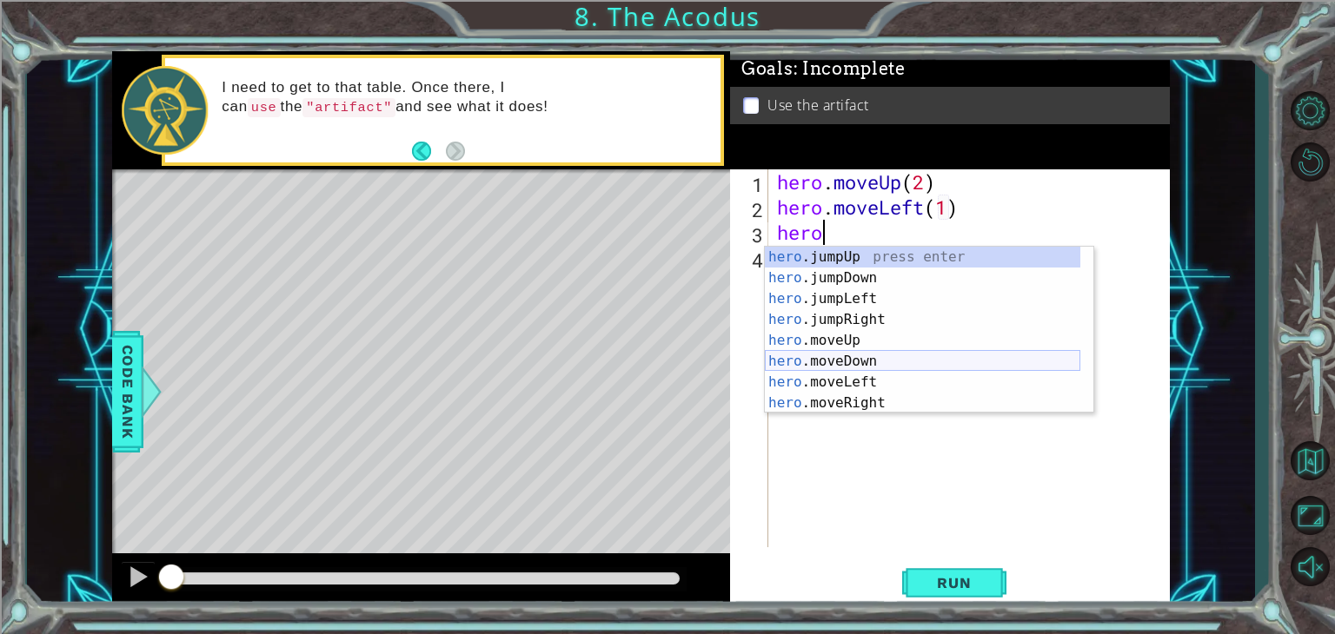
click at [848, 354] on div "hero .jumpUp press enter hero .jumpDown press enter hero .jumpLeft press enter …" at bounding box center [922, 351] width 315 height 209
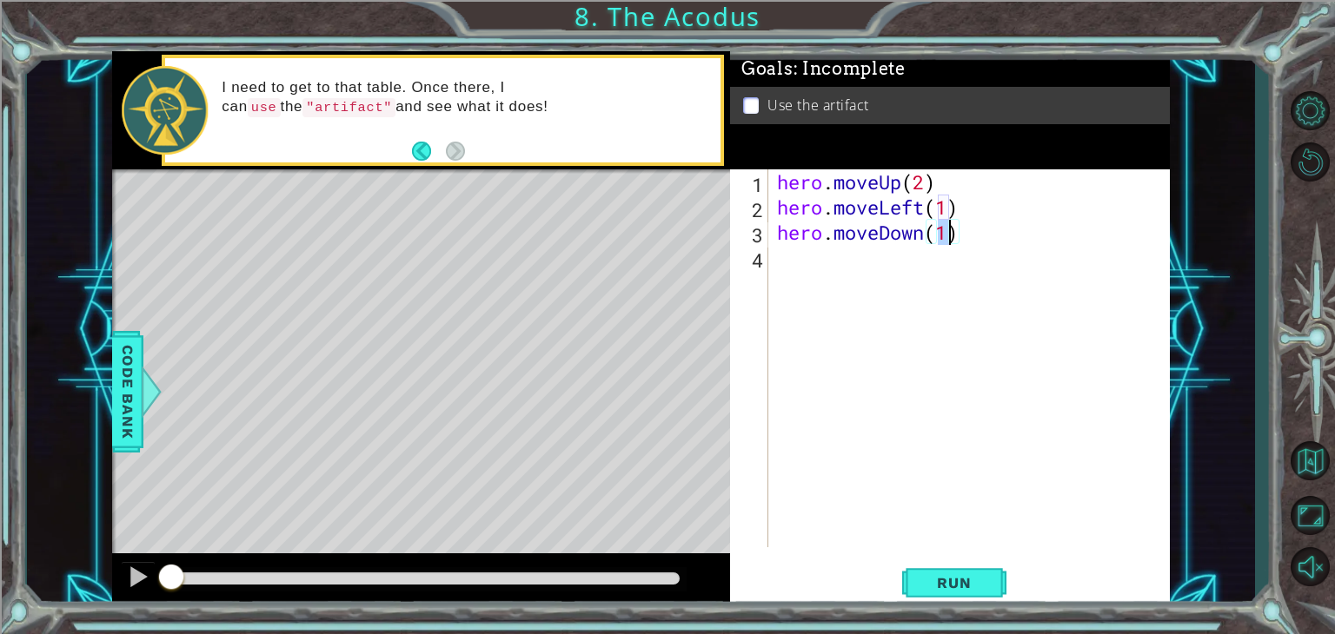
scroll to position [0, 7]
type textarea "hero.moveDown(2)"
click at [841, 262] on div "hero . moveUp ( 2 ) hero . moveLeft ( 1 ) hero . moveDown ( 2 )" at bounding box center [973, 383] width 401 height 428
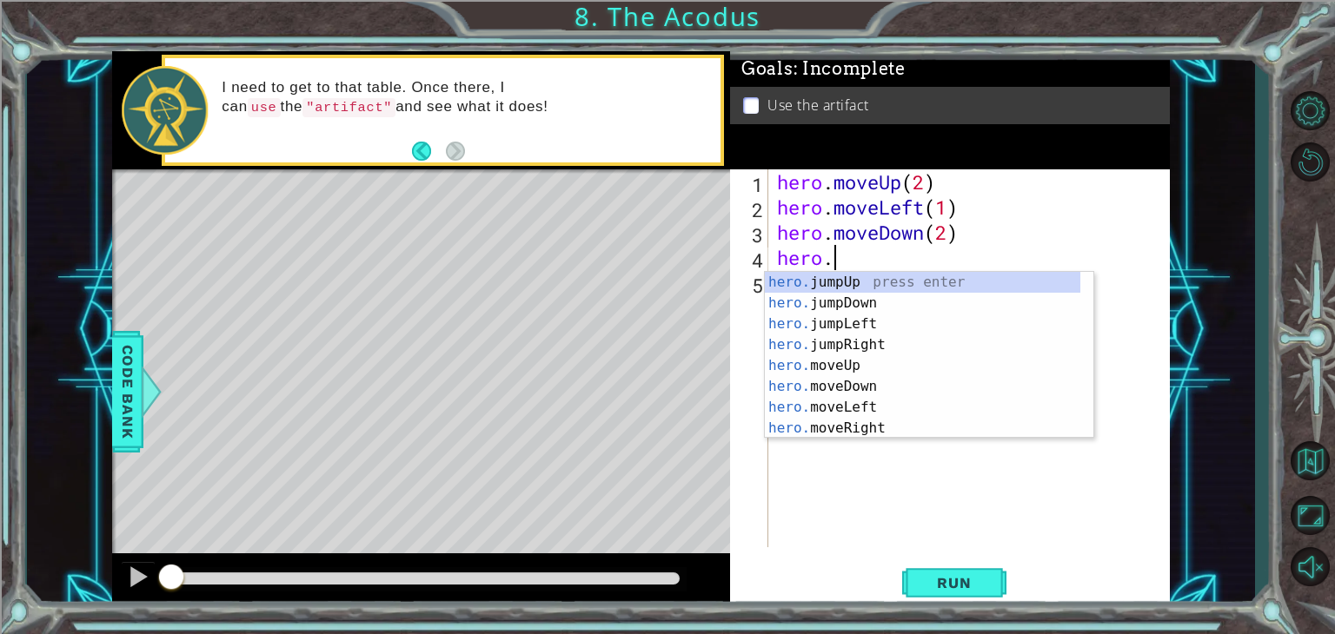
scroll to position [0, 0]
type textarea "her"
click at [847, 316] on div "her o.jumpUp press enter her o.jumpDown press enter her o.jumpLeft press enter …" at bounding box center [922, 376] width 315 height 209
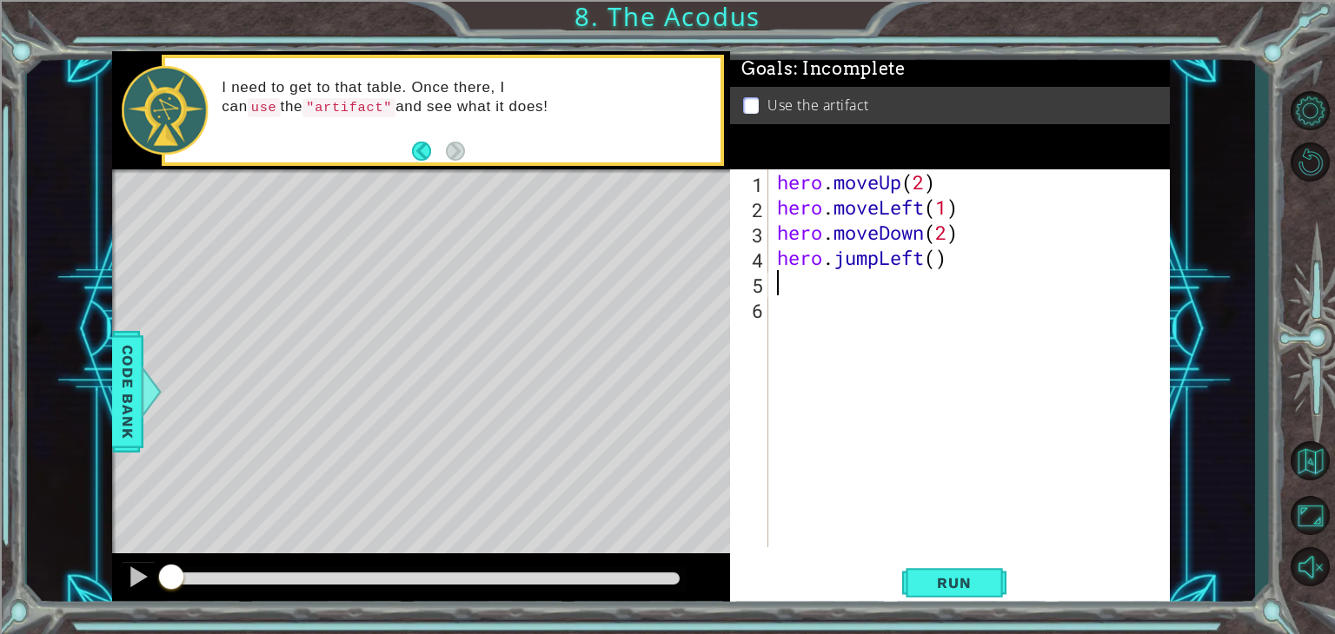
type textarea "1"
click at [934, 256] on div "hero . moveUp ( 2 ) hero . moveLeft ( 1 ) hero . moveDown ( 2 ) hero . jumpLeft…" at bounding box center [973, 383] width 401 height 428
type textarea "hero.jumpLeft(1)"
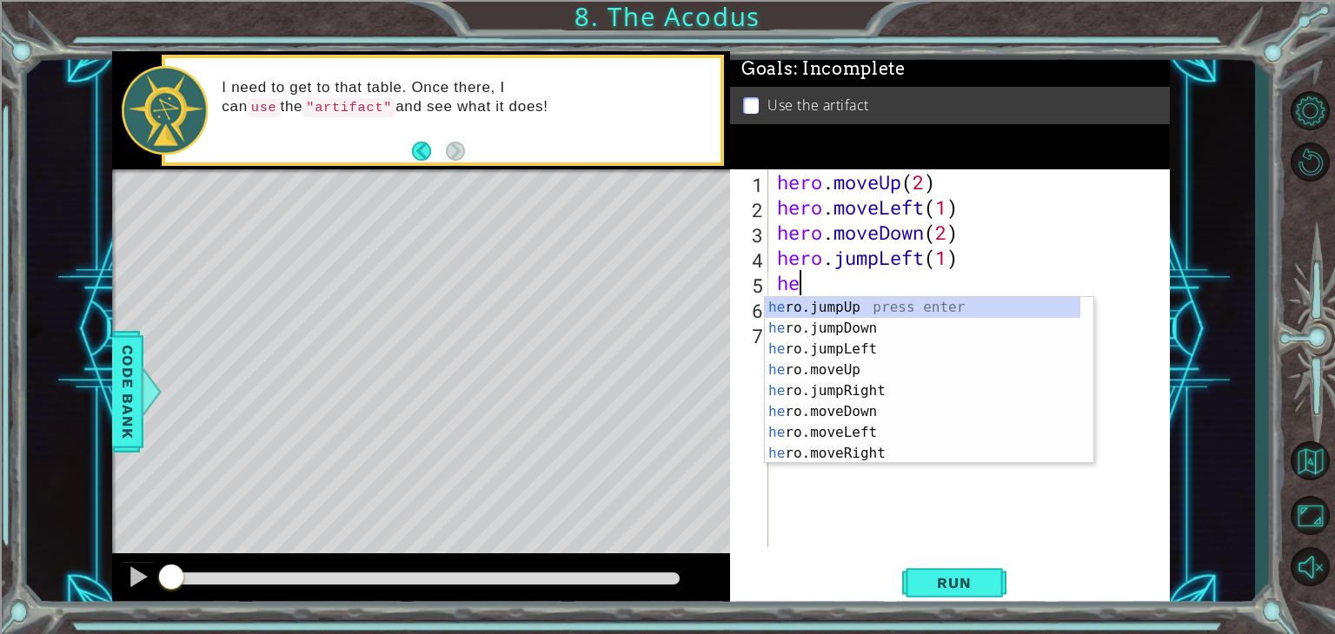
type textarea "hero"
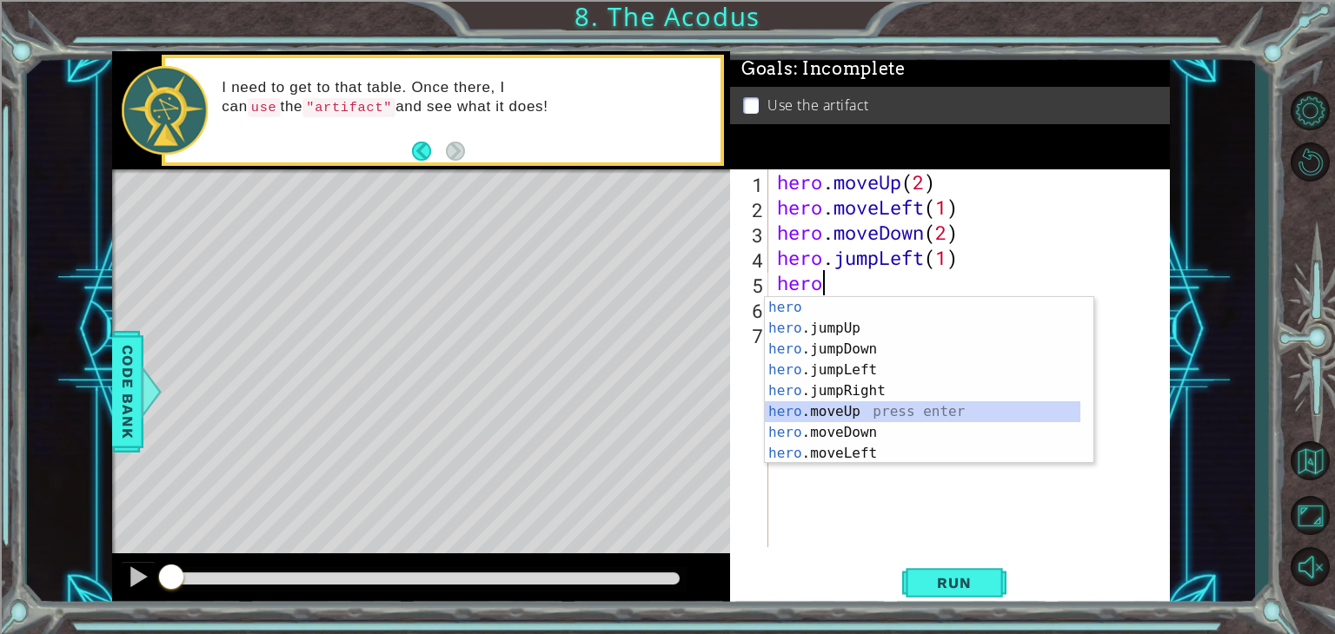
drag, startPoint x: 866, startPoint y: 406, endPoint x: 851, endPoint y: 408, distance: 15.9
click at [851, 408] on div "hero press enter hero .jumpUp press enter hero .jumpDown press enter hero .jump…" at bounding box center [922, 401] width 315 height 209
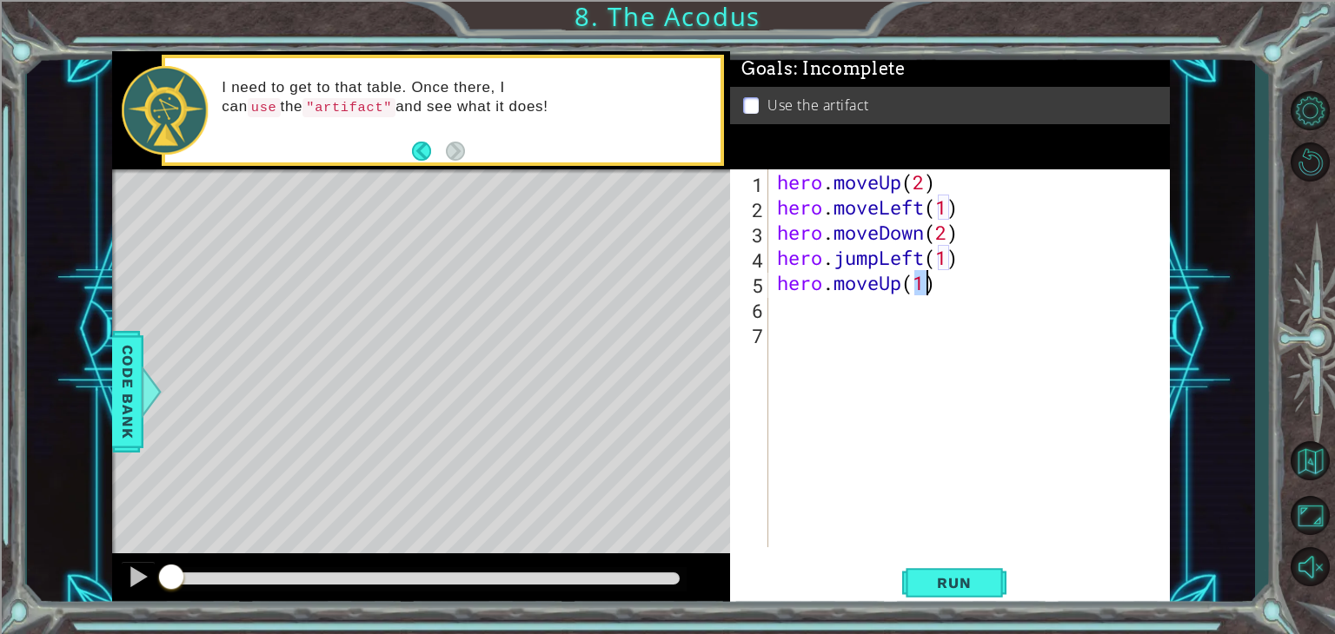
type textarea "hero.moveUp(2)"
click at [851, 314] on div "hero . moveUp ( 2 ) hero . moveLeft ( 1 ) hero . moveDown ( 2 ) hero . jumpLeft…" at bounding box center [973, 383] width 401 height 428
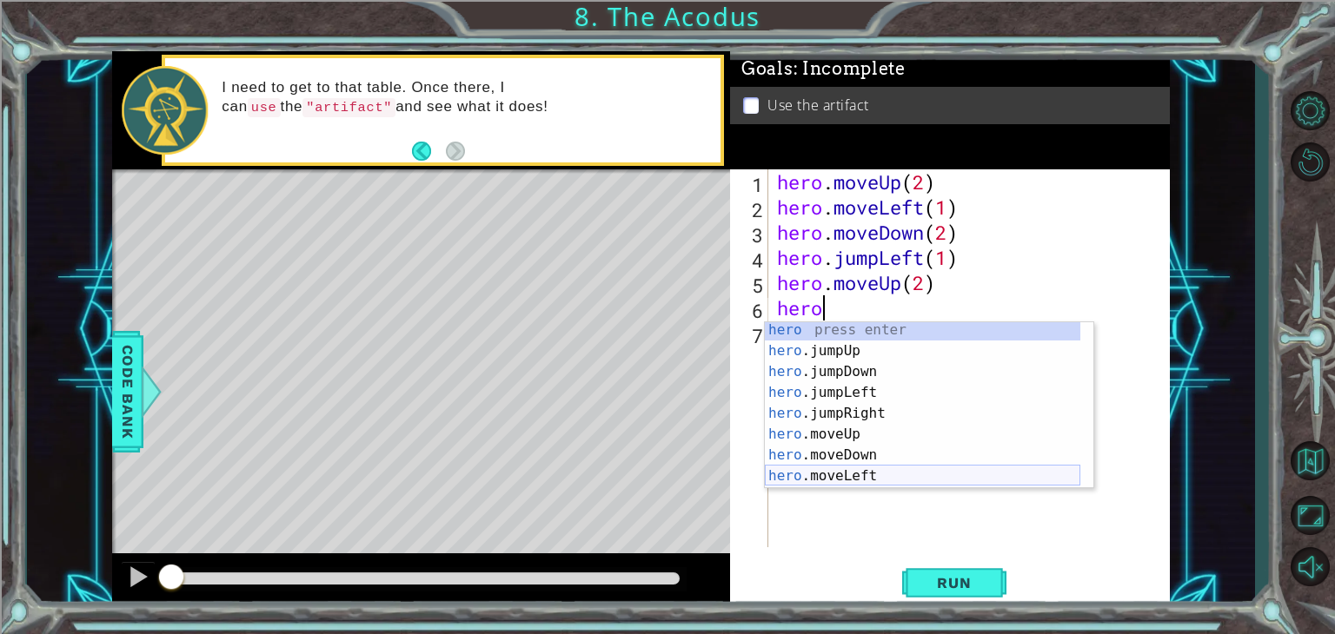
scroll to position [42, 0]
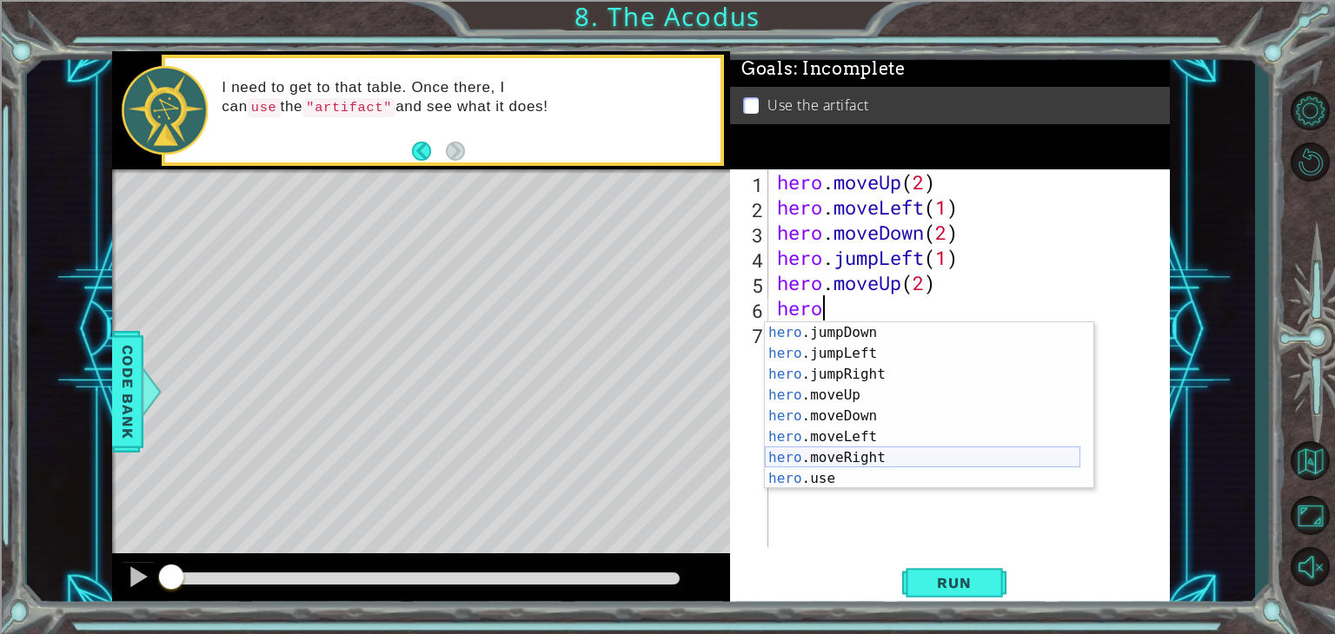
click at [851, 456] on div "hero .jumpDown press enter hero .jumpLeft press enter hero .jumpRight press ent…" at bounding box center [922, 426] width 315 height 209
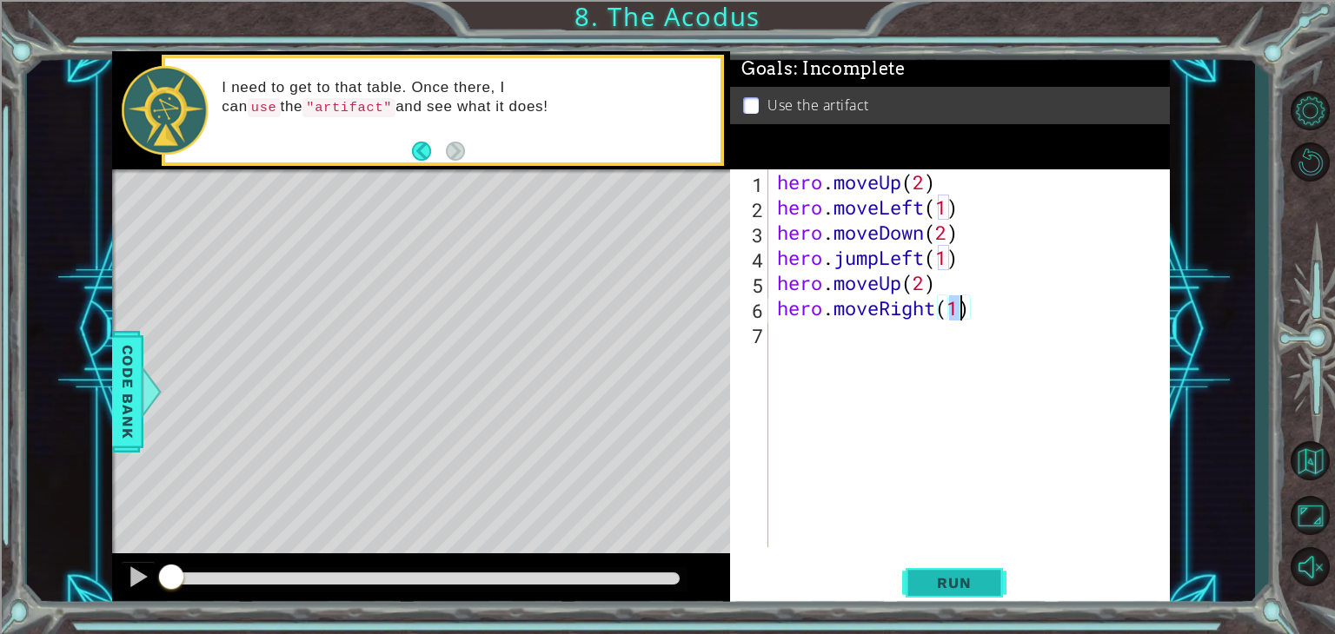
type textarea "hero.moveRight(1)"
click at [939, 575] on span "Run" at bounding box center [953, 582] width 69 height 17
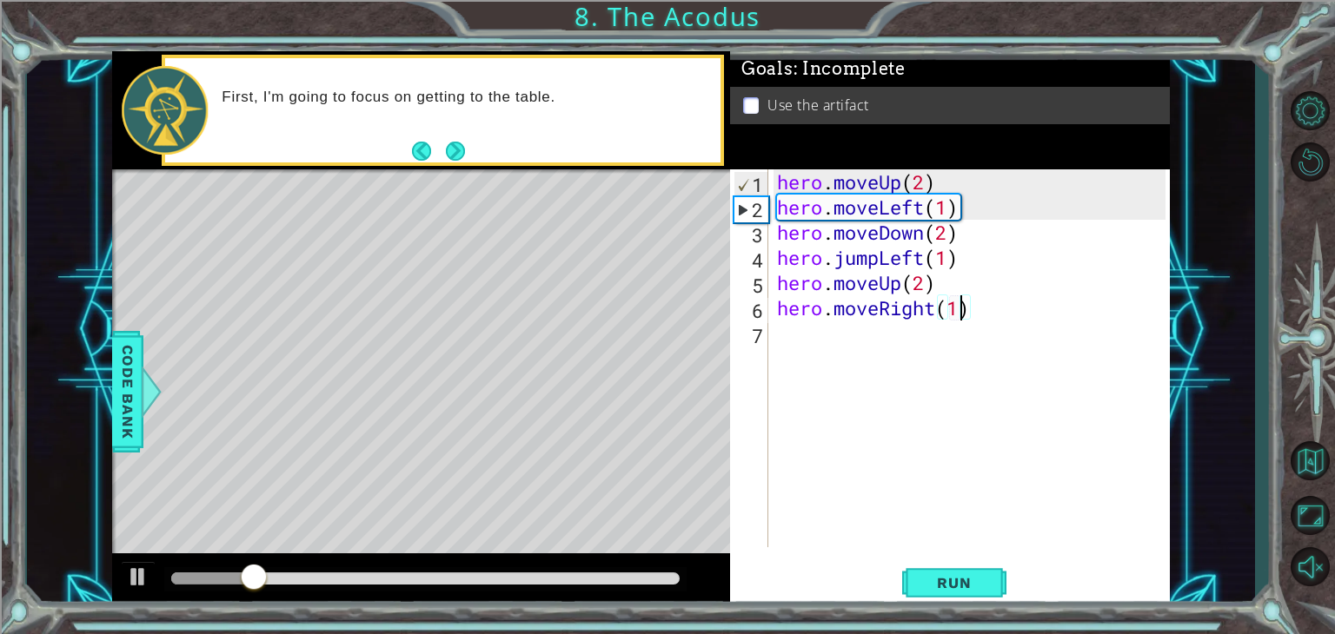
click at [824, 324] on div "hero . moveUp ( 2 ) hero . moveLeft ( 1 ) hero . moveDown ( 2 ) hero . jumpLeft…" at bounding box center [973, 383] width 401 height 428
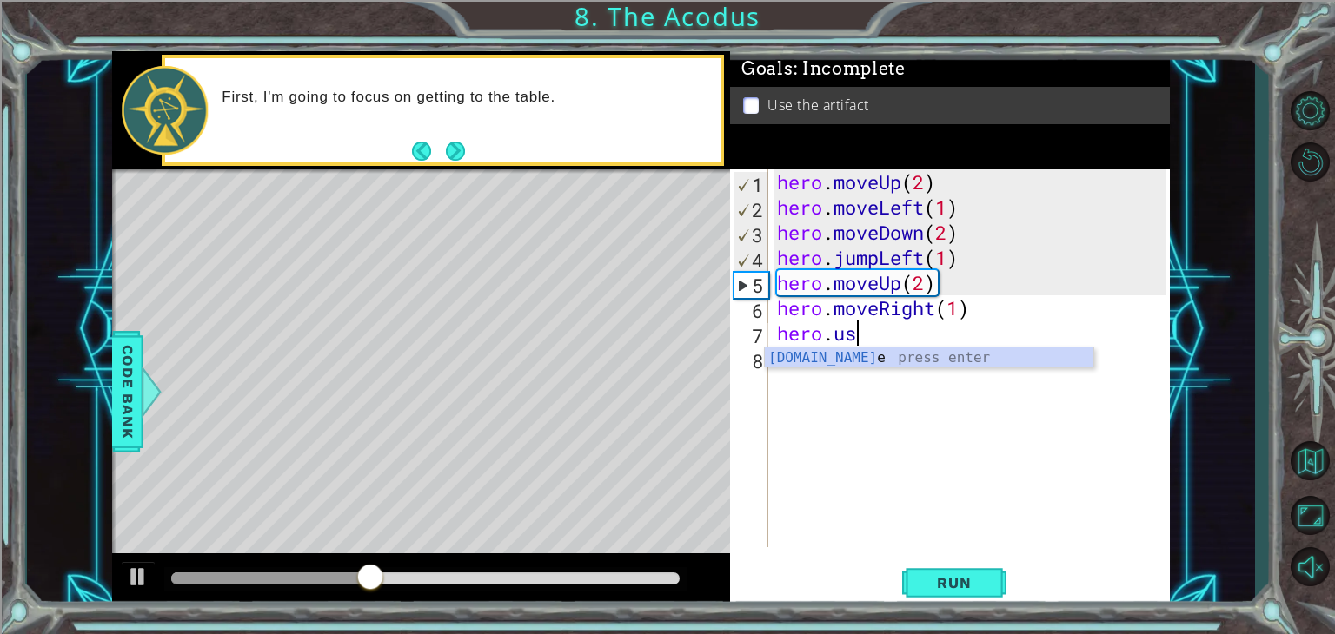
scroll to position [0, 3]
click at [876, 357] on div "hero.use press enter" at bounding box center [929, 379] width 328 height 63
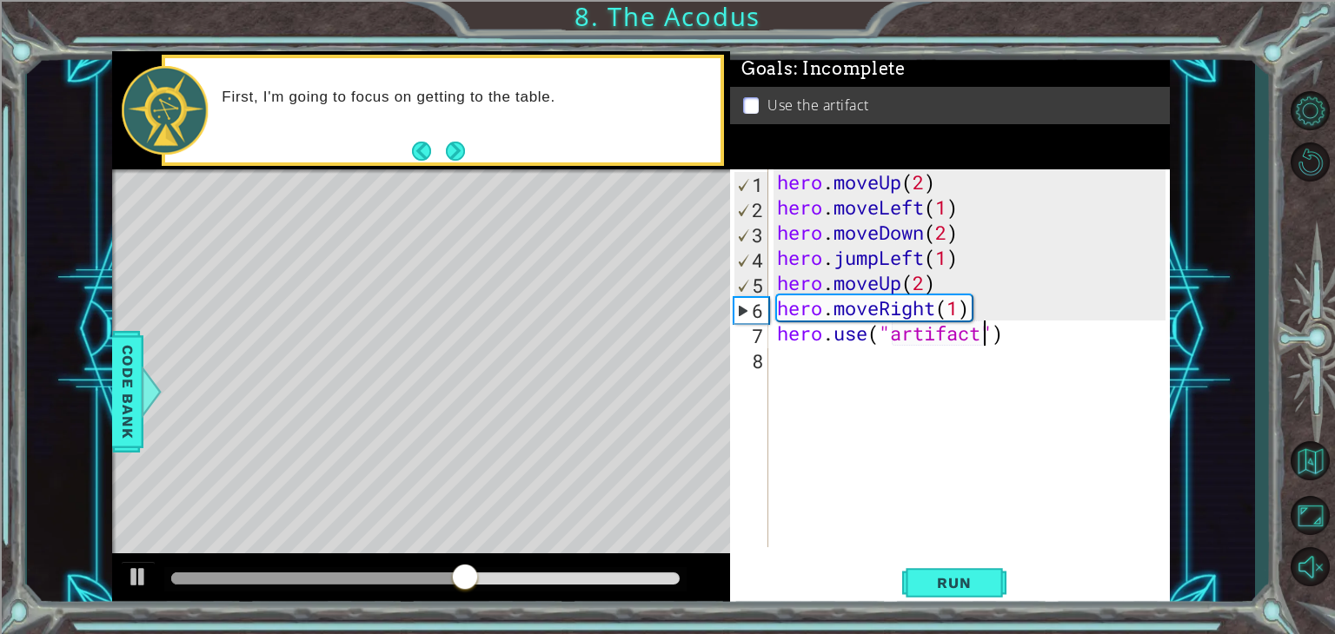
scroll to position [0, 9]
type textarea "hero.use("artifact")"
click at [933, 568] on button "Run" at bounding box center [954, 583] width 104 height 44
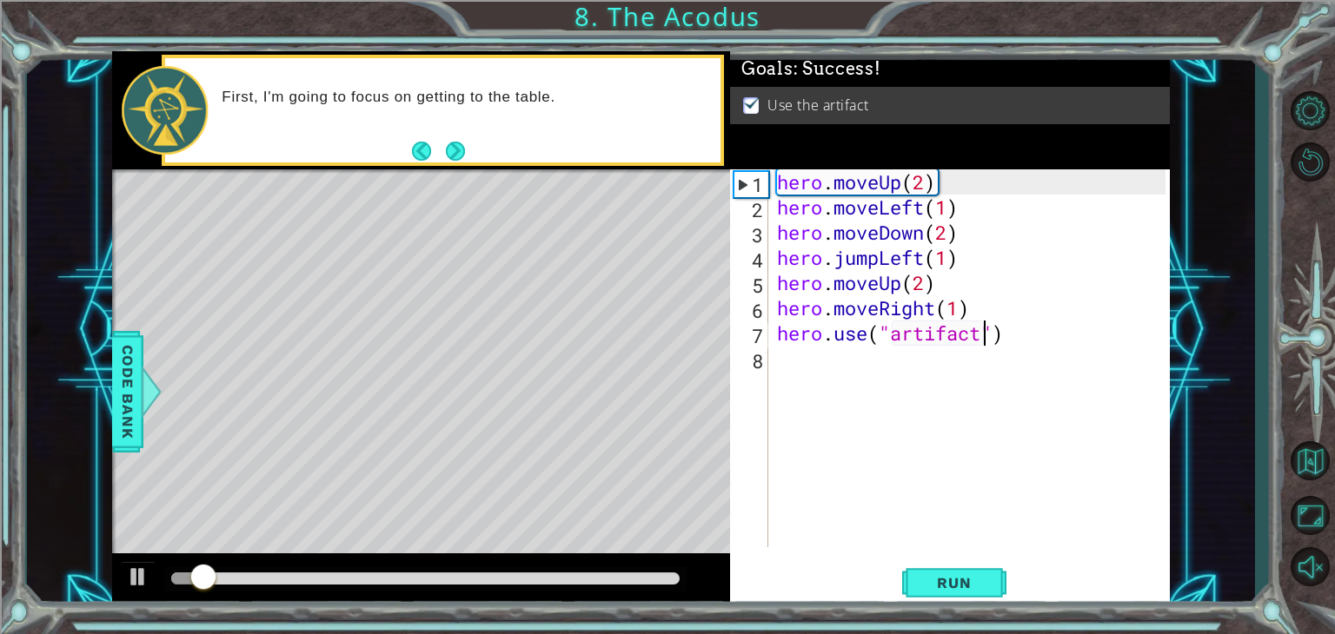
click at [582, 579] on div at bounding box center [425, 579] width 508 height 12
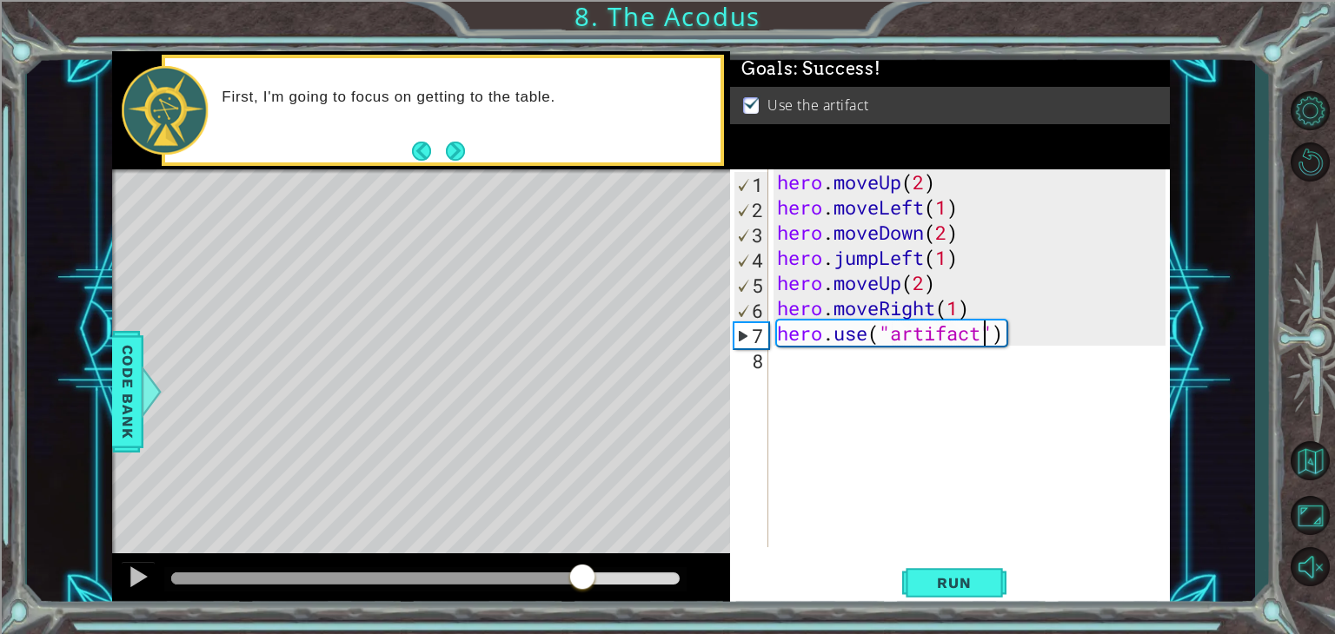
click at [521, 579] on div at bounding box center [377, 579] width 412 height 12
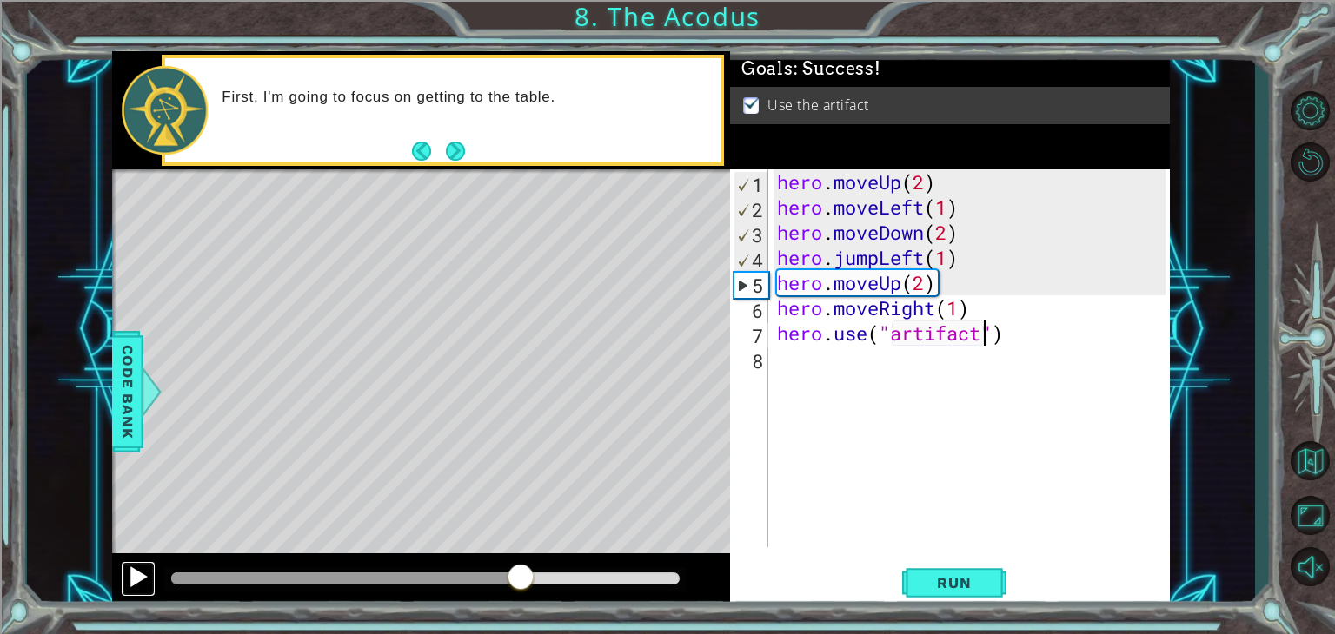
click at [130, 591] on button at bounding box center [138, 579] width 35 height 36
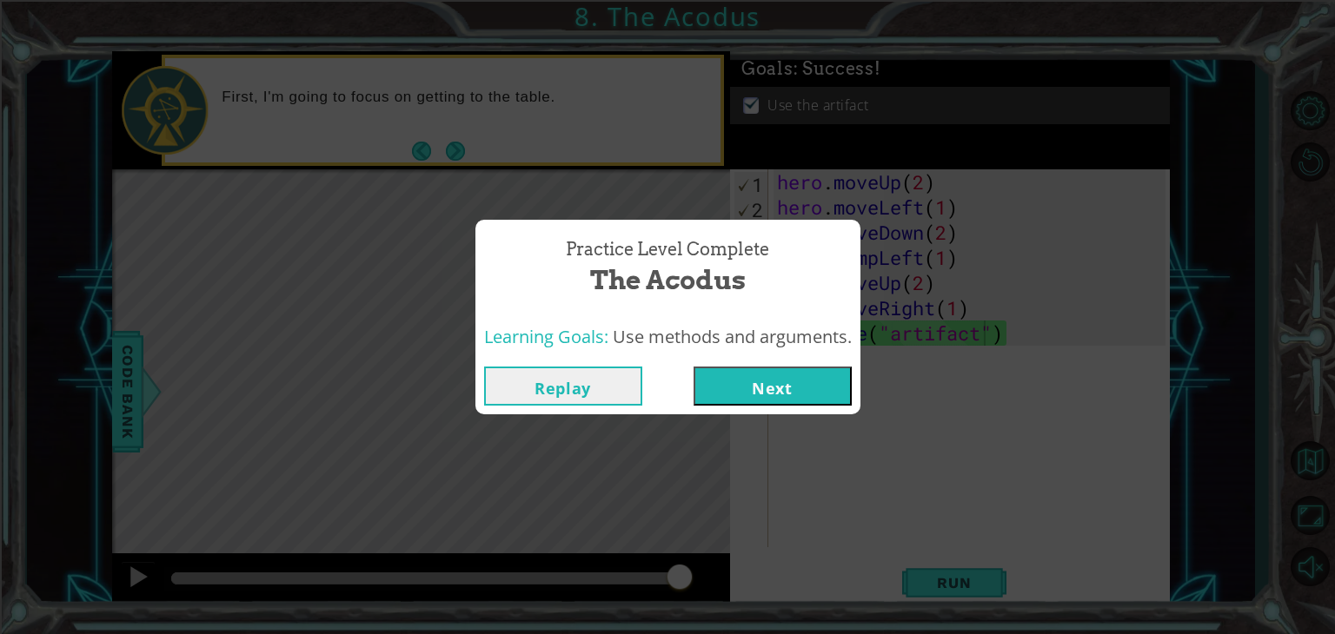
click at [773, 378] on button "Next" at bounding box center [772, 386] width 158 height 39
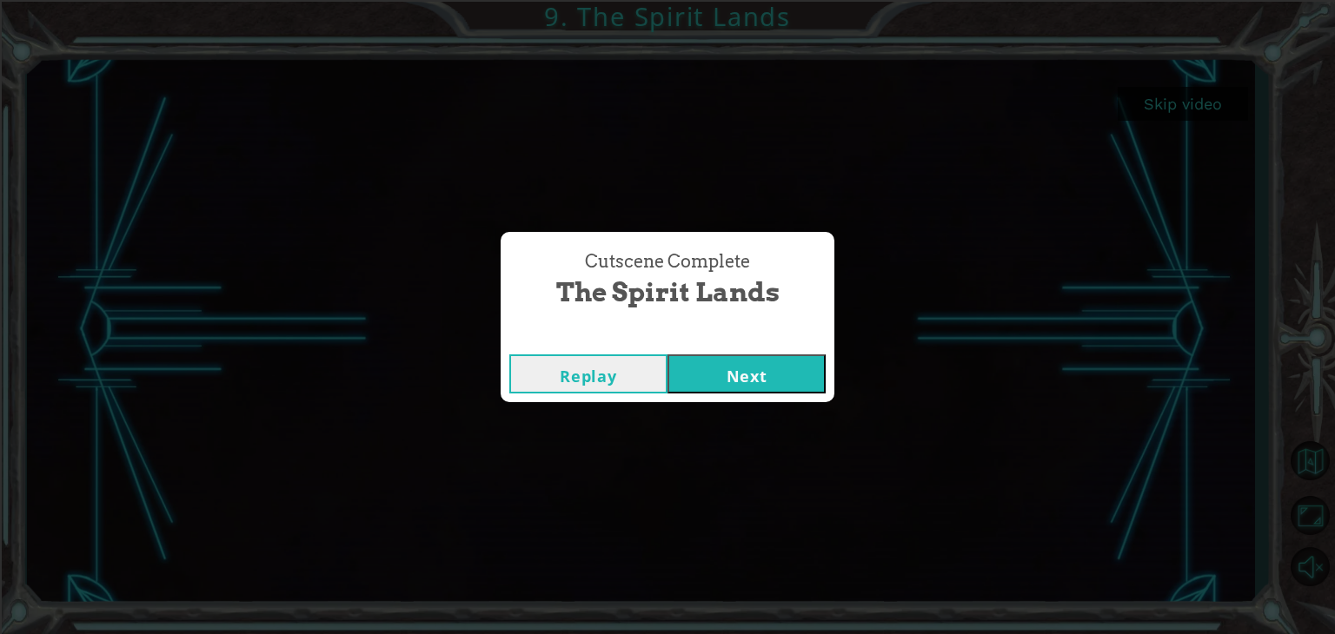
click at [791, 374] on button "Next" at bounding box center [746, 374] width 158 height 39
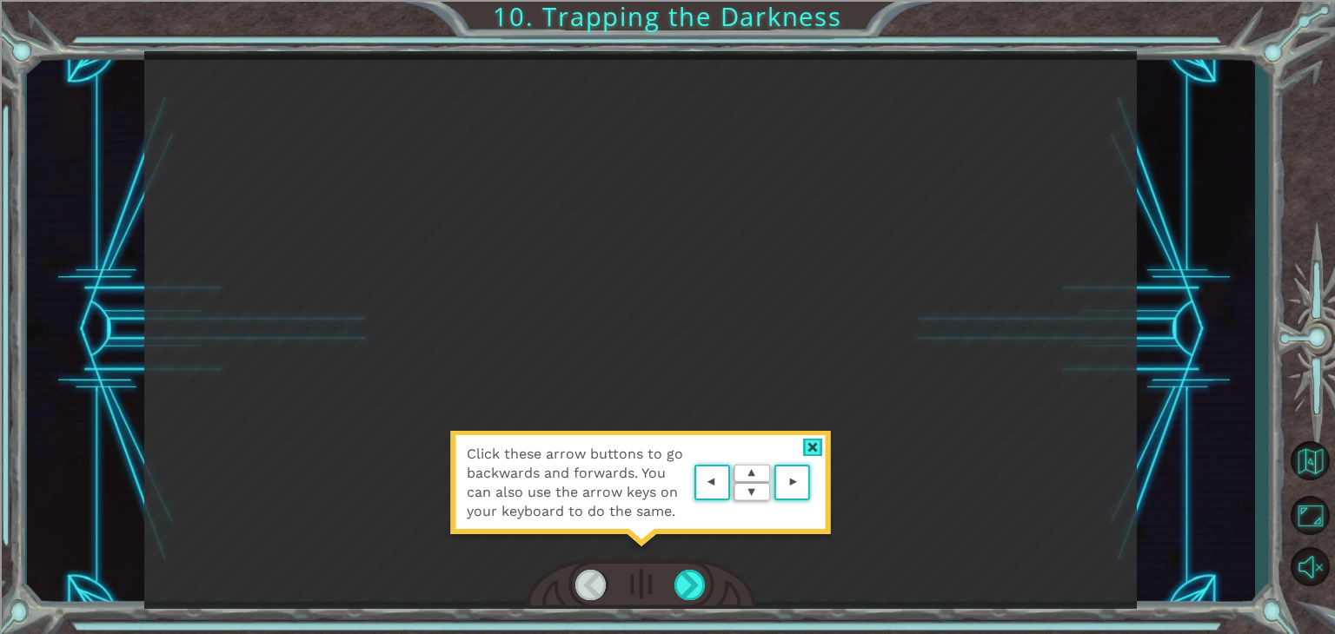
click at [814, 483] on area at bounding box center [814, 483] width 0 height 0
click at [808, 481] on div "Click these arrow buttons to go backwards and forwards. You can also use the ar…" at bounding box center [640, 330] width 992 height 558
